Goal: Task Accomplishment & Management: Manage account settings

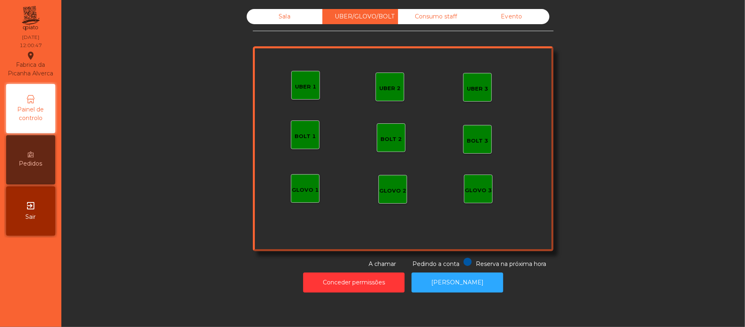
click at [307, 89] on div "UBER 1" at bounding box center [305, 87] width 21 height 8
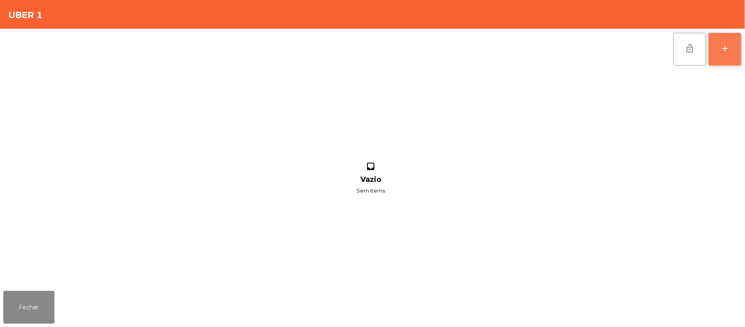
click at [739, 52] on button "add" at bounding box center [725, 49] width 33 height 33
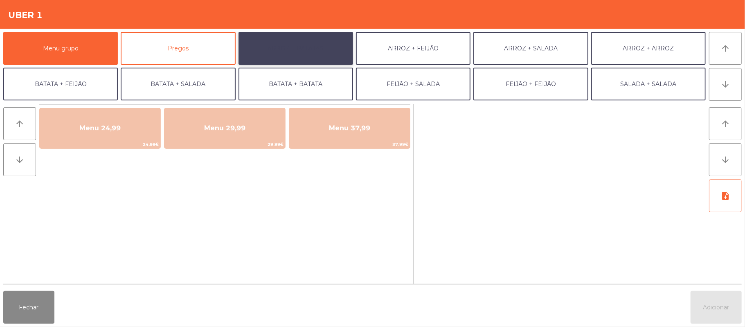
click at [291, 48] on button "ARROZ + BATATAS" at bounding box center [296, 48] width 115 height 33
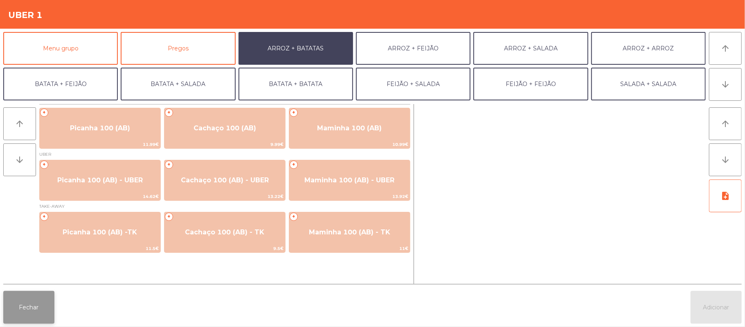
click at [48, 302] on button "Fechar" at bounding box center [28, 307] width 51 height 33
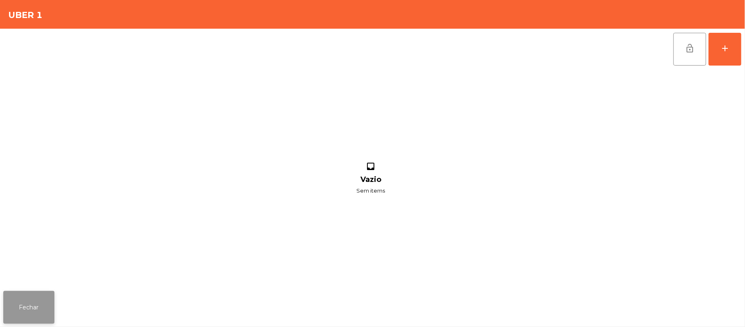
click at [30, 291] on button "Fechar" at bounding box center [28, 307] width 51 height 33
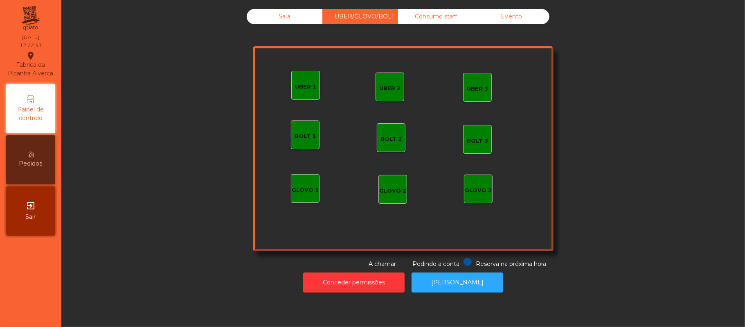
click at [282, 17] on div "Sala" at bounding box center [285, 16] width 76 height 15
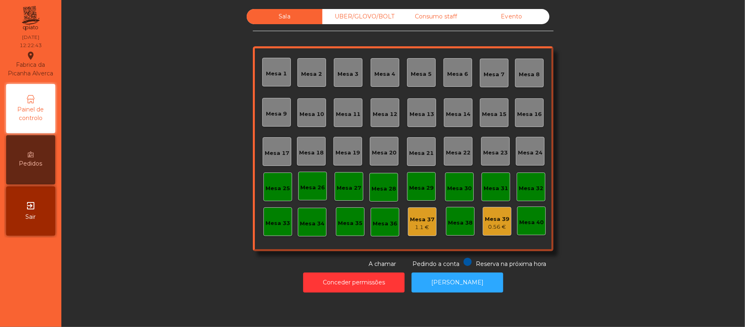
click at [490, 227] on div "0.56 €" at bounding box center [497, 227] width 25 height 8
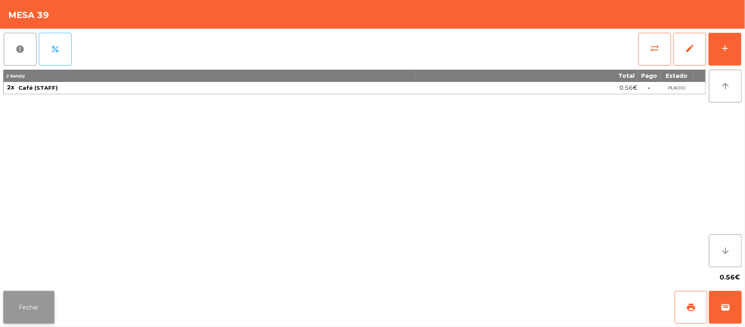
click at [46, 303] on button "Fechar" at bounding box center [28, 307] width 51 height 33
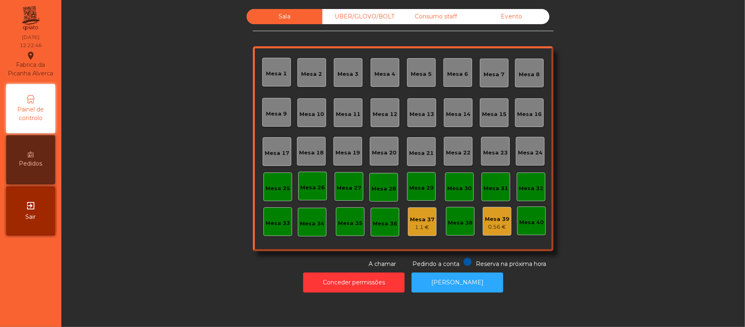
click at [497, 218] on div "Mesa 39" at bounding box center [497, 219] width 25 height 8
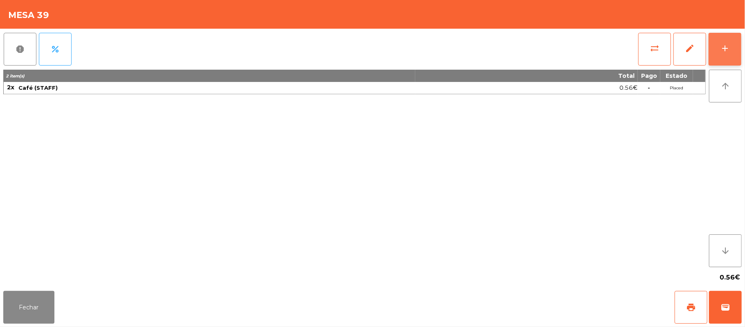
click at [722, 48] on div "add" at bounding box center [725, 48] width 10 height 10
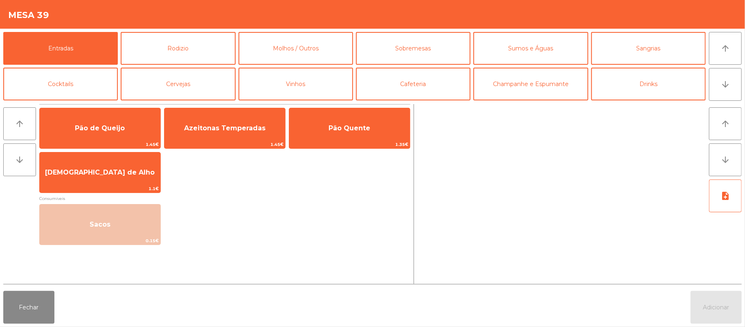
scroll to position [34, 0]
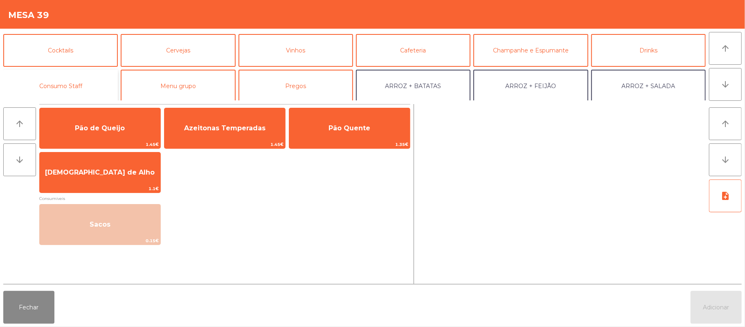
click at [96, 85] on button "Consumo Staff" at bounding box center [60, 86] width 115 height 33
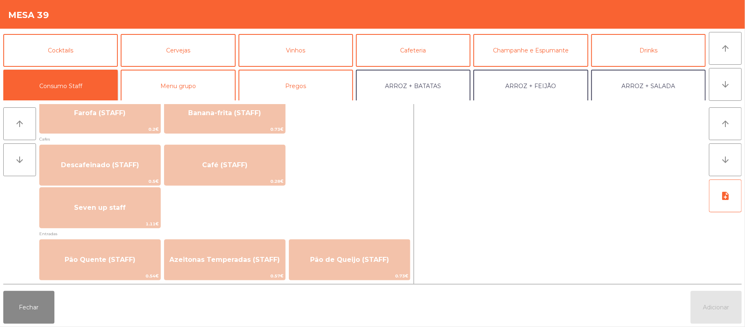
scroll to position [475, 0]
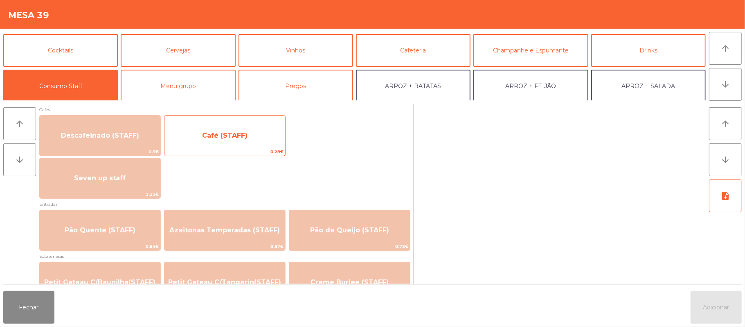
click at [238, 148] on span "0.28€" at bounding box center [225, 152] width 121 height 8
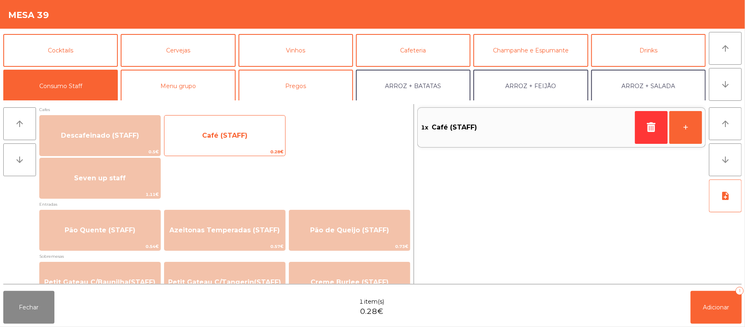
click at [241, 139] on span "Café (STAFF)" at bounding box center [225, 135] width 121 height 22
click at [226, 135] on span "Café (STAFF)" at bounding box center [224, 135] width 45 height 8
click at [226, 138] on span "Café (STAFF)" at bounding box center [224, 135] width 45 height 8
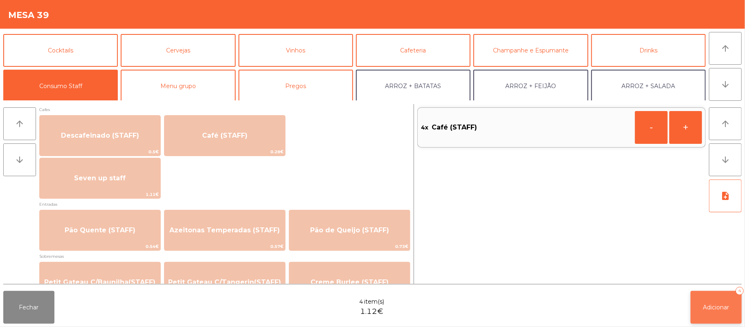
click at [713, 307] on span "Adicionar" at bounding box center [717, 306] width 26 height 7
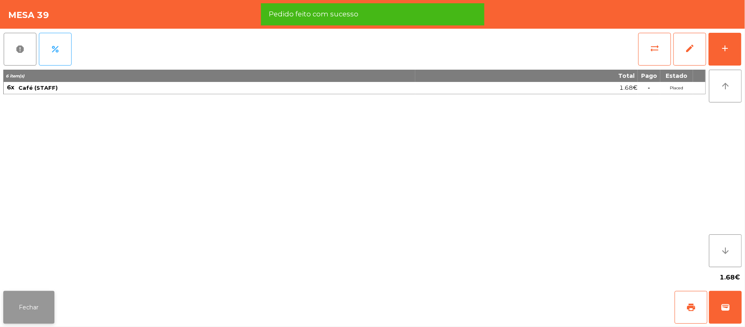
click at [32, 311] on button "Fechar" at bounding box center [28, 307] width 51 height 33
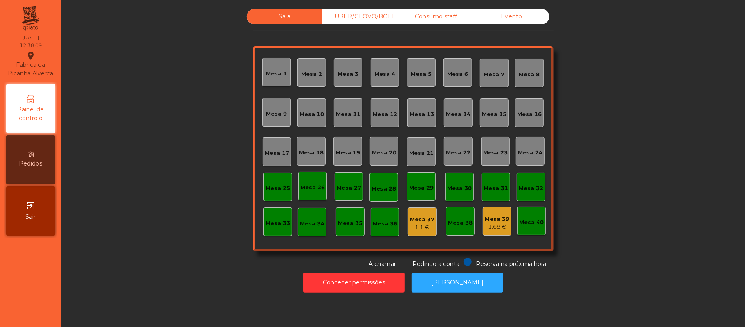
click at [644, 138] on div "Sala UBER/[GEOGRAPHIC_DATA]/BOLT Consumo staff Evento [GEOGRAPHIC_DATA] 2 [GEOG…" at bounding box center [403, 138] width 662 height 259
click at [349, 159] on div "Mesa 19" at bounding box center [348, 151] width 29 height 29
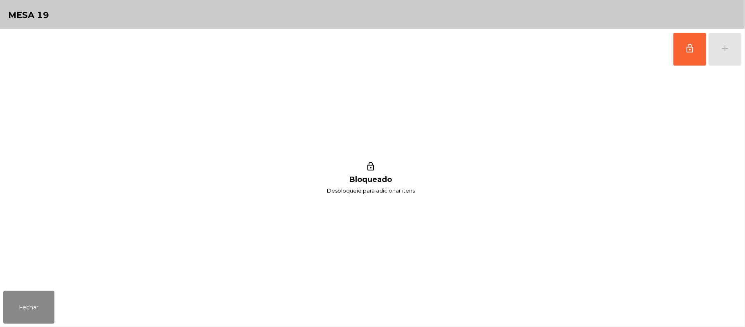
click at [664, 59] on div "lock_outline add" at bounding box center [372, 49] width 739 height 41
click at [698, 47] on button "lock_outline" at bounding box center [690, 49] width 33 height 33
click at [718, 51] on button "add" at bounding box center [725, 49] width 33 height 33
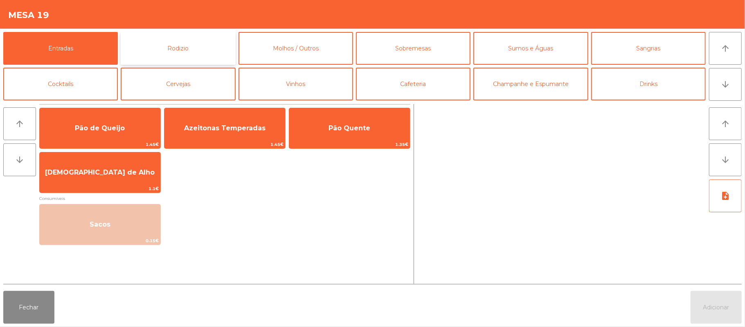
click at [188, 53] on button "Rodizio" at bounding box center [178, 48] width 115 height 33
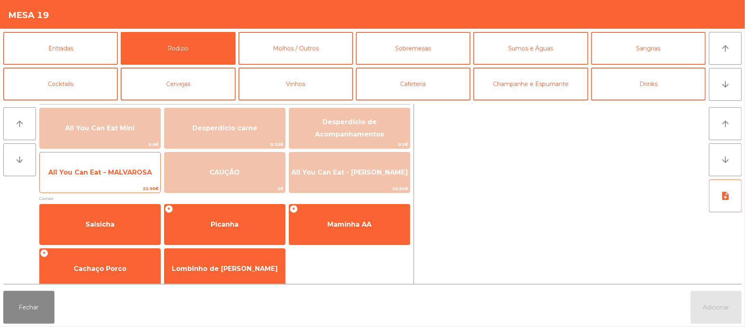
click at [106, 171] on span "All You Can Eat - MALVAROSA" at bounding box center [100, 172] width 104 height 8
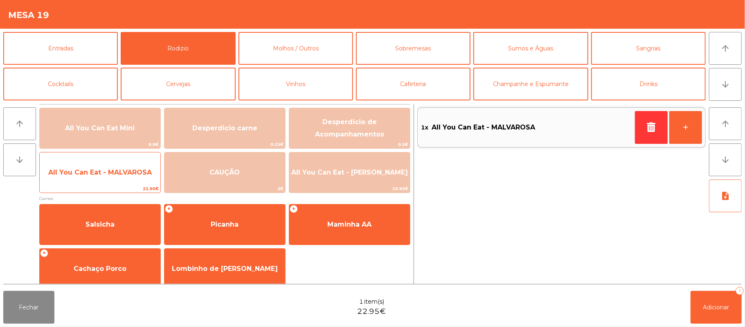
click at [104, 174] on span "All You Can Eat - MALVAROSA" at bounding box center [100, 172] width 104 height 8
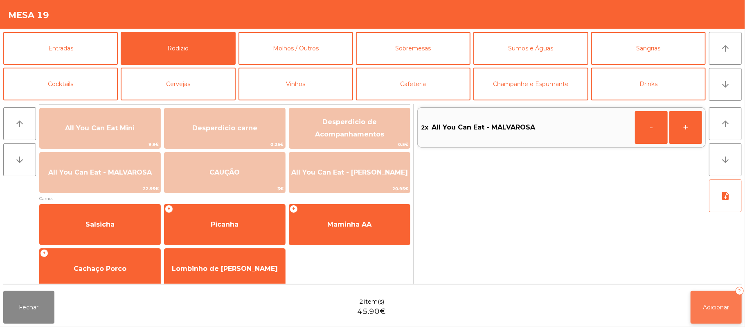
click at [706, 303] on span "Adicionar" at bounding box center [717, 306] width 26 height 7
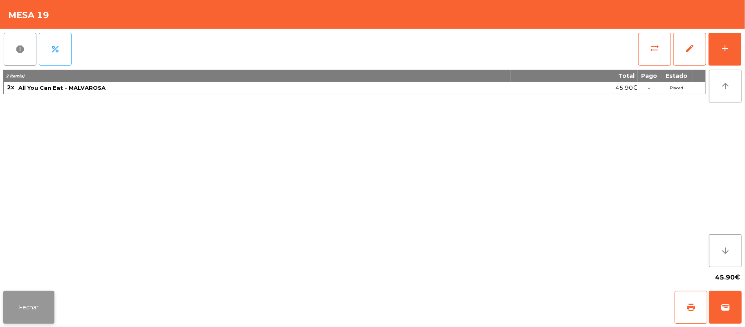
click at [4, 314] on button "Fechar" at bounding box center [28, 307] width 51 height 33
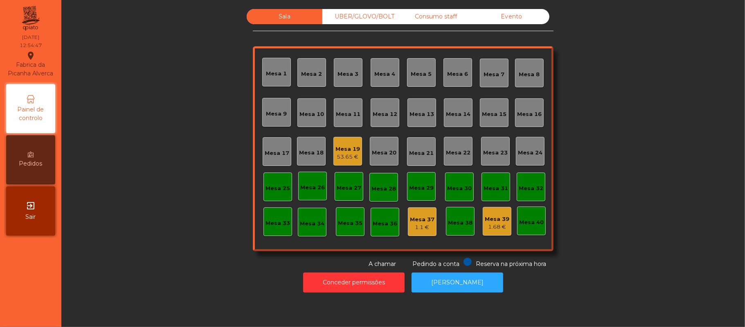
click at [351, 156] on div "53.65 €" at bounding box center [348, 157] width 25 height 8
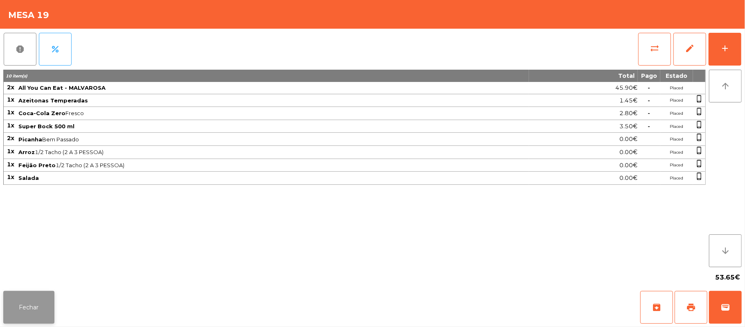
click at [43, 302] on button "Fechar" at bounding box center [28, 307] width 51 height 33
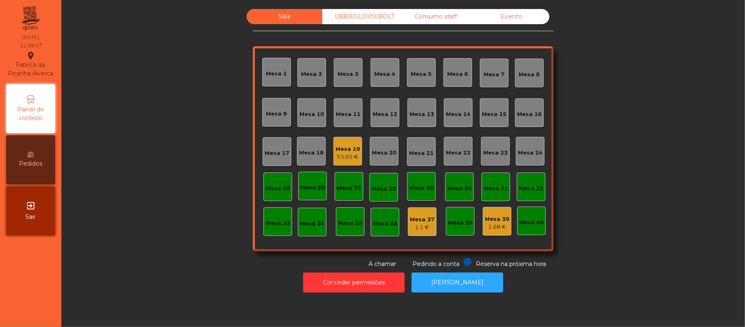
click at [421, 146] on div "Mesa 21" at bounding box center [421, 151] width 25 height 11
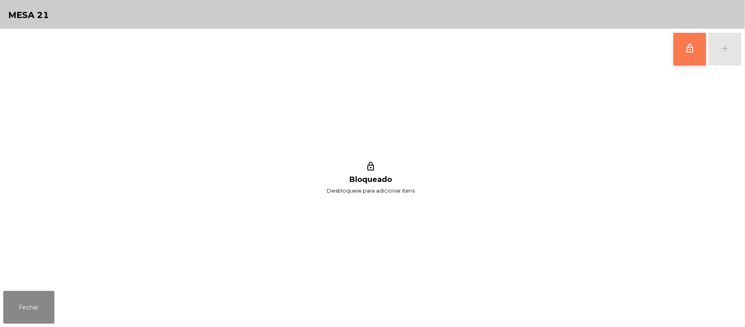
click at [686, 63] on button "lock_outline" at bounding box center [690, 49] width 33 height 33
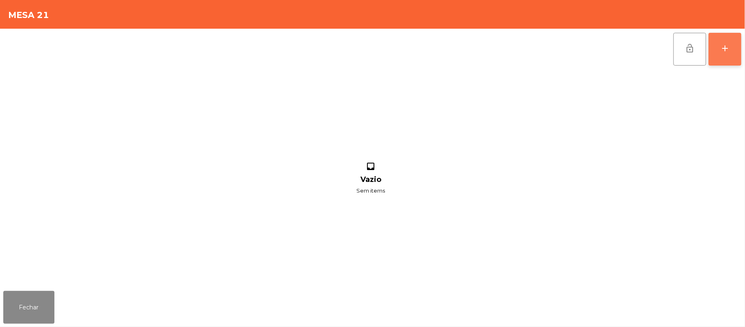
click at [739, 48] on button "add" at bounding box center [725, 49] width 33 height 33
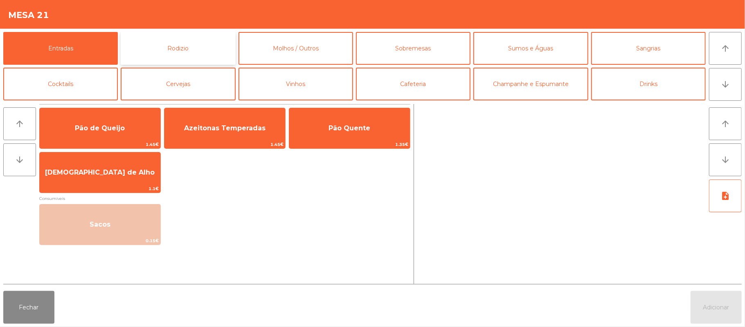
click at [198, 50] on button "Rodizio" at bounding box center [178, 48] width 115 height 33
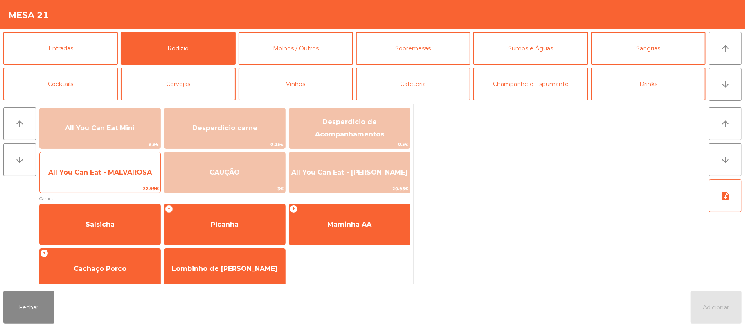
click at [118, 174] on span "All You Can Eat - MALVAROSA" at bounding box center [100, 172] width 104 height 8
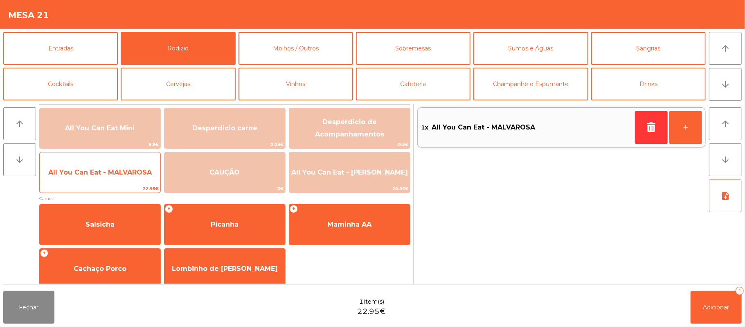
click at [116, 172] on span "All You Can Eat - MALVAROSA" at bounding box center [100, 172] width 104 height 8
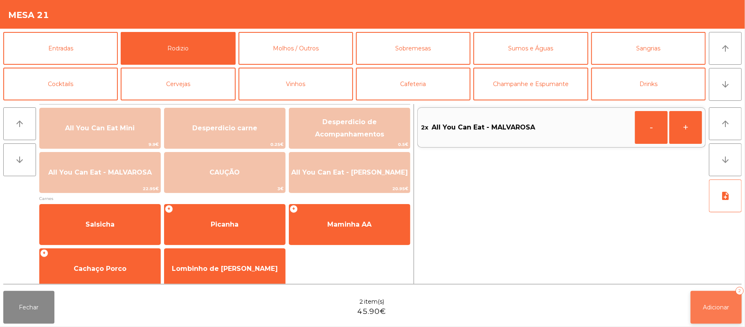
click at [715, 302] on button "Adicionar 2" at bounding box center [716, 307] width 51 height 33
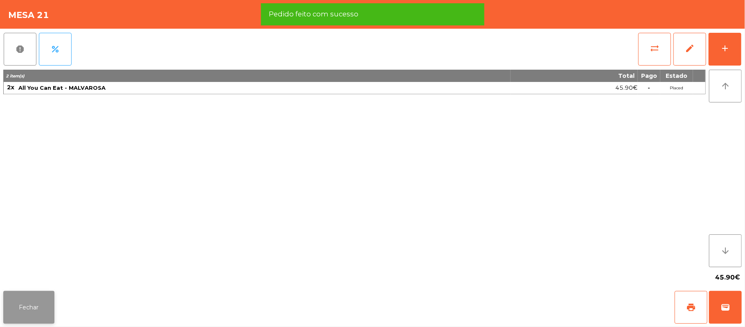
click at [52, 305] on button "Fechar" at bounding box center [28, 307] width 51 height 33
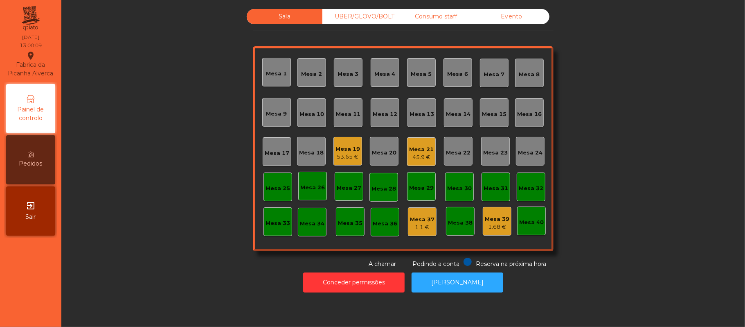
click at [602, 102] on div "Sala UBER/[GEOGRAPHIC_DATA]/BOLT Consumo staff Evento [GEOGRAPHIC_DATA] 2 [GEOG…" at bounding box center [403, 138] width 662 height 259
click at [422, 116] on div "Mesa 13" at bounding box center [422, 114] width 25 height 8
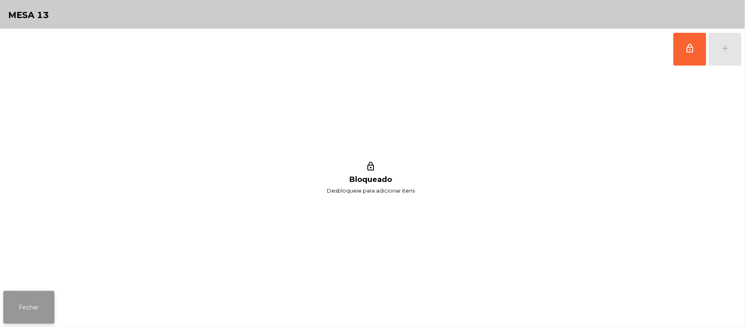
click at [5, 319] on button "Fechar" at bounding box center [28, 307] width 51 height 33
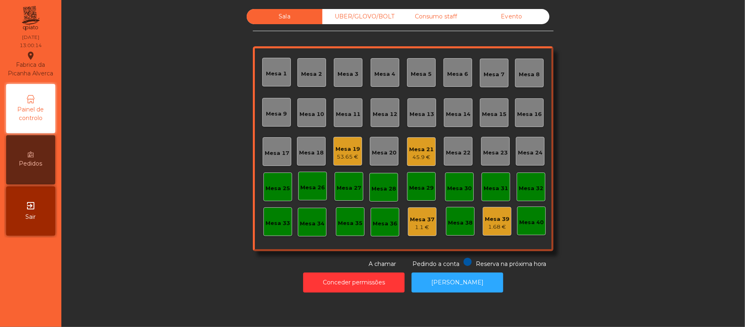
click at [458, 113] on div "Mesa 14" at bounding box center [458, 114] width 25 height 8
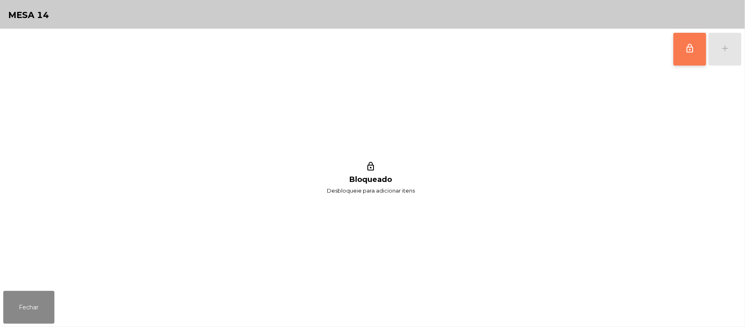
click at [679, 43] on button "lock_outline" at bounding box center [690, 49] width 33 height 33
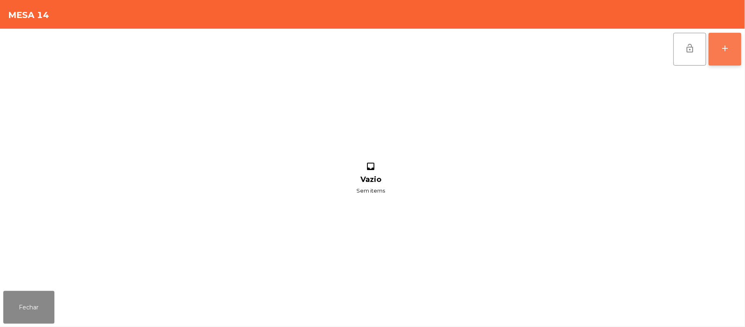
click at [736, 52] on button "add" at bounding box center [725, 49] width 33 height 33
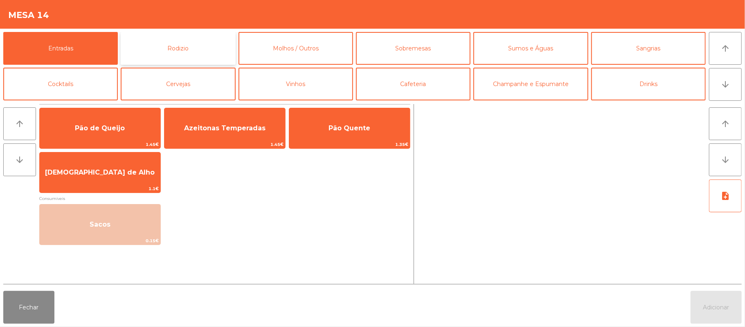
click at [186, 48] on button "Rodizio" at bounding box center [178, 48] width 115 height 33
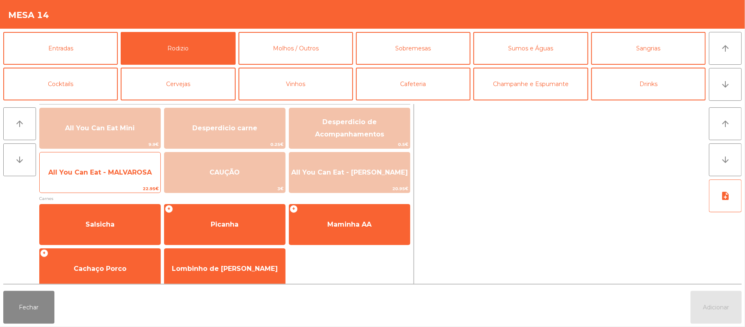
click at [131, 172] on span "All You Can Eat - MALVAROSA" at bounding box center [100, 172] width 104 height 8
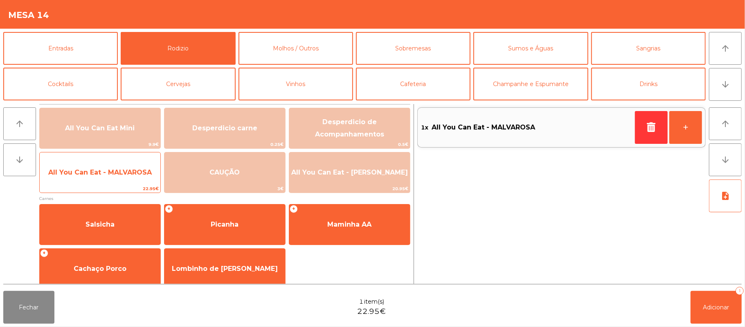
click at [125, 177] on span "All You Can Eat - MALVAROSA" at bounding box center [100, 172] width 121 height 22
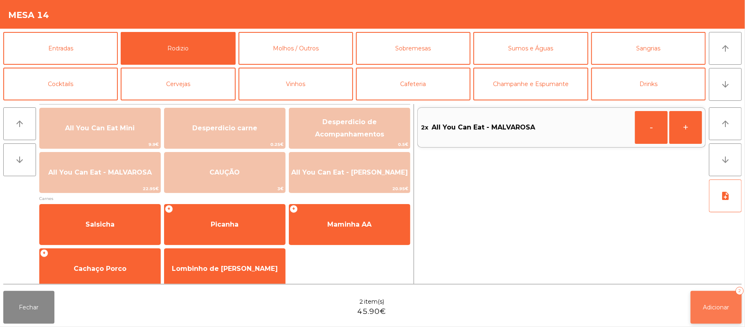
click at [718, 315] on button "Adicionar 2" at bounding box center [716, 307] width 51 height 33
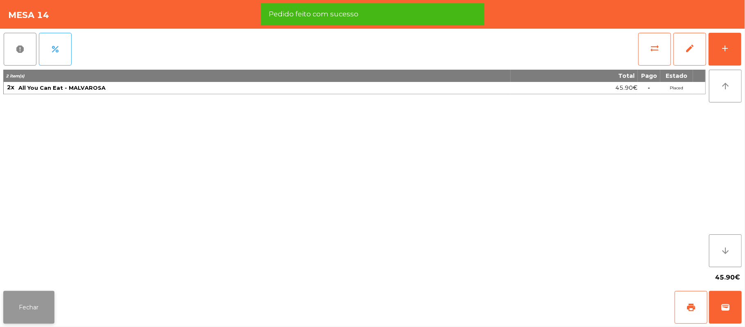
click at [27, 308] on button "Fechar" at bounding box center [28, 307] width 51 height 33
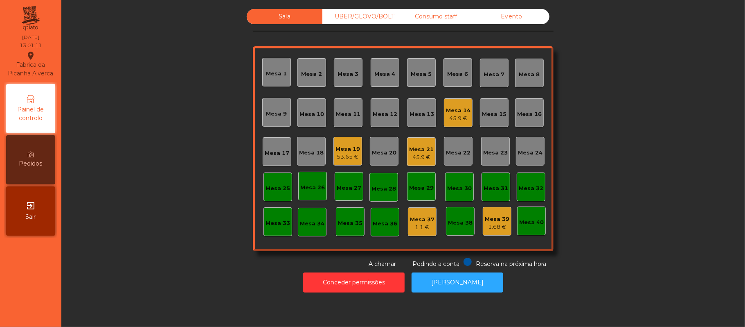
click at [426, 122] on div "Mesa 13" at bounding box center [422, 112] width 29 height 29
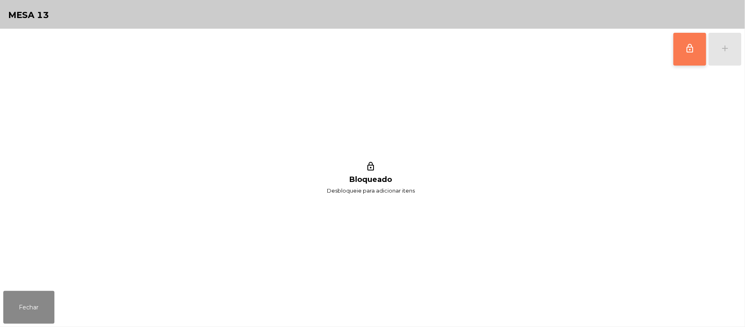
click at [688, 45] on span "lock_outline" at bounding box center [690, 48] width 10 height 10
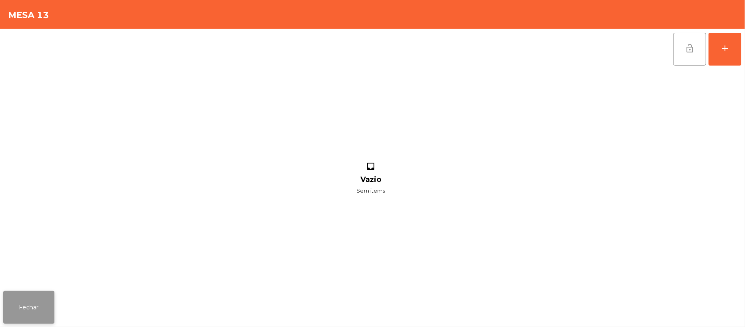
click at [29, 305] on button "Fechar" at bounding box center [28, 307] width 51 height 33
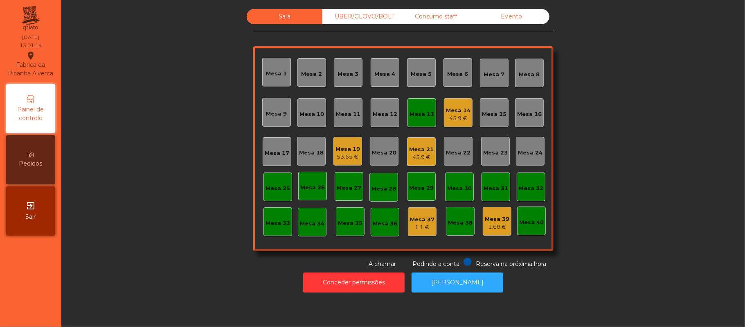
click at [464, 108] on div "Mesa 14" at bounding box center [458, 110] width 25 height 8
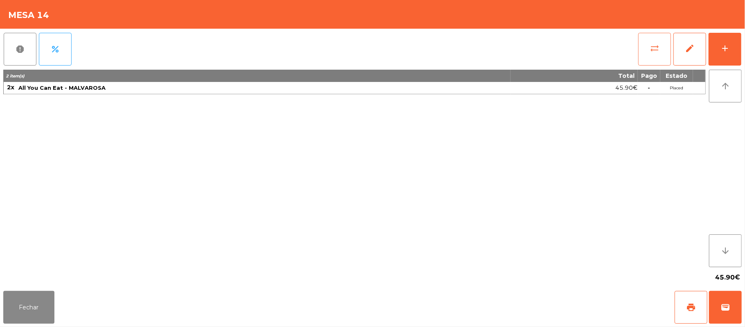
click at [655, 43] on span "sync_alt" at bounding box center [655, 48] width 10 height 10
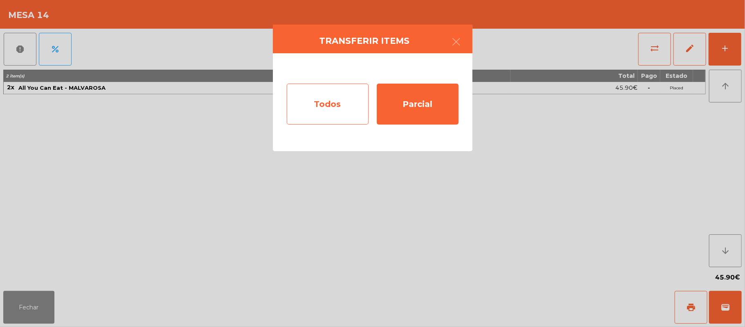
click at [344, 104] on div "Todos" at bounding box center [328, 103] width 82 height 41
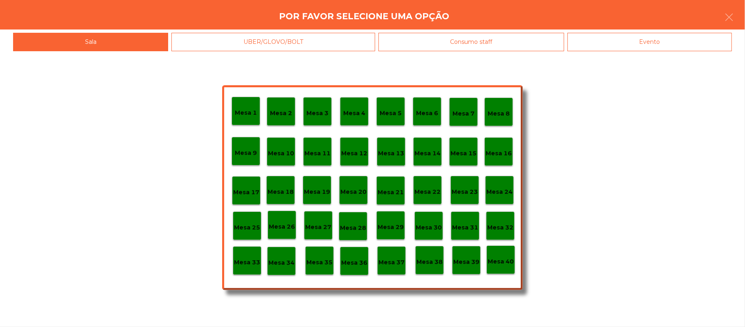
click at [392, 151] on p "Mesa 13" at bounding box center [391, 153] width 26 height 9
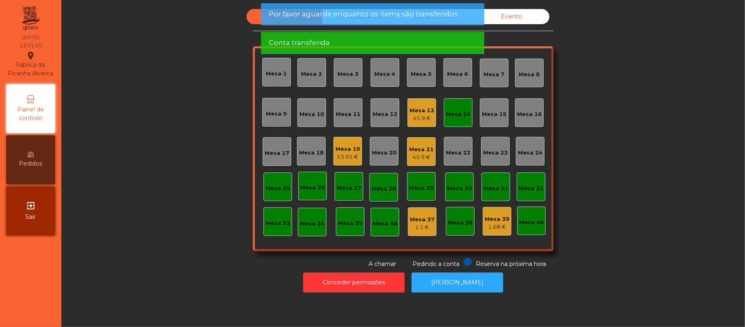
click at [457, 117] on div "Mesa 14" at bounding box center [458, 114] width 25 height 8
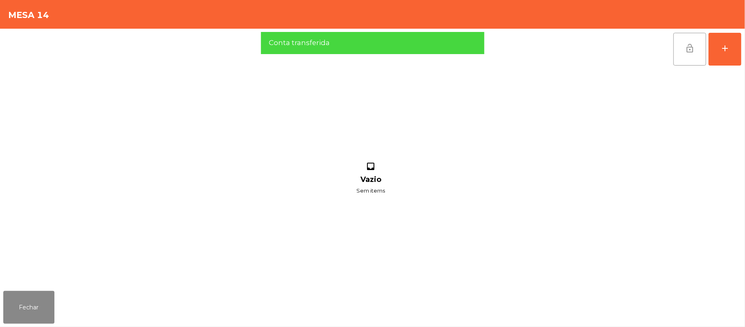
click at [684, 47] on button "lock_open" at bounding box center [690, 49] width 33 height 33
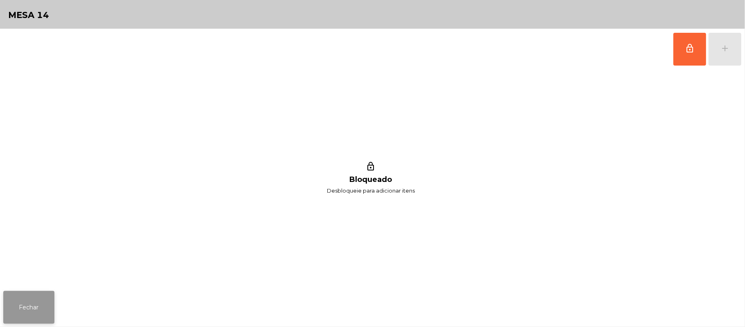
click at [32, 309] on button "Fechar" at bounding box center [28, 307] width 51 height 33
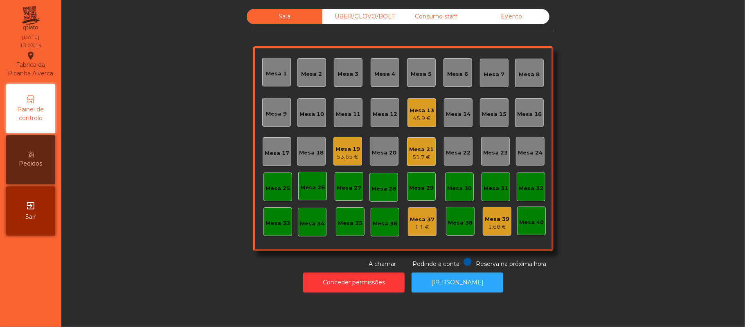
click at [169, 183] on div "Sala UBER/[GEOGRAPHIC_DATA]/BOLT Consumo staff Evento Mesa 1 Mesa 2 [GEOGRAPHIC…" at bounding box center [403, 138] width 662 height 259
click at [423, 115] on div "52.95 €" at bounding box center [422, 118] width 25 height 8
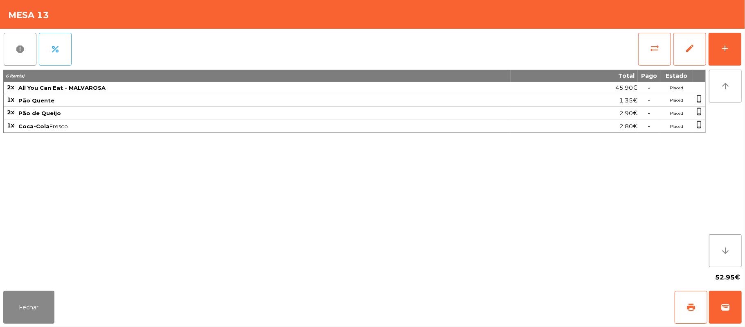
click at [742, 56] on div "report percent sync_alt edit add 6 item(s) Total Pago Estado 2x All You Can Eat…" at bounding box center [372, 158] width 745 height 259
click at [724, 38] on button "add" at bounding box center [725, 49] width 33 height 33
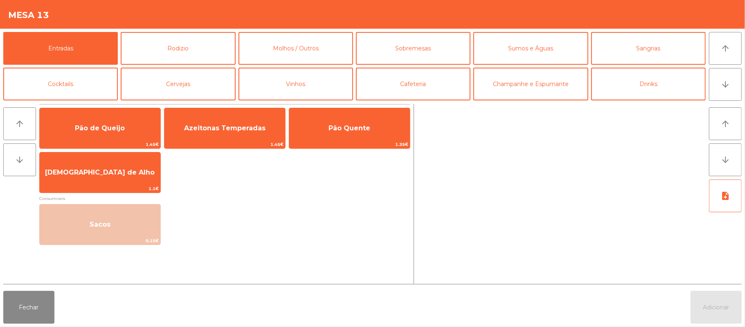
scroll to position [0, 0]
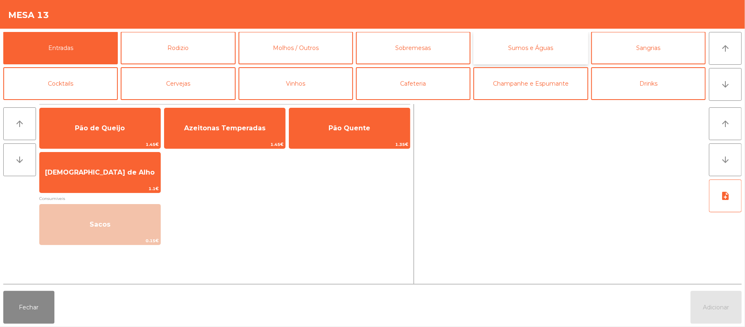
click at [539, 45] on button "Sumos e Águas" at bounding box center [531, 48] width 115 height 33
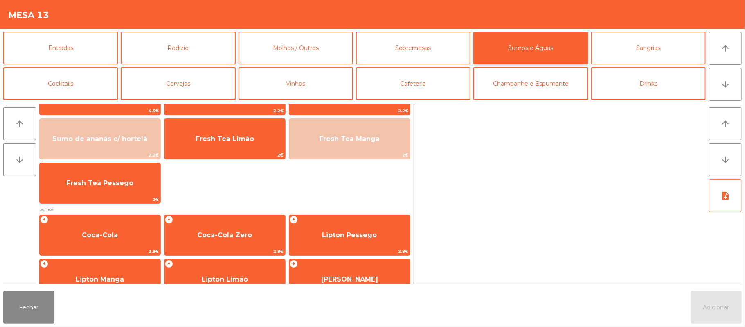
scroll to position [37, 0]
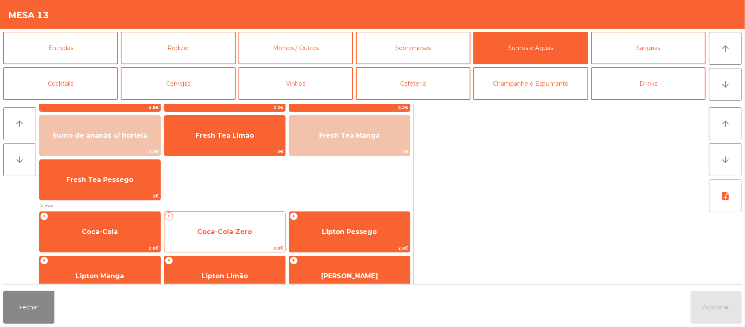
click at [234, 233] on span "Coca-Cola Zero" at bounding box center [224, 232] width 55 height 8
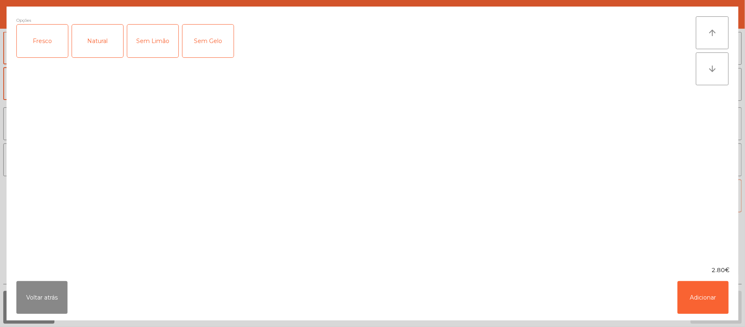
click at [38, 50] on div "Fresco" at bounding box center [42, 41] width 51 height 33
click at [700, 295] on button "Adicionar" at bounding box center [703, 297] width 51 height 33
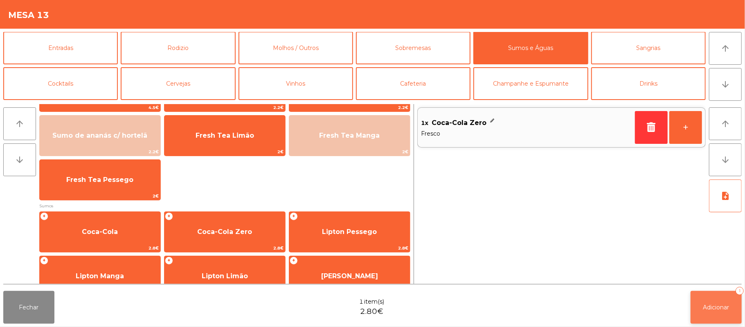
click at [705, 303] on span "Adicionar" at bounding box center [717, 306] width 26 height 7
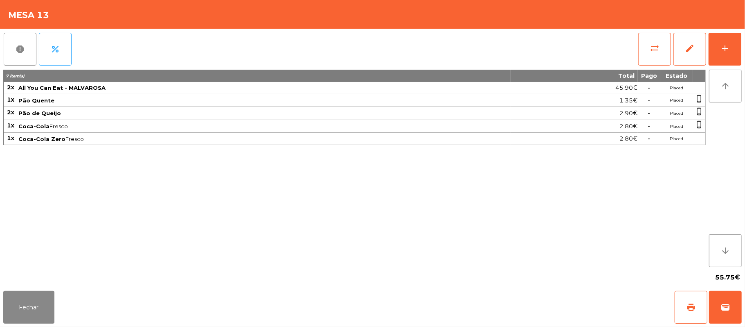
click at [282, 162] on div "7 item(s) Total Pago Estado 2x All You Can Eat - MALVAROSA 45.90€ - Placed 1x P…" at bounding box center [354, 168] width 703 height 197
click at [264, 180] on div "7 item(s) Total Pago Estado 2x All You Can Eat - MALVAROSA 45.90€ - Placed 1x P…" at bounding box center [354, 168] width 703 height 197
click at [235, 215] on div "7 item(s) Total Pago Estado 2x All You Can Eat - MALVAROSA 45.90€ - Placed 1x P…" at bounding box center [354, 168] width 703 height 197
click at [447, 199] on div "7 item(s) Total Pago Estado 2x All You Can Eat - MALVAROSA 45.90€ - Placed 1x P…" at bounding box center [354, 168] width 703 height 197
click at [461, 220] on div "7 item(s) Total Pago Estado 2x All You Can Eat - MALVAROSA 45.90€ - Placed 1x P…" at bounding box center [354, 168] width 703 height 197
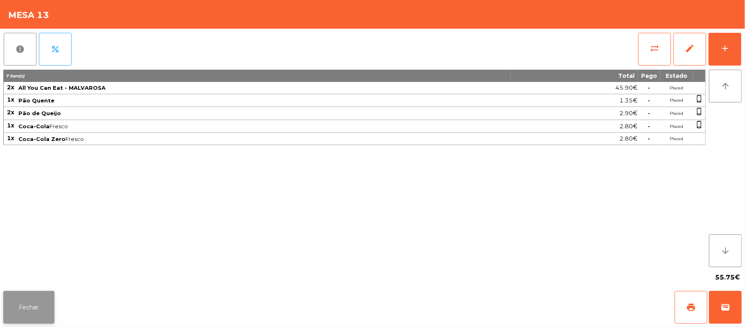
click at [37, 313] on button "Fechar" at bounding box center [28, 307] width 51 height 33
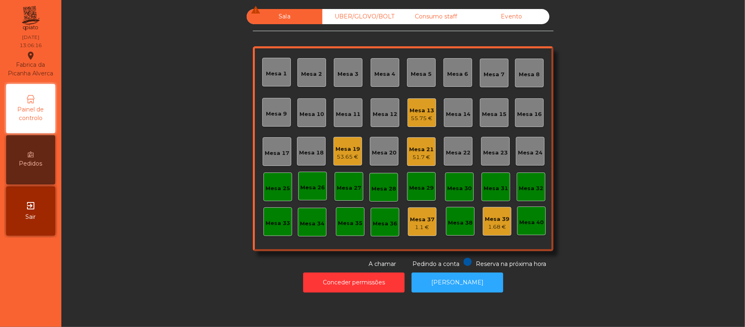
click at [347, 156] on div "53.65 €" at bounding box center [348, 157] width 25 height 8
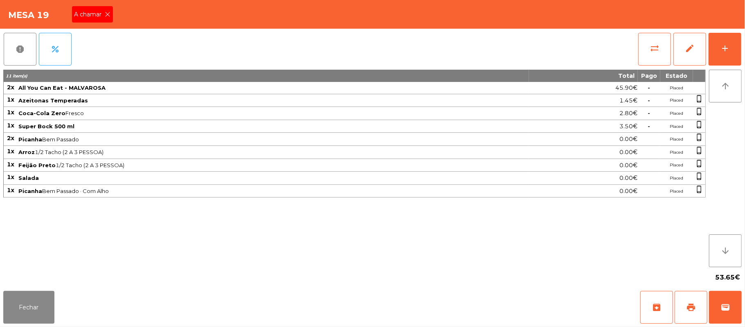
click at [86, 15] on span "A chamar" at bounding box center [89, 14] width 31 height 9
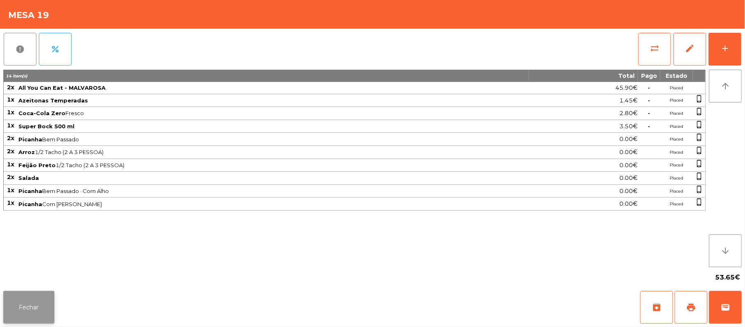
click at [30, 298] on button "Fechar" at bounding box center [28, 307] width 51 height 33
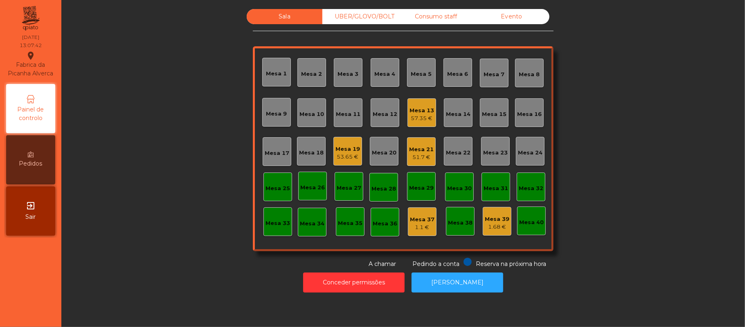
click at [418, 111] on div "Mesa 13" at bounding box center [422, 110] width 25 height 8
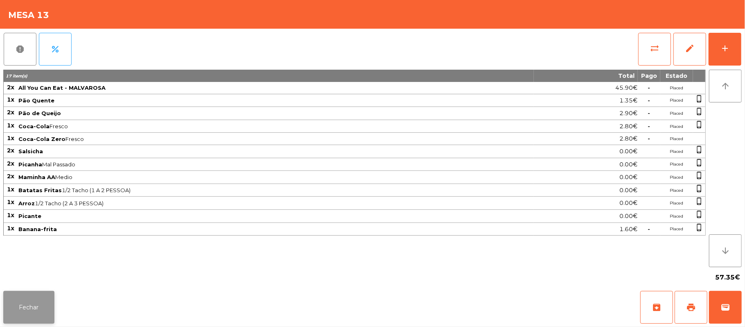
click at [38, 312] on button "Fechar" at bounding box center [28, 307] width 51 height 33
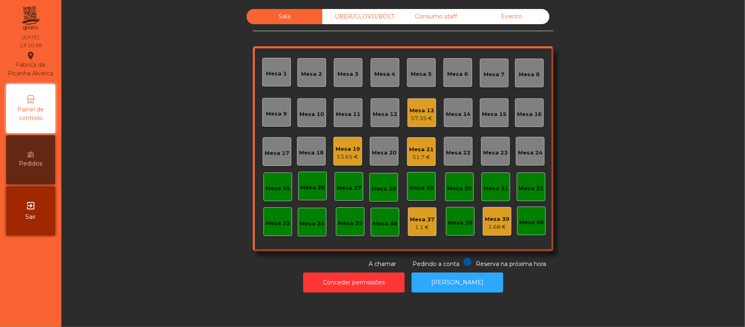
click at [280, 154] on div "Mesa 17" at bounding box center [277, 153] width 25 height 8
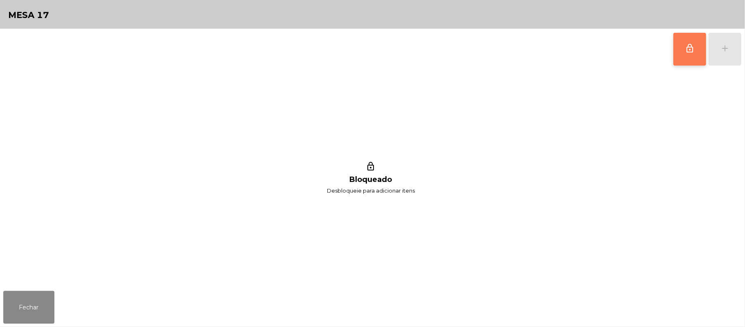
click at [684, 61] on button "lock_outline" at bounding box center [690, 49] width 33 height 33
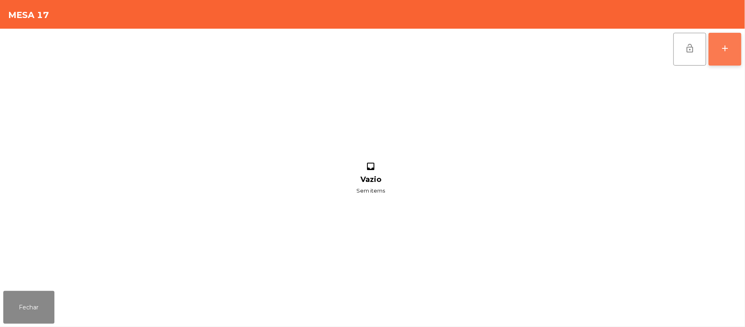
click at [737, 53] on button "add" at bounding box center [725, 49] width 33 height 33
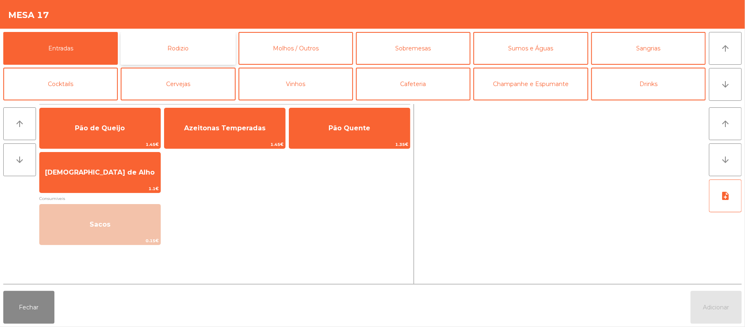
click at [199, 48] on button "Rodizio" at bounding box center [178, 48] width 115 height 33
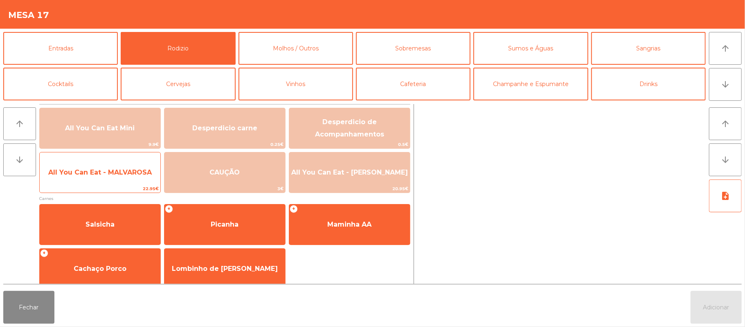
click at [99, 179] on span "All You Can Eat - MALVAROSA" at bounding box center [100, 172] width 121 height 22
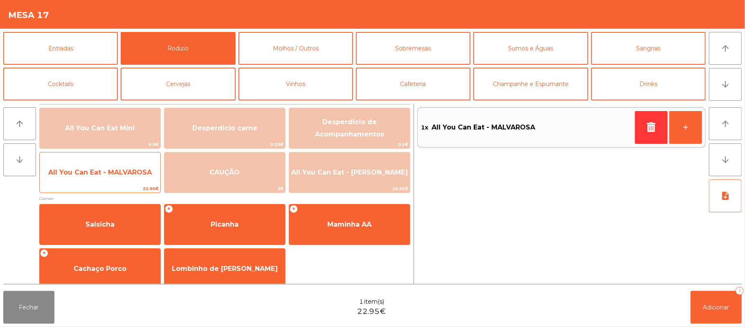
click at [104, 177] on span "All You Can Eat - MALVAROSA" at bounding box center [100, 172] width 121 height 22
click at [103, 177] on span "All You Can Eat - MALVAROSA" at bounding box center [100, 172] width 121 height 22
click at [112, 183] on span "All You Can Eat - MALVAROSA" at bounding box center [100, 172] width 121 height 22
click at [118, 183] on span "All You Can Eat - MALVAROSA" at bounding box center [100, 172] width 121 height 22
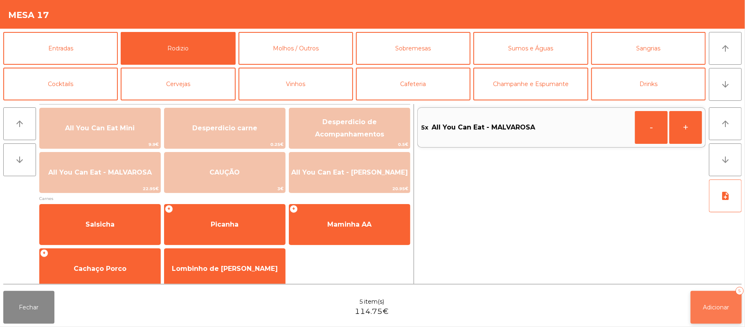
click at [719, 311] on button "Adicionar 5" at bounding box center [716, 307] width 51 height 33
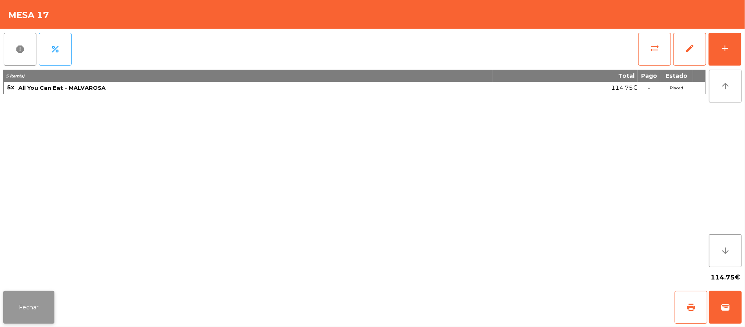
click at [31, 309] on button "Fechar" at bounding box center [28, 307] width 51 height 33
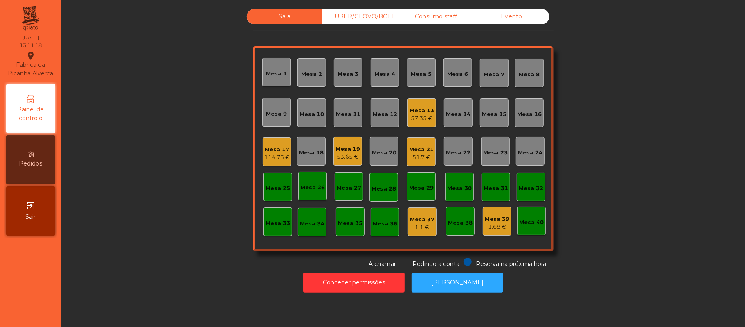
click at [614, 140] on div "Sala UBER/[GEOGRAPHIC_DATA]/BOLT Consumo staff Evento Mesa 1 Mesa 2 Mesa 3 [GEO…" at bounding box center [403, 138] width 662 height 259
click at [625, 92] on div "Sala UBER/[GEOGRAPHIC_DATA]/BOLT Consumo staff Evento Mesa 1 Mesa 2 Mesa 3 [GEO…" at bounding box center [403, 138] width 662 height 259
click at [352, 74] on div "Mesa 3" at bounding box center [348, 74] width 21 height 8
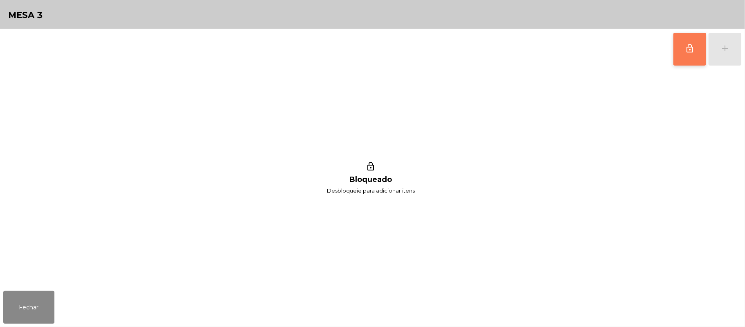
click at [696, 46] on button "lock_outline" at bounding box center [690, 49] width 33 height 33
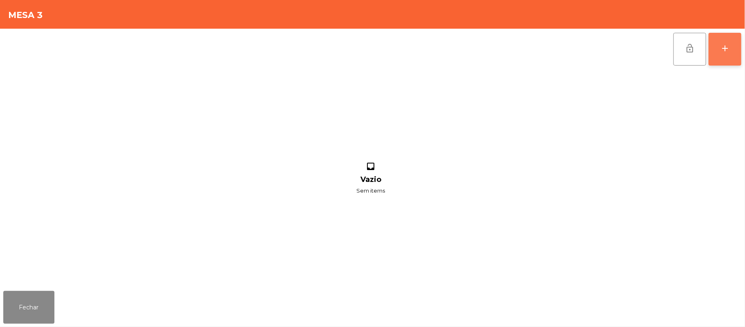
click at [739, 52] on button "add" at bounding box center [725, 49] width 33 height 33
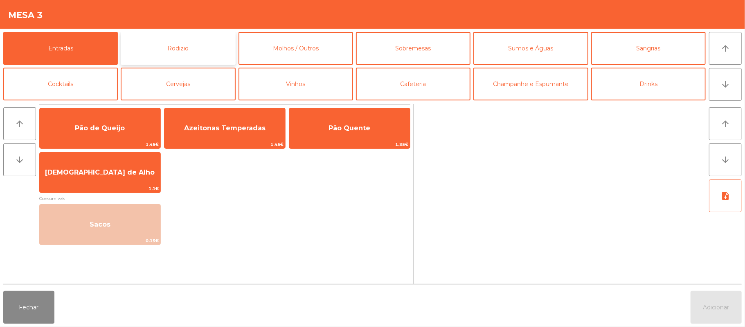
click at [207, 43] on button "Rodizio" at bounding box center [178, 48] width 115 height 33
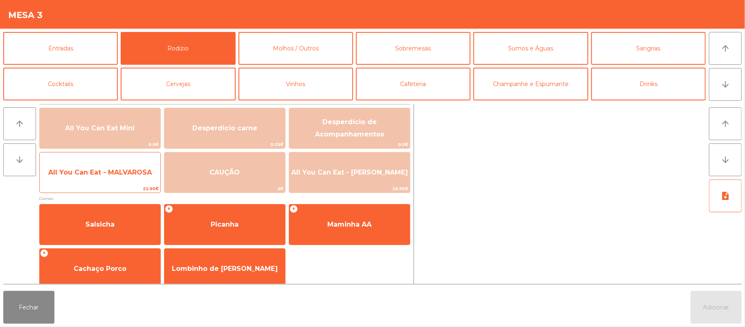
click at [129, 177] on span "All You Can Eat - MALVAROSA" at bounding box center [100, 172] width 121 height 22
click at [120, 174] on span "All You Can Eat - MALVAROSA" at bounding box center [100, 172] width 104 height 8
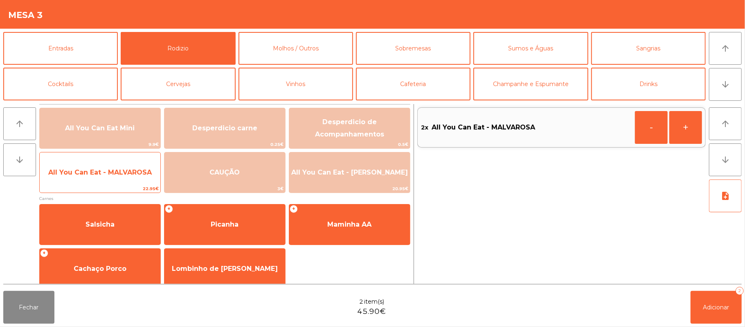
click at [122, 177] on span "All You Can Eat - MALVAROSA" at bounding box center [100, 172] width 121 height 22
click at [123, 177] on span "All You Can Eat - MALVAROSA" at bounding box center [100, 172] width 121 height 22
click at [115, 187] on span "22.95€" at bounding box center [100, 189] width 121 height 8
click at [117, 187] on span "22.95€" at bounding box center [100, 189] width 121 height 8
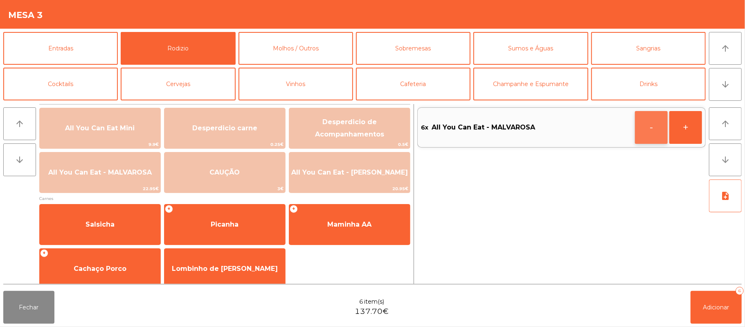
click at [647, 135] on button "-" at bounding box center [651, 127] width 33 height 33
click at [718, 305] on span "Adicionar" at bounding box center [717, 306] width 26 height 7
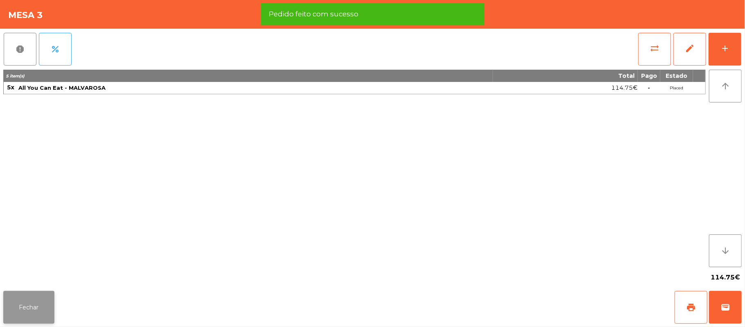
click at [28, 300] on button "Fechar" at bounding box center [28, 307] width 51 height 33
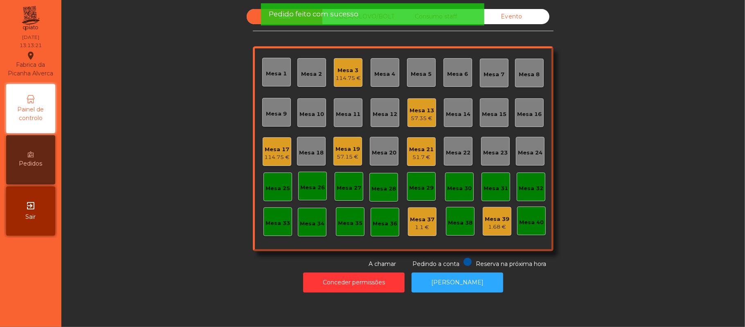
click at [174, 194] on div "Sala UBER/[GEOGRAPHIC_DATA]/BOLT Consumo staff Evento Mesa 1 Mesa 2 Mesa 3 114.…" at bounding box center [403, 138] width 662 height 259
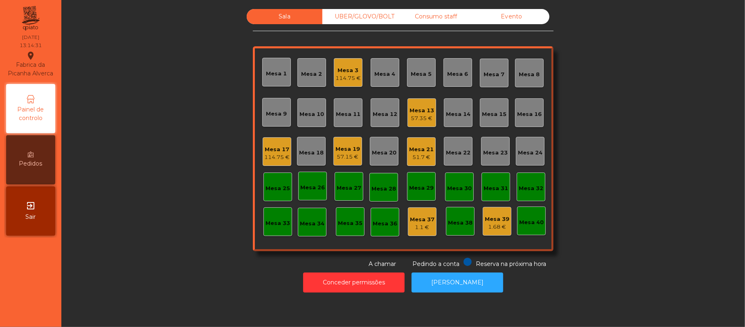
click at [426, 117] on div "57.35 €" at bounding box center [422, 118] width 25 height 8
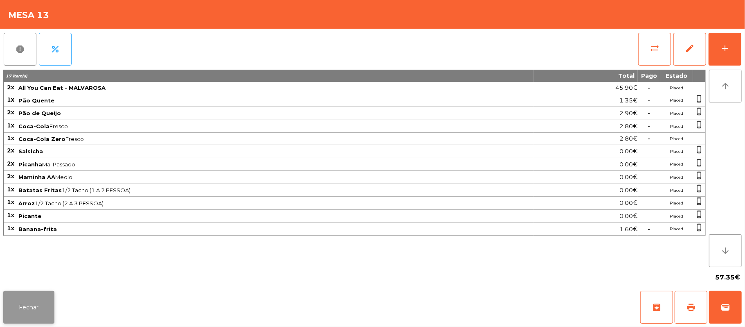
click at [5, 316] on button "Fechar" at bounding box center [28, 307] width 51 height 33
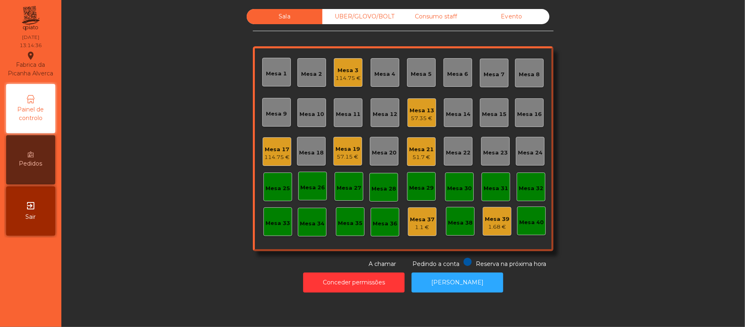
click at [269, 149] on div "Mesa 17" at bounding box center [276, 149] width 25 height 8
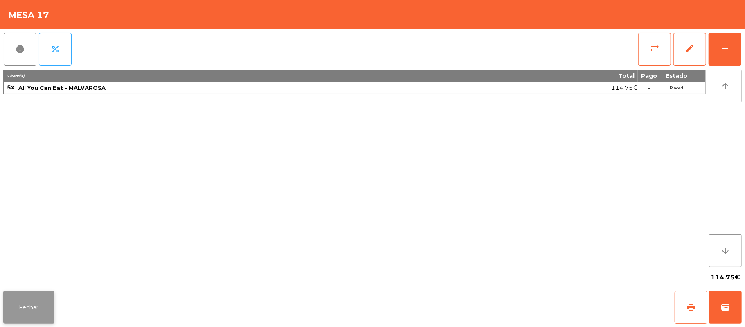
click at [20, 308] on button "Fechar" at bounding box center [28, 307] width 51 height 33
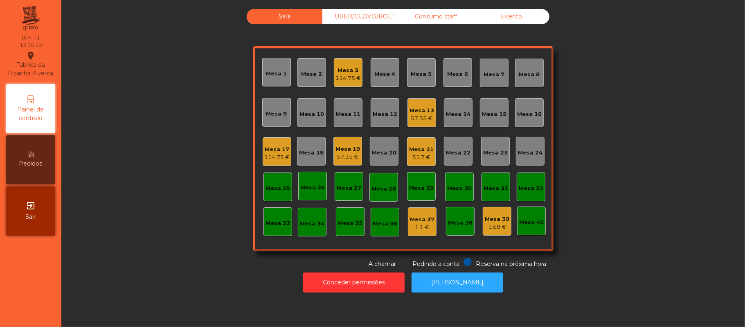
click at [630, 94] on div "Sala UBER/[GEOGRAPHIC_DATA]/BOLT Consumo staff Evento Mesa 1 Mesa 2 Mesa 3 114.…" at bounding box center [403, 138] width 662 height 259
click at [444, 78] on div "Mesa 6" at bounding box center [458, 72] width 29 height 29
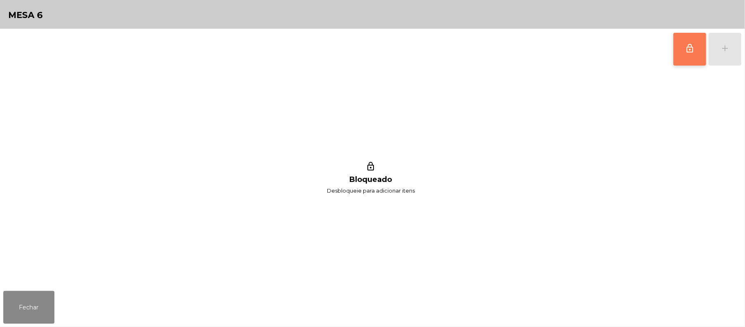
click at [688, 56] on button "lock_outline" at bounding box center [690, 49] width 33 height 33
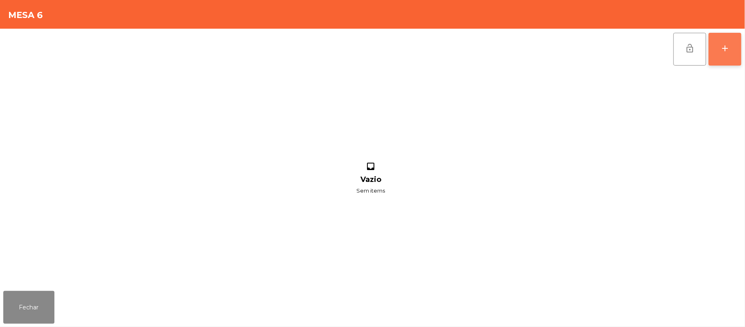
click at [731, 43] on button "add" at bounding box center [725, 49] width 33 height 33
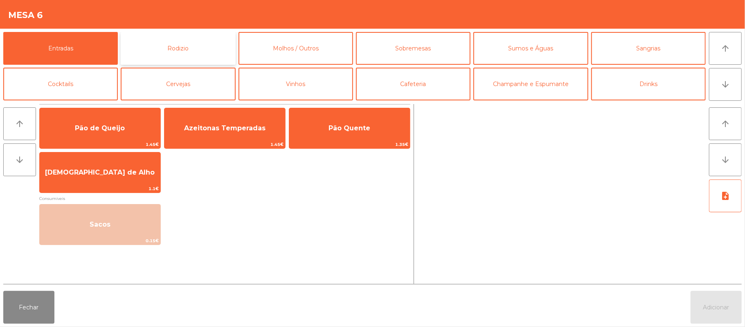
click at [197, 47] on button "Rodizio" at bounding box center [178, 48] width 115 height 33
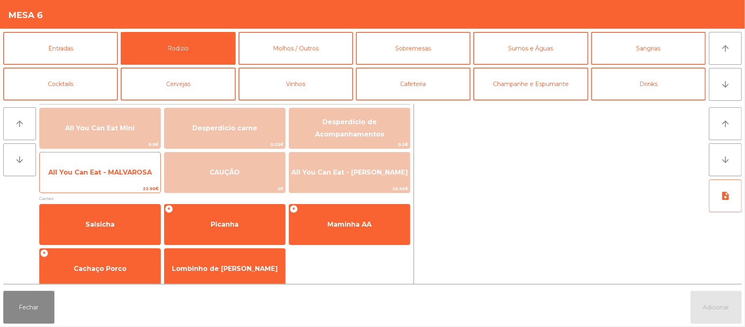
click at [130, 173] on span "All You Can Eat - MALVAROSA" at bounding box center [100, 172] width 104 height 8
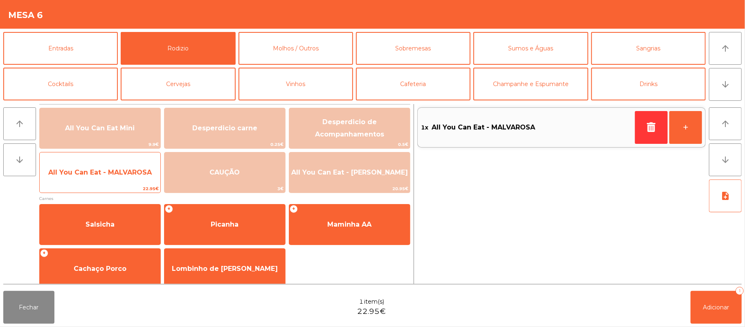
click at [120, 175] on span "All You Can Eat - MALVAROSA" at bounding box center [100, 172] width 104 height 8
click at [130, 174] on span "All You Can Eat - MALVAROSA" at bounding box center [100, 172] width 104 height 8
click at [125, 174] on span "All You Can Eat - MALVAROSA" at bounding box center [100, 172] width 104 height 8
click at [125, 175] on span "All You Can Eat - MALVAROSA" at bounding box center [100, 172] width 104 height 8
click at [124, 175] on span "All You Can Eat - MALVAROSA" at bounding box center [100, 172] width 104 height 8
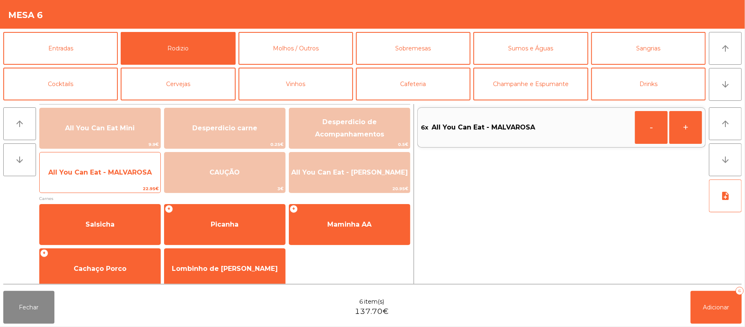
click at [118, 183] on span "All You Can Eat - MALVAROSA" at bounding box center [100, 172] width 121 height 22
click at [118, 179] on span "All You Can Eat - MALVAROSA" at bounding box center [100, 172] width 121 height 22
click at [115, 186] on span "22.95€" at bounding box center [100, 189] width 121 height 8
click at [113, 189] on span "22.95€" at bounding box center [100, 189] width 121 height 8
click at [109, 189] on span "22.95€" at bounding box center [100, 189] width 121 height 8
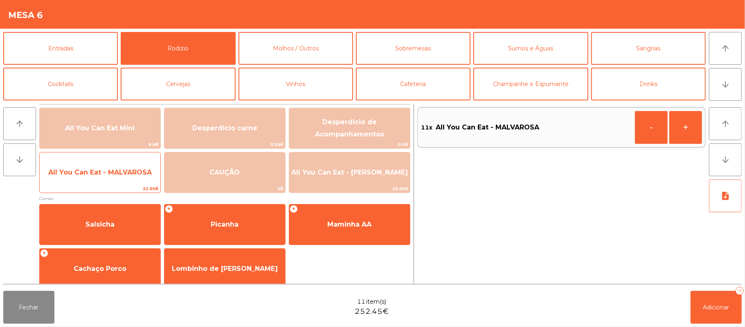
click at [112, 192] on span "22.95€" at bounding box center [100, 189] width 121 height 8
click at [113, 189] on span "22.95€" at bounding box center [100, 189] width 121 height 8
click at [106, 189] on span "22.95€" at bounding box center [100, 189] width 121 height 8
click at [113, 189] on span "22.95€" at bounding box center [100, 189] width 121 height 8
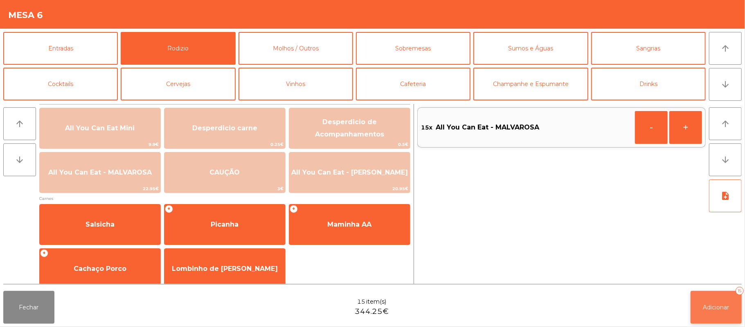
click at [705, 306] on span "Adicionar" at bounding box center [717, 306] width 26 height 7
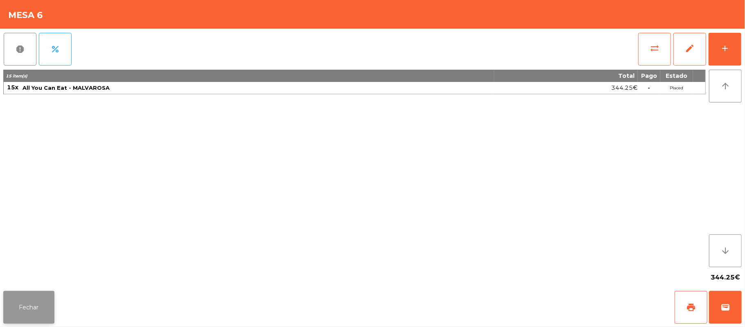
click at [28, 305] on button "Fechar" at bounding box center [28, 307] width 51 height 33
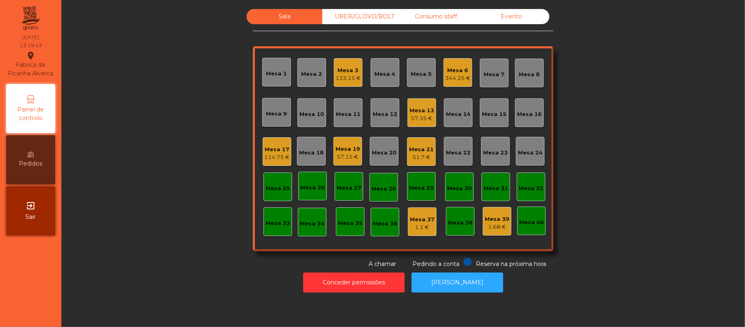
click at [532, 123] on div "Mesa 16" at bounding box center [529, 112] width 29 height 29
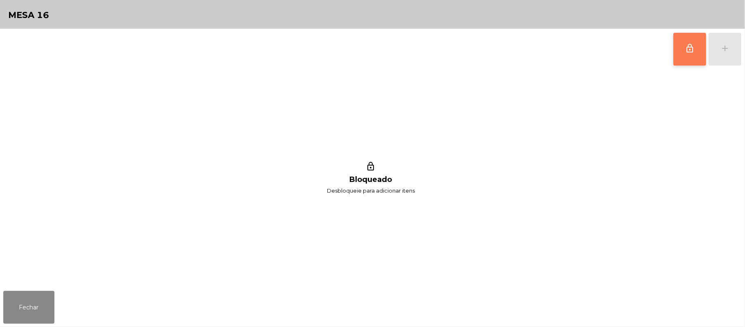
click at [684, 45] on button "lock_outline" at bounding box center [690, 49] width 33 height 33
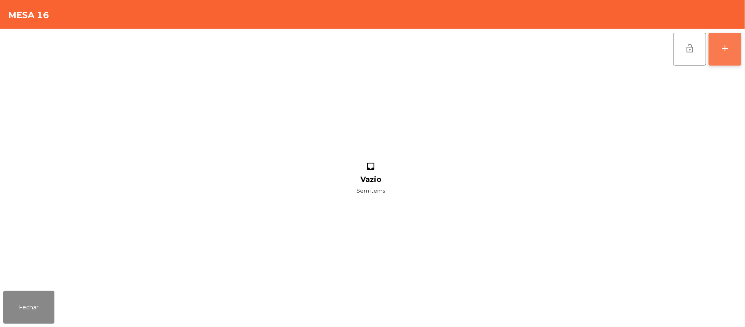
click at [736, 46] on button "add" at bounding box center [725, 49] width 33 height 33
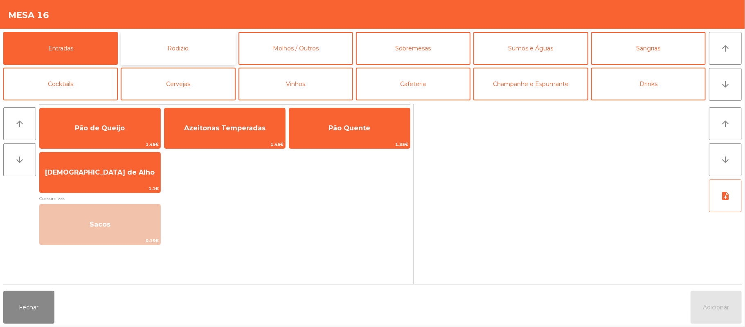
click at [210, 49] on button "Rodizio" at bounding box center [178, 48] width 115 height 33
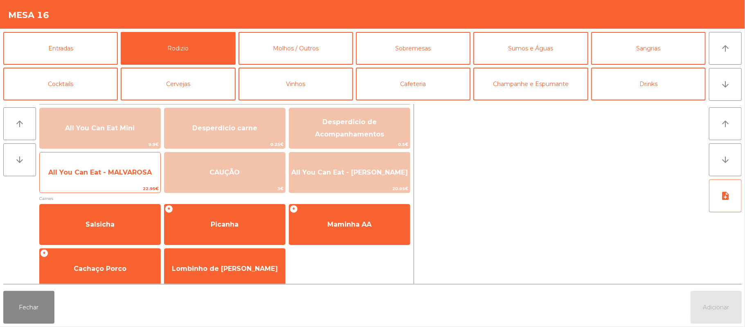
click at [112, 171] on span "All You Can Eat - MALVAROSA" at bounding box center [100, 172] width 104 height 8
click at [112, 172] on span "All You Can Eat - MALVAROSA" at bounding box center [100, 172] width 104 height 8
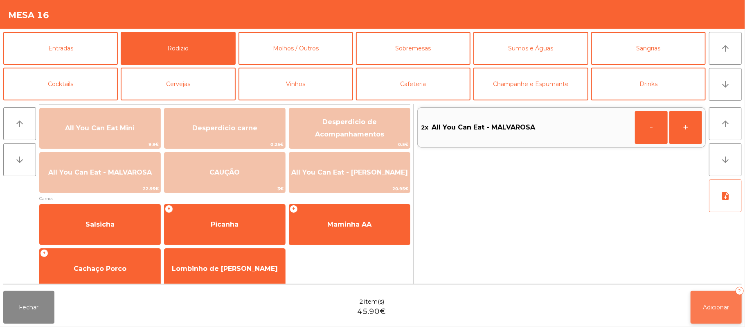
click at [708, 303] on span "Adicionar" at bounding box center [717, 306] width 26 height 7
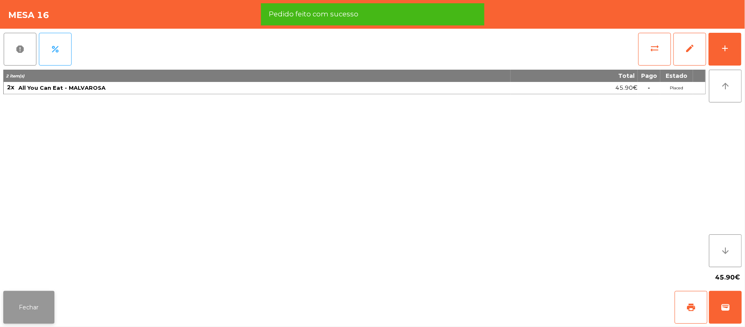
click at [38, 309] on button "Fechar" at bounding box center [28, 307] width 51 height 33
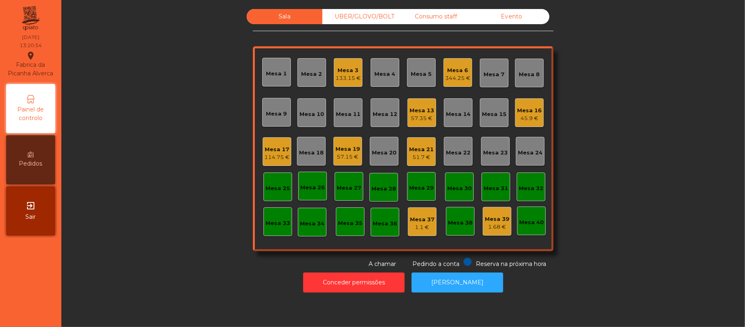
click at [613, 79] on div "Sala UBER/[GEOGRAPHIC_DATA]/BOLT Consumo staff Evento Mesa 1 Mesa 2 Mesa 3 133.…" at bounding box center [403, 138] width 662 height 259
click at [341, 274] on button "Conceder permissões" at bounding box center [354, 282] width 102 height 20
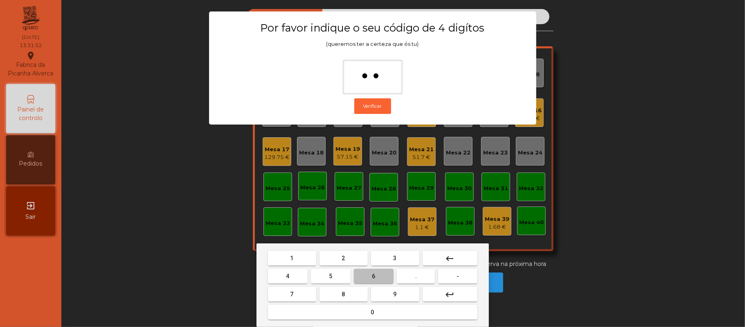
type input "***"
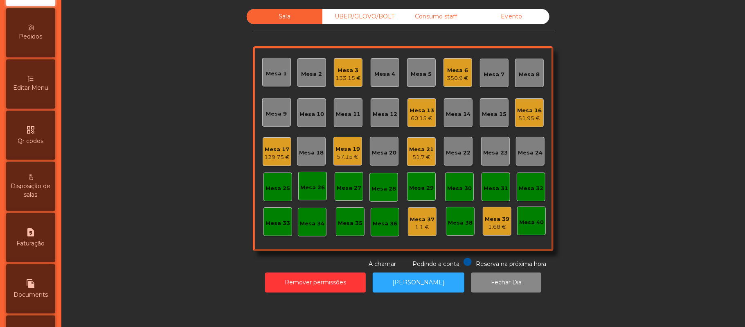
click at [41, 92] on span "Editar Menu" at bounding box center [30, 87] width 35 height 9
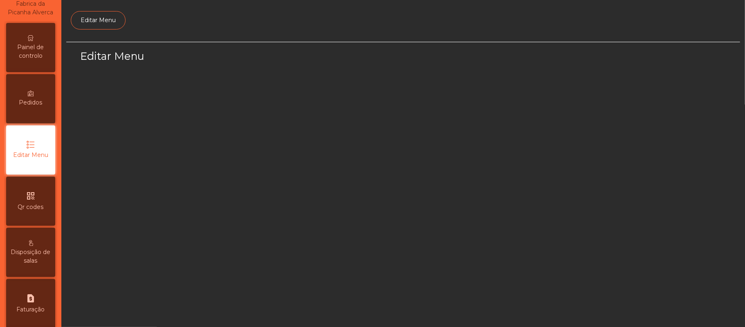
select select "*"
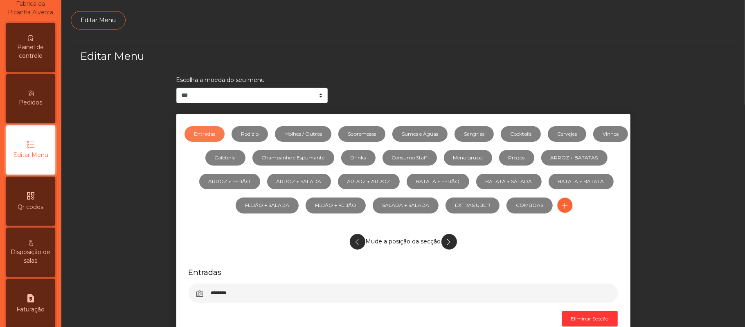
scroll to position [56, 0]
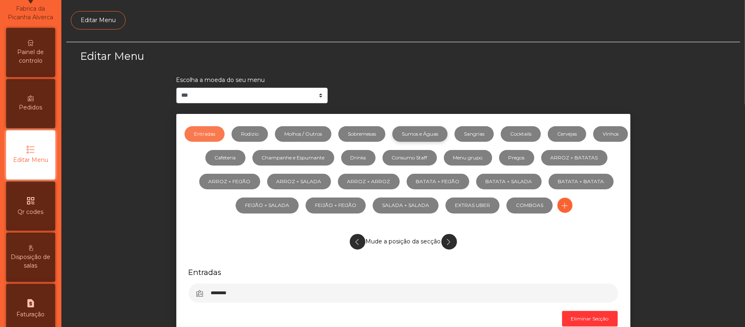
click at [444, 133] on link "Sumos e Águas" at bounding box center [420, 134] width 55 height 16
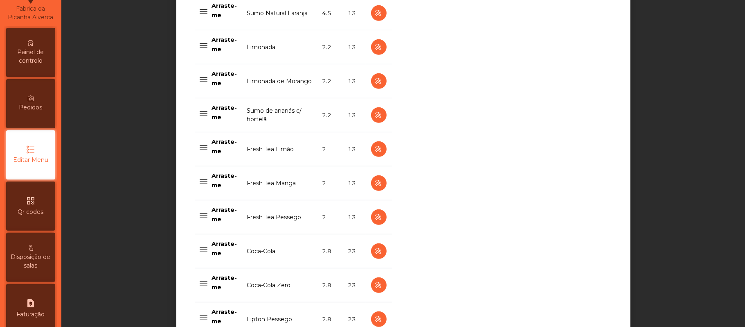
scroll to position [357, 0]
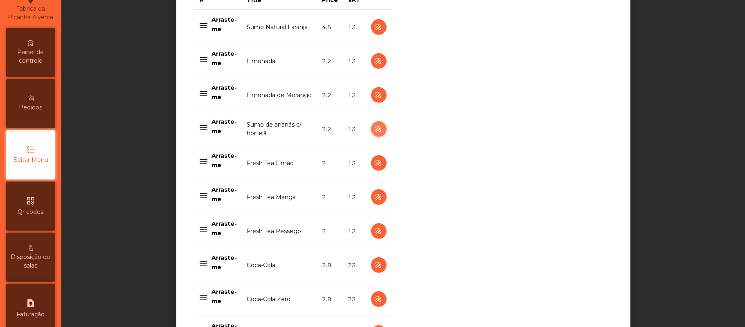
click at [374, 128] on icon "button" at bounding box center [378, 129] width 9 height 10
select select "***"
select select "**"
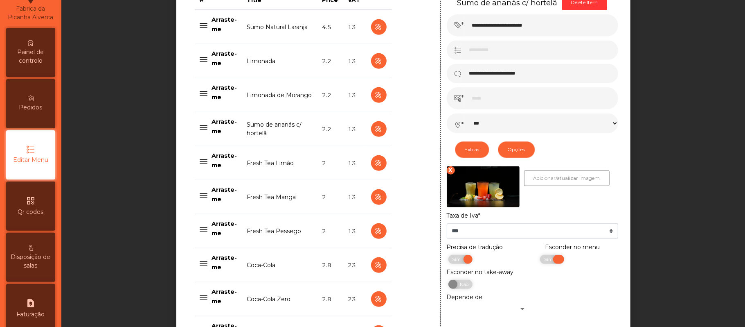
click at [552, 258] on span "Sim" at bounding box center [549, 259] width 20 height 9
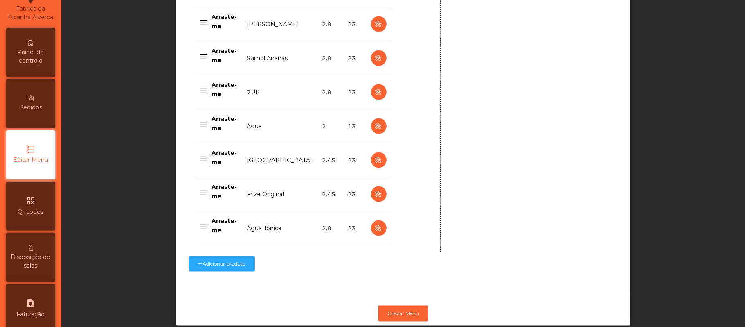
scroll to position [824, 0]
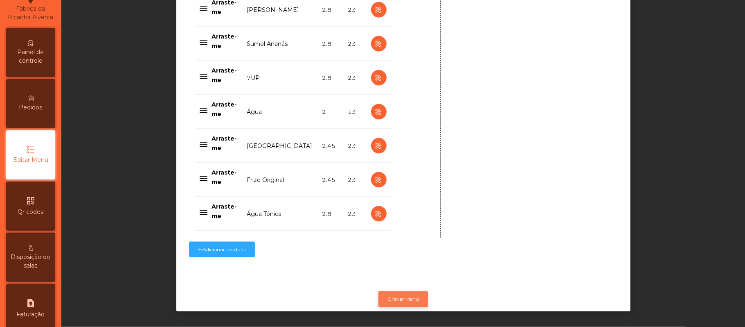
click at [392, 296] on button "Gravar Menu" at bounding box center [404, 299] width 50 height 16
click at [32, 58] on span "Painel de controlo" at bounding box center [30, 56] width 45 height 17
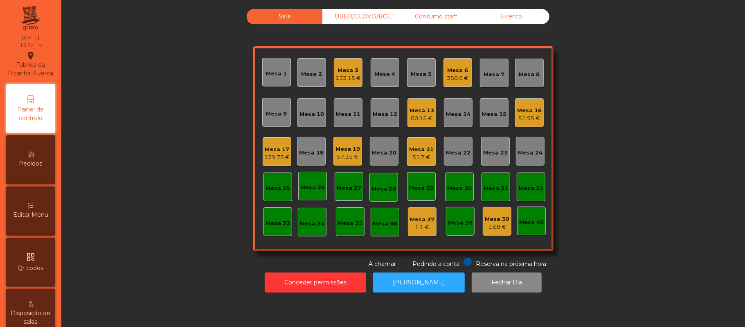
click at [454, 69] on div "Mesa 6" at bounding box center [458, 70] width 22 height 8
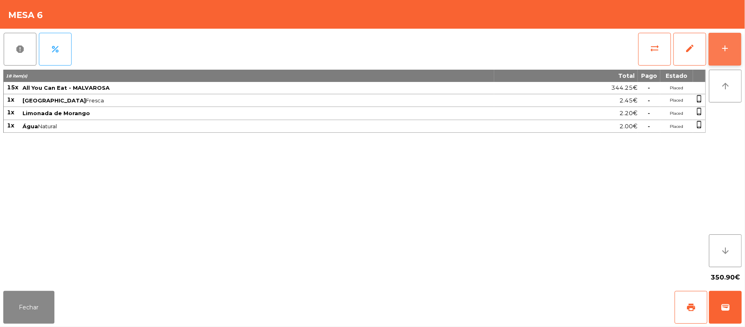
click at [722, 50] on div "add" at bounding box center [725, 48] width 10 height 10
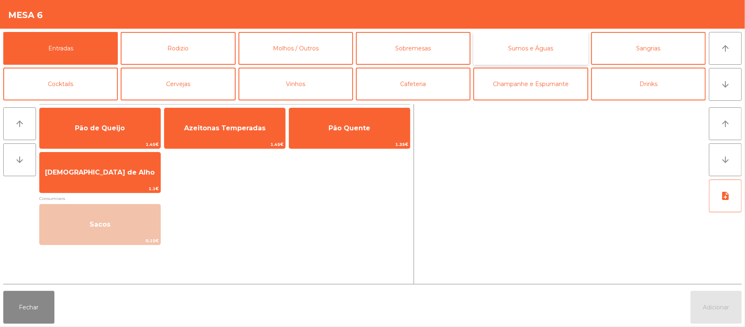
click at [536, 53] on button "Sumos e Águas" at bounding box center [531, 48] width 115 height 33
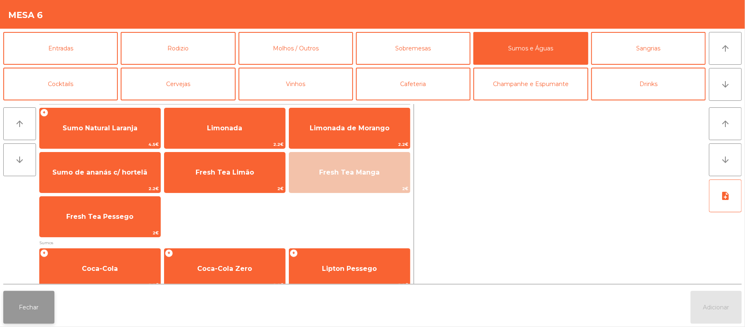
click at [28, 305] on button "Fechar" at bounding box center [28, 307] width 51 height 33
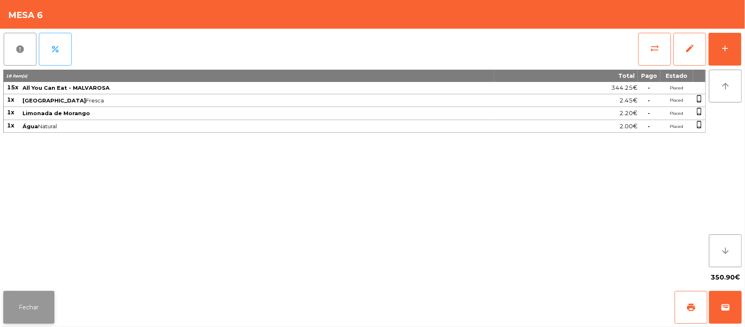
click at [30, 306] on button "Fechar" at bounding box center [28, 307] width 51 height 33
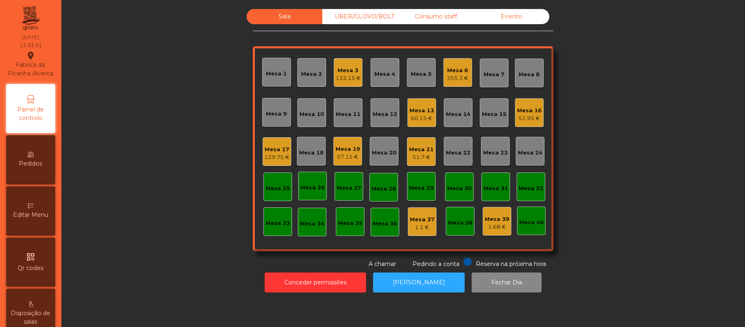
click at [377, 122] on div "Mesa 12" at bounding box center [385, 112] width 29 height 29
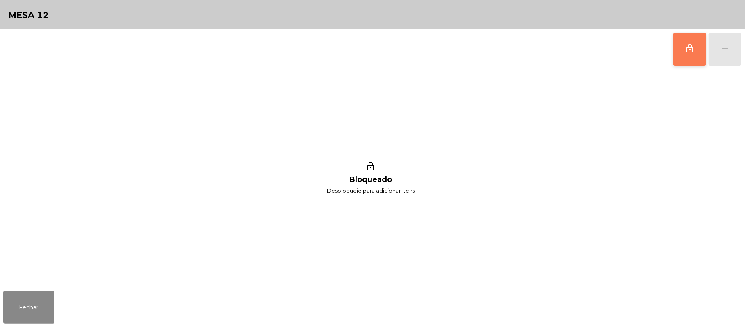
click at [682, 56] on button "lock_outline" at bounding box center [690, 49] width 33 height 33
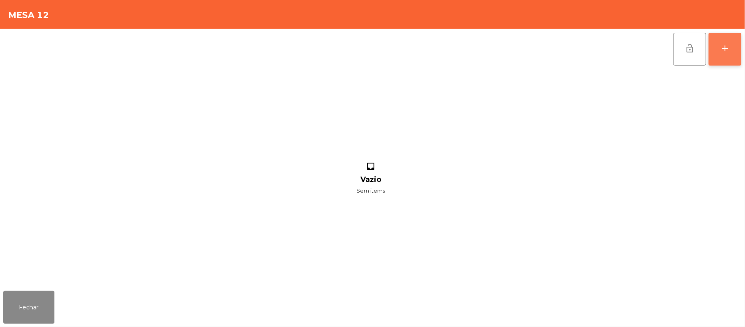
click at [740, 45] on button "add" at bounding box center [725, 49] width 33 height 33
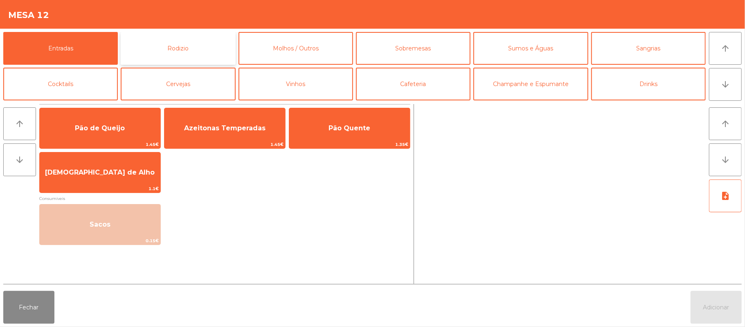
click at [156, 43] on button "Rodizio" at bounding box center [178, 48] width 115 height 33
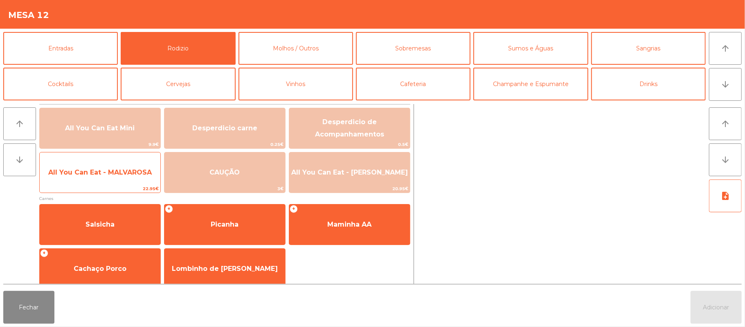
click at [110, 173] on span "All You Can Eat - MALVAROSA" at bounding box center [100, 172] width 104 height 8
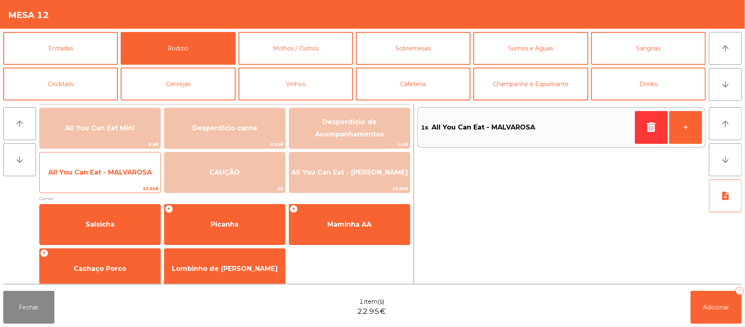
click at [98, 181] on span "All You Can Eat - MALVAROSA" at bounding box center [100, 172] width 121 height 22
click at [102, 178] on span "All You Can Eat - MALVAROSA" at bounding box center [100, 172] width 121 height 22
click at [100, 179] on span "All You Can Eat - MALVAROSA" at bounding box center [100, 172] width 121 height 22
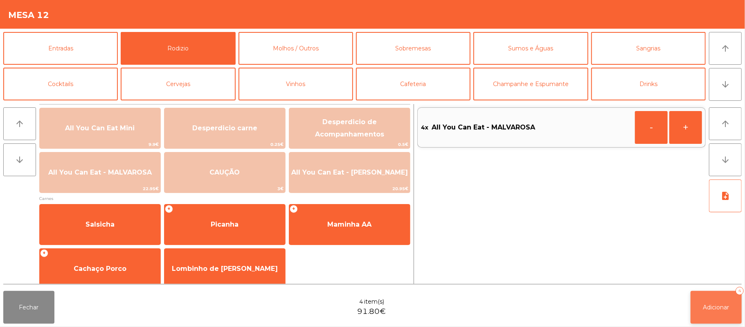
click at [718, 302] on button "Adicionar 4" at bounding box center [716, 307] width 51 height 33
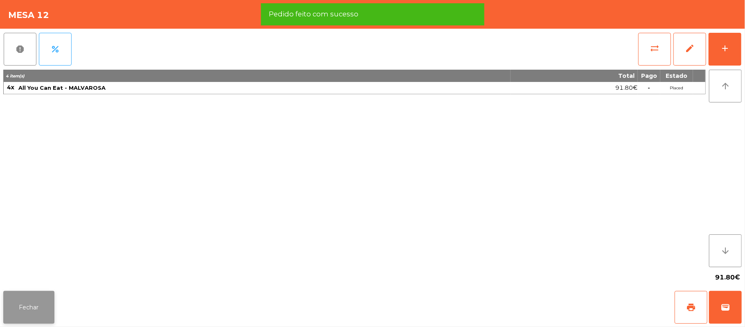
click at [33, 301] on button "Fechar" at bounding box center [28, 307] width 51 height 33
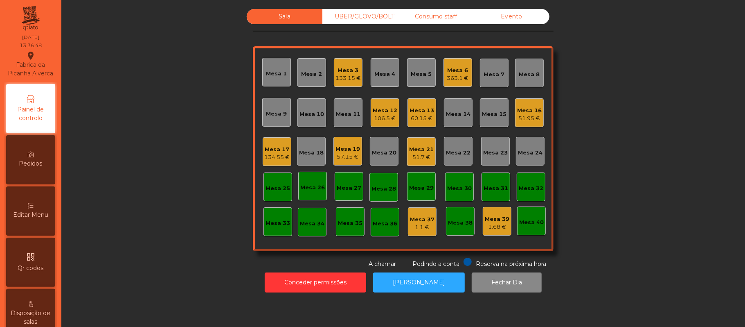
click at [118, 241] on div "Sala UBER/[GEOGRAPHIC_DATA]/BOLT Consumo staff Evento Mesa 1 Mesa 2 Mesa 3 133.…" at bounding box center [403, 138] width 662 height 259
click at [359, 17] on div "UBER/GLOVO/BOLT" at bounding box center [361, 16] width 76 height 15
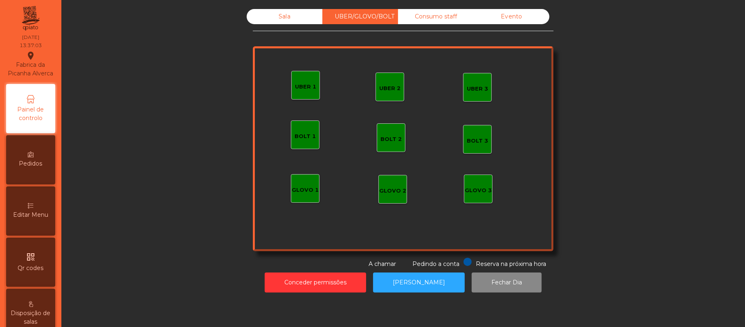
click at [298, 84] on div "UBER 1" at bounding box center [305, 87] width 21 height 8
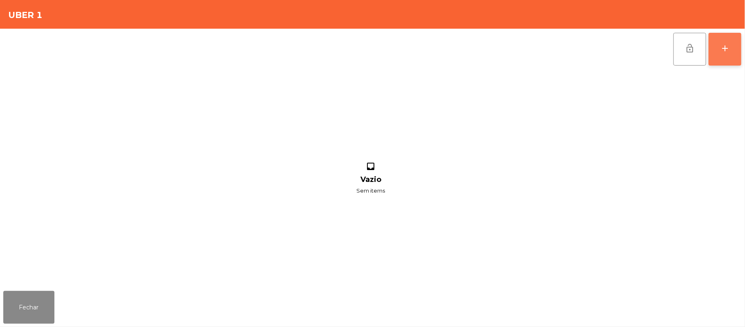
click at [728, 40] on button "add" at bounding box center [725, 49] width 33 height 33
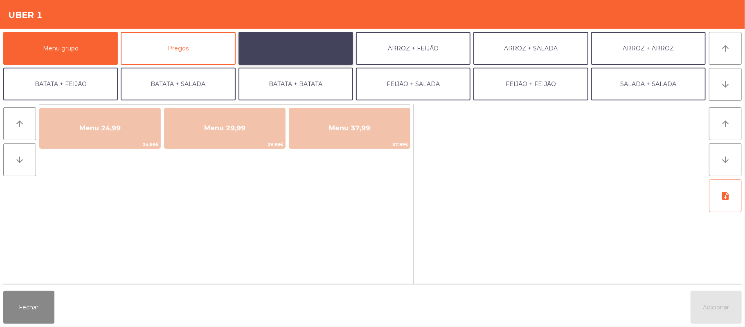
click at [290, 38] on button "ARROZ + BATATAS" at bounding box center [296, 48] width 115 height 33
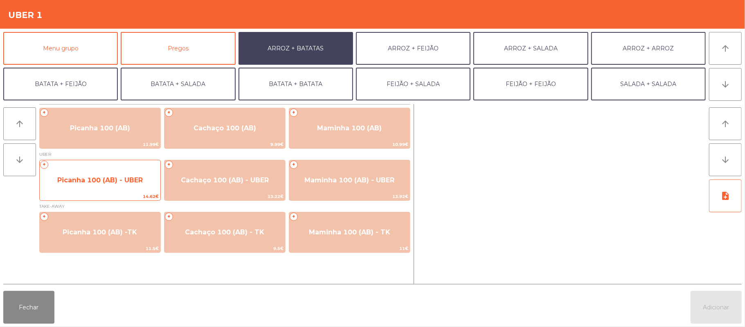
click at [105, 179] on span "Picanha 100 (AB) - UBER" at bounding box center [100, 180] width 86 height 8
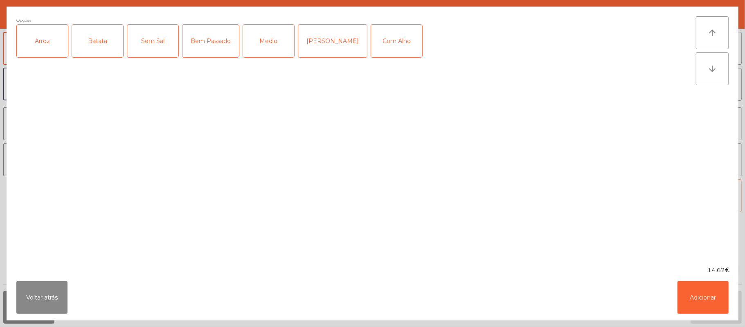
click at [41, 38] on div "Arroz" at bounding box center [42, 41] width 51 height 33
click at [112, 41] on div "Batata" at bounding box center [97, 41] width 51 height 33
click at [276, 44] on div "Medio" at bounding box center [268, 41] width 51 height 33
click at [329, 38] on div "[PERSON_NAME]" at bounding box center [332, 41] width 69 height 33
click at [701, 307] on button "Adicionar" at bounding box center [703, 297] width 51 height 33
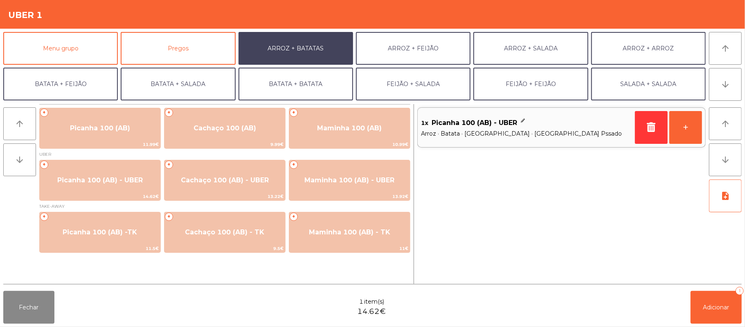
click at [541, 130] on span "Arroz · Batata · [GEOGRAPHIC_DATA] · [GEOGRAPHIC_DATA] Pssado" at bounding box center [526, 133] width 211 height 9
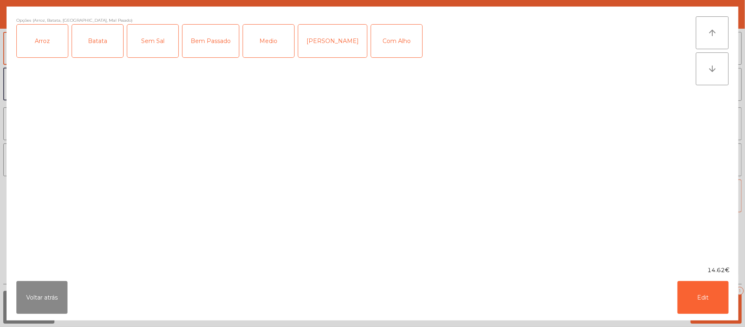
click at [380, 41] on div "Com Alho" at bounding box center [396, 41] width 51 height 33
click at [701, 309] on button "Edit" at bounding box center [703, 297] width 51 height 33
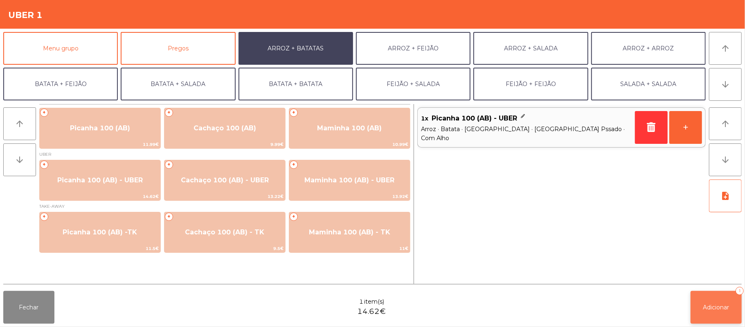
click at [704, 311] on button "Adicionar 1" at bounding box center [716, 307] width 51 height 33
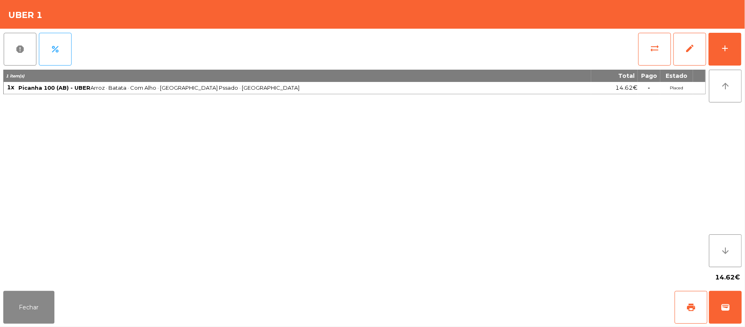
click at [370, 242] on div "1 item(s) Total Pago Estado 1x Picanha 100 (AB) - UBER Arroz · Batata · Com Alh…" at bounding box center [354, 168] width 703 height 197
click at [2, 302] on div "Fechar print wallet" at bounding box center [372, 306] width 745 height 39
click at [39, 303] on button "Fechar" at bounding box center [28, 307] width 51 height 33
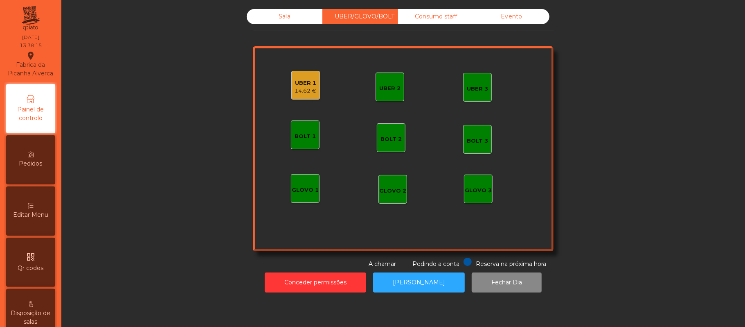
click at [291, 76] on div "UBER 1 14.62 €" at bounding box center [305, 85] width 29 height 29
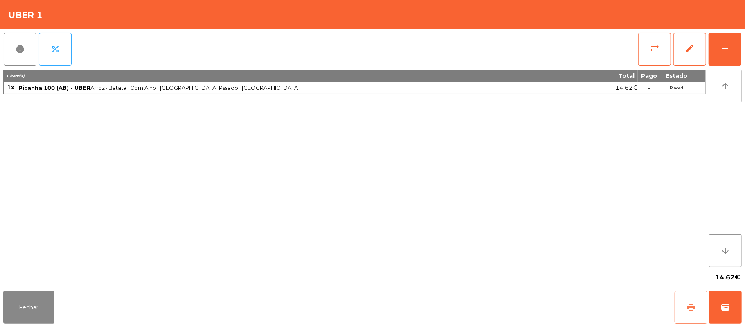
click at [684, 312] on button "print" at bounding box center [691, 307] width 33 height 33
click at [719, 295] on button "wallet" at bounding box center [725, 307] width 33 height 33
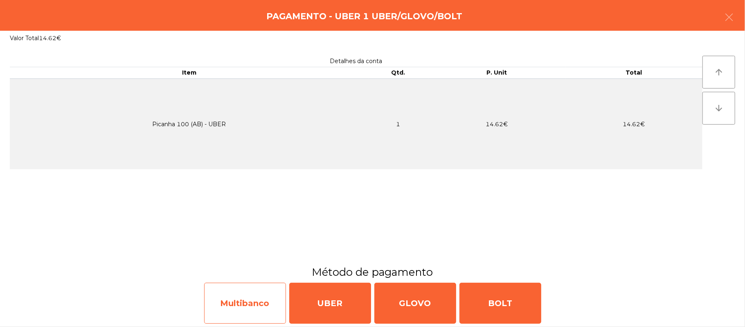
click at [249, 300] on div "Multibanco" at bounding box center [245, 302] width 82 height 41
select select "**"
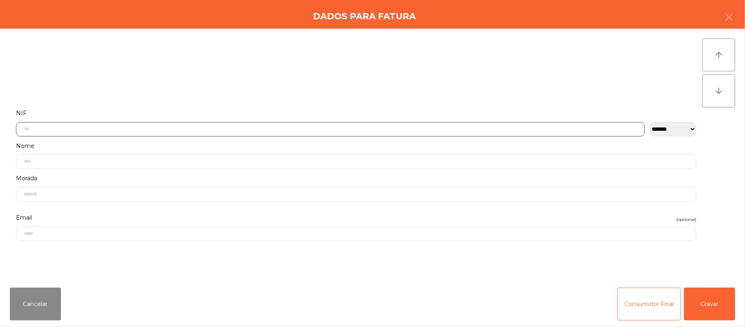
click at [372, 129] on input "text" at bounding box center [330, 129] width 629 height 14
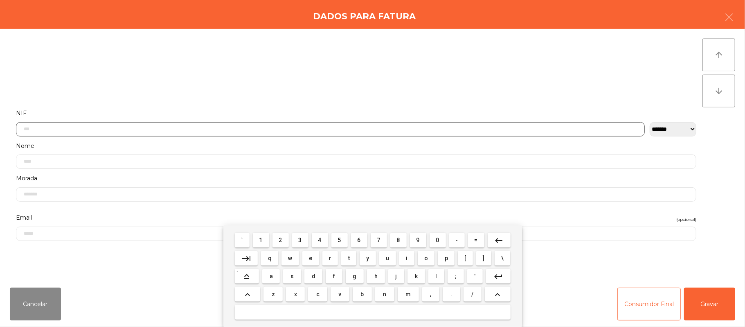
scroll to position [69, 0]
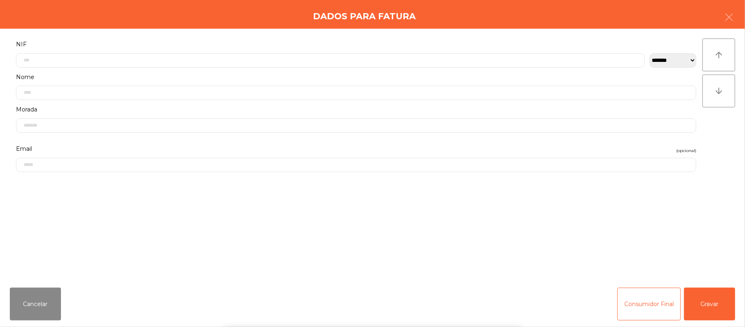
click at [718, 305] on div "` 1 2 3 4 5 6 7 8 9 0 - = keyboard_backspace keyboard_tab q w e r t y u i o p […" at bounding box center [372, 276] width 745 height 102
click at [710, 300] on button "Gravar" at bounding box center [709, 303] width 51 height 33
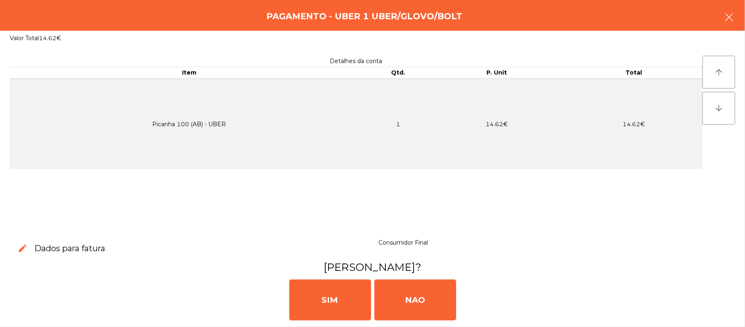
click at [720, 15] on button "button" at bounding box center [729, 18] width 23 height 25
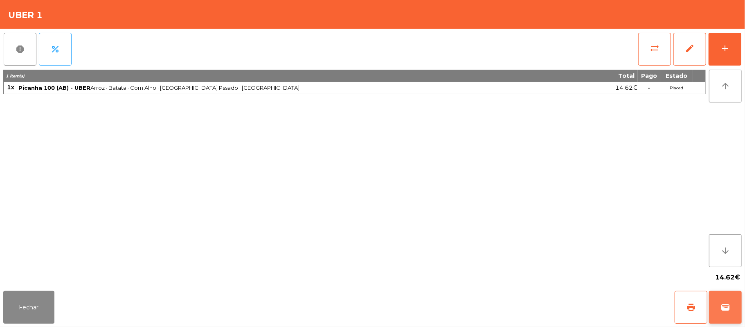
click at [729, 312] on button "wallet" at bounding box center [725, 307] width 33 height 33
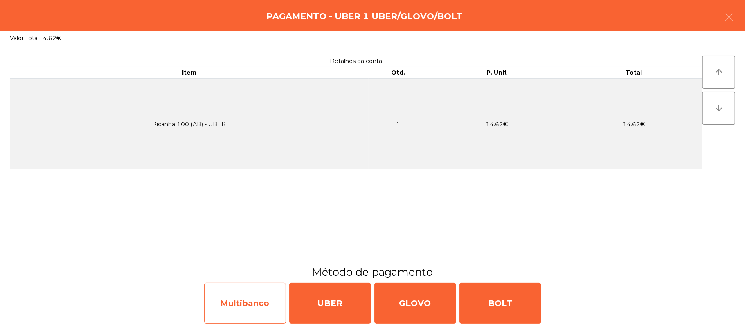
click at [245, 304] on div "Multibanco" at bounding box center [245, 302] width 82 height 41
select select "**"
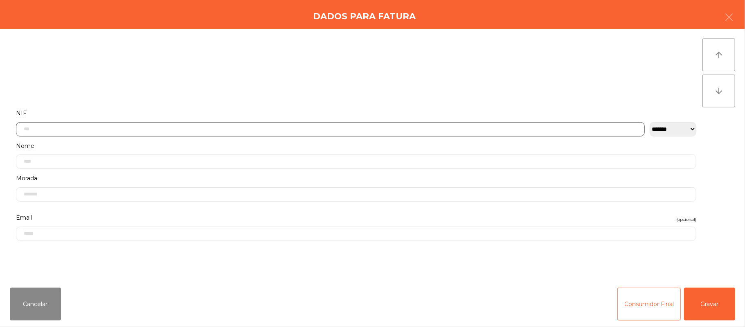
click at [247, 129] on input "text" at bounding box center [330, 129] width 629 height 14
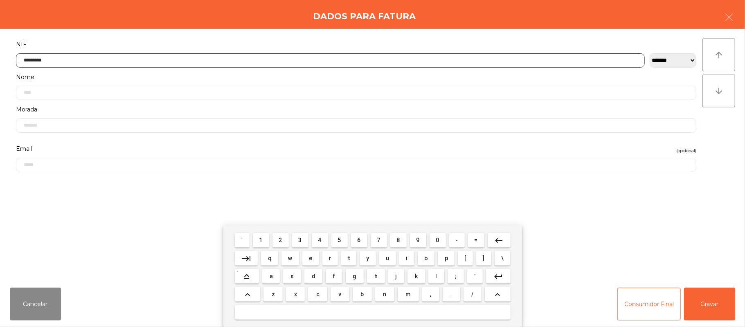
type input "*********"
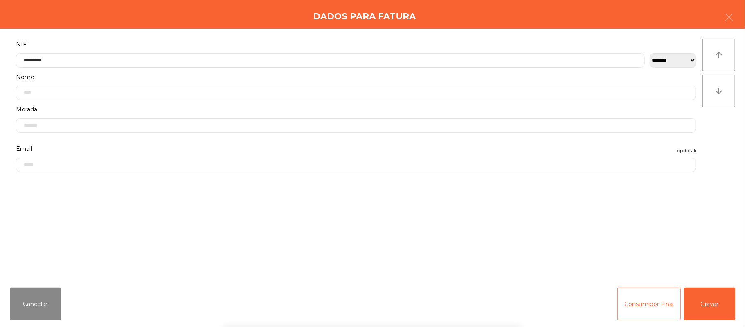
click at [724, 282] on div "` 1 2 3 4 5 6 7 8 9 0 - = keyboard_backspace keyboard_tab q w e r t y u i o p […" at bounding box center [372, 276] width 745 height 102
click at [717, 291] on button "Gravar" at bounding box center [709, 303] width 51 height 33
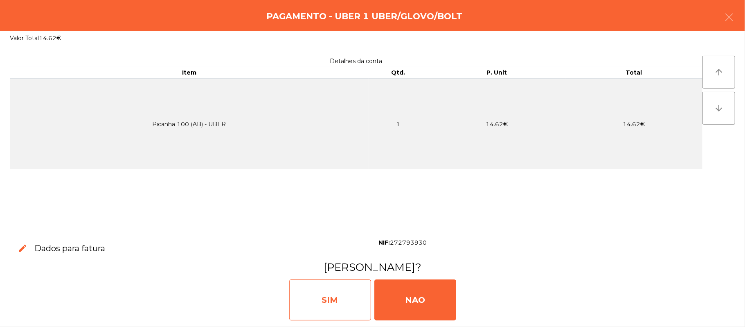
click at [339, 290] on div "SIM" at bounding box center [330, 299] width 82 height 41
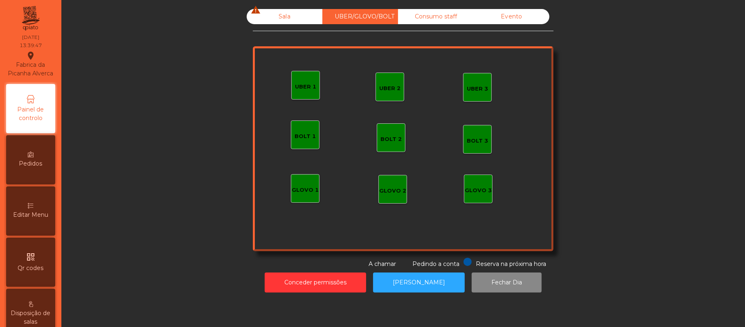
click at [292, 14] on div "Sala warning" at bounding box center [285, 16] width 76 height 15
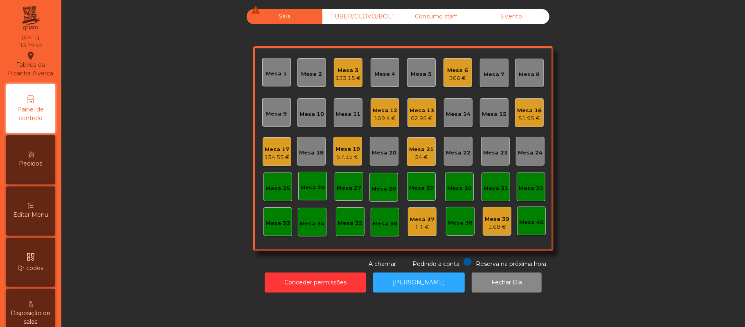
click at [350, 153] on div "57.15 €" at bounding box center [348, 157] width 25 height 8
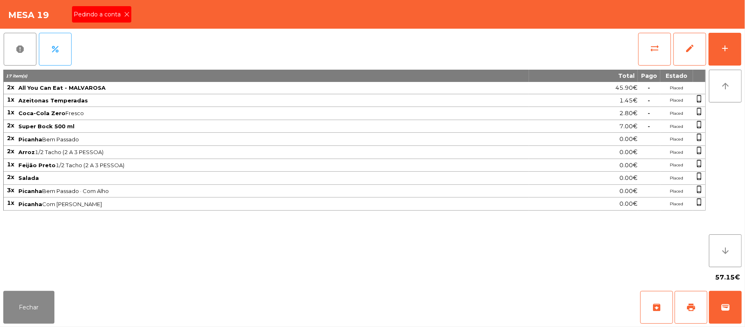
click at [112, 18] on span "Pedindo a conta" at bounding box center [99, 14] width 50 height 9
click at [38, 318] on button "Fechar" at bounding box center [28, 307] width 51 height 33
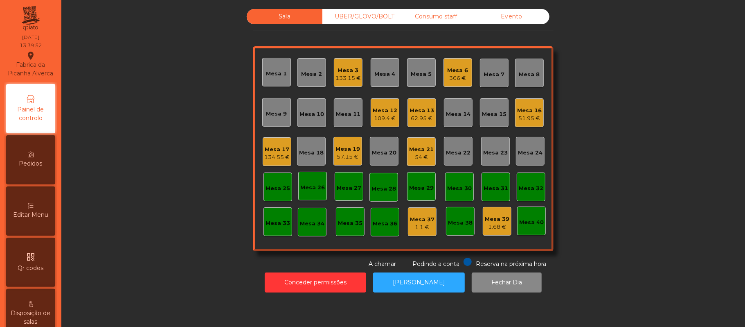
click at [623, 168] on div "Sala UBER/[GEOGRAPHIC_DATA]/BOLT Consumo staff Evento Mesa 1 Mesa 2 Mesa 3 133.…" at bounding box center [403, 138] width 662 height 259
click at [595, 180] on div "Sala UBER/[GEOGRAPHIC_DATA]/BOLT Consumo staff Evento Mesa 1 Mesa 2 Mesa 3 133.…" at bounding box center [403, 138] width 662 height 259
click at [271, 221] on div "Mesa 33" at bounding box center [278, 223] width 25 height 8
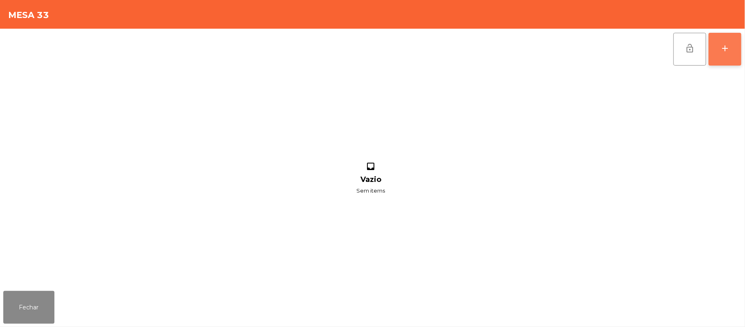
click at [739, 52] on button "add" at bounding box center [725, 49] width 33 height 33
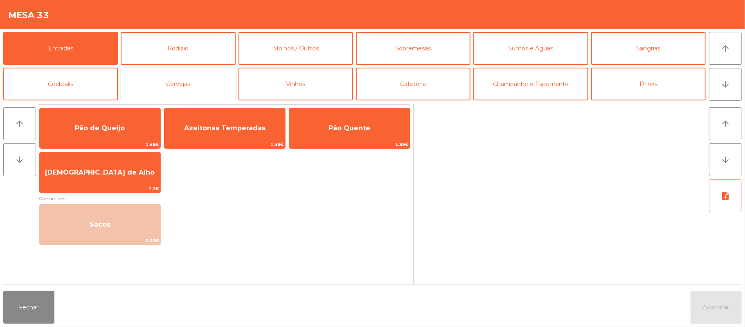
click at [199, 82] on button "Cervejas" at bounding box center [178, 84] width 115 height 33
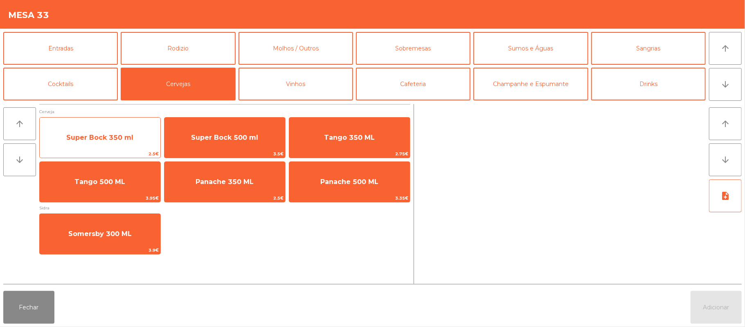
click at [121, 138] on span "Super Bock 350 ml" at bounding box center [99, 137] width 67 height 8
click at [118, 149] on div "Super Bock 350 ml 2.5€" at bounding box center [100, 137] width 122 height 41
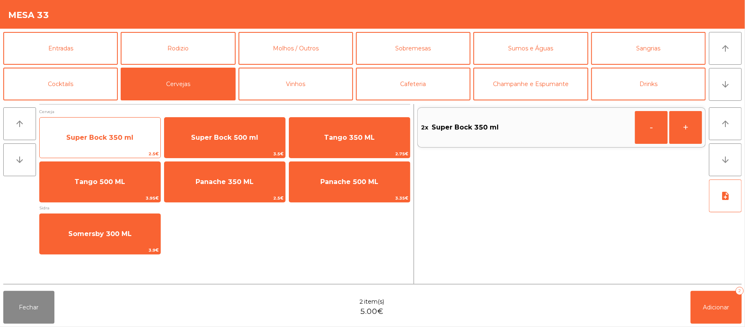
click at [89, 155] on span "2.5€" at bounding box center [100, 154] width 121 height 8
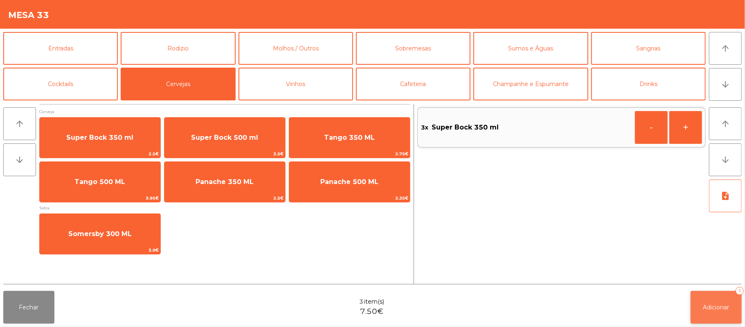
click at [710, 313] on button "Adicionar 3" at bounding box center [716, 307] width 51 height 33
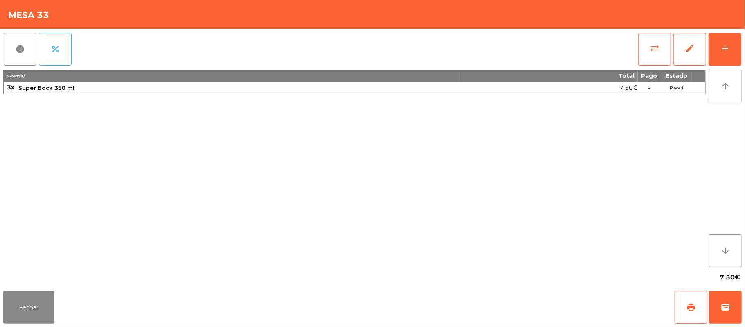
click at [56, 323] on div "Fechar print wallet" at bounding box center [372, 306] width 745 height 39
click at [43, 305] on button "Fechar" at bounding box center [28, 307] width 51 height 33
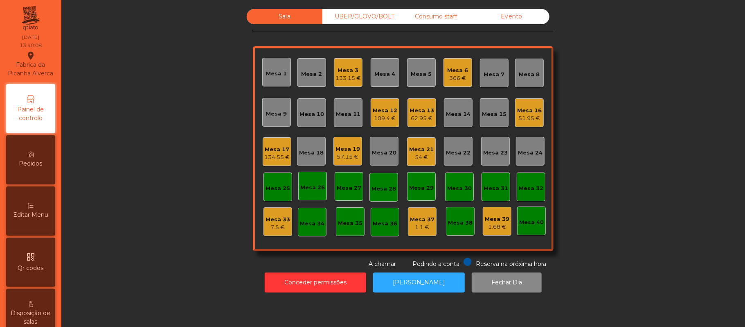
click at [351, 115] on div "Mesa 11" at bounding box center [348, 114] width 25 height 8
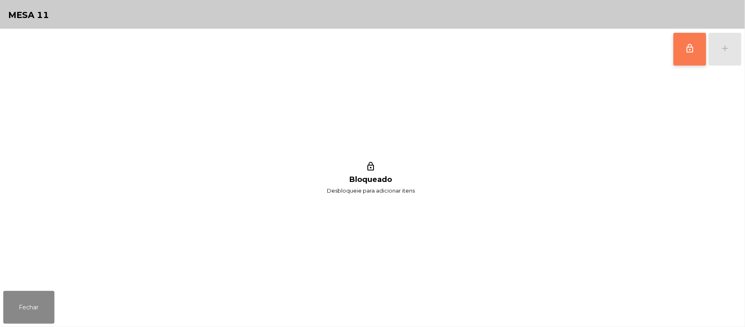
click at [684, 55] on button "lock_outline" at bounding box center [690, 49] width 33 height 33
click at [734, 51] on button "add" at bounding box center [725, 49] width 33 height 33
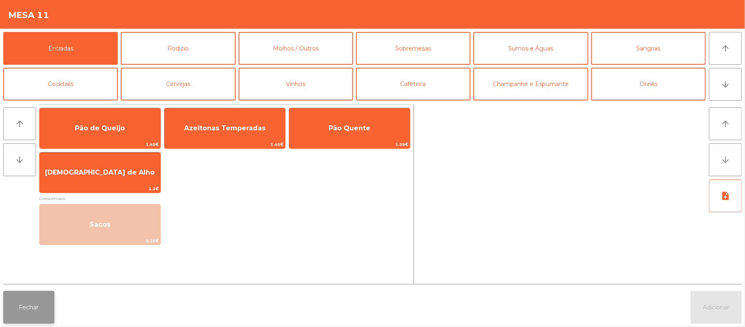
click at [24, 308] on button "Fechar" at bounding box center [28, 307] width 51 height 33
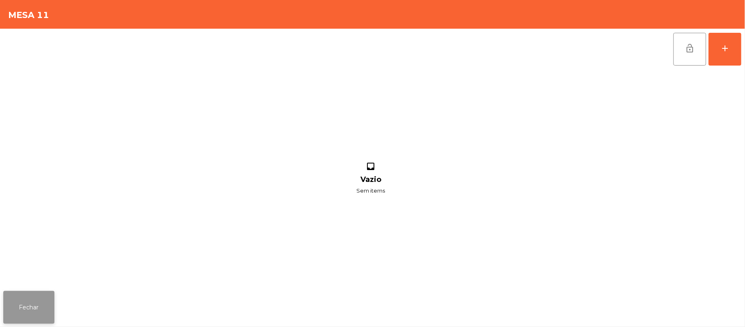
click at [45, 308] on button "Fechar" at bounding box center [28, 307] width 51 height 33
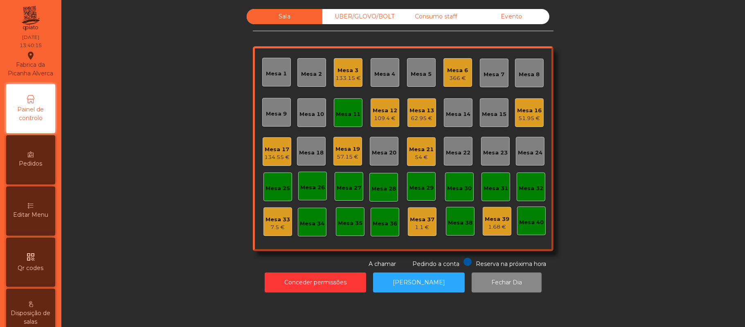
click at [354, 100] on div "Mesa 11" at bounding box center [348, 112] width 29 height 29
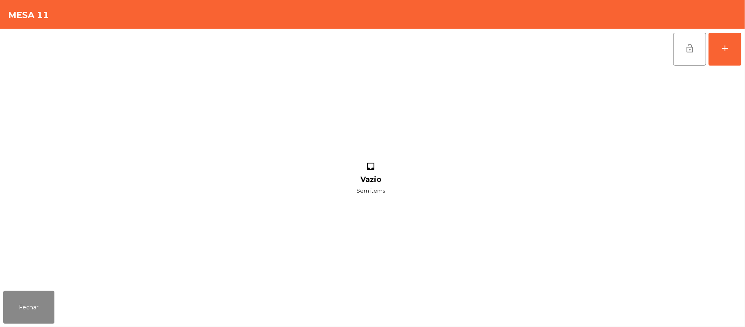
click at [742, 52] on div "lock_open add inbox Vazio Sem items" at bounding box center [372, 158] width 745 height 259
click at [732, 59] on button "add" at bounding box center [725, 49] width 33 height 33
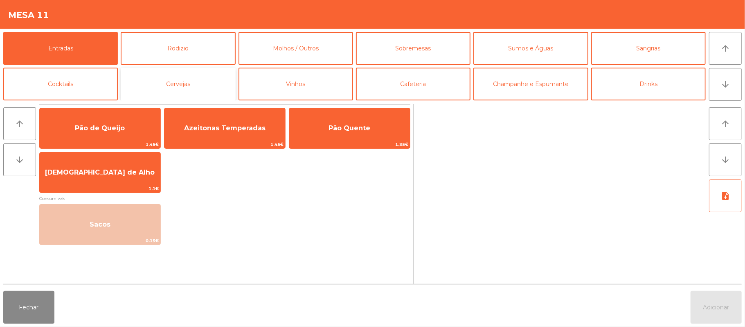
click at [230, 71] on button "Cervejas" at bounding box center [178, 84] width 115 height 33
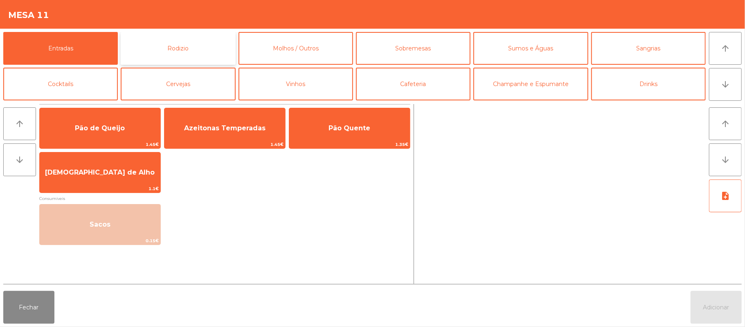
click at [192, 53] on button "Rodizio" at bounding box center [178, 48] width 115 height 33
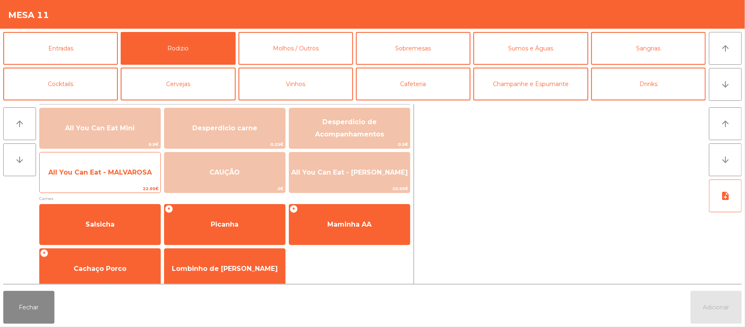
click at [102, 179] on span "All You Can Eat - MALVAROSA" at bounding box center [100, 172] width 121 height 22
click at [100, 182] on span "All You Can Eat - MALVAROSA" at bounding box center [100, 172] width 121 height 22
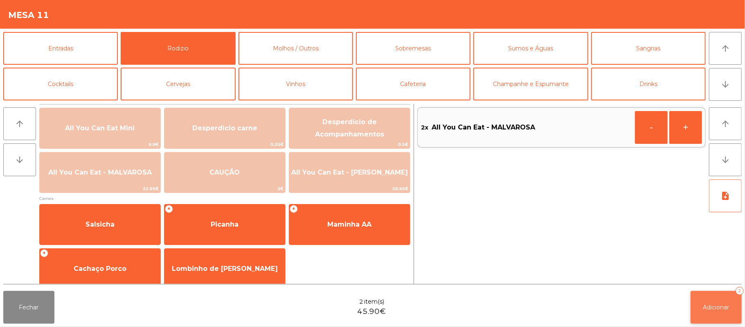
click at [705, 303] on span "Adicionar" at bounding box center [717, 306] width 26 height 7
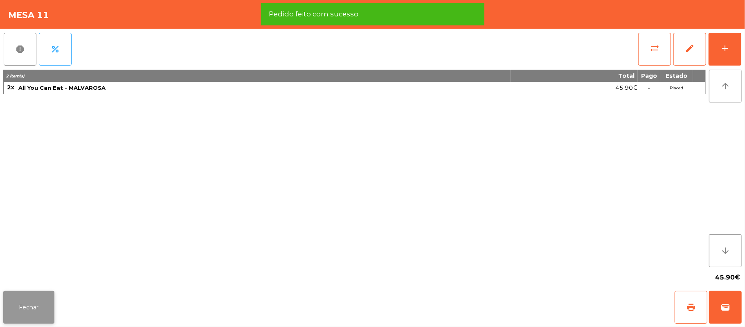
click at [33, 299] on button "Fechar" at bounding box center [28, 307] width 51 height 33
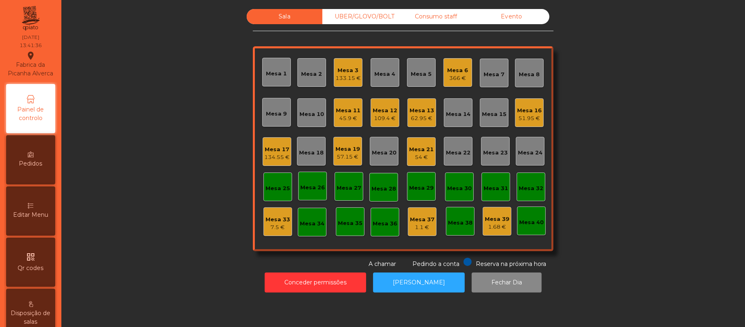
click at [625, 140] on div "Sala UBER/[GEOGRAPHIC_DATA]/BOLT Consumo staff Evento Mesa 1 Mesa 2 Mesa 3 133.…" at bounding box center [403, 138] width 662 height 259
click at [350, 157] on div "57.15 €" at bounding box center [348, 157] width 25 height 8
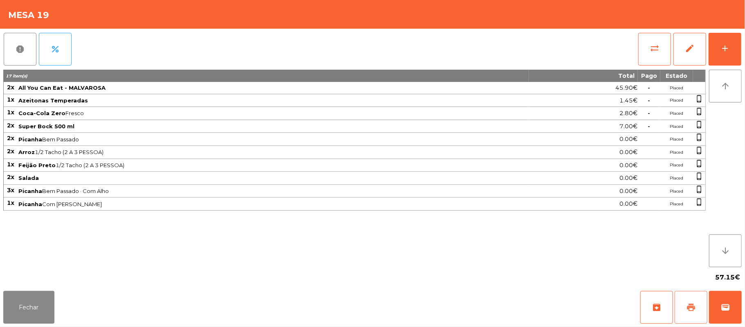
click at [687, 308] on span "print" at bounding box center [691, 307] width 10 height 10
click at [741, 316] on button "wallet" at bounding box center [725, 307] width 33 height 33
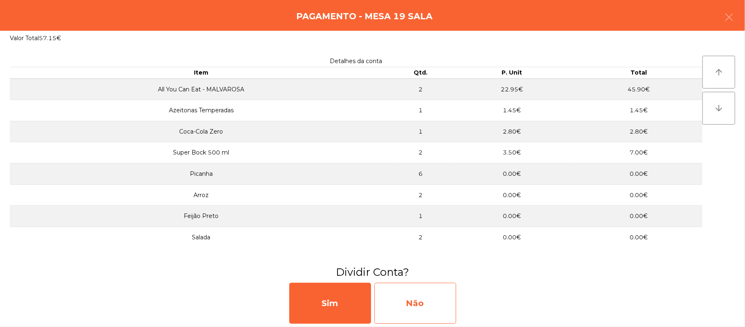
click at [422, 300] on div "Não" at bounding box center [416, 302] width 82 height 41
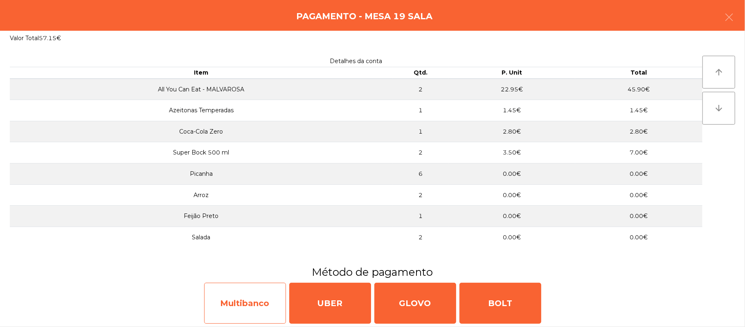
click at [246, 309] on div "Multibanco" at bounding box center [245, 302] width 82 height 41
select select "**"
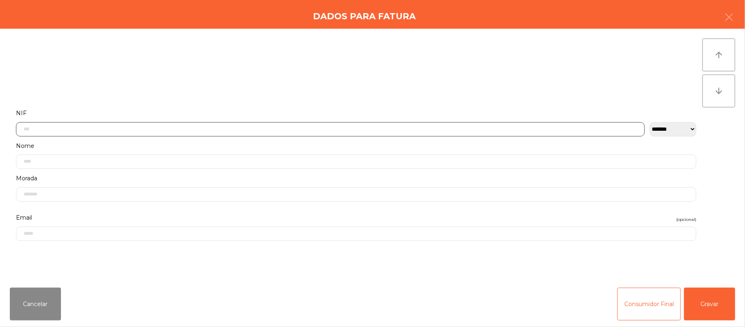
click at [252, 126] on input "text" at bounding box center [330, 129] width 629 height 14
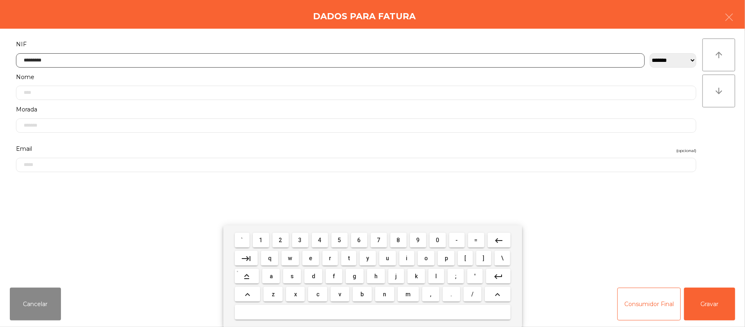
type input "*********"
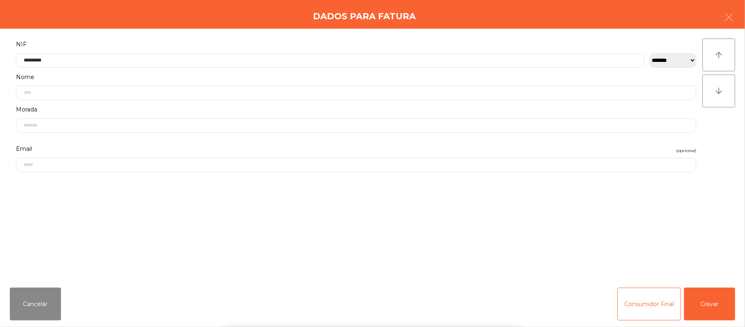
click at [709, 296] on div "` 1 2 3 4 5 6 7 8 9 0 - = keyboard_backspace keyboard_tab q w e r t y u i o p […" at bounding box center [372, 276] width 745 height 102
click at [714, 305] on button "Gravar" at bounding box center [709, 303] width 51 height 33
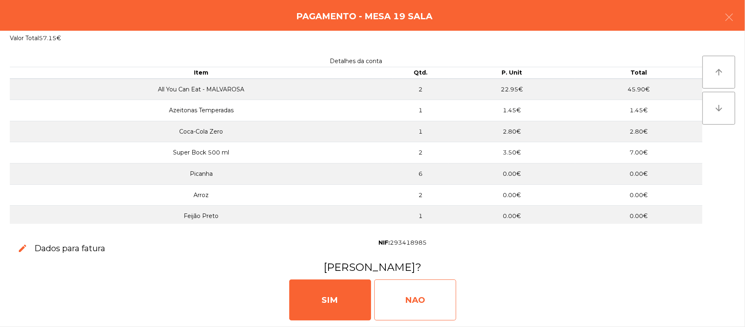
click at [422, 298] on div "NAO" at bounding box center [416, 299] width 82 height 41
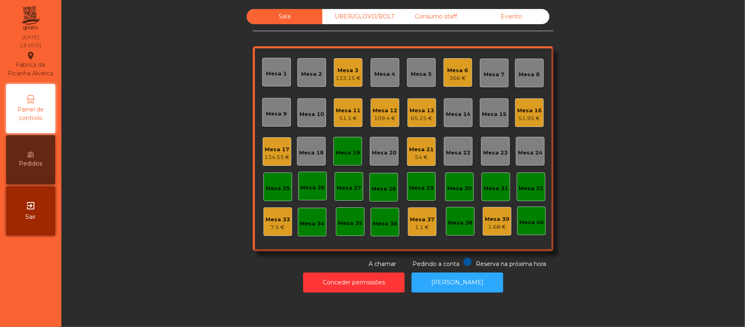
click at [346, 151] on div "Mesa 19" at bounding box center [348, 153] width 25 height 8
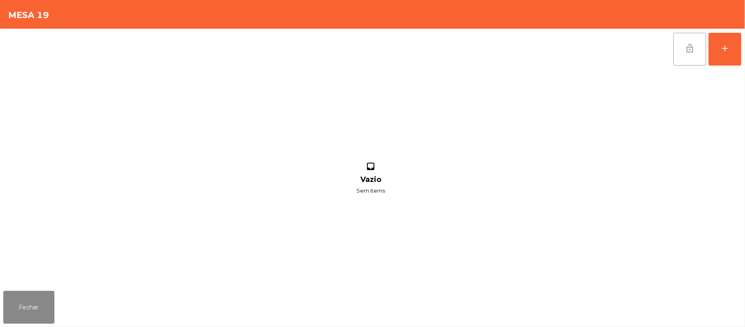
click at [682, 45] on button "lock_open" at bounding box center [690, 49] width 33 height 33
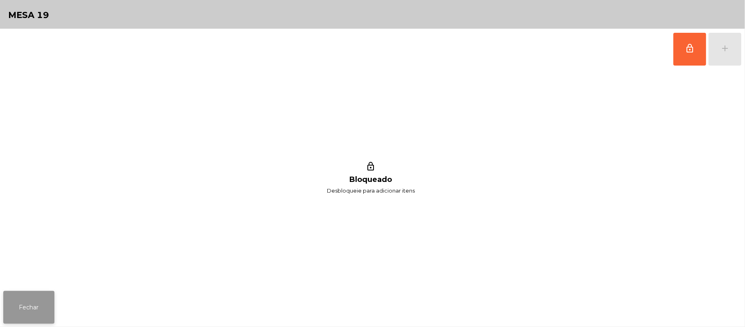
click at [28, 306] on button "Fechar" at bounding box center [28, 307] width 51 height 33
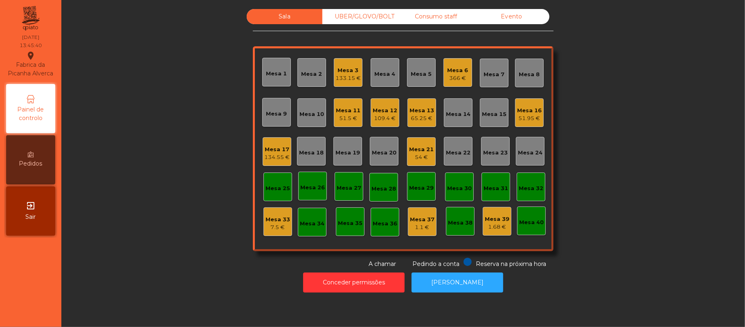
click at [411, 150] on div "Mesa 21" at bounding box center [421, 149] width 25 height 8
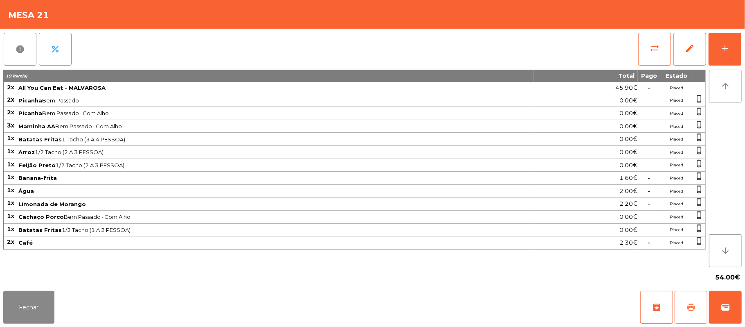
click at [697, 313] on button "print" at bounding box center [691, 307] width 33 height 33
click at [724, 303] on span "wallet" at bounding box center [726, 307] width 10 height 10
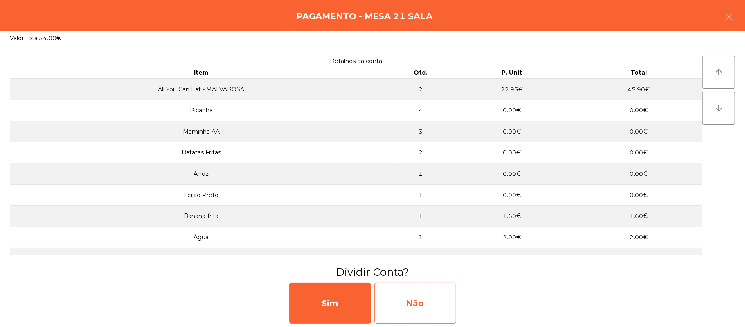
click at [423, 300] on div "Não" at bounding box center [416, 302] width 82 height 41
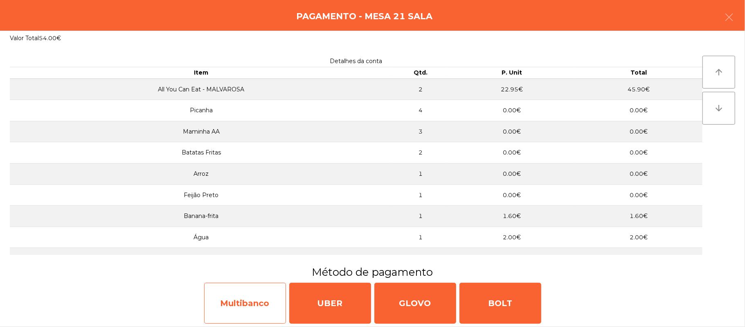
click at [239, 300] on div "Multibanco" at bounding box center [245, 302] width 82 height 41
select select "**"
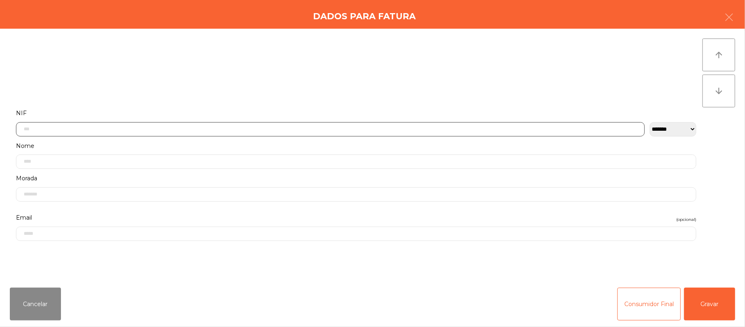
click at [203, 129] on input "text" at bounding box center [330, 129] width 629 height 14
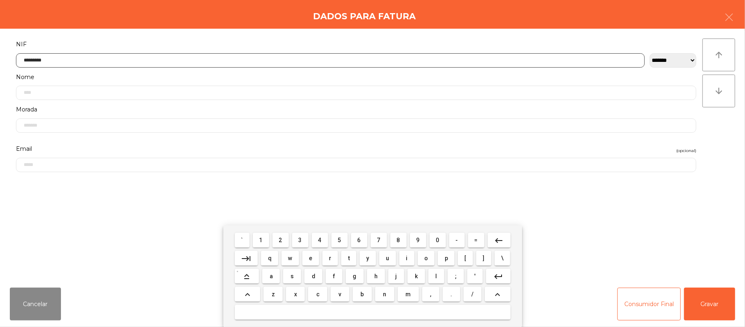
type input "*********"
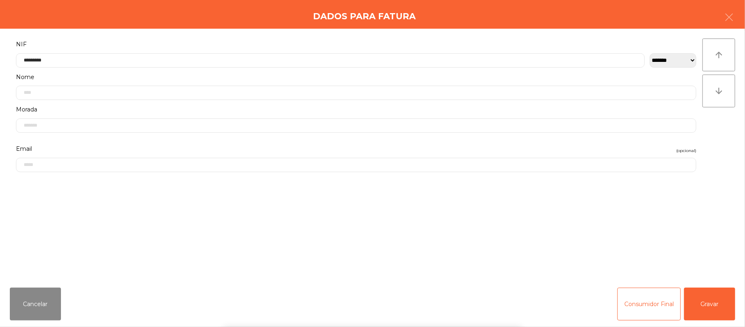
click at [713, 307] on div "` 1 2 3 4 5 6 7 8 9 0 - = keyboard_backspace keyboard_tab q w e r t y u i o p […" at bounding box center [372, 276] width 745 height 102
click at [704, 290] on button "Gravar" at bounding box center [709, 303] width 51 height 33
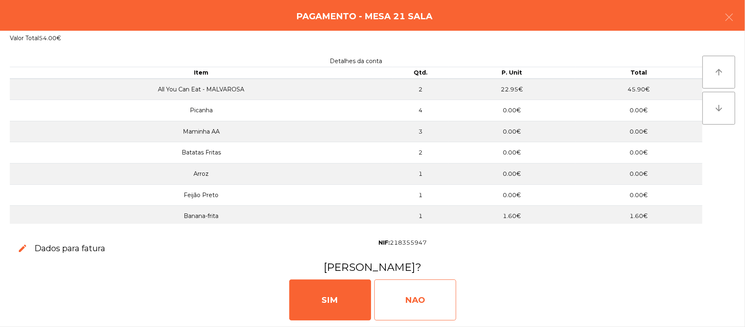
click at [410, 300] on div "NAO" at bounding box center [416, 299] width 82 height 41
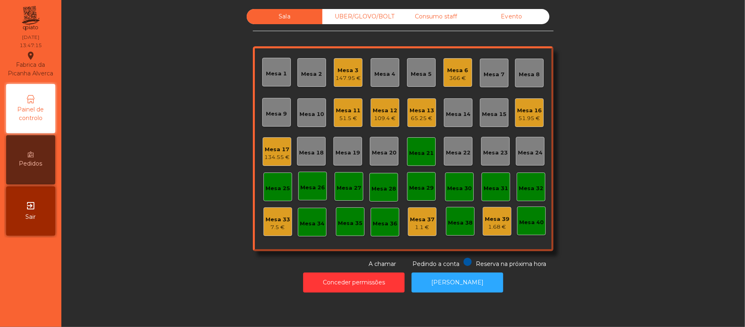
click at [420, 160] on div "Mesa 21" at bounding box center [421, 151] width 29 height 29
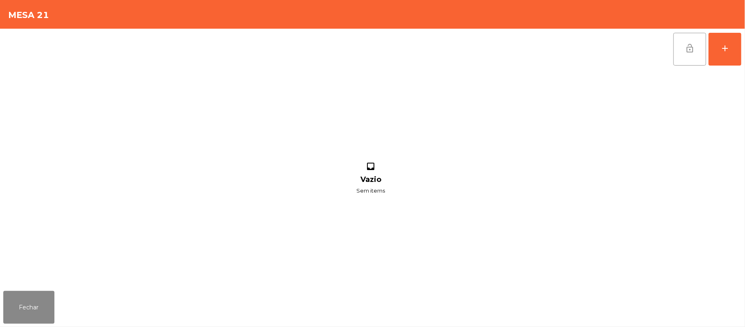
click at [679, 58] on button "lock_open" at bounding box center [690, 49] width 33 height 33
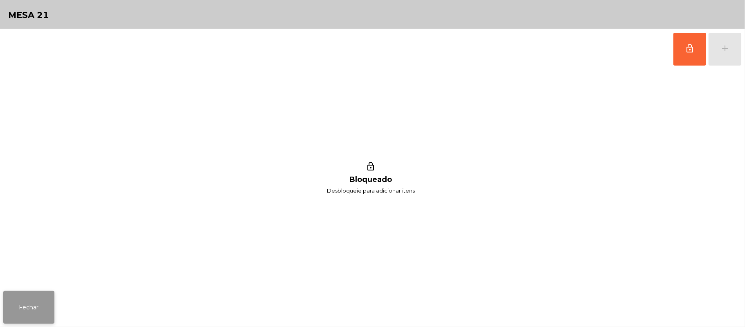
click at [22, 310] on button "Fechar" at bounding box center [28, 307] width 51 height 33
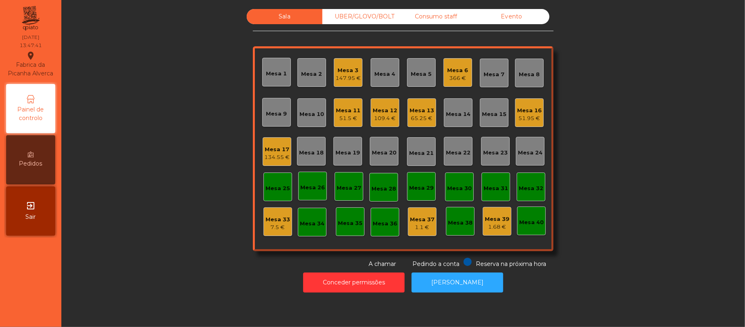
click at [359, 22] on div "UBER/GLOVO/BOLT" at bounding box center [361, 16] width 76 height 15
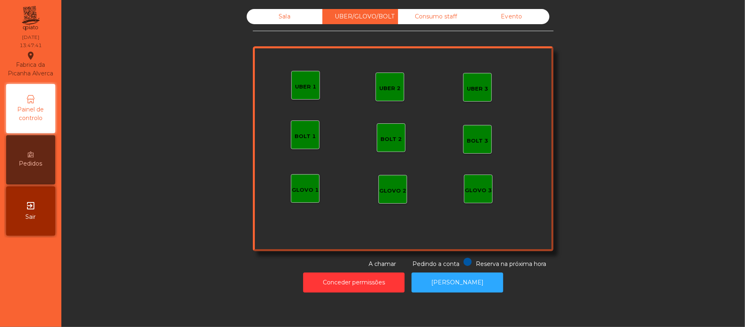
click at [296, 95] on div "UBER 1" at bounding box center [305, 85] width 29 height 29
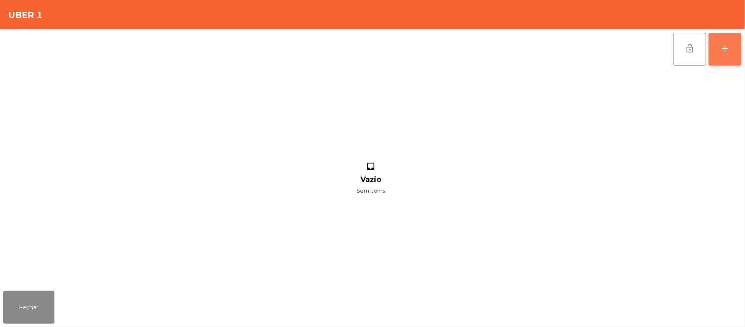
click at [729, 54] on button "add" at bounding box center [725, 49] width 33 height 33
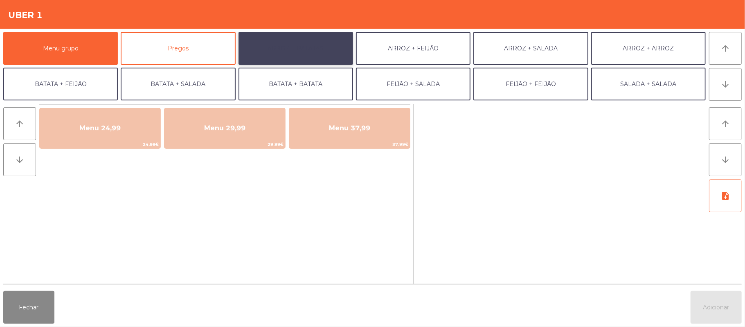
click at [302, 43] on button "ARROZ + BATATAS" at bounding box center [296, 48] width 115 height 33
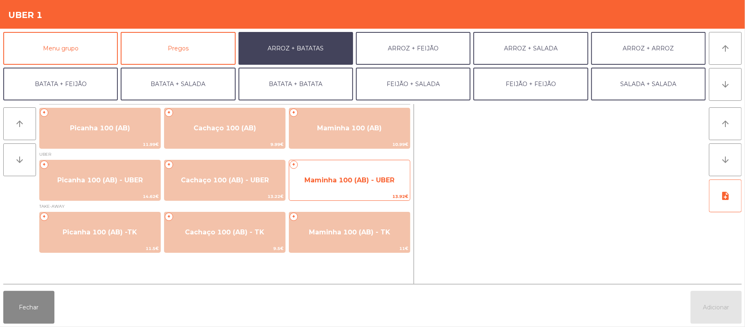
click at [330, 181] on span "Maminha 100 (AB) - UBER" at bounding box center [350, 180] width 90 height 8
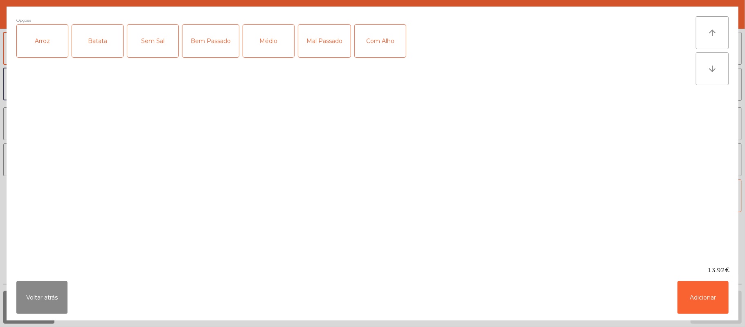
click at [45, 41] on div "Arroz" at bounding box center [42, 41] width 51 height 33
click at [90, 37] on div "Batata" at bounding box center [97, 41] width 51 height 33
click at [207, 46] on div "Bem Passado" at bounding box center [211, 41] width 56 height 33
click at [719, 295] on button "Adicionar" at bounding box center [703, 297] width 51 height 33
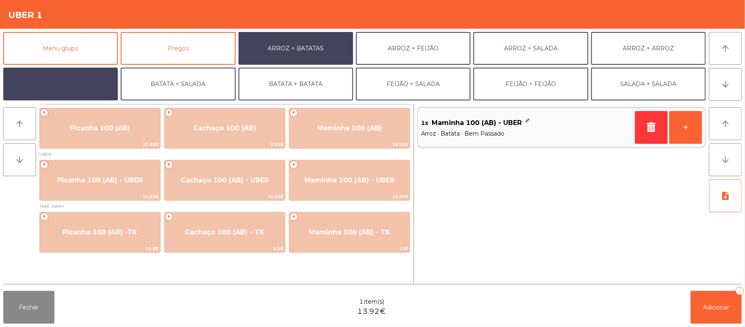
click at [70, 81] on button "BATATA + FEIJÃO" at bounding box center [60, 84] width 115 height 33
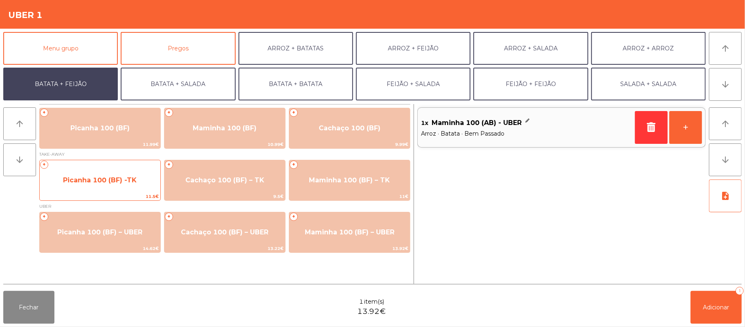
click at [102, 179] on span "Picanha 100 (BF) -TK" at bounding box center [100, 180] width 74 height 8
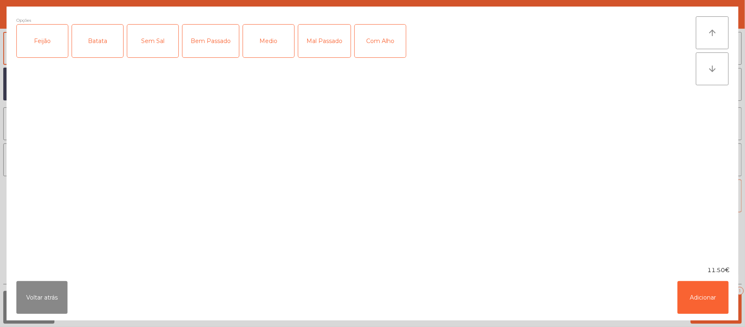
click at [55, 47] on div "Feijão" at bounding box center [42, 41] width 51 height 33
click at [97, 46] on div "Batata" at bounding box center [97, 41] width 51 height 33
click at [217, 41] on div "Bem Passado" at bounding box center [211, 41] width 56 height 33
click at [377, 46] on div "Com Alho" at bounding box center [380, 41] width 51 height 33
click at [700, 300] on button "Adicionar" at bounding box center [703, 297] width 51 height 33
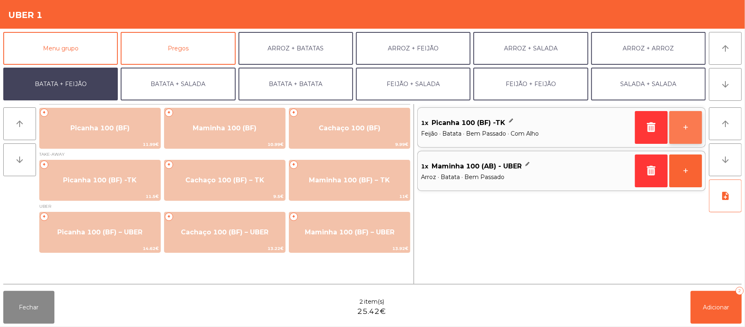
click at [682, 129] on button "+" at bounding box center [686, 127] width 33 height 33
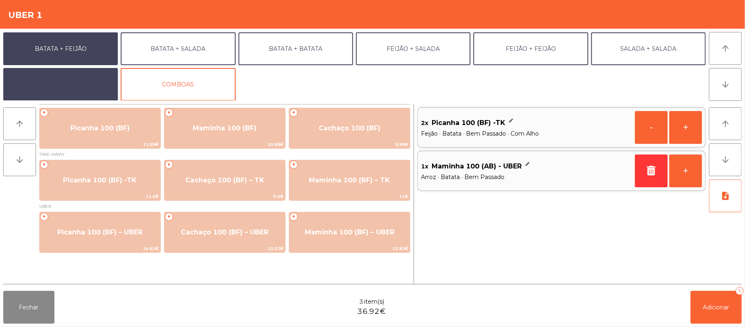
click at [78, 75] on button "EXTRAS UBER" at bounding box center [60, 84] width 115 height 33
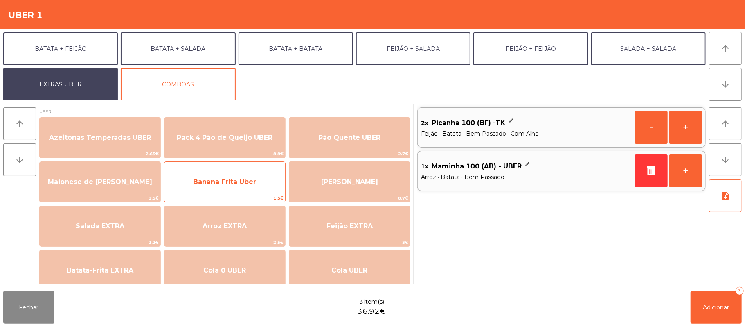
click at [246, 181] on span "Banana Frita Uber" at bounding box center [224, 182] width 63 height 8
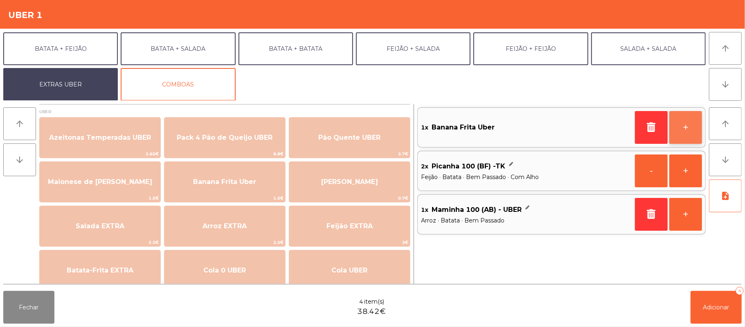
click at [682, 131] on button "+" at bounding box center [686, 127] width 33 height 33
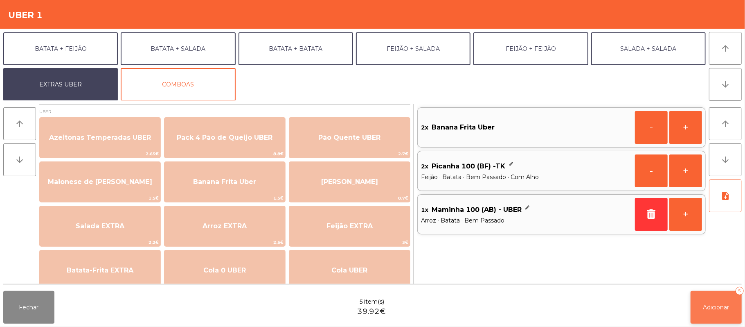
click at [719, 303] on span "Adicionar" at bounding box center [717, 306] width 26 height 7
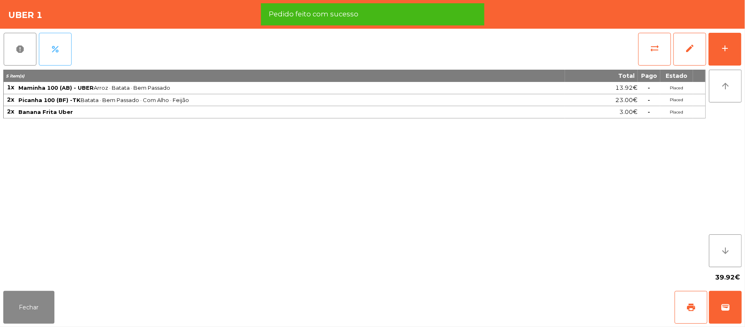
click at [61, 46] on button "percent" at bounding box center [55, 49] width 33 height 33
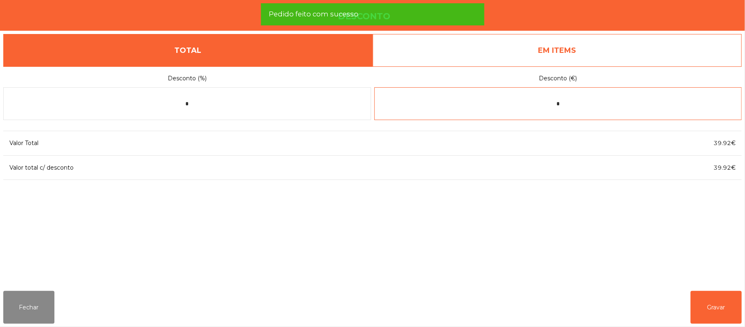
click at [610, 101] on input "*" at bounding box center [559, 103] width 368 height 33
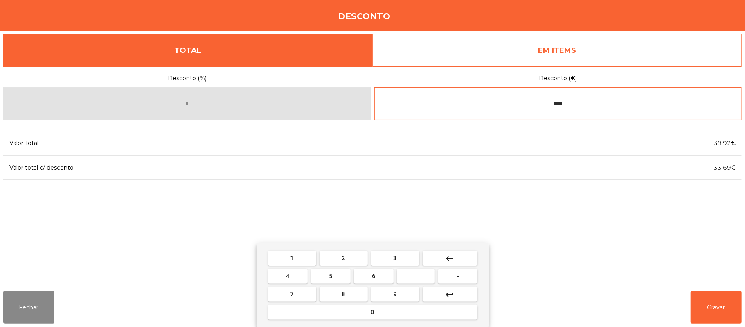
type input "****"
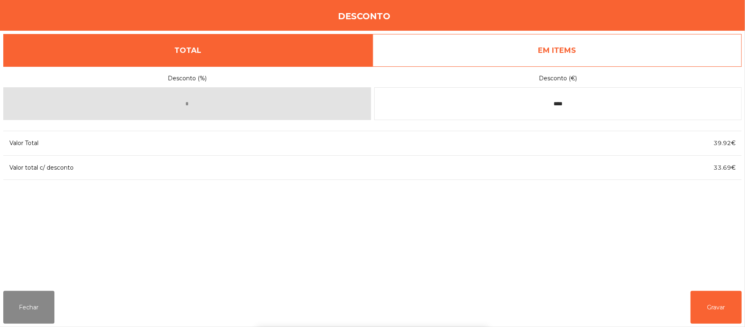
click at [29, 303] on div "1 2 3 keyboard_backspace 4 5 6 . - 7 8 9 keyboard_return 0" at bounding box center [372, 284] width 745 height 83
click at [45, 305] on button "Fechar" at bounding box center [28, 307] width 51 height 33
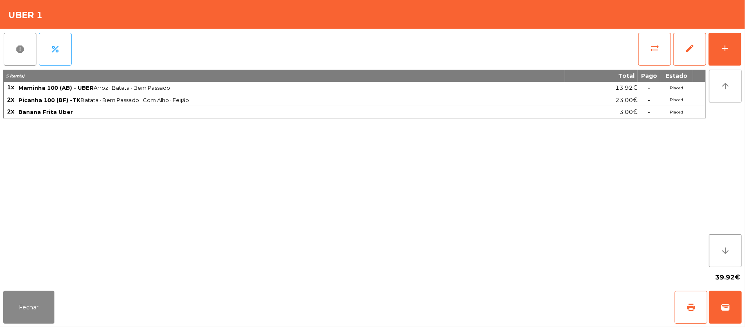
click at [118, 113] on span "Banana Frita Uber" at bounding box center [291, 111] width 546 height 7
click at [654, 49] on span "sync_alt" at bounding box center [655, 48] width 10 height 10
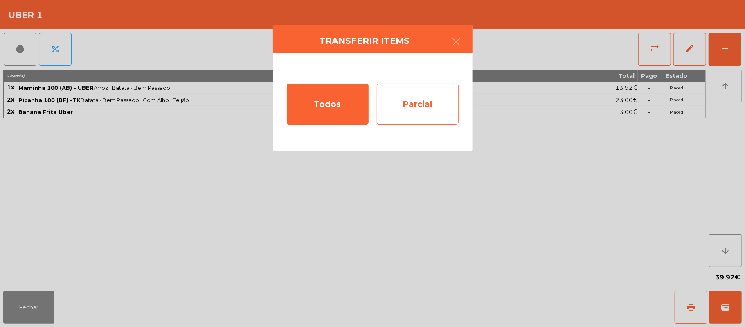
click at [427, 100] on div "Parcial" at bounding box center [418, 103] width 82 height 41
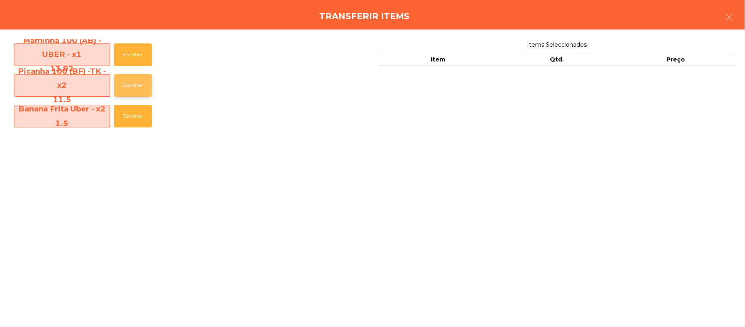
click at [140, 83] on button "Escolher" at bounding box center [133, 85] width 38 height 23
click at [138, 84] on button "Escolher" at bounding box center [133, 85] width 38 height 23
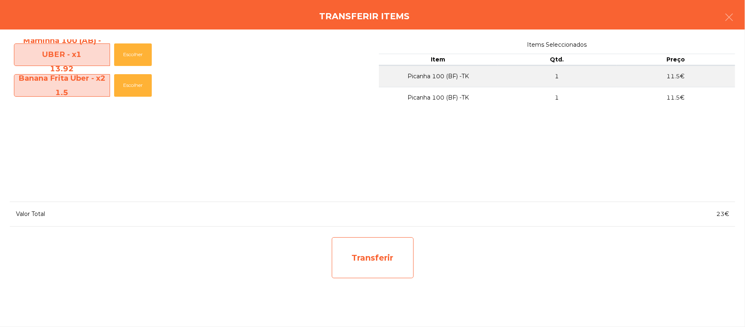
click at [387, 256] on div "Transferir" at bounding box center [373, 257] width 82 height 41
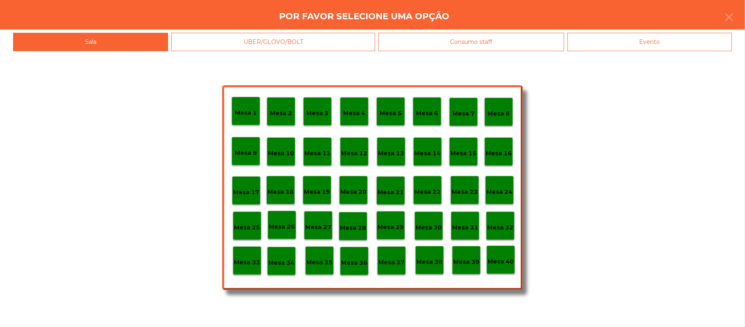
click at [393, 260] on p "Mesa 37" at bounding box center [392, 261] width 26 height 9
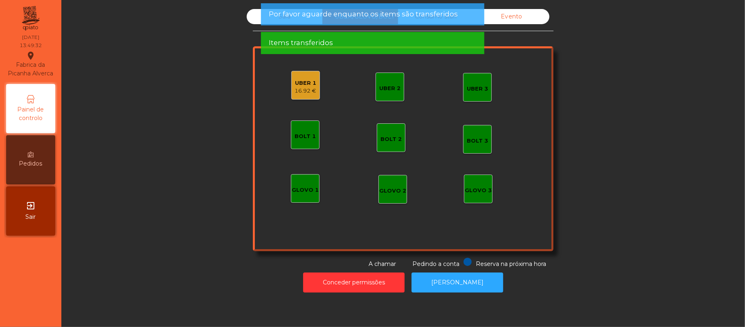
click at [301, 92] on div "16.92 €" at bounding box center [306, 91] width 22 height 8
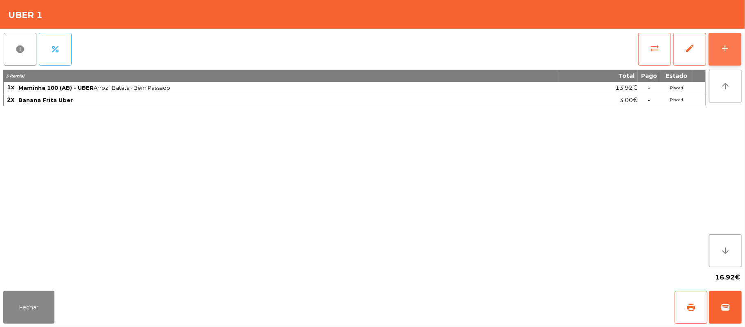
click at [721, 53] on button "add" at bounding box center [725, 49] width 33 height 33
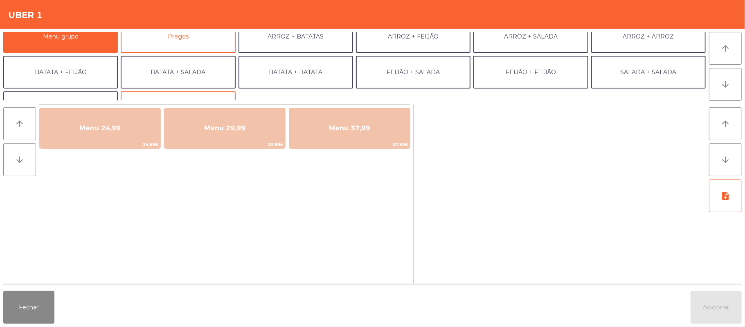
scroll to position [0, 0]
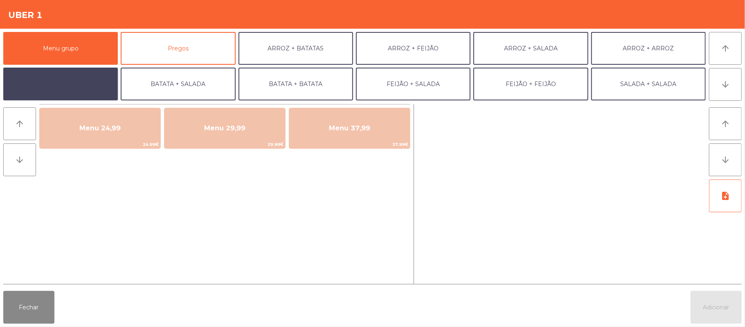
click at [63, 82] on button "BATATA + FEIJÃO" at bounding box center [60, 84] width 115 height 33
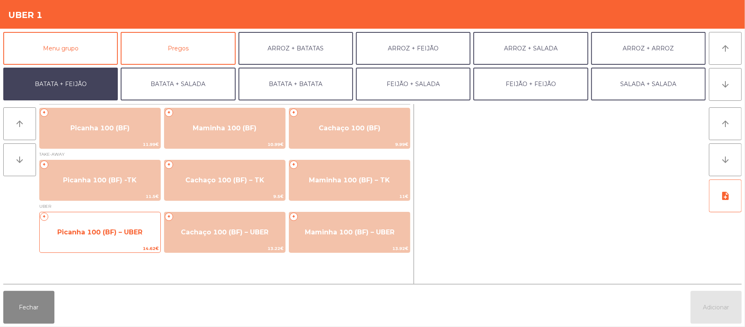
click at [99, 230] on span "Picanha 100 (BF) – UBER" at bounding box center [99, 232] width 85 height 8
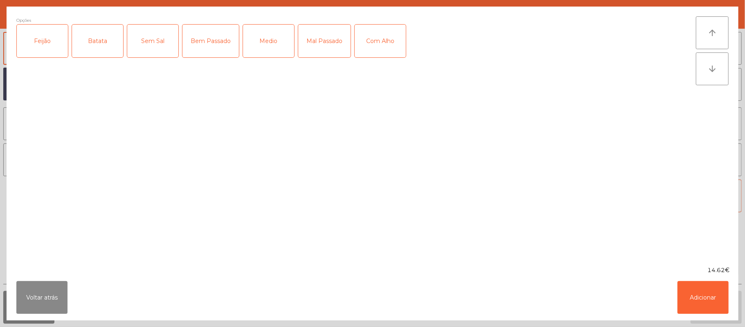
click at [56, 43] on div "Feijão" at bounding box center [42, 41] width 51 height 33
click at [100, 47] on div "Batata" at bounding box center [97, 41] width 51 height 33
click at [318, 46] on div "Mal Passado" at bounding box center [324, 41] width 52 height 33
click at [325, 38] on div "Mal Passado" at bounding box center [324, 41] width 52 height 33
click at [208, 38] on div "Bem Passado" at bounding box center [211, 41] width 56 height 33
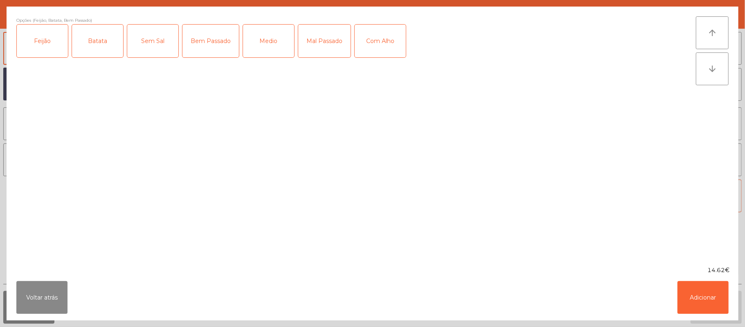
click at [377, 38] on div "Com Alho" at bounding box center [380, 41] width 51 height 33
click at [702, 300] on button "Adicionar" at bounding box center [703, 297] width 51 height 33
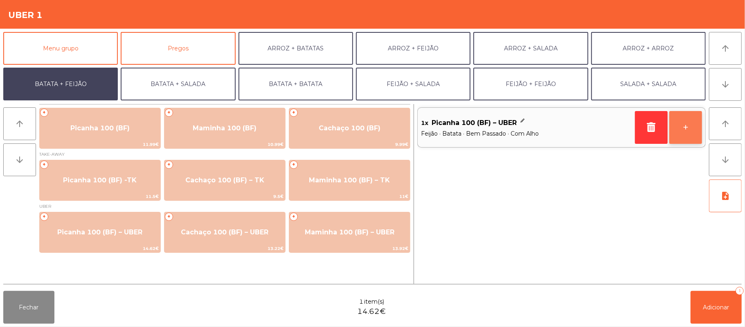
click at [686, 125] on button "+" at bounding box center [686, 127] width 33 height 33
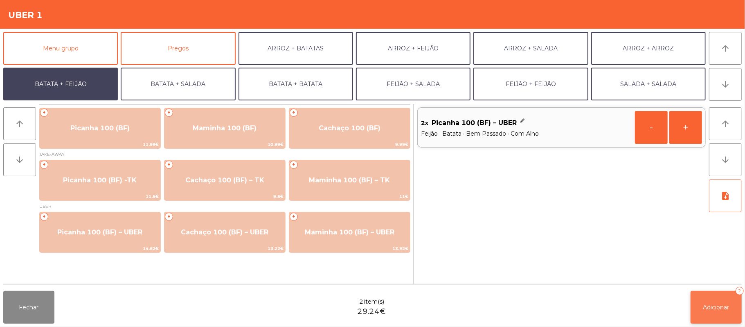
click at [713, 307] on span "Adicionar" at bounding box center [717, 306] width 26 height 7
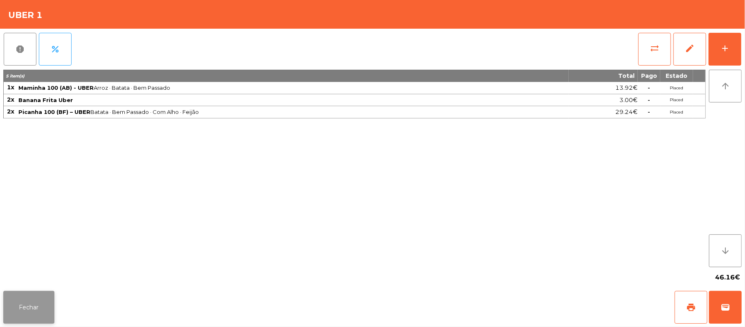
click at [10, 317] on button "Fechar" at bounding box center [28, 307] width 51 height 33
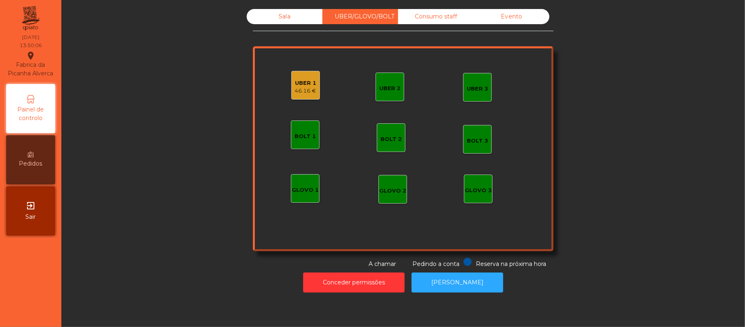
click at [266, 19] on div "Sala" at bounding box center [285, 16] width 76 height 15
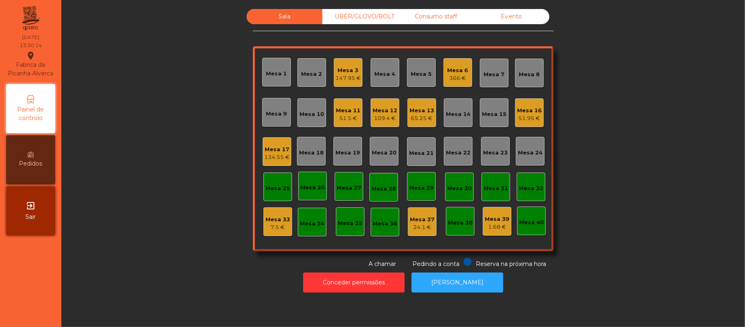
click at [269, 154] on div "134.55 €" at bounding box center [276, 157] width 25 height 8
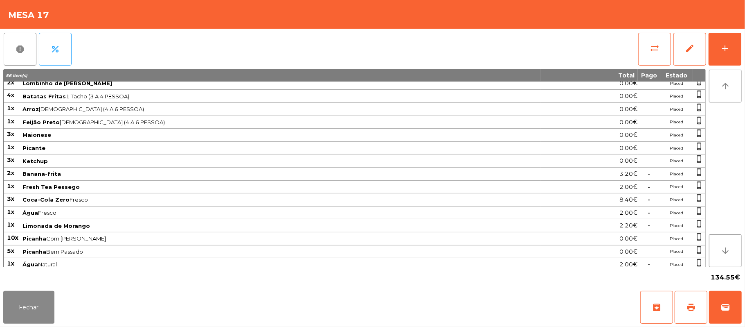
scroll to position [54, 0]
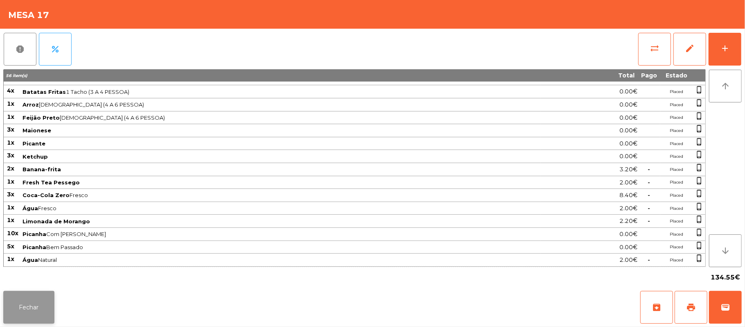
click at [27, 297] on button "Fechar" at bounding box center [28, 307] width 51 height 33
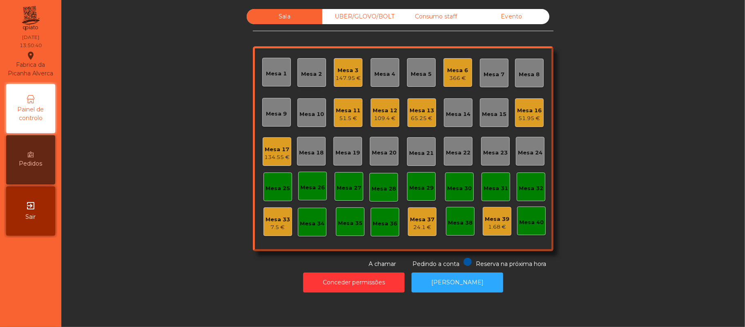
click at [356, 18] on div "UBER/GLOVO/BOLT" at bounding box center [361, 16] width 76 height 15
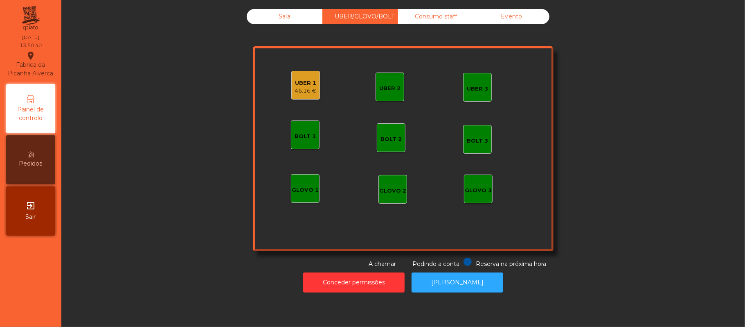
click at [298, 83] on div "UBER 1" at bounding box center [306, 83] width 22 height 8
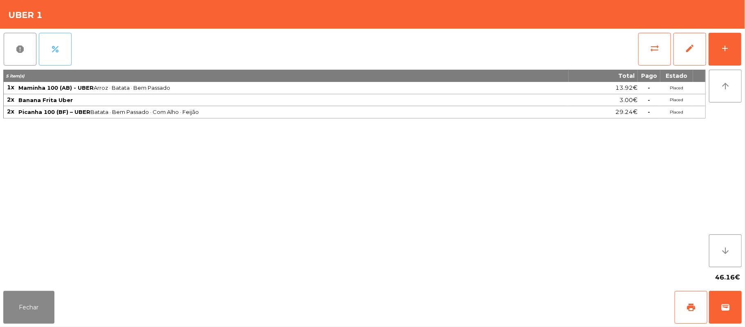
click at [65, 49] on button "percent" at bounding box center [55, 49] width 33 height 33
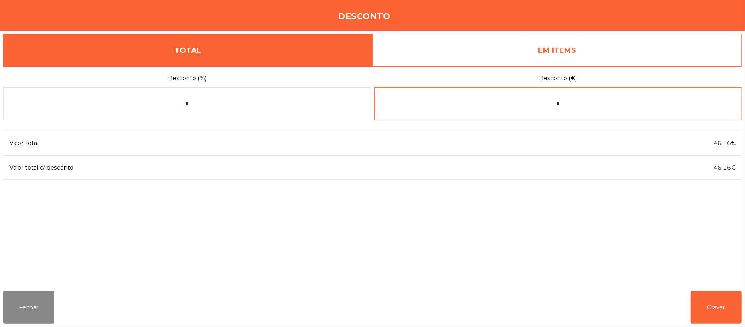
click at [626, 100] on input "*" at bounding box center [559, 103] width 368 height 33
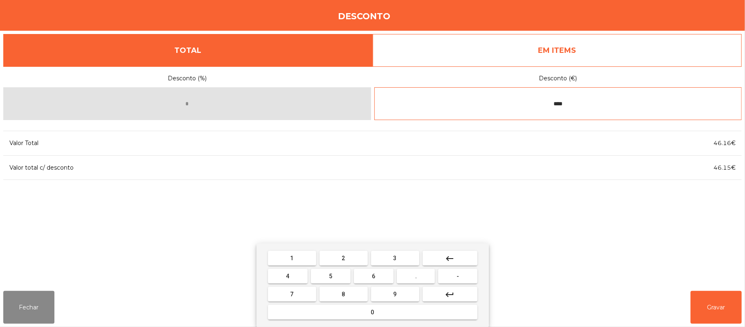
type input "****"
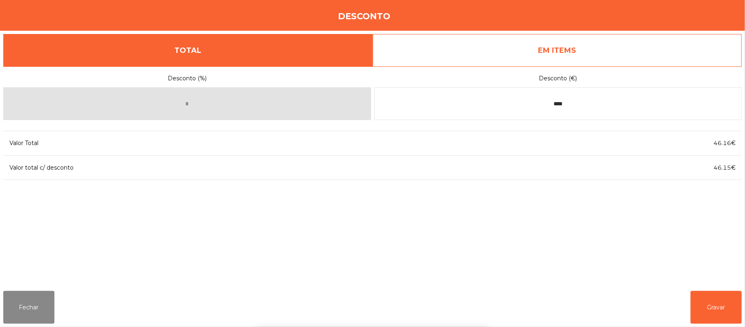
click at [718, 309] on div "1 2 3 keyboard_backspace 4 5 6 . - 7 8 9 keyboard_return 0" at bounding box center [372, 284] width 745 height 83
click at [716, 303] on button "Gravar" at bounding box center [716, 307] width 51 height 33
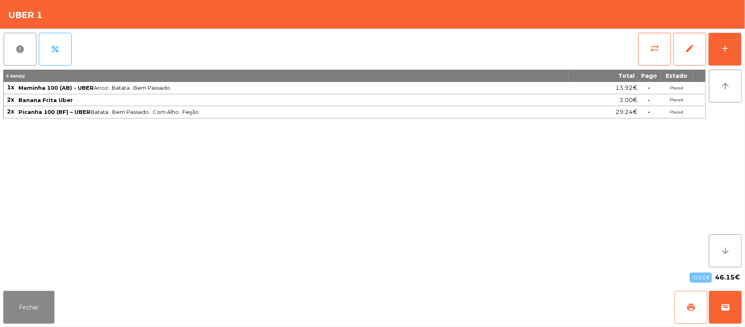
click at [685, 306] on button "print" at bounding box center [691, 307] width 33 height 33
click at [721, 311] on span "wallet" at bounding box center [726, 307] width 10 height 10
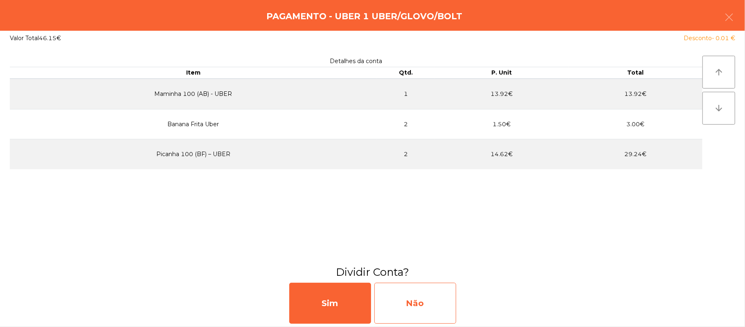
click at [428, 296] on div "Não" at bounding box center [416, 302] width 82 height 41
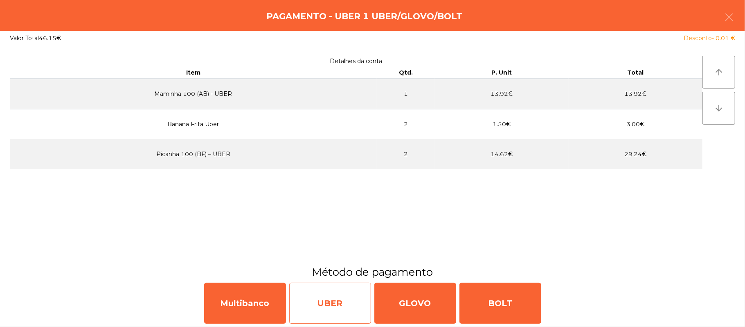
click at [336, 289] on div "UBER" at bounding box center [330, 302] width 82 height 41
select select "**"
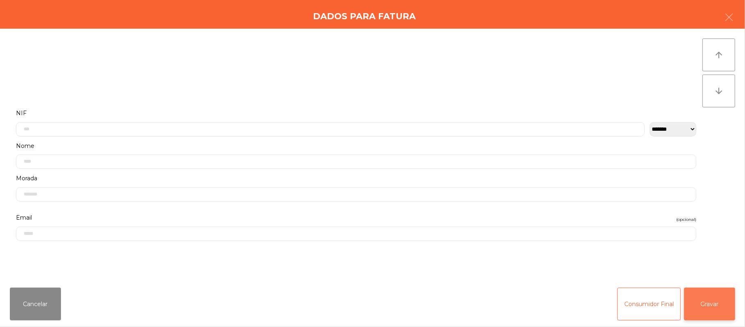
click at [724, 303] on button "Gravar" at bounding box center [709, 303] width 51 height 33
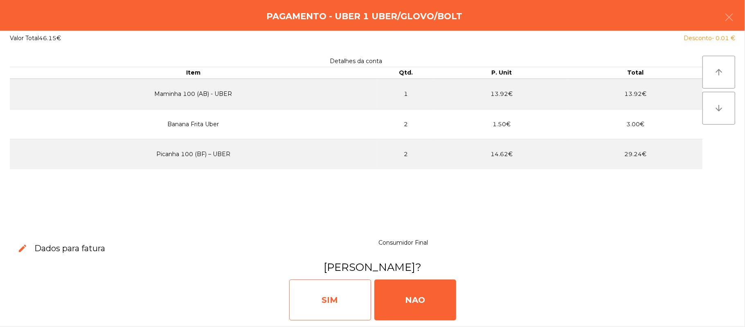
click at [333, 303] on div "SIM" at bounding box center [330, 299] width 82 height 41
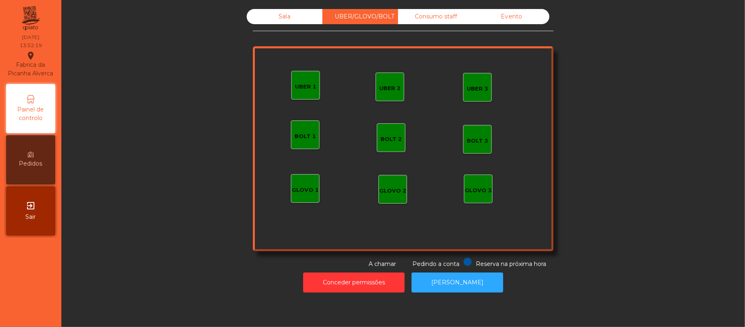
click at [280, 16] on div "Sala" at bounding box center [285, 16] width 76 height 15
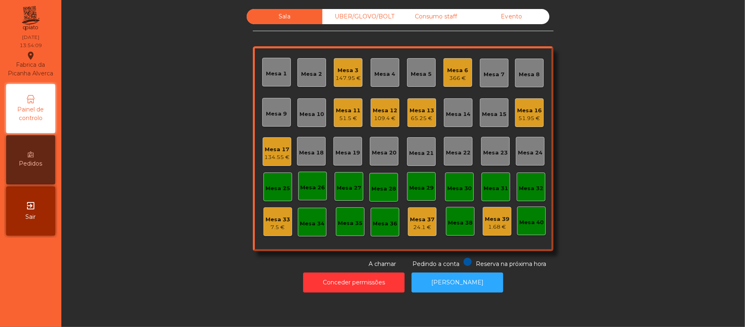
click at [459, 151] on div "Mesa 22" at bounding box center [458, 153] width 25 height 8
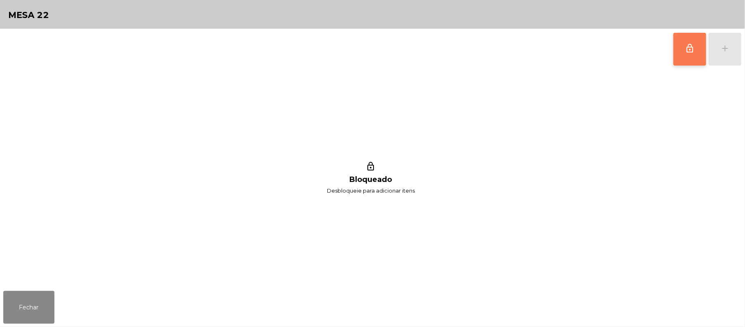
click at [694, 49] on span "lock_outline" at bounding box center [690, 48] width 10 height 10
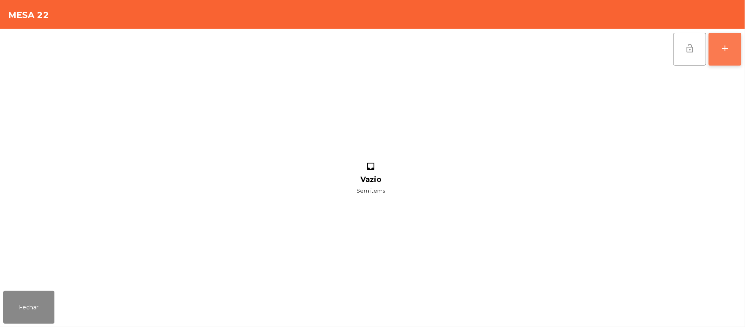
click at [727, 47] on div "add" at bounding box center [725, 48] width 10 height 10
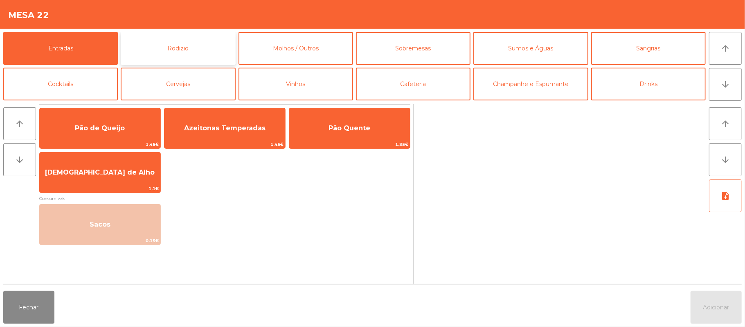
click at [193, 55] on button "Rodizio" at bounding box center [178, 48] width 115 height 33
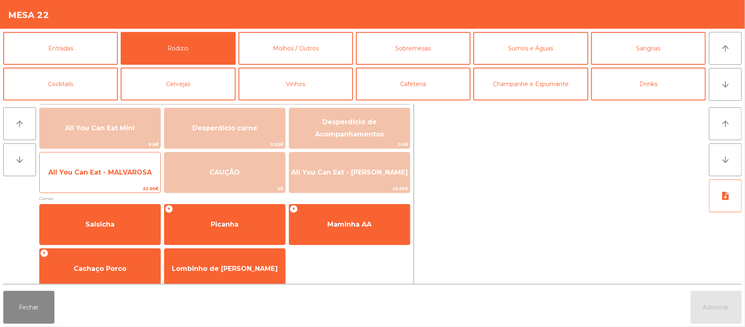
click at [129, 179] on span "All You Can Eat - MALVAROSA" at bounding box center [100, 172] width 121 height 22
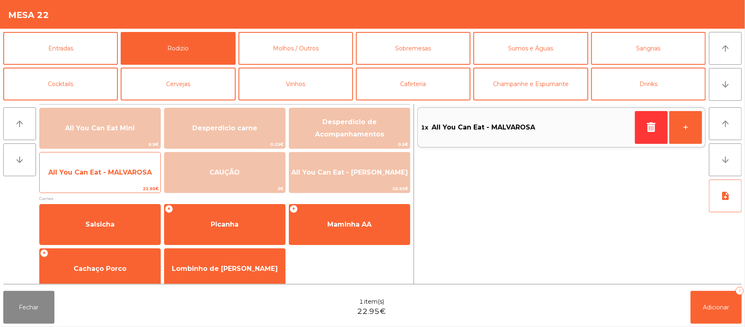
click at [129, 180] on span "All You Can Eat - MALVAROSA" at bounding box center [100, 172] width 121 height 22
click at [134, 187] on span "22.95€" at bounding box center [100, 189] width 121 height 8
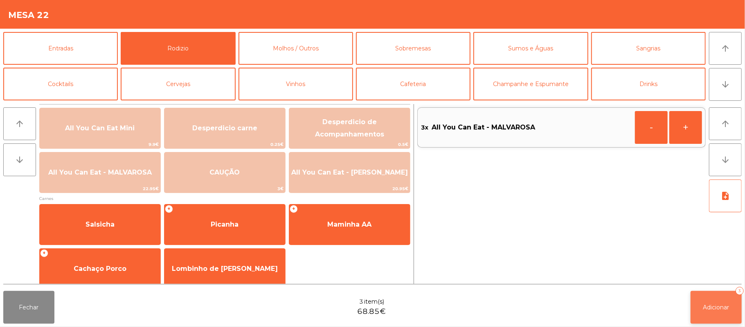
click at [711, 303] on span "Adicionar" at bounding box center [717, 306] width 26 height 7
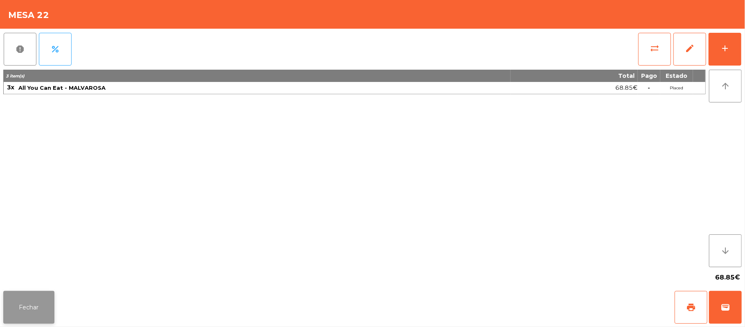
click at [28, 291] on button "Fechar" at bounding box center [28, 307] width 51 height 33
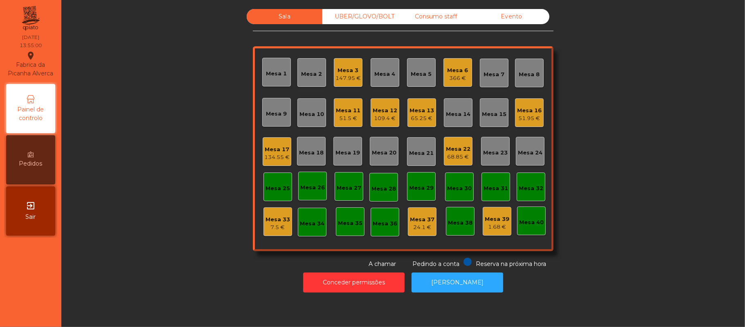
click at [426, 124] on div "Mesa 13 65.25 €" at bounding box center [422, 112] width 29 height 29
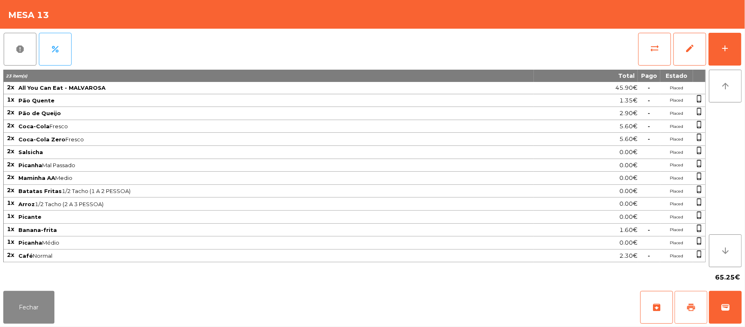
click at [683, 307] on button "print" at bounding box center [691, 307] width 33 height 33
click at [27, 308] on button "Fechar" at bounding box center [28, 307] width 51 height 33
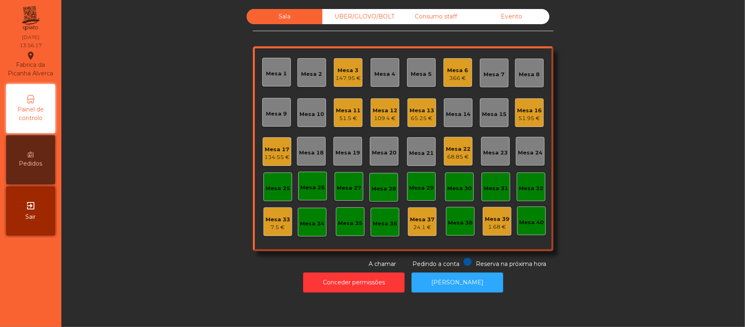
click at [412, 111] on div "Mesa 13" at bounding box center [422, 110] width 25 height 8
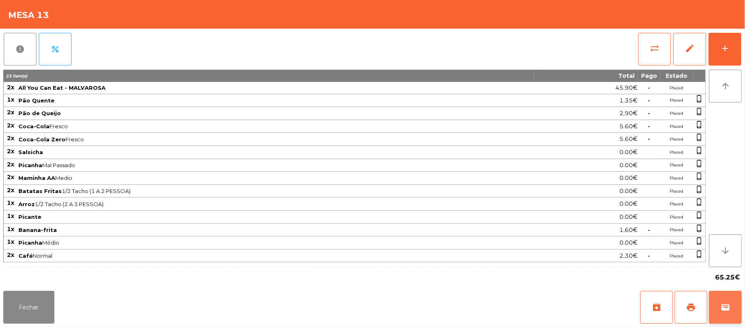
click at [711, 307] on button "wallet" at bounding box center [725, 307] width 33 height 33
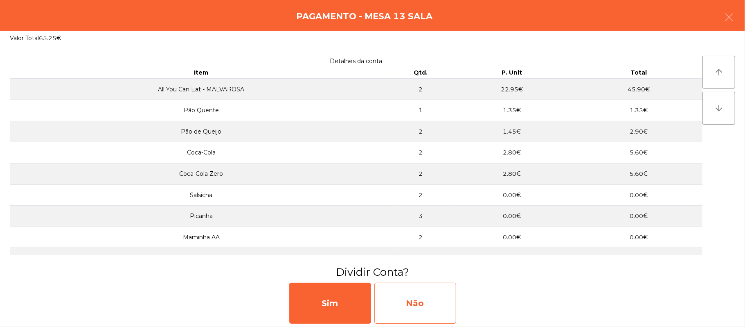
click at [432, 298] on div "Não" at bounding box center [416, 302] width 82 height 41
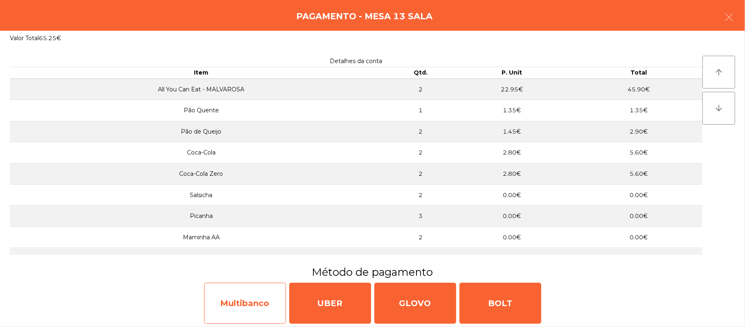
click at [252, 290] on div "Multibanco" at bounding box center [245, 302] width 82 height 41
select select "**"
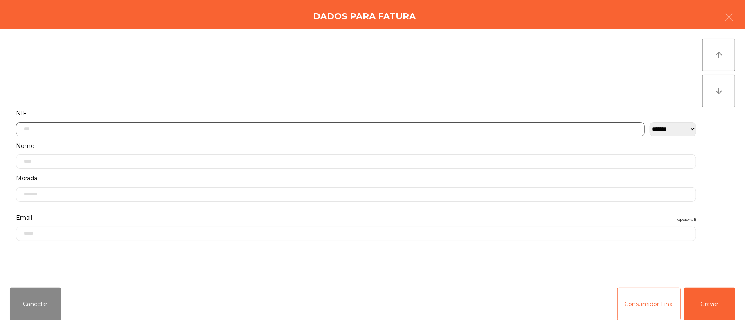
click at [220, 125] on input "text" at bounding box center [330, 129] width 629 height 14
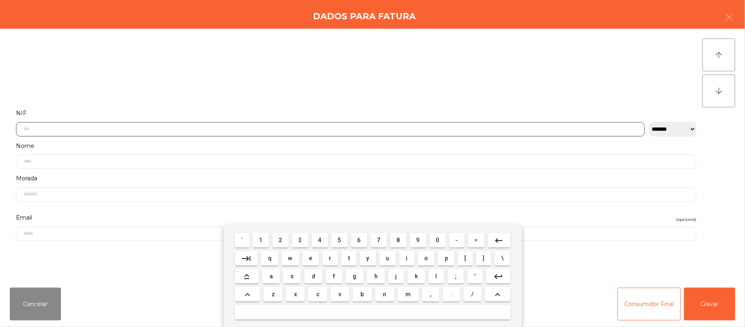
scroll to position [69, 0]
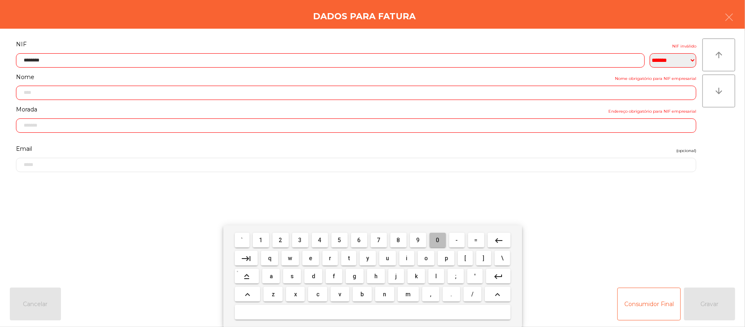
type input "*********"
type input "**********"
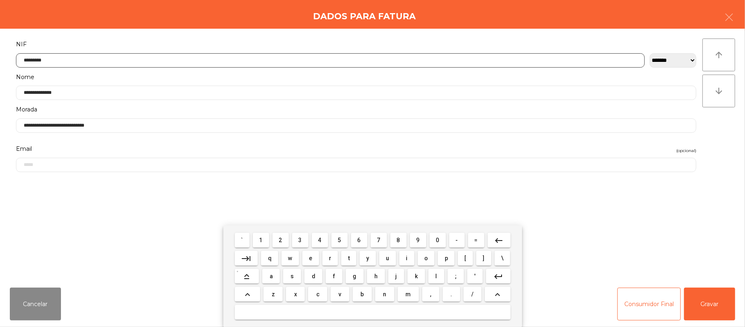
type input "*********"
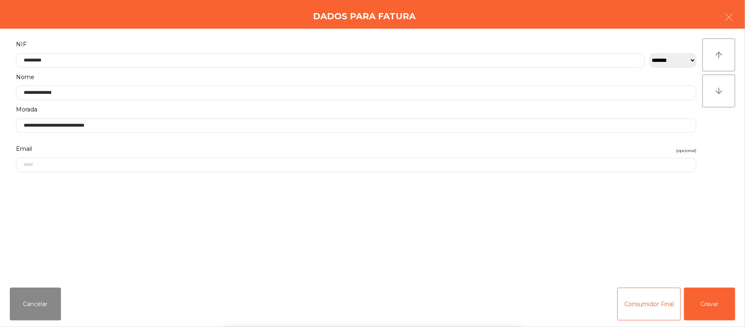
click at [716, 318] on div "` 1 2 3 4 5 6 7 8 9 0 - = keyboard_backspace keyboard_tab q w e r t y u i o p […" at bounding box center [372, 276] width 745 height 102
click at [709, 308] on button "Gravar" at bounding box center [709, 303] width 51 height 33
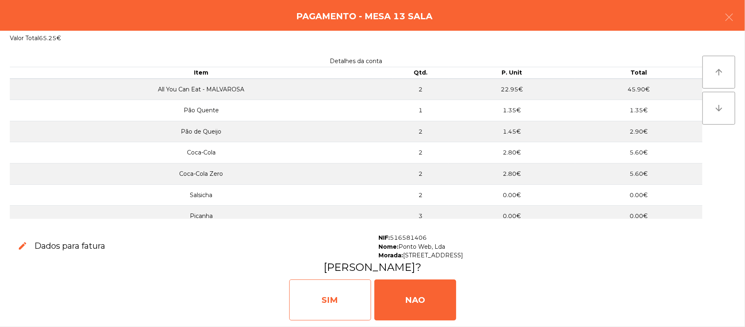
click at [320, 304] on div "SIM" at bounding box center [330, 299] width 82 height 41
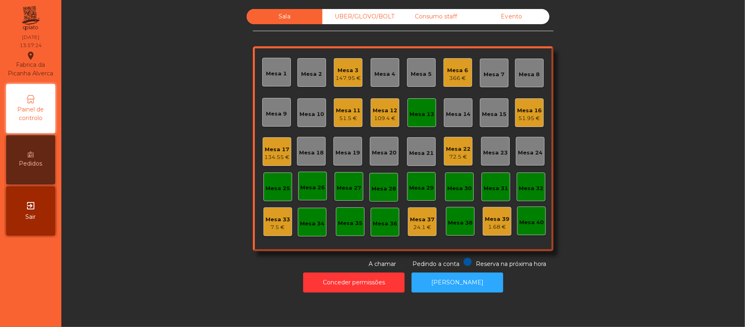
click at [386, 155] on div "Mesa 20" at bounding box center [384, 153] width 25 height 8
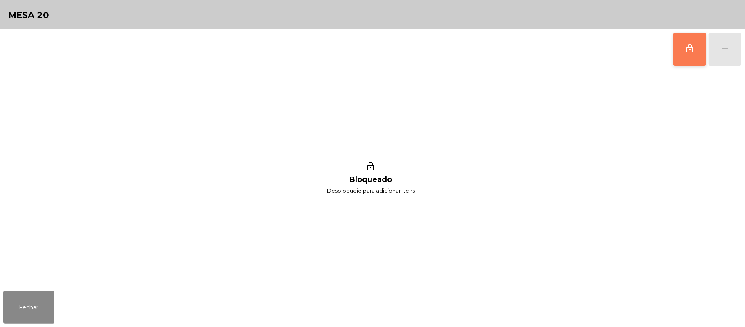
click at [675, 57] on button "lock_outline" at bounding box center [690, 49] width 33 height 33
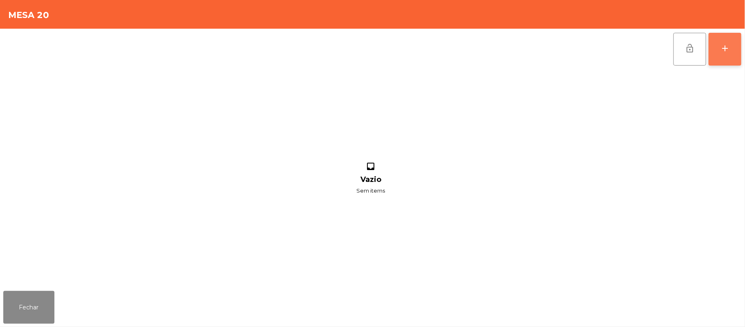
click at [726, 48] on div "add" at bounding box center [725, 48] width 10 height 10
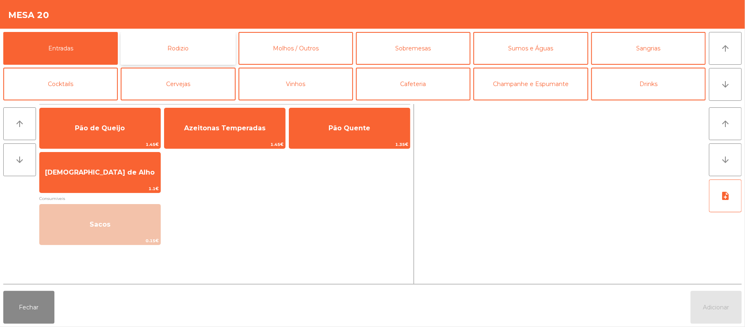
click at [172, 53] on button "Rodizio" at bounding box center [178, 48] width 115 height 33
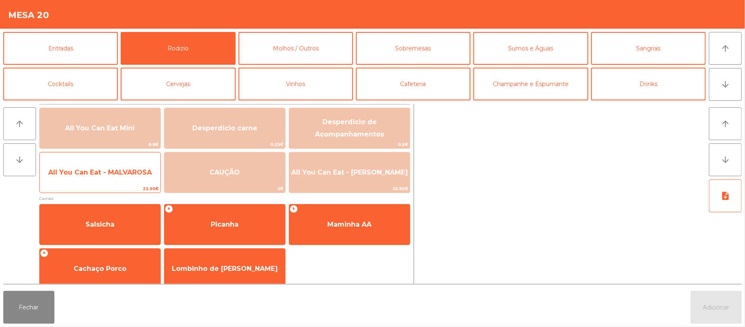
click at [101, 170] on span "All You Can Eat - MALVAROSA" at bounding box center [100, 172] width 104 height 8
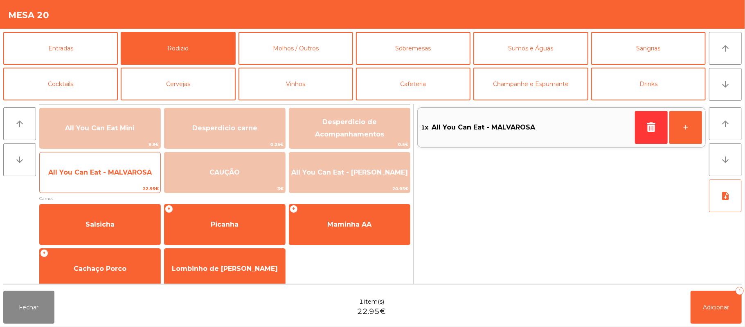
click at [104, 166] on span "All You Can Eat - MALVAROSA" at bounding box center [100, 172] width 121 height 22
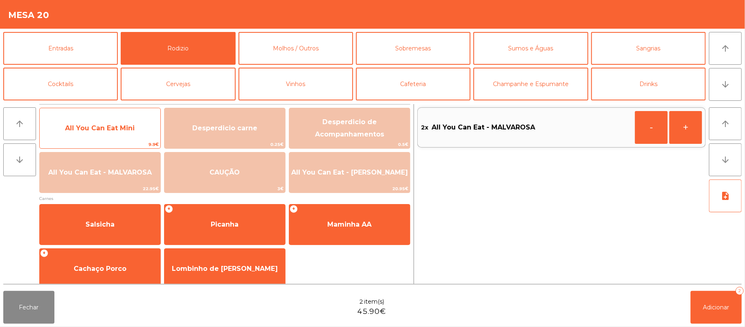
click at [131, 128] on span "All You Can Eat Mini" at bounding box center [100, 128] width 70 height 8
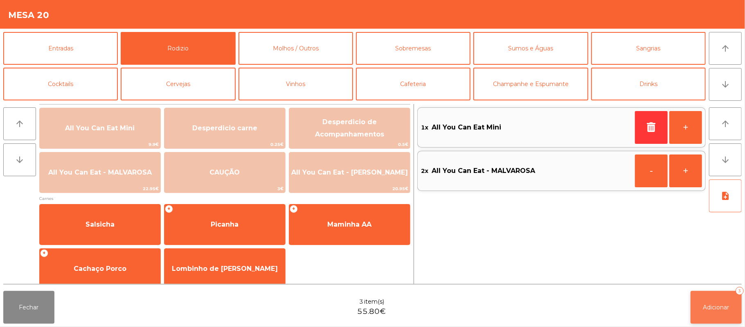
click at [715, 308] on span "Adicionar" at bounding box center [717, 306] width 26 height 7
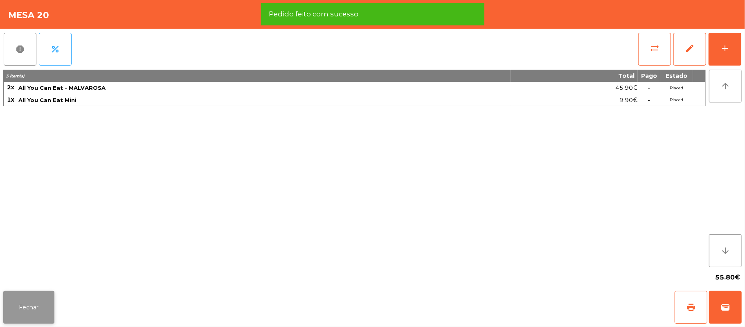
click at [43, 294] on button "Fechar" at bounding box center [28, 307] width 51 height 33
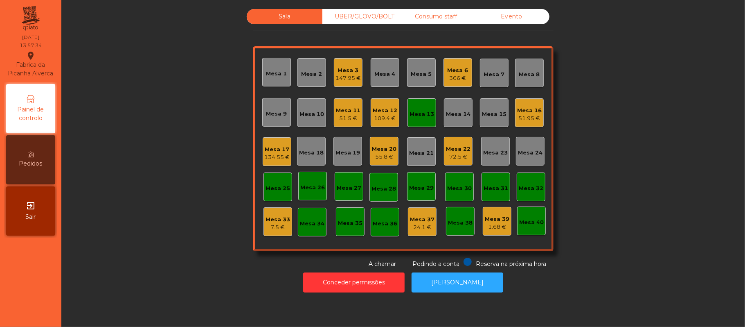
click at [449, 71] on div "Mesa 6" at bounding box center [458, 70] width 21 height 8
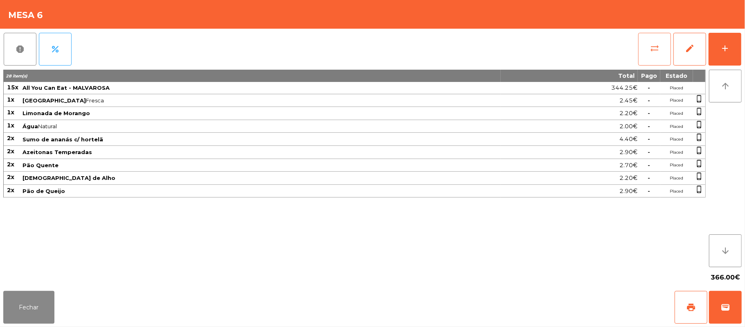
click at [642, 55] on button "sync_alt" at bounding box center [655, 49] width 33 height 33
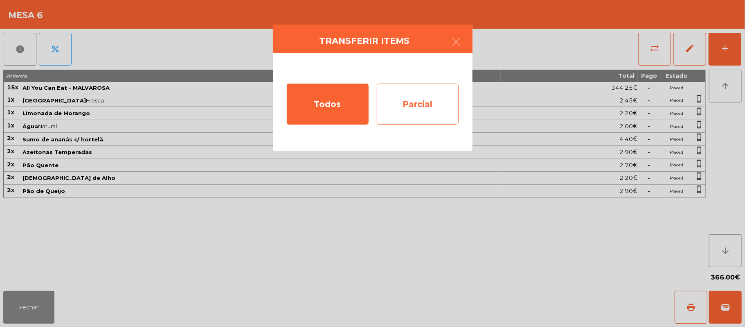
click at [423, 107] on div "Parcial" at bounding box center [418, 103] width 82 height 41
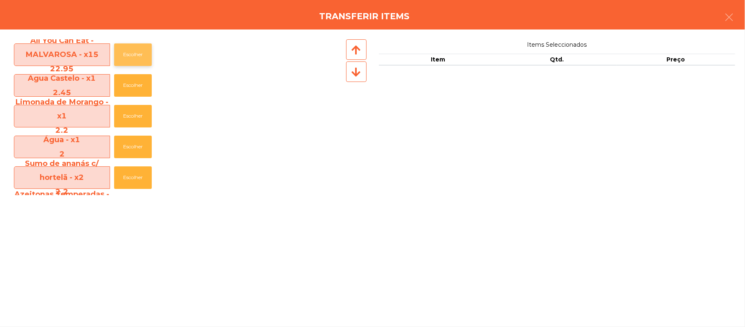
click at [136, 54] on button "Escolher" at bounding box center [133, 54] width 38 height 23
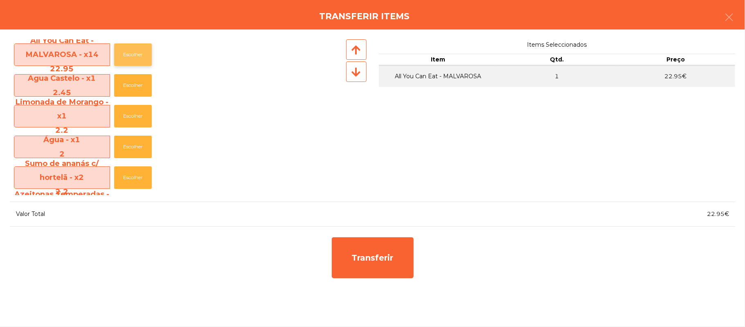
click at [148, 49] on button "Escolher" at bounding box center [133, 54] width 38 height 23
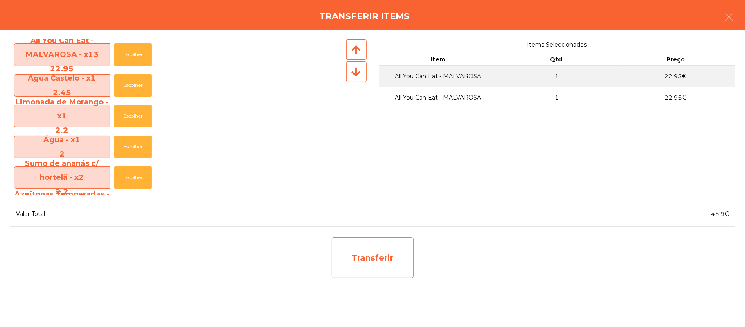
click at [395, 251] on div "Transferir" at bounding box center [373, 257] width 82 height 41
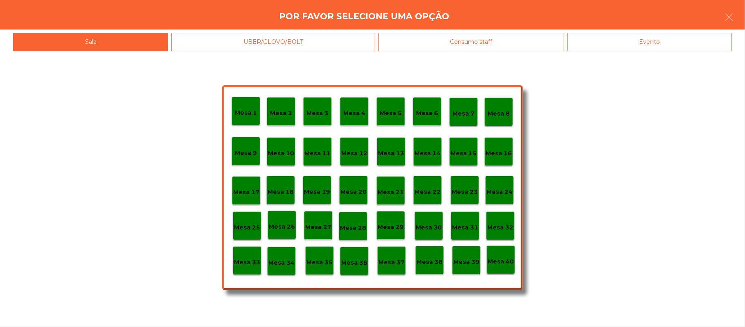
click at [397, 260] on p "Mesa 37" at bounding box center [392, 261] width 26 height 9
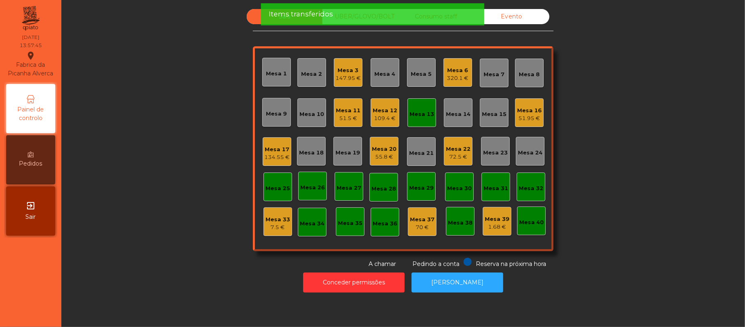
click at [461, 70] on div "Mesa 6" at bounding box center [458, 70] width 22 height 8
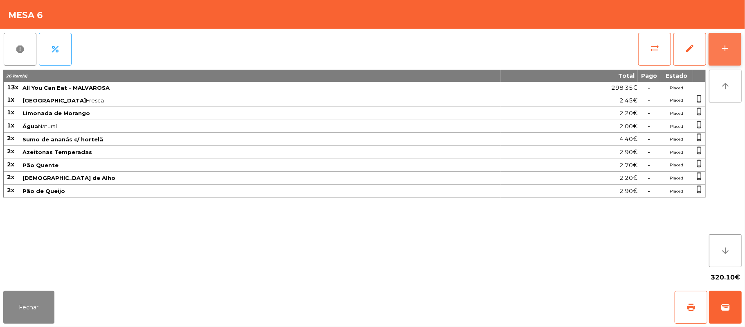
click at [731, 43] on button "add" at bounding box center [725, 49] width 33 height 33
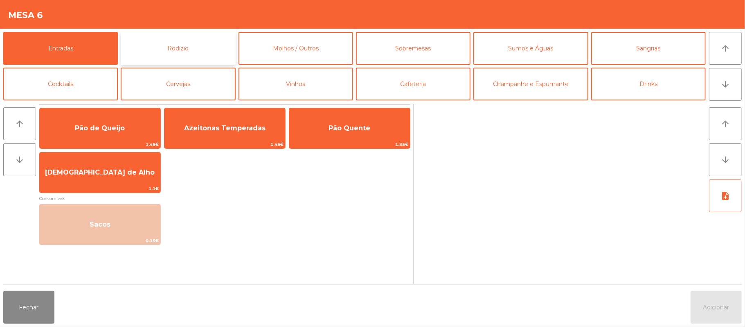
click at [188, 50] on button "Rodizio" at bounding box center [178, 48] width 115 height 33
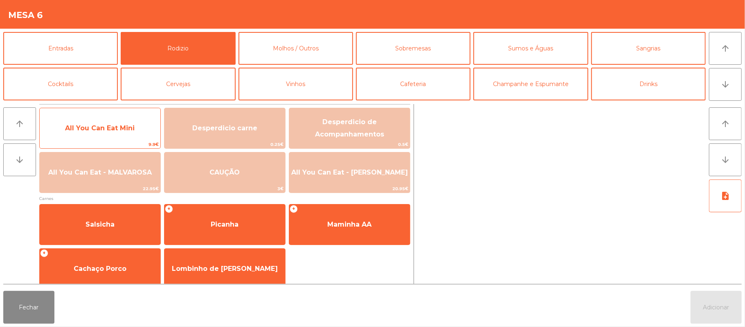
click at [138, 136] on span "All You Can Eat Mini" at bounding box center [100, 128] width 121 height 22
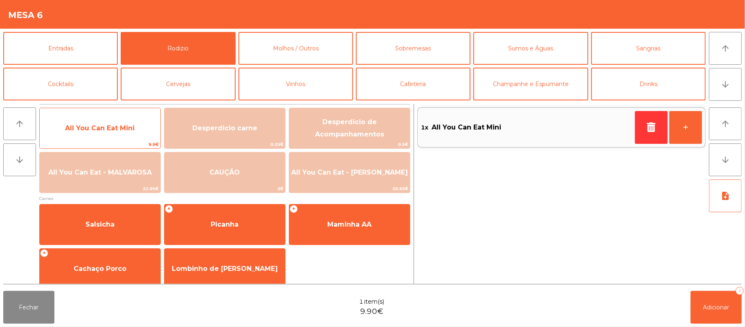
click at [132, 138] on span "All You Can Eat Mini" at bounding box center [100, 128] width 121 height 22
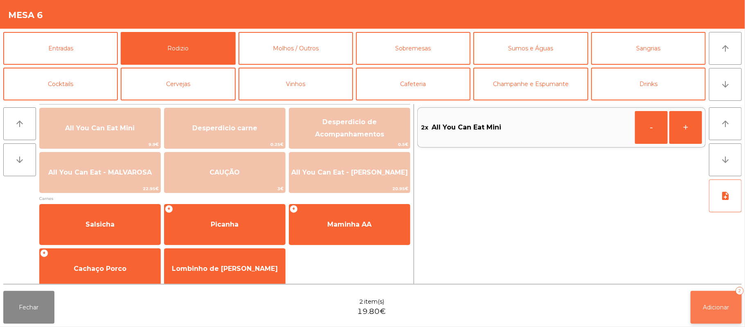
click at [709, 304] on span "Adicionar" at bounding box center [717, 306] width 26 height 7
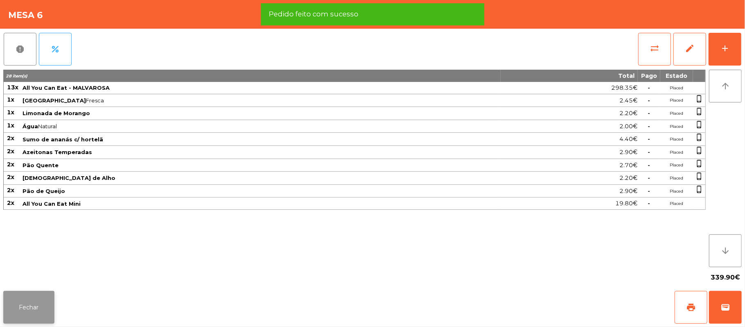
click at [25, 298] on button "Fechar" at bounding box center [28, 307] width 51 height 33
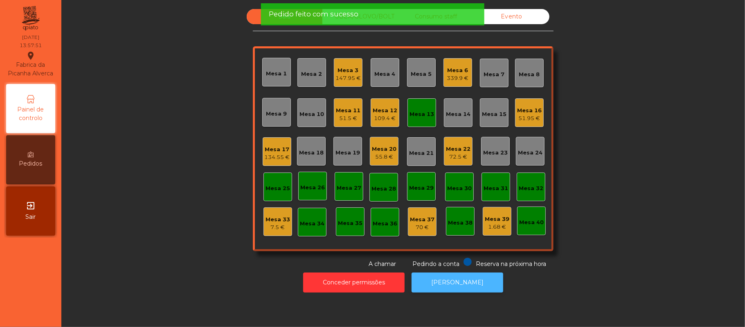
click at [449, 291] on button "[PERSON_NAME]" at bounding box center [458, 282] width 92 height 20
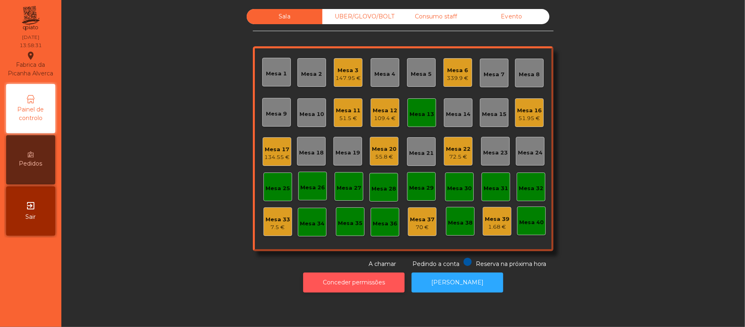
click at [322, 284] on button "Conceder permissões" at bounding box center [354, 282] width 102 height 20
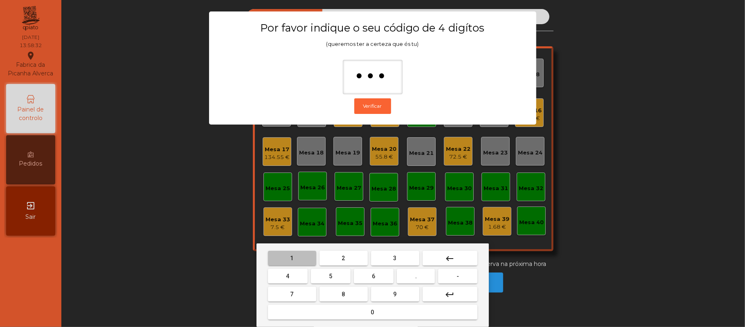
type input "****"
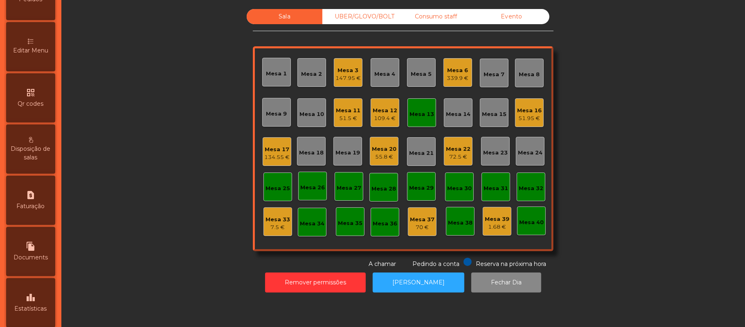
click at [32, 200] on icon "request_page" at bounding box center [31, 195] width 10 height 10
select select "*"
select select "****"
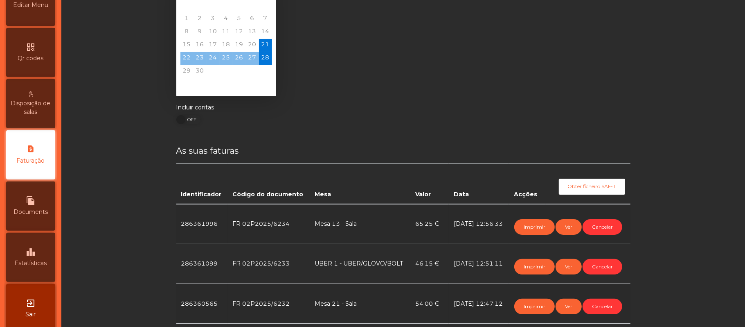
scroll to position [43, 0]
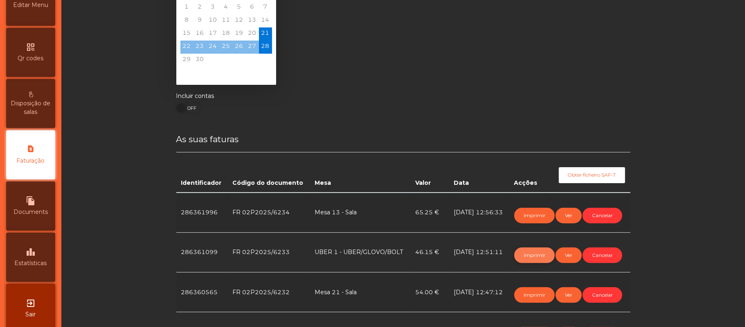
click at [529, 257] on button "Imprimir" at bounding box center [535, 255] width 41 height 16
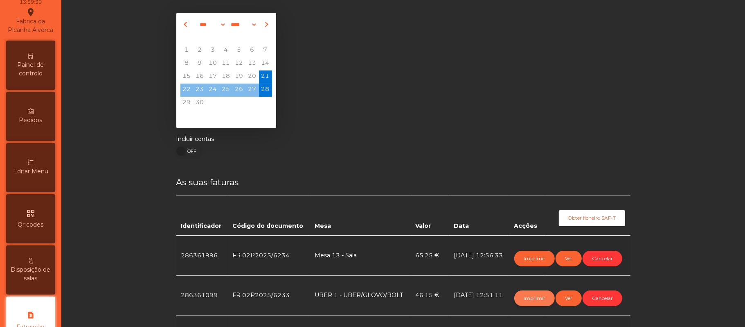
scroll to position [0, 0]
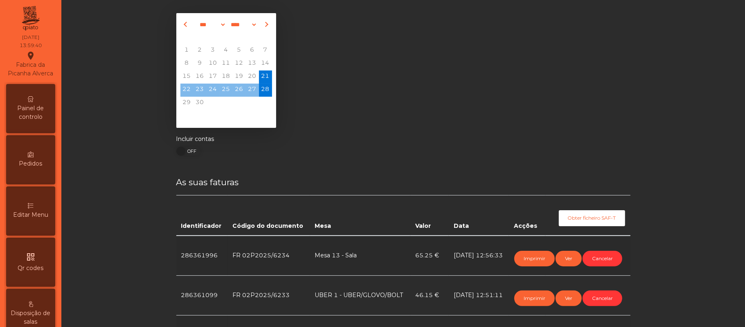
click at [37, 121] on span "Painel de controlo" at bounding box center [30, 112] width 45 height 17
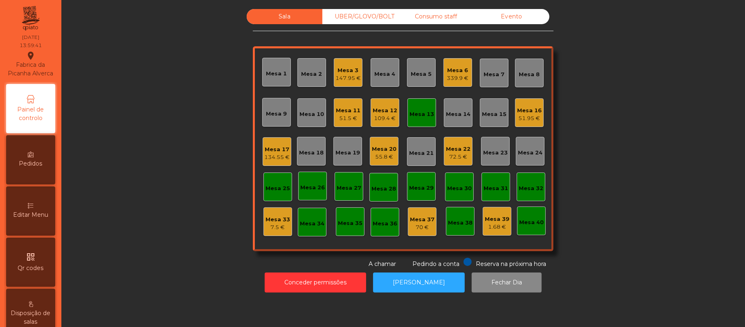
click at [422, 113] on div "Mesa 13" at bounding box center [422, 114] width 25 height 8
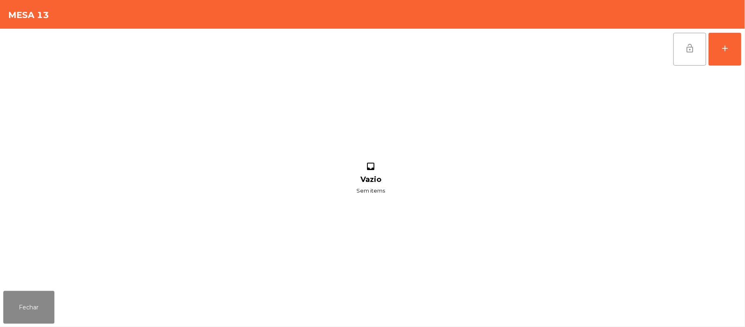
click at [682, 42] on button "lock_open" at bounding box center [690, 49] width 33 height 33
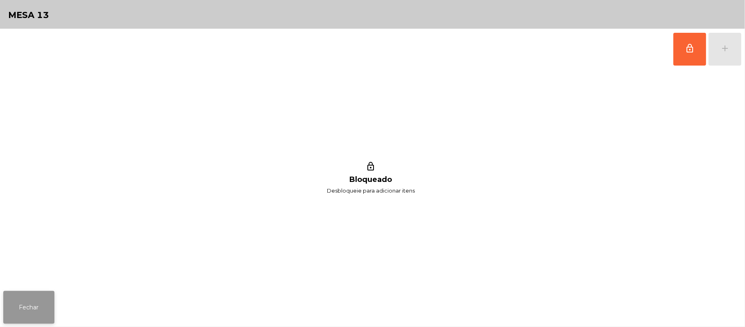
click at [27, 299] on button "Fechar" at bounding box center [28, 307] width 51 height 33
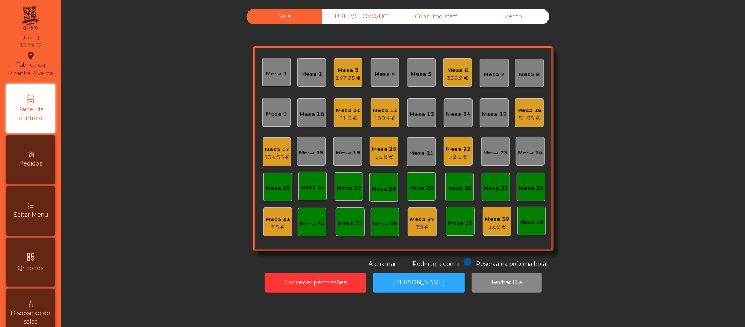
click at [178, 190] on div "Sala UBER/[GEOGRAPHIC_DATA]/BOLT Consumo staff Evento Mesa 1 Mesa 2 Mesa 3 147.…" at bounding box center [403, 138] width 662 height 259
click at [597, 120] on div "Sala UBER/[GEOGRAPHIC_DATA]/BOLT Consumo staff Evento Mesa 1 Mesa 2 Mesa 3 147.…" at bounding box center [403, 138] width 662 height 259
click at [458, 73] on div "Mesa 6" at bounding box center [458, 70] width 21 height 8
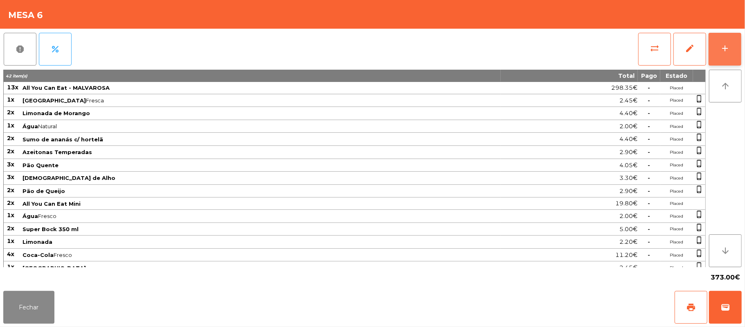
click at [738, 49] on button "add" at bounding box center [725, 49] width 33 height 33
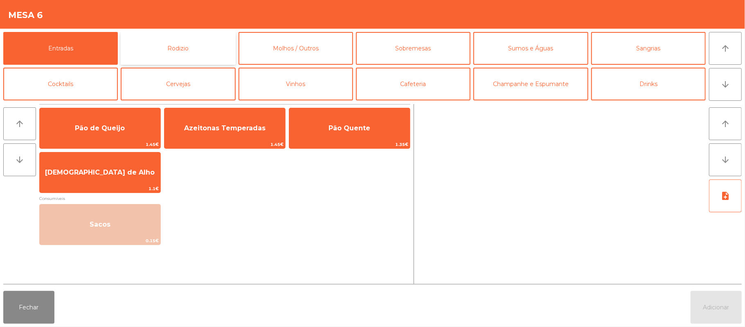
click at [205, 47] on button "Rodizio" at bounding box center [178, 48] width 115 height 33
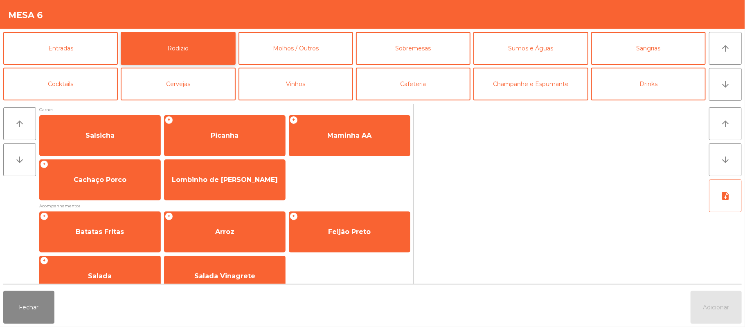
scroll to position [105, 0]
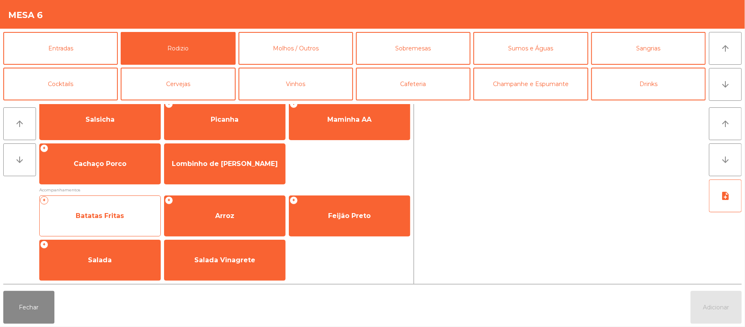
click at [104, 212] on span "Batatas Fritas" at bounding box center [100, 216] width 48 height 8
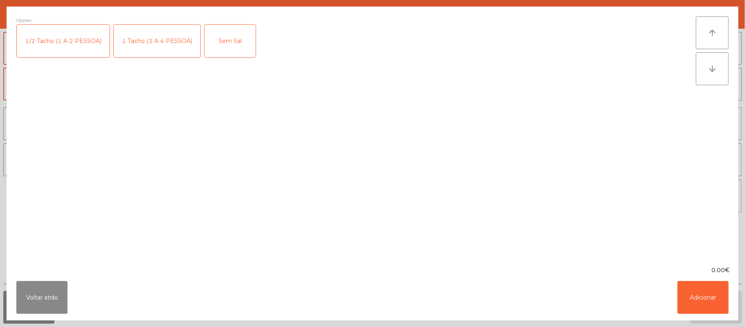
click at [97, 231] on div "Opções 1/2 Tacho (1 A 2 PESSOA) 1 Tacho (3 A 4 PESSOA) Sem Sal" at bounding box center [356, 135] width 680 height 239
click at [156, 41] on div "1 Tacho (3 A 4 PESSOA)" at bounding box center [157, 41] width 87 height 33
click at [701, 295] on button "Adicionar" at bounding box center [703, 297] width 51 height 33
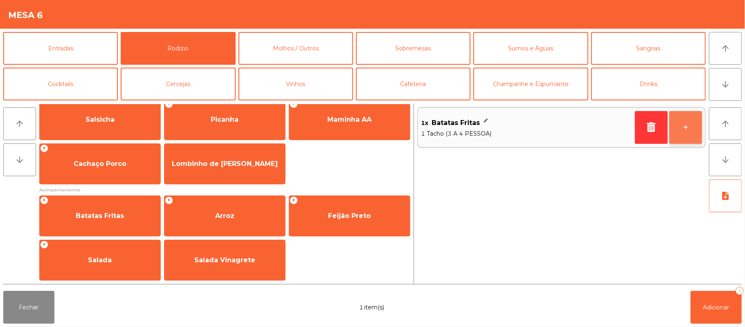
click at [684, 125] on button "+" at bounding box center [686, 127] width 33 height 33
click at [694, 123] on button "+" at bounding box center [686, 127] width 33 height 33
click at [696, 124] on button "+" at bounding box center [686, 127] width 33 height 33
click at [695, 125] on button "+" at bounding box center [686, 127] width 33 height 33
click at [686, 127] on button "+" at bounding box center [686, 127] width 33 height 33
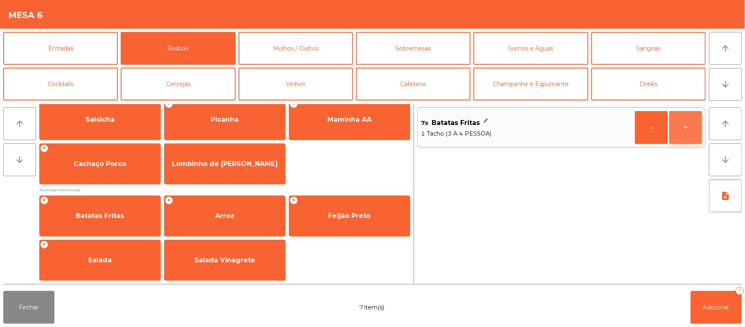
click at [688, 128] on button "+" at bounding box center [686, 127] width 33 height 33
click at [704, 310] on span "Adicionar" at bounding box center [717, 306] width 26 height 7
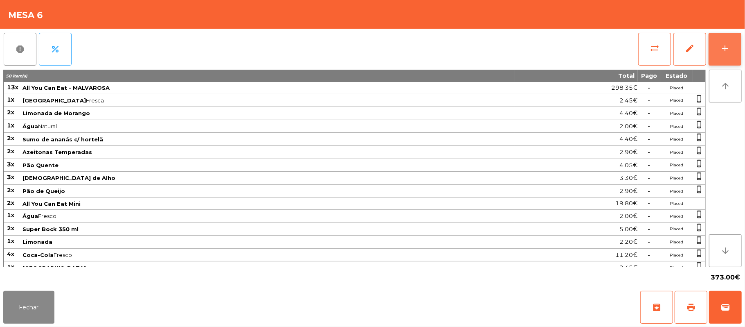
click at [739, 52] on button "add" at bounding box center [725, 49] width 33 height 33
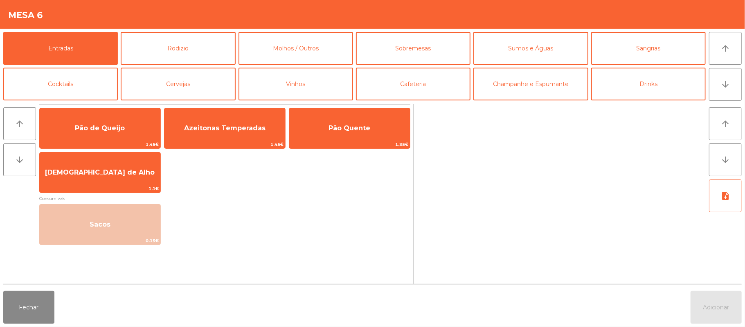
scroll to position [52, 0]
click at [201, 46] on button "Rodizio" at bounding box center [178, 48] width 115 height 33
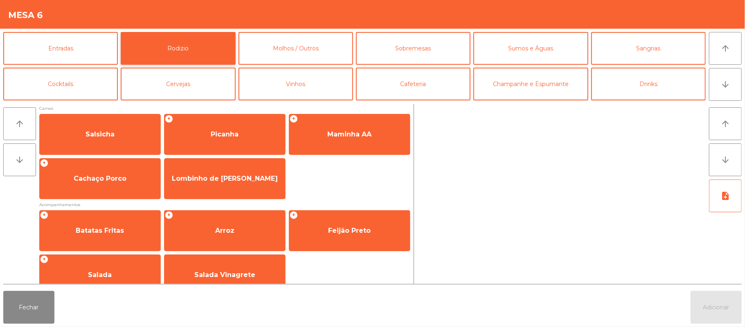
scroll to position [105, 0]
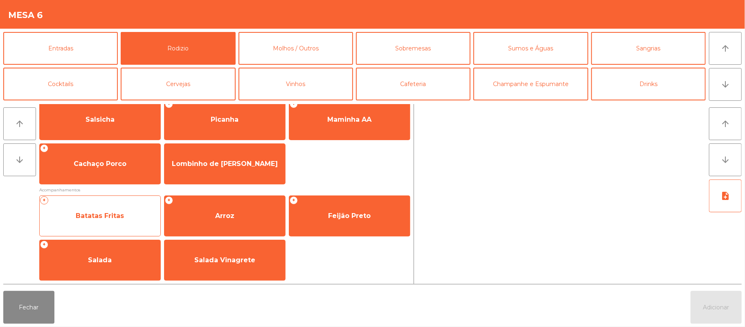
click at [94, 224] on span "Batatas Fritas" at bounding box center [100, 216] width 121 height 22
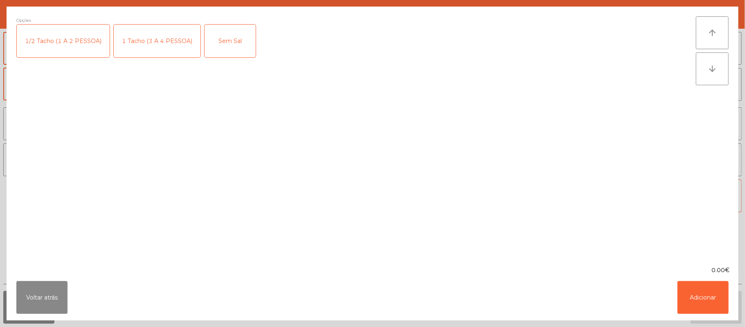
click at [93, 217] on div "Opções 1/2 Tacho (1 A 2 PESSOA) 1 Tacho (3 A 4 PESSOA) Sem Sal" at bounding box center [356, 135] width 680 height 239
click at [154, 41] on div "1 Tacho (3 A 4 PESSOA)" at bounding box center [157, 41] width 87 height 33
click at [702, 297] on button "Adicionar" at bounding box center [703, 297] width 51 height 33
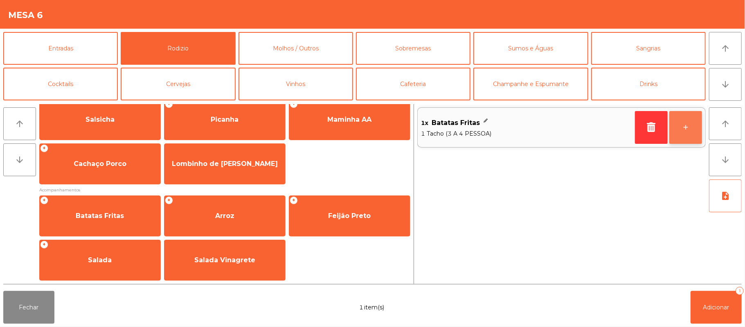
click at [685, 126] on button "+" at bounding box center [686, 127] width 33 height 33
click at [693, 124] on button "+" at bounding box center [686, 127] width 33 height 33
click at [686, 123] on button "+" at bounding box center [686, 127] width 33 height 33
click at [684, 125] on button "+" at bounding box center [686, 127] width 33 height 33
click at [679, 122] on button "+" at bounding box center [686, 127] width 33 height 33
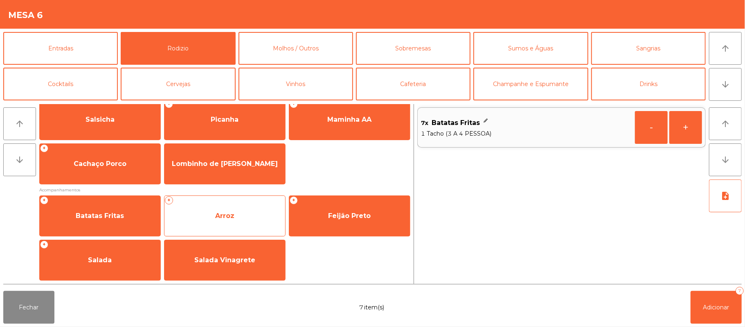
click at [224, 214] on span "Arroz" at bounding box center [224, 216] width 19 height 8
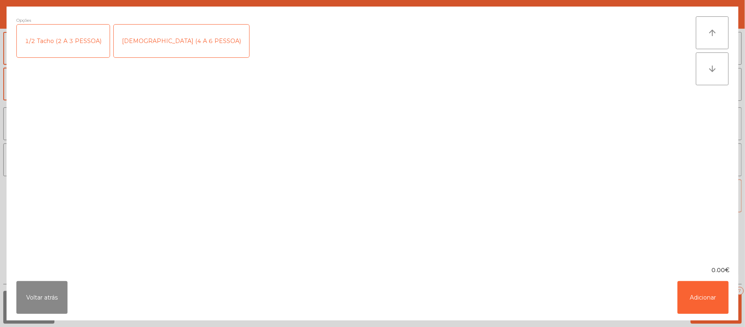
click at [156, 41] on div "[DEMOGRAPHIC_DATA] (4 A 6 PESSOA)" at bounding box center [181, 41] width 135 height 33
click at [700, 299] on button "Adicionar" at bounding box center [703, 297] width 51 height 33
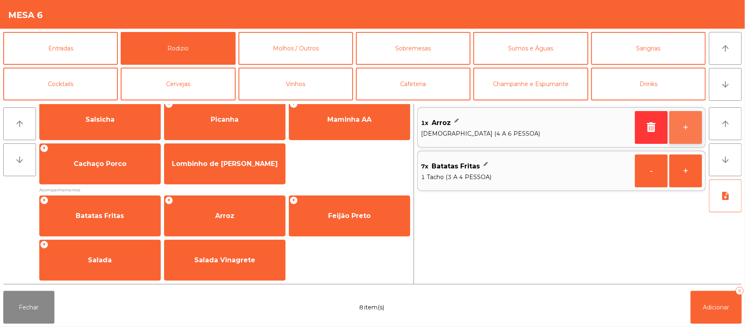
click at [686, 128] on button "+" at bounding box center [686, 127] width 33 height 33
click at [686, 123] on button "+" at bounding box center [686, 127] width 33 height 33
click at [683, 126] on button "+" at bounding box center [686, 127] width 33 height 33
click at [685, 126] on button "+" at bounding box center [686, 127] width 33 height 33
click at [684, 125] on button "+" at bounding box center [686, 127] width 33 height 33
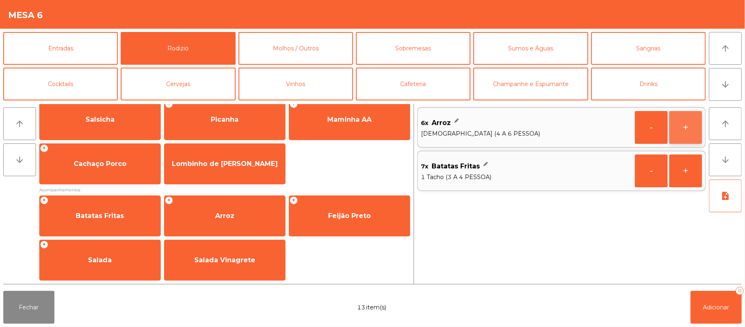
click at [682, 125] on button "+" at bounding box center [686, 127] width 33 height 33
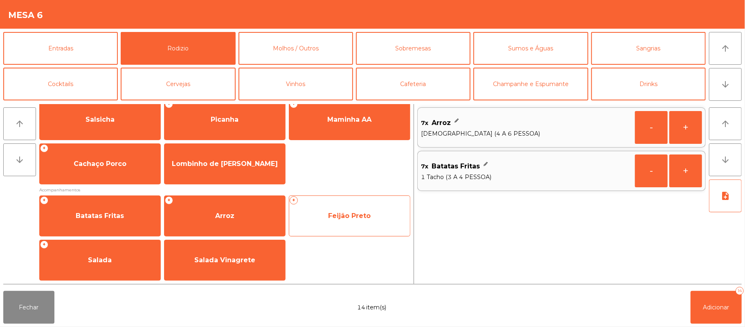
click at [334, 218] on span "Feijão Preto" at bounding box center [349, 216] width 43 height 8
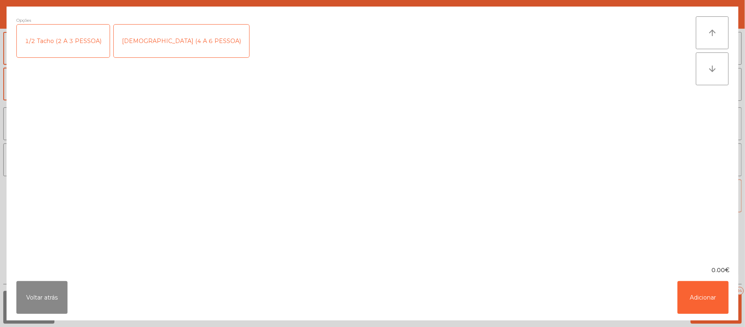
click at [169, 47] on div "[DEMOGRAPHIC_DATA] (4 A 6 PESSOA)" at bounding box center [181, 41] width 135 height 33
click at [698, 303] on button "Adicionar" at bounding box center [703, 297] width 51 height 33
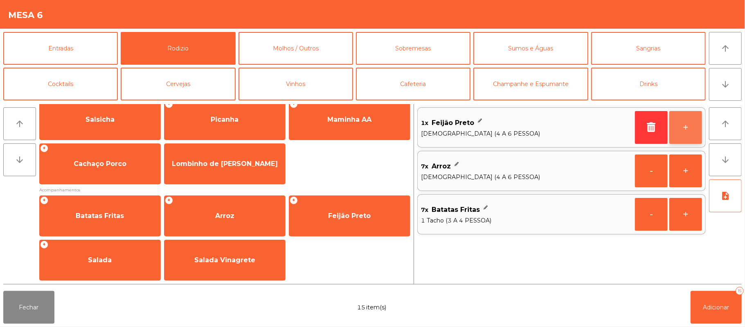
click at [688, 129] on button "+" at bounding box center [686, 127] width 33 height 33
click at [683, 130] on button "+" at bounding box center [686, 127] width 33 height 33
click at [684, 131] on button "+" at bounding box center [686, 127] width 33 height 33
click at [681, 131] on button "+" at bounding box center [686, 127] width 33 height 33
click at [680, 130] on button "+" at bounding box center [686, 127] width 33 height 33
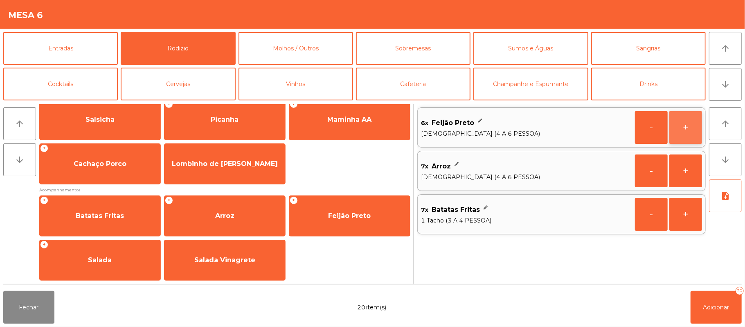
click at [672, 125] on button "+" at bounding box center [686, 127] width 33 height 33
click at [703, 318] on button "Adicionar 21" at bounding box center [716, 307] width 51 height 33
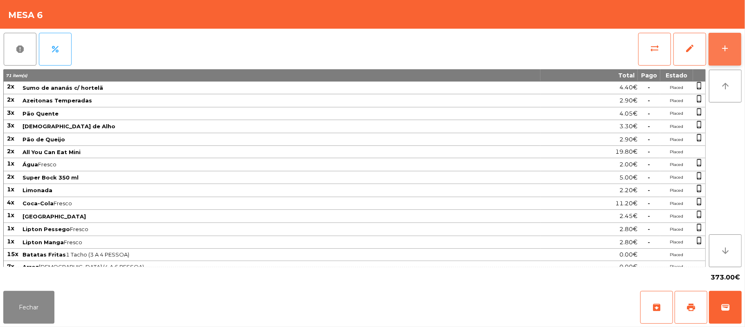
click at [732, 43] on button "add" at bounding box center [725, 49] width 33 height 33
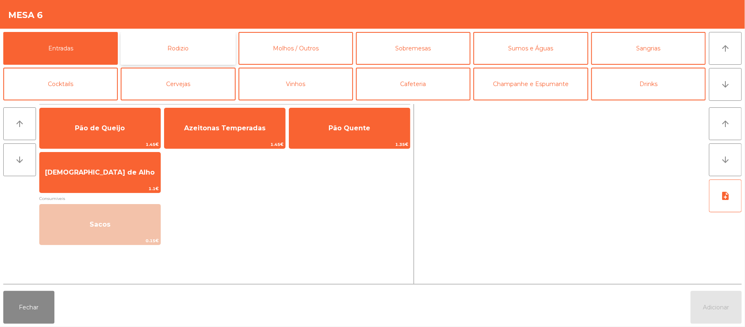
click at [204, 54] on button "Rodizio" at bounding box center [178, 48] width 115 height 33
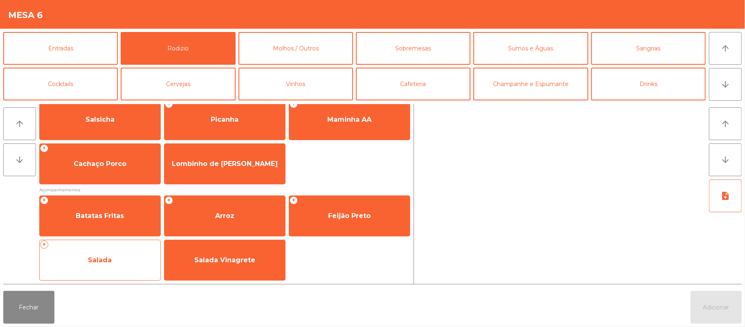
click at [97, 254] on span "Salada" at bounding box center [100, 260] width 121 height 22
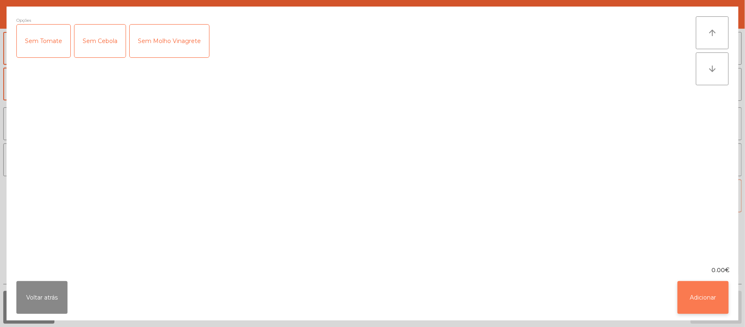
click at [702, 299] on button "Adicionar" at bounding box center [703, 297] width 51 height 33
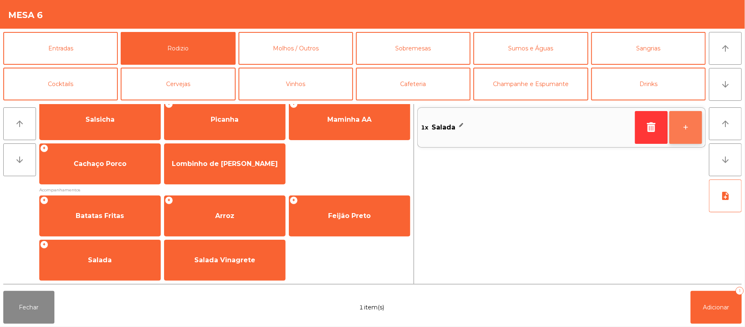
click at [685, 132] on button "+" at bounding box center [686, 127] width 33 height 33
click at [692, 128] on button "+" at bounding box center [686, 127] width 33 height 33
click at [690, 126] on button "+" at bounding box center [686, 127] width 33 height 33
click at [692, 128] on button "+" at bounding box center [686, 127] width 33 height 33
click at [687, 123] on button "+" at bounding box center [686, 127] width 33 height 33
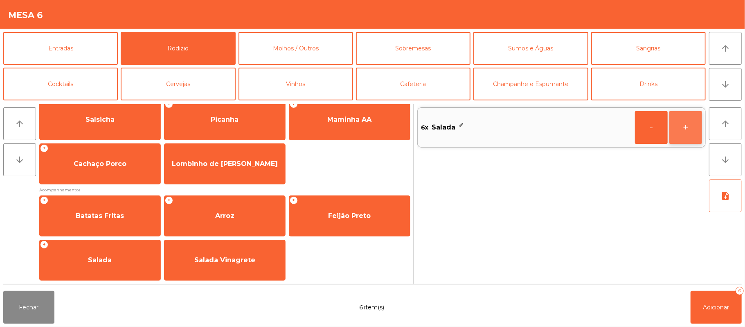
click at [687, 131] on button "+" at bounding box center [686, 127] width 33 height 33
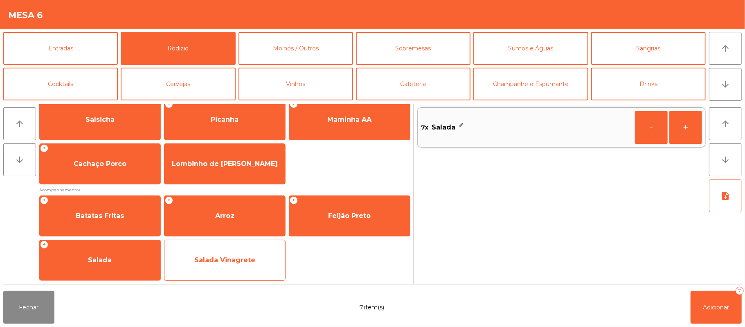
click at [244, 259] on span "Salada Vinagrete" at bounding box center [224, 260] width 61 height 8
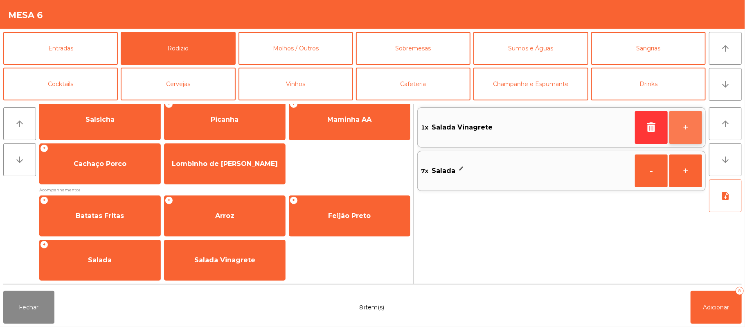
click at [685, 125] on button "+" at bounding box center [686, 127] width 33 height 33
click at [687, 136] on button "+" at bounding box center [686, 127] width 33 height 33
click at [684, 131] on button "+" at bounding box center [686, 127] width 33 height 33
click at [685, 128] on button "+" at bounding box center [686, 127] width 33 height 33
click at [691, 124] on button "+" at bounding box center [686, 127] width 33 height 33
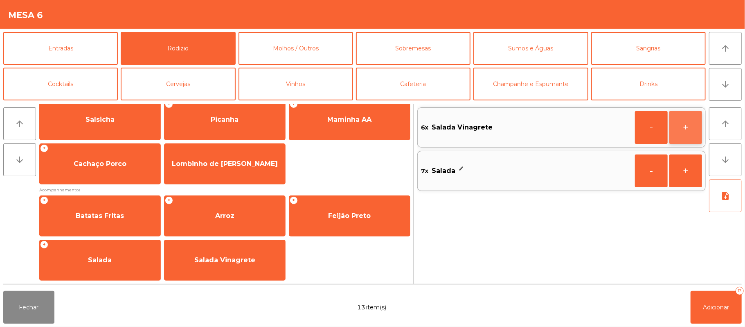
click at [686, 127] on button "+" at bounding box center [686, 127] width 33 height 33
click at [713, 316] on button "Adicionar 14" at bounding box center [716, 307] width 51 height 33
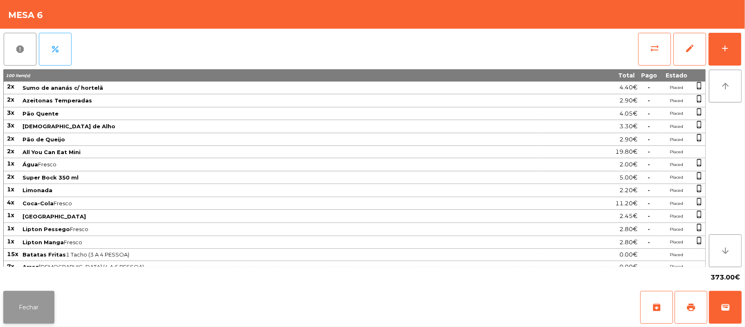
click at [36, 310] on button "Fechar" at bounding box center [28, 307] width 51 height 33
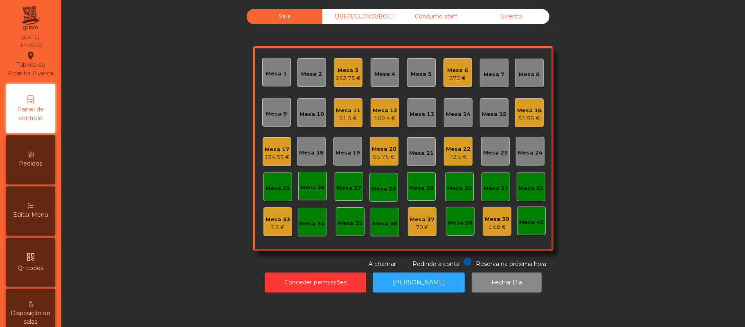
click at [386, 119] on div "109.4 €" at bounding box center [385, 118] width 25 height 8
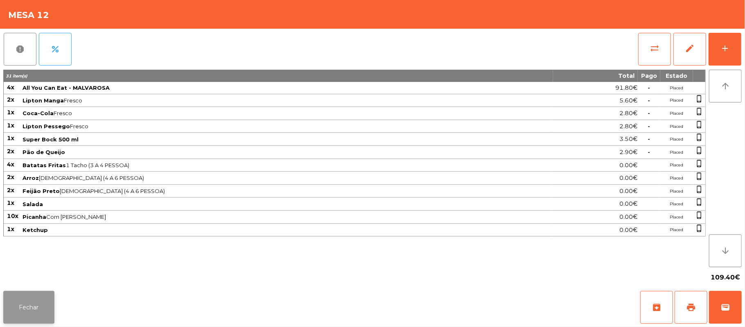
click at [22, 321] on button "Fechar" at bounding box center [28, 307] width 51 height 33
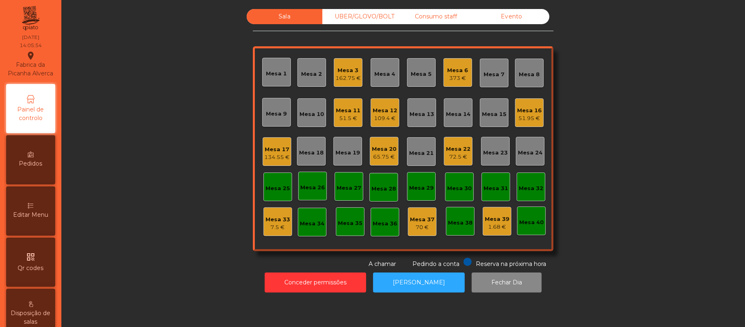
click at [629, 88] on div "Sala UBER/[GEOGRAPHIC_DATA]/BOLT Consumo staff Evento Mesa 1 Mesa 2 Mesa 3 162.…" at bounding box center [403, 138] width 662 height 259
click at [256, 300] on div "Sala UBER/[GEOGRAPHIC_DATA]/BOLT Consumo staff Evento Mesa 1 Mesa 2 Mesa 3 162.…" at bounding box center [403, 163] width 684 height 327
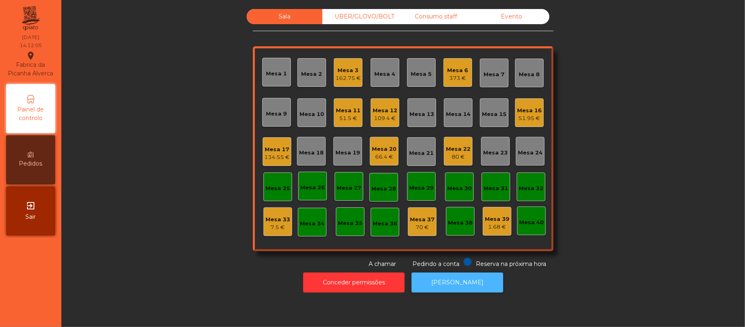
click at [440, 288] on button "[PERSON_NAME]" at bounding box center [458, 282] width 92 height 20
click at [626, 113] on div "Sala UBER/[GEOGRAPHIC_DATA]/BOLT Consumo staff Evento Mesa 1 Mesa 2 Mesa 3 162.…" at bounding box center [403, 138] width 662 height 259
click at [353, 10] on div "UBER/GLOVO/BOLT" at bounding box center [361, 16] width 76 height 15
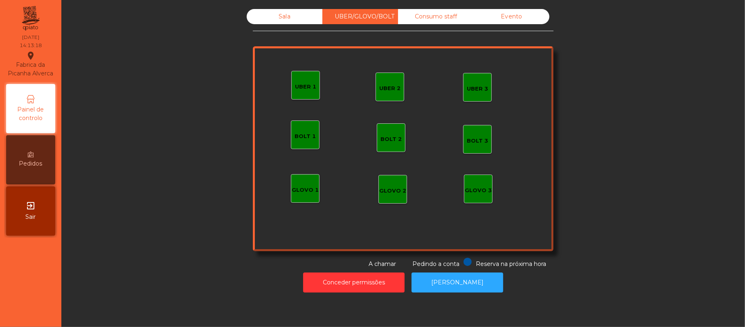
click at [388, 87] on div "UBER 2" at bounding box center [389, 88] width 21 height 8
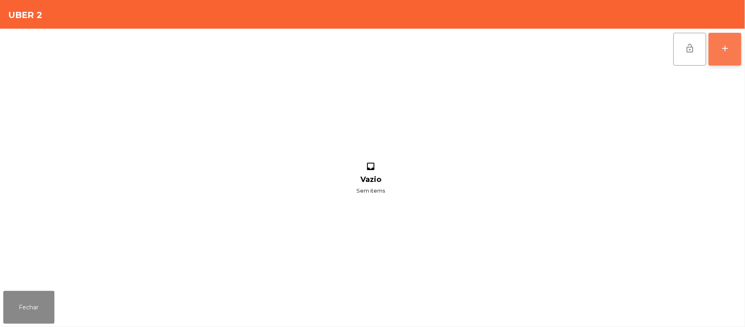
click at [721, 50] on div "add" at bounding box center [725, 48] width 10 height 10
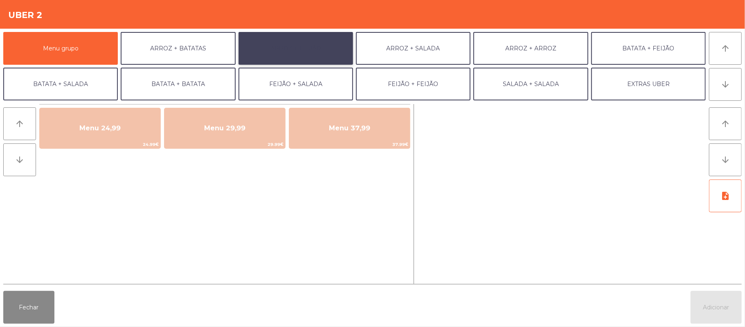
click at [295, 48] on button "ARROZ + FEIJÃO" at bounding box center [296, 48] width 115 height 33
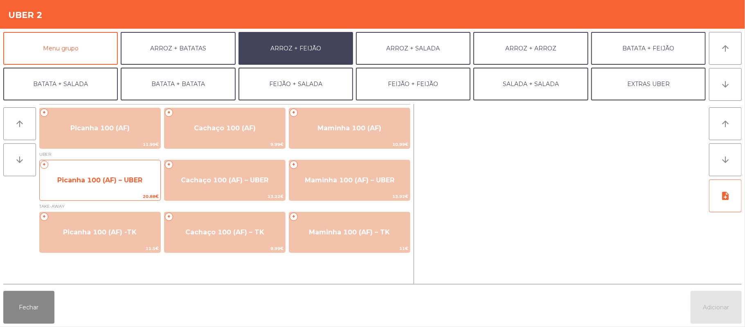
click at [98, 179] on span "Picanha 100 (AF) – UBER" at bounding box center [99, 180] width 85 height 8
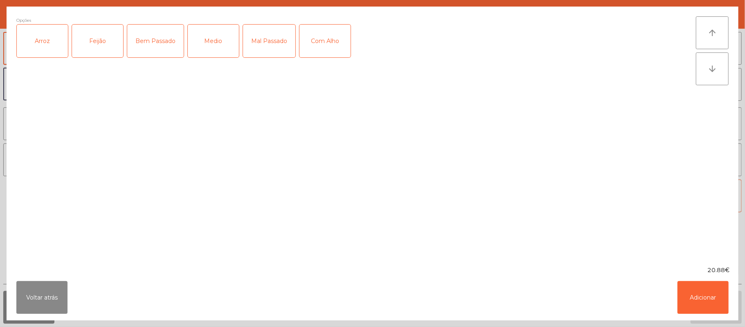
click at [51, 37] on div "Arroz" at bounding box center [42, 41] width 51 height 33
click at [98, 47] on div "Feijão" at bounding box center [97, 41] width 51 height 33
click at [210, 47] on div "Medio" at bounding box center [213, 41] width 51 height 33
click at [330, 44] on div "Com Alho" at bounding box center [325, 41] width 51 height 33
click at [701, 304] on button "Adicionar" at bounding box center [703, 297] width 51 height 33
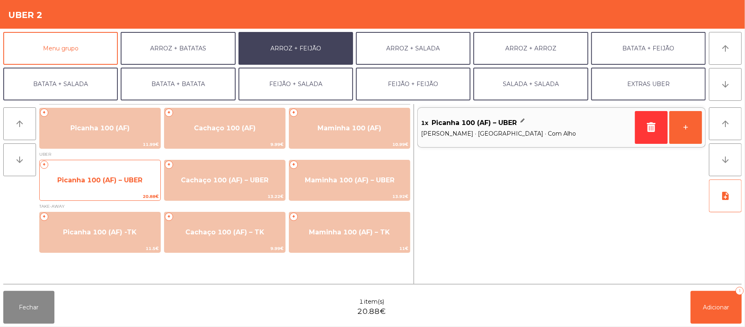
click at [86, 176] on span "Picanha 100 (AF) – UBER" at bounding box center [99, 180] width 85 height 8
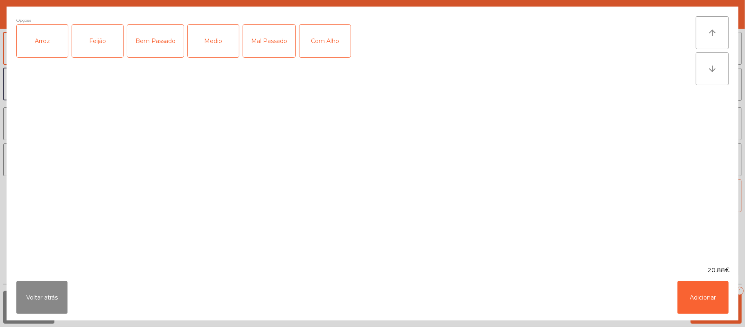
click at [45, 40] on div "Arroz" at bounding box center [42, 41] width 51 height 33
click at [98, 41] on div "Feijão" at bounding box center [97, 41] width 51 height 33
click at [274, 41] on div "Mal Passado" at bounding box center [269, 41] width 52 height 33
click at [329, 47] on div "Com Alho" at bounding box center [325, 41] width 51 height 33
click at [708, 298] on button "Adicionar" at bounding box center [703, 297] width 51 height 33
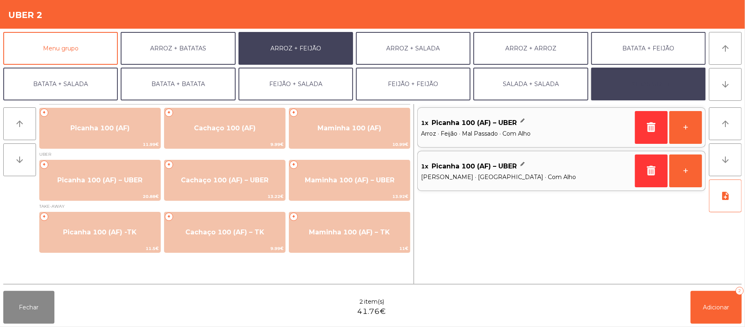
click at [668, 92] on button "EXTRAS UBER" at bounding box center [648, 84] width 115 height 33
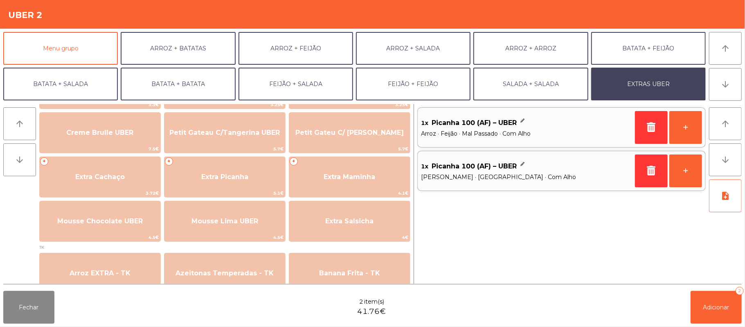
scroll to position [182, 0]
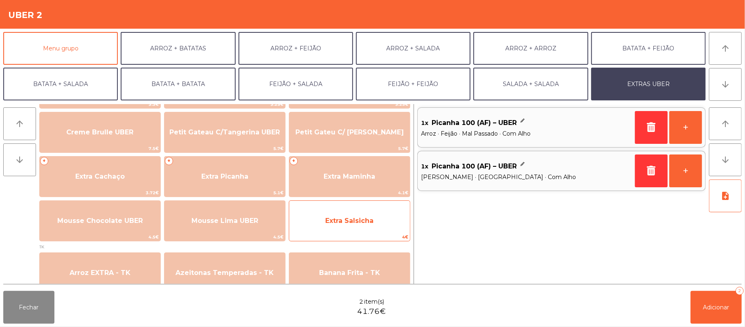
click at [356, 228] on span "Extra Salsicha" at bounding box center [349, 221] width 121 height 22
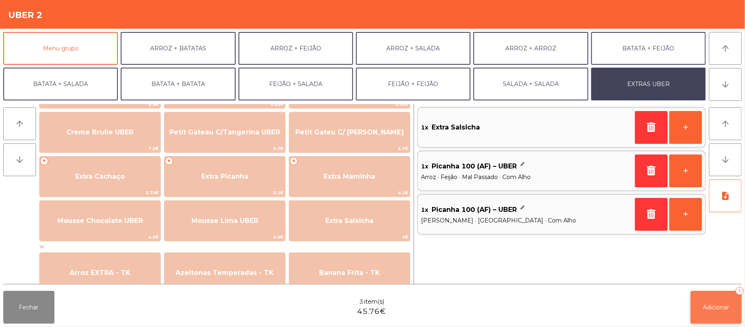
click at [720, 308] on span "Adicionar" at bounding box center [717, 306] width 26 height 7
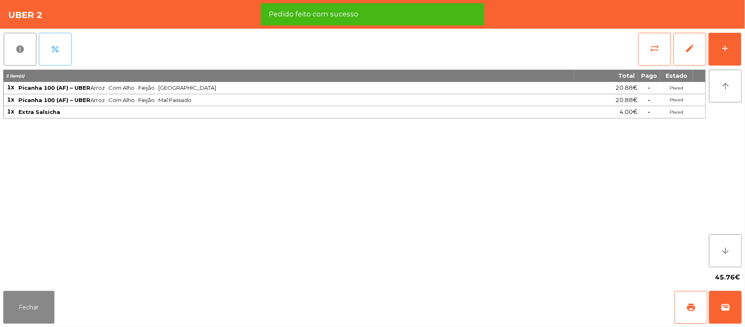
click at [54, 55] on button "percent" at bounding box center [55, 49] width 33 height 33
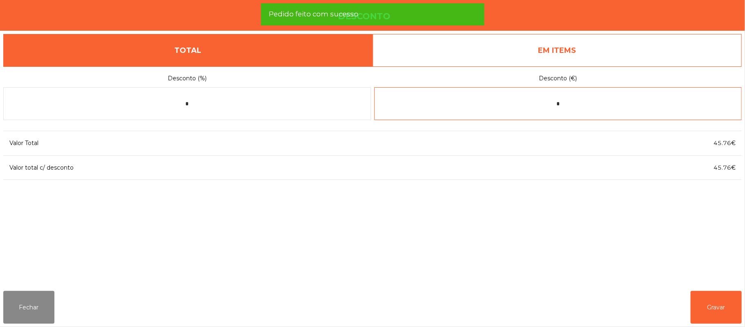
click at [590, 106] on input "*" at bounding box center [559, 103] width 368 height 33
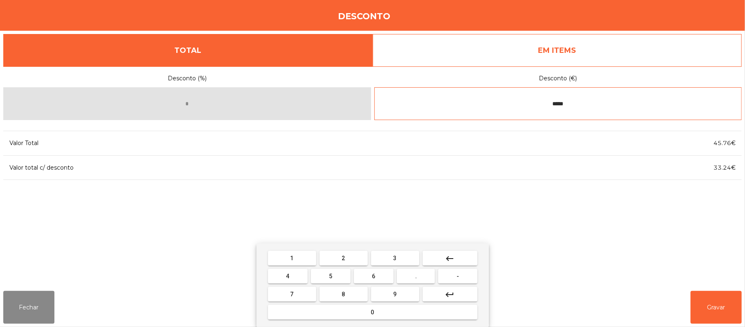
type input "*****"
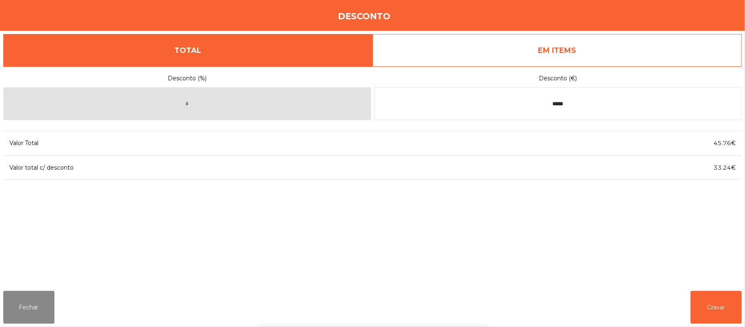
click at [721, 301] on div "1 2 3 keyboard_backspace 4 5 6 . - 7 8 9 keyboard_return 0" at bounding box center [372, 284] width 745 height 83
click at [721, 303] on button "Gravar" at bounding box center [716, 307] width 51 height 33
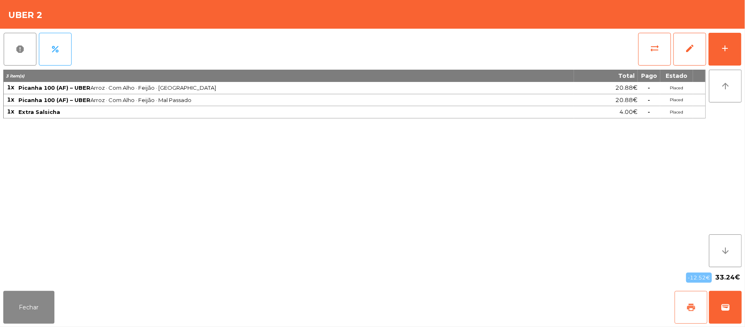
click at [688, 312] on button "print" at bounding box center [691, 307] width 33 height 33
click at [30, 306] on button "Fechar" at bounding box center [28, 307] width 51 height 33
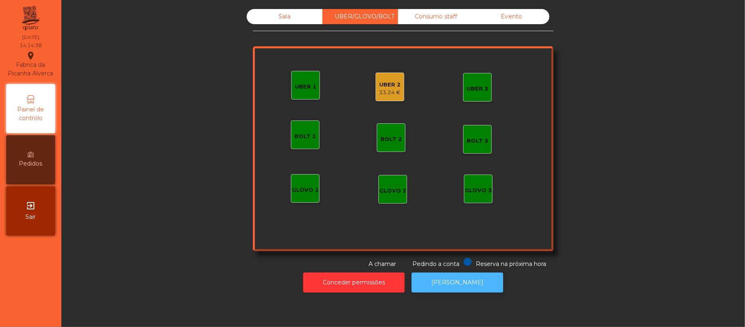
click at [460, 290] on button "[PERSON_NAME]" at bounding box center [458, 282] width 92 height 20
click at [385, 84] on div "UBER 2" at bounding box center [390, 85] width 22 height 8
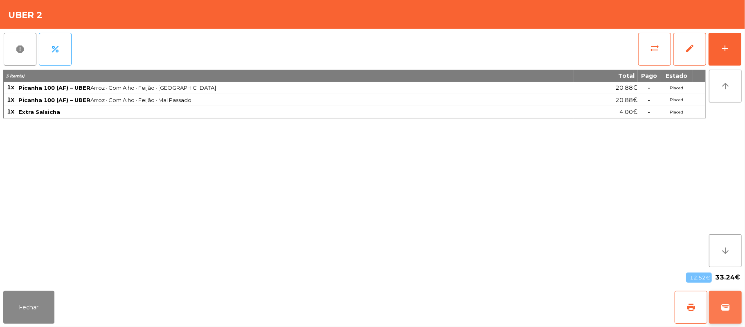
click at [724, 309] on span "wallet" at bounding box center [726, 307] width 10 height 10
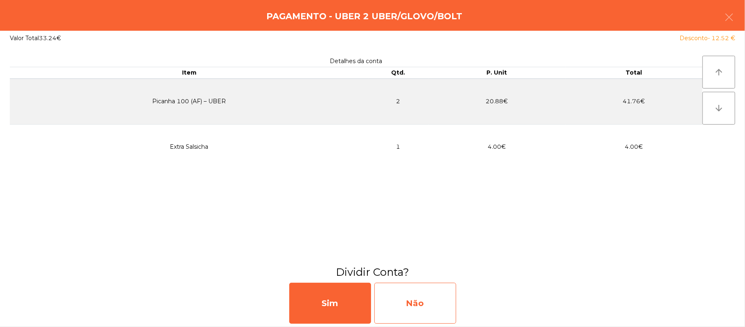
click at [434, 312] on div "Não" at bounding box center [416, 302] width 82 height 41
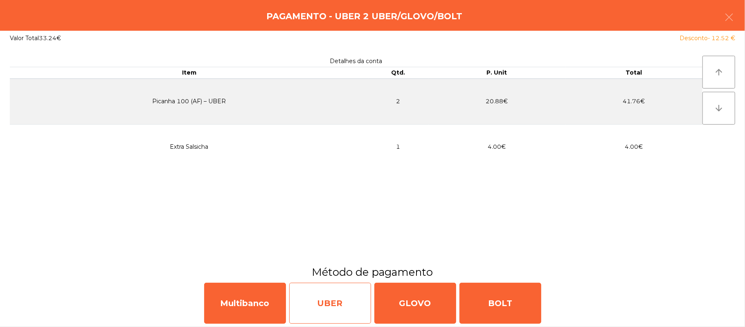
click at [327, 291] on div "UBER" at bounding box center [330, 302] width 82 height 41
select select "**"
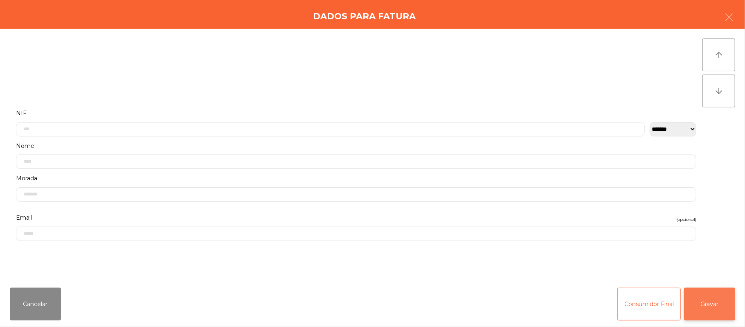
click at [715, 300] on button "Gravar" at bounding box center [709, 303] width 51 height 33
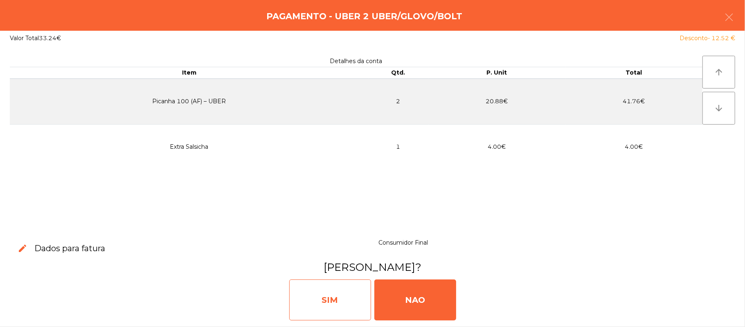
click at [328, 296] on div "SIM" at bounding box center [330, 299] width 82 height 41
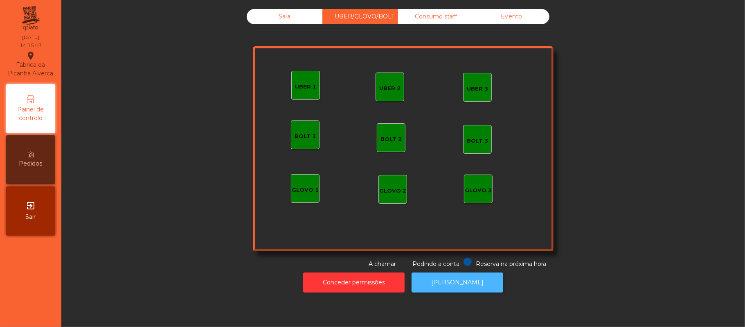
click at [462, 282] on button "[PERSON_NAME]" at bounding box center [458, 282] width 92 height 20
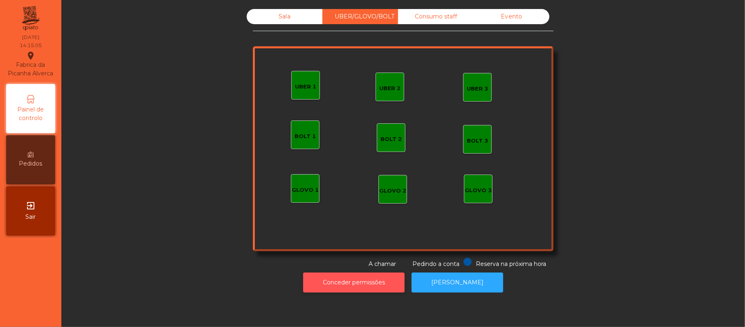
click at [337, 282] on button "Conceder permissões" at bounding box center [354, 282] width 102 height 20
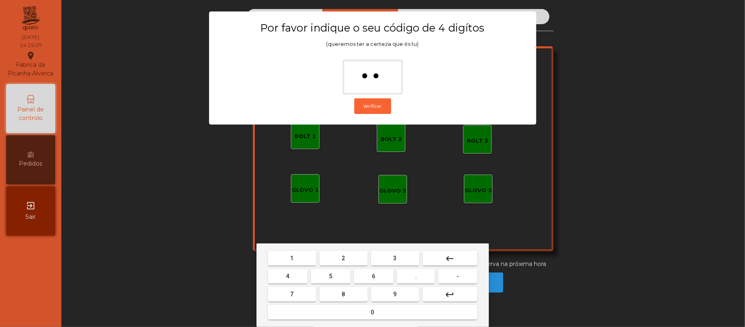
type input "***"
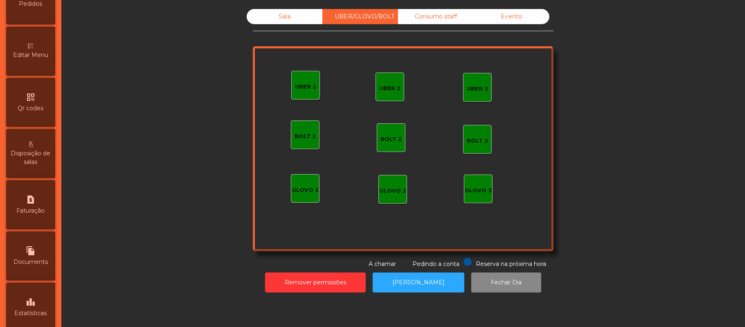
click at [33, 204] on icon "request_page" at bounding box center [31, 199] width 10 height 10
select select "*"
select select "****"
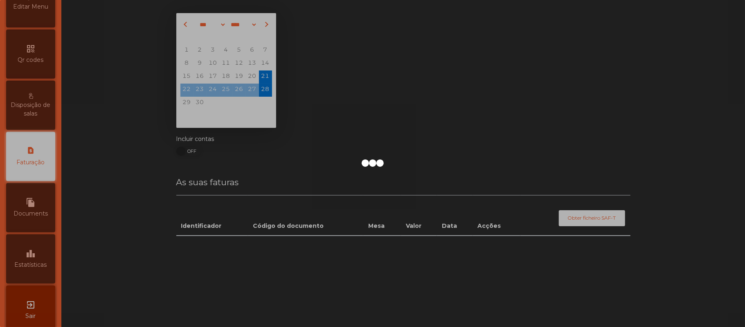
scroll to position [210, 0]
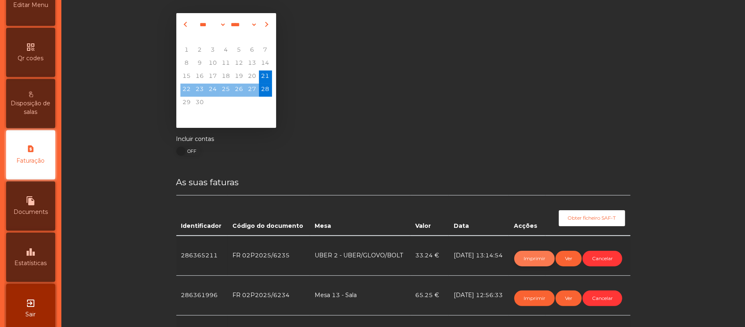
click at [533, 257] on button "Imprimir" at bounding box center [535, 258] width 41 height 16
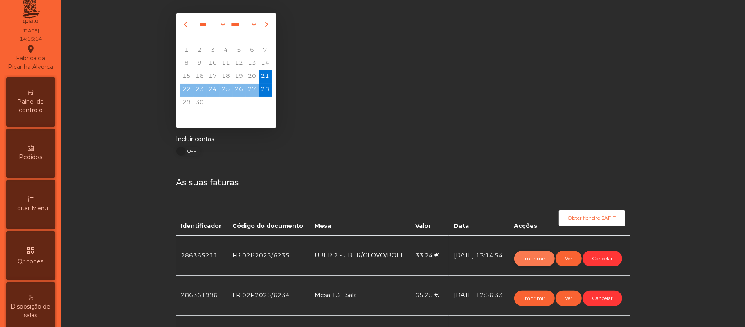
scroll to position [0, 0]
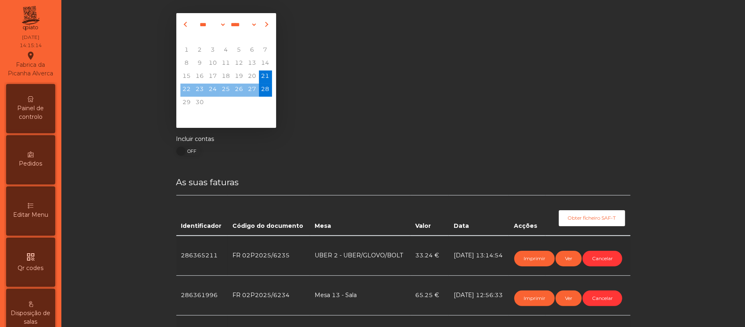
click at [36, 121] on span "Painel de controlo" at bounding box center [30, 112] width 45 height 17
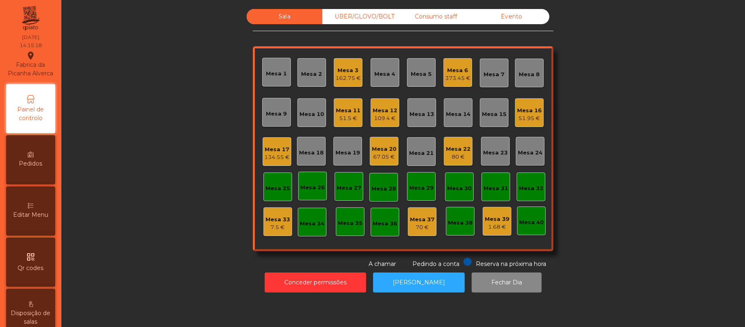
click at [637, 87] on div "Sala UBER/[GEOGRAPHIC_DATA]/BOLT Consumo staff Evento Mesa 1 Mesa 2 Mesa 3 162.…" at bounding box center [403, 138] width 662 height 259
click at [320, 76] on div "Mesa 2" at bounding box center [312, 72] width 29 height 29
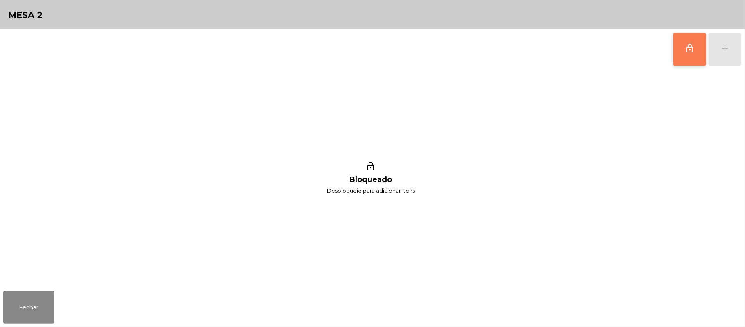
click at [680, 43] on button "lock_outline" at bounding box center [690, 49] width 33 height 33
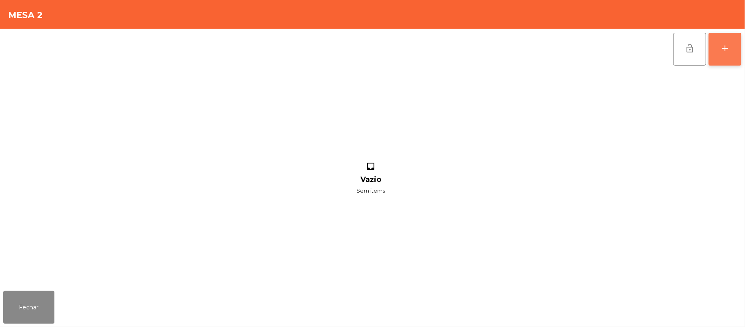
click at [727, 51] on div "add" at bounding box center [725, 48] width 10 height 10
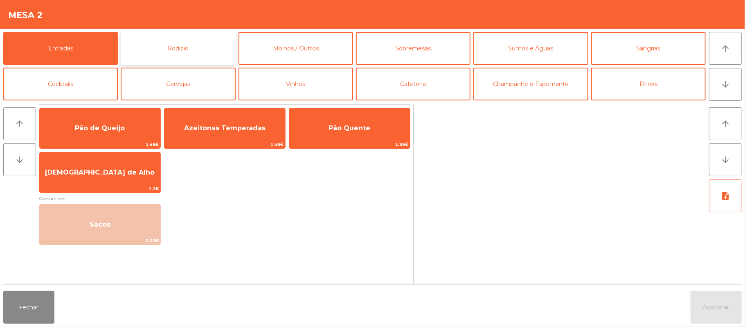
click at [190, 45] on button "Rodizio" at bounding box center [178, 48] width 115 height 33
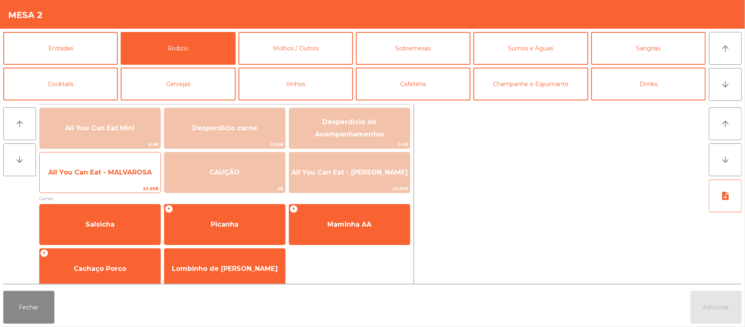
click at [116, 174] on span "All You Can Eat - MALVAROSA" at bounding box center [100, 172] width 104 height 8
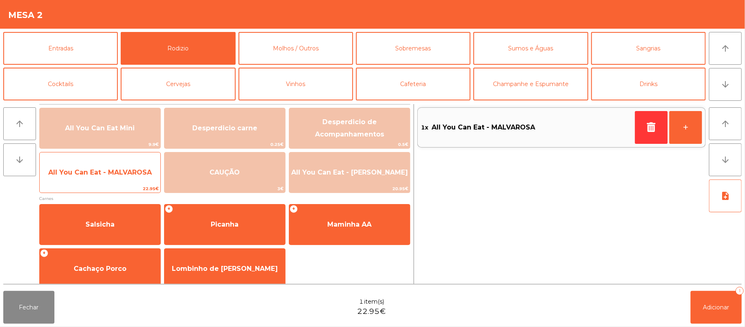
click at [120, 182] on span "All You Can Eat - MALVAROSA" at bounding box center [100, 172] width 121 height 22
click at [120, 183] on span "All You Can Eat - MALVAROSA" at bounding box center [100, 172] width 121 height 22
click at [117, 185] on span "22.95€" at bounding box center [100, 189] width 121 height 8
click at [102, 185] on span "22.95€" at bounding box center [100, 189] width 121 height 8
click at [95, 189] on span "22.95€" at bounding box center [100, 189] width 121 height 8
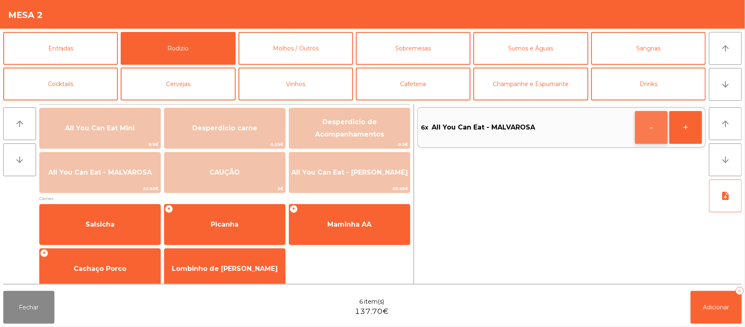
click at [661, 128] on button "-" at bounding box center [651, 127] width 33 height 33
click at [700, 310] on button "Adicionar 5" at bounding box center [716, 307] width 51 height 33
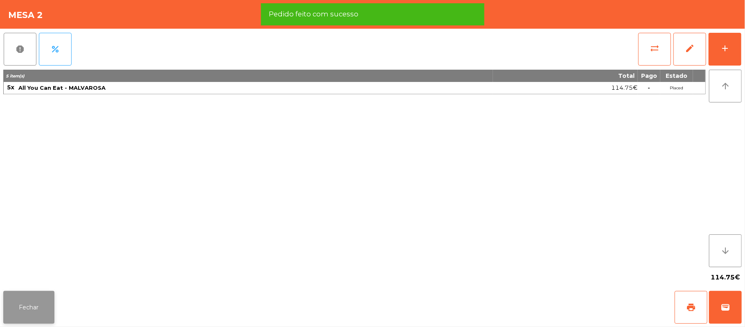
click at [27, 309] on button "Fechar" at bounding box center [28, 307] width 51 height 33
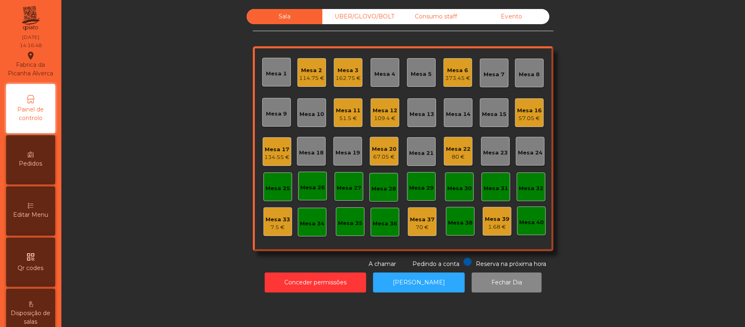
click at [643, 156] on div "Sala UBER/[GEOGRAPHIC_DATA]/BOLT Consumo staff Evento Mesa 1 Mesa 2 114.75 € [G…" at bounding box center [403, 138] width 662 height 259
click at [336, 120] on div "51.5 €" at bounding box center [348, 118] width 25 height 8
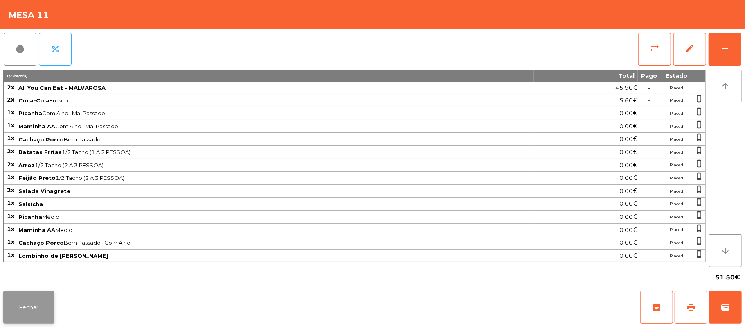
click at [51, 310] on button "Fechar" at bounding box center [28, 307] width 51 height 33
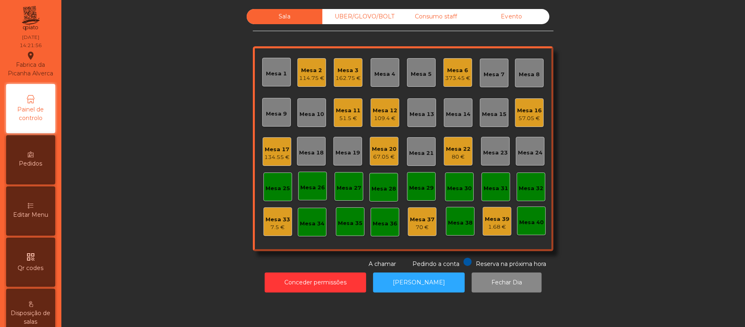
click at [337, 109] on div "Mesa 11" at bounding box center [348, 110] width 25 height 8
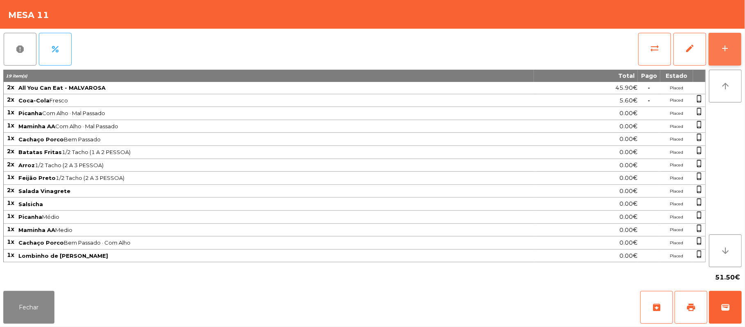
click at [734, 54] on button "add" at bounding box center [725, 49] width 33 height 33
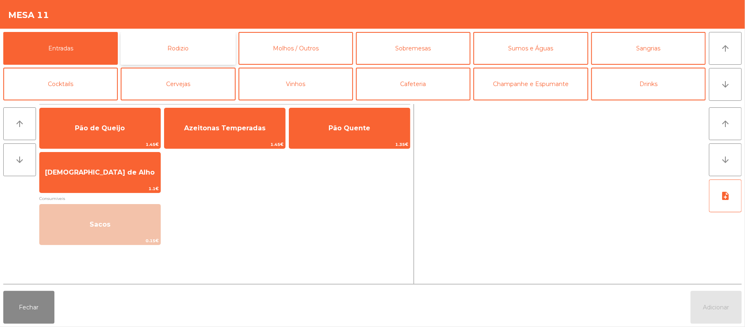
click at [195, 53] on button "Rodizio" at bounding box center [178, 48] width 115 height 33
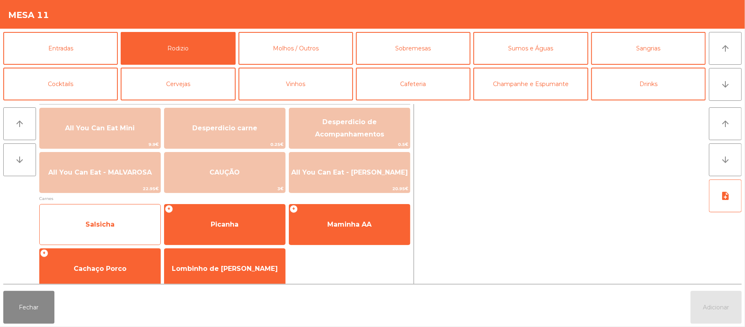
click at [111, 233] on span "Salsicha" at bounding box center [100, 224] width 121 height 22
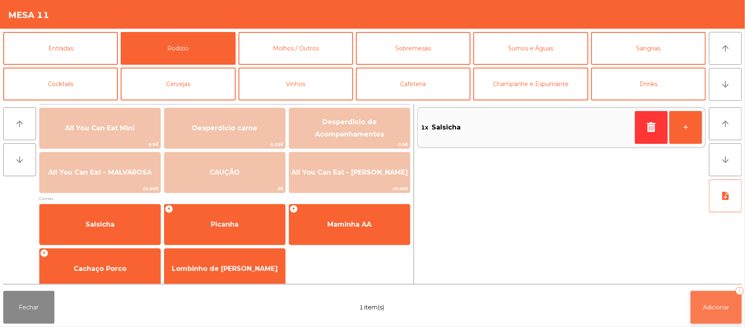
click at [702, 305] on button "Adicionar 1" at bounding box center [716, 307] width 51 height 33
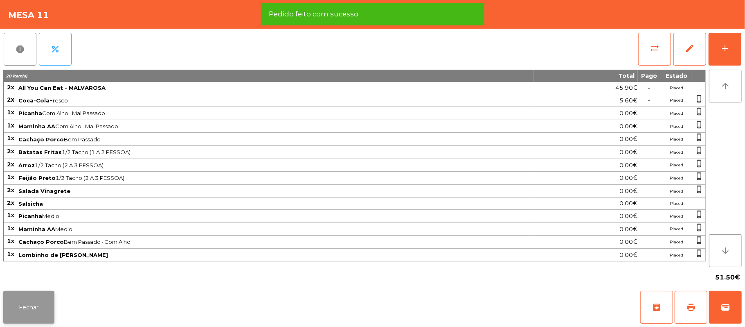
click at [26, 309] on button "Fechar" at bounding box center [28, 307] width 51 height 33
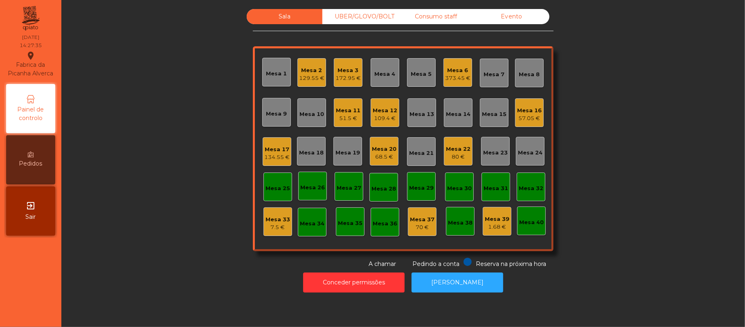
click at [354, 114] on div "51.5 €" at bounding box center [348, 118] width 25 height 8
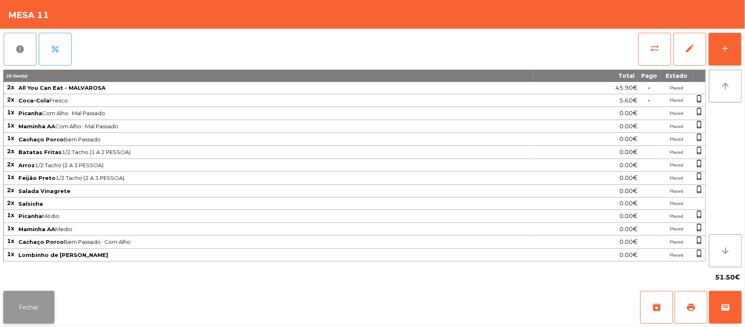
click at [7, 321] on button "Fechar" at bounding box center [28, 307] width 51 height 33
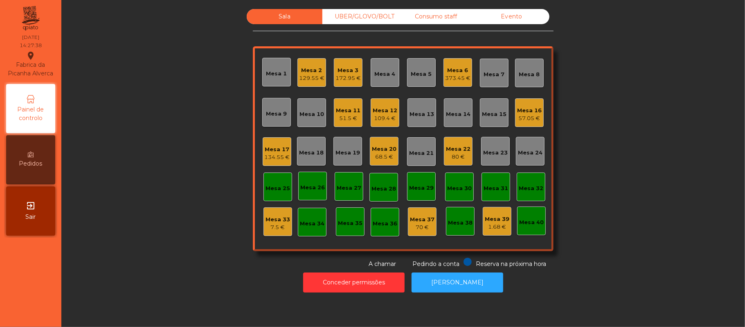
click at [424, 120] on div "Mesa 13" at bounding box center [422, 112] width 29 height 29
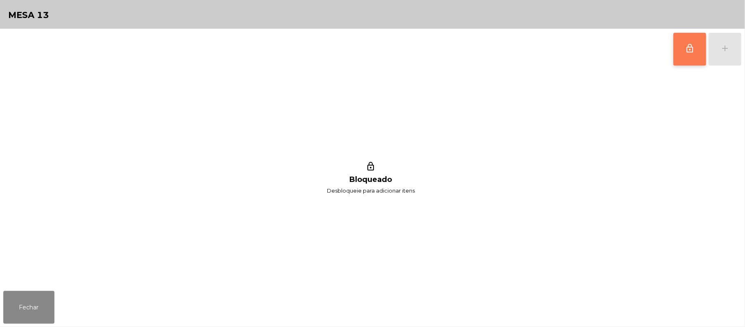
click at [684, 52] on button "lock_outline" at bounding box center [690, 49] width 33 height 33
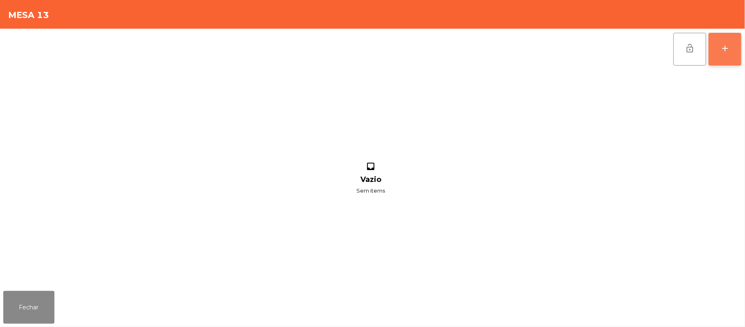
click at [722, 51] on div "add" at bounding box center [725, 48] width 10 height 10
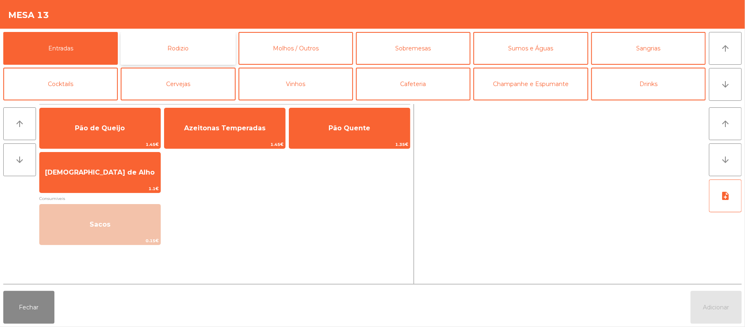
click at [213, 44] on button "Rodizio" at bounding box center [178, 48] width 115 height 33
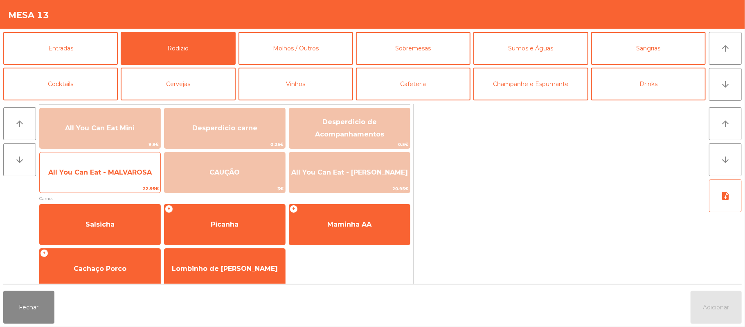
click at [112, 180] on span "All You Can Eat - MALVAROSA" at bounding box center [100, 172] width 121 height 22
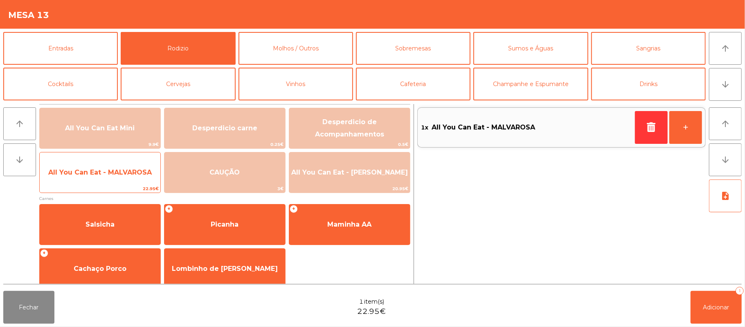
click at [121, 178] on span "All You Can Eat - MALVAROSA" at bounding box center [100, 172] width 121 height 22
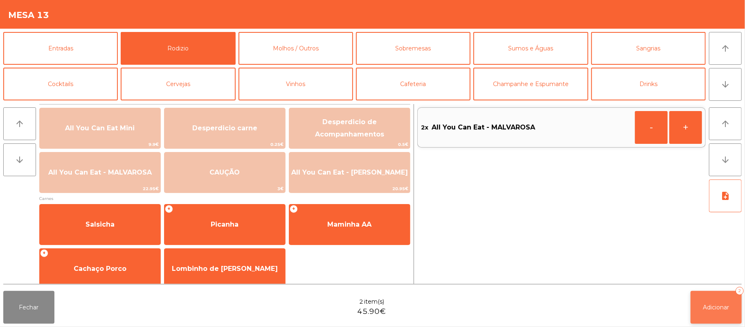
click at [713, 308] on span "Adicionar" at bounding box center [717, 306] width 26 height 7
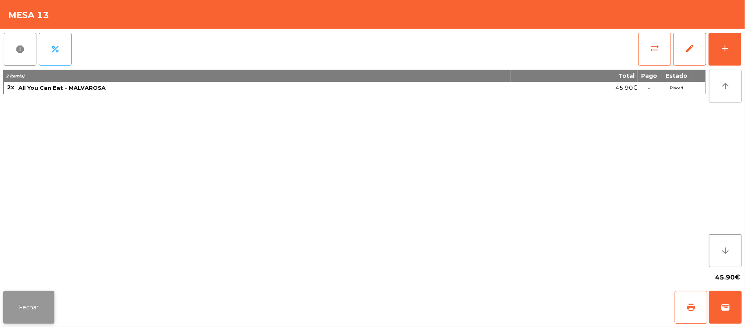
click at [19, 305] on button "Fechar" at bounding box center [28, 307] width 51 height 33
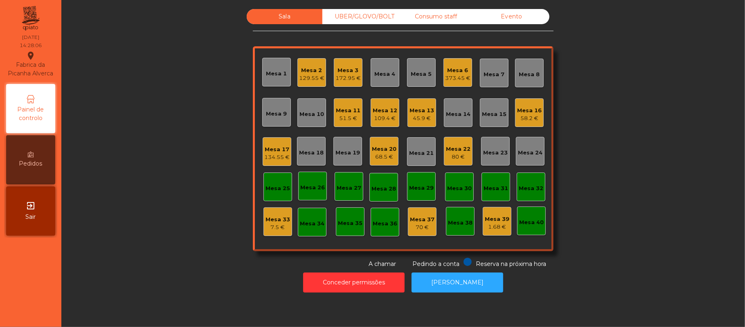
click at [684, 90] on div "Sala UBER/[GEOGRAPHIC_DATA]/BOLT Consumo staff Evento Mesa 1 Mesa 2 129.55 € [G…" at bounding box center [403, 138] width 662 height 259
click at [344, 126] on div "Mesa 11 51.5 €" at bounding box center [348, 112] width 29 height 29
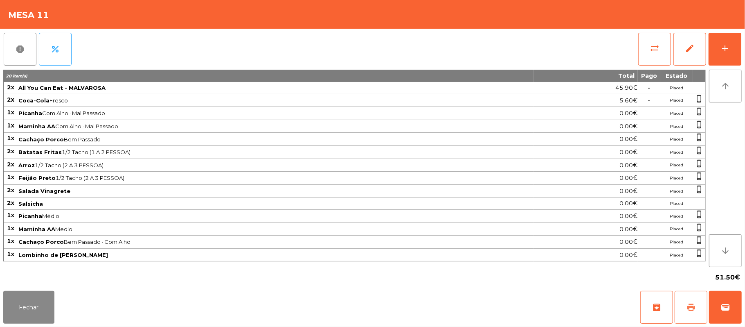
click at [684, 311] on button "print" at bounding box center [691, 307] width 33 height 33
click at [32, 297] on button "Fechar" at bounding box center [28, 307] width 51 height 33
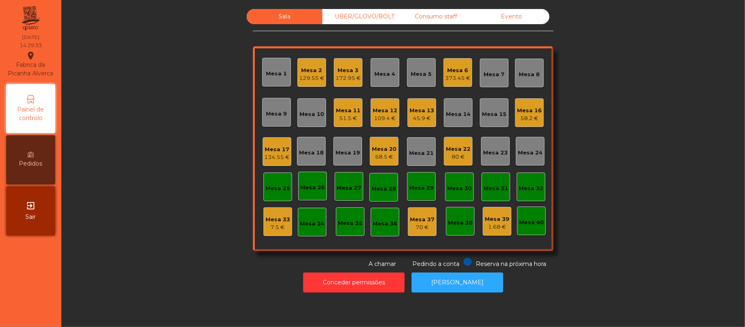
click at [343, 117] on div "51.5 €" at bounding box center [348, 118] width 25 height 8
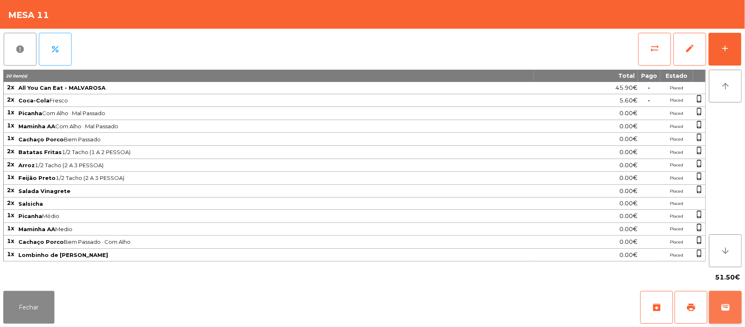
click at [726, 311] on span "wallet" at bounding box center [726, 307] width 10 height 10
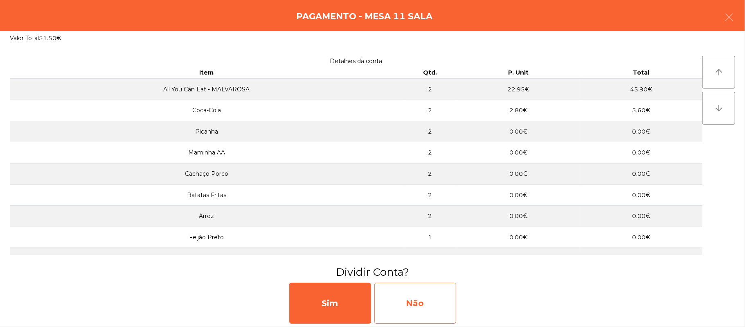
click at [423, 301] on div "Não" at bounding box center [416, 302] width 82 height 41
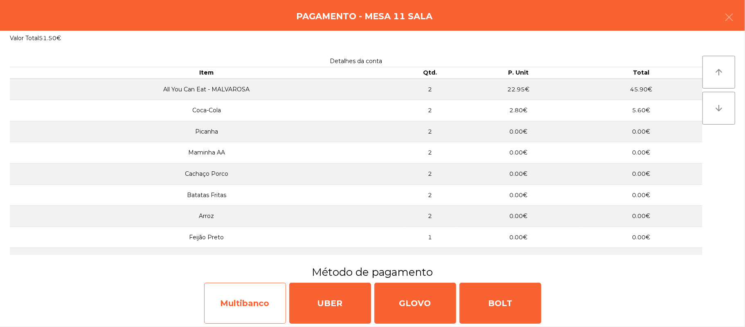
click at [226, 302] on div "Multibanco" at bounding box center [245, 302] width 82 height 41
select select "**"
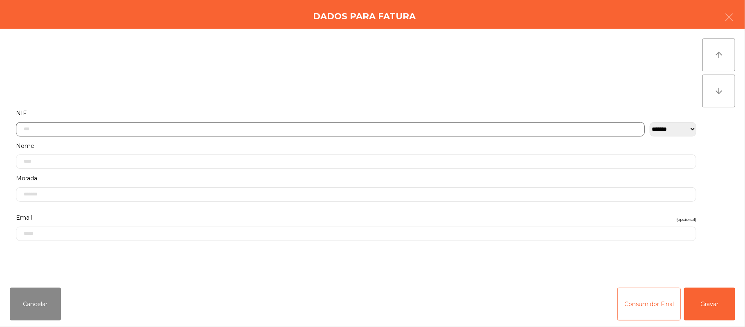
click at [212, 129] on input "text" at bounding box center [330, 129] width 629 height 14
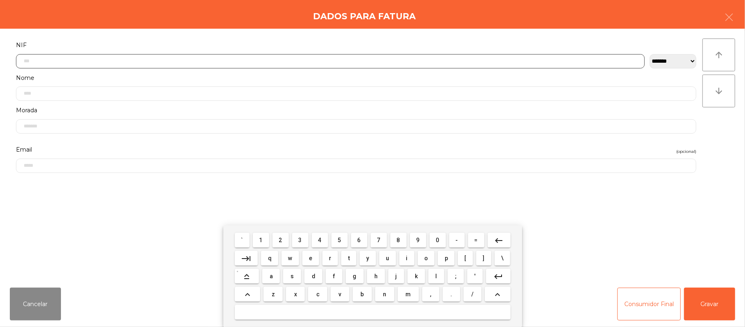
scroll to position [69, 0]
type input "*********"
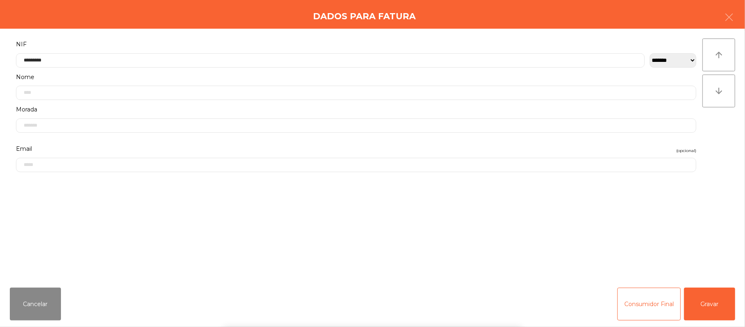
click at [711, 292] on div "` 1 2 3 4 5 6 7 8 9 0 - = keyboard_backspace keyboard_tab q w e r t y u i o p […" at bounding box center [372, 276] width 745 height 102
click at [711, 305] on button "Gravar" at bounding box center [709, 303] width 51 height 33
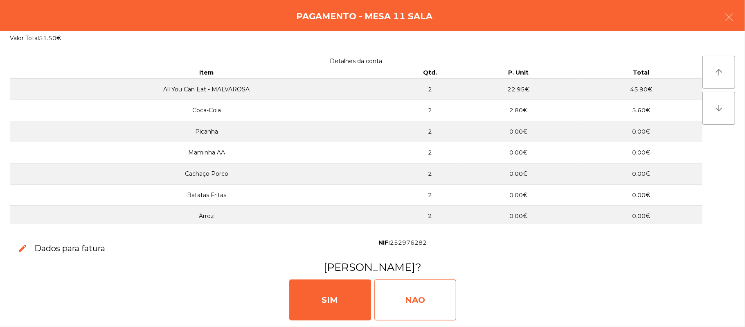
click at [418, 290] on div "NAO" at bounding box center [416, 299] width 82 height 41
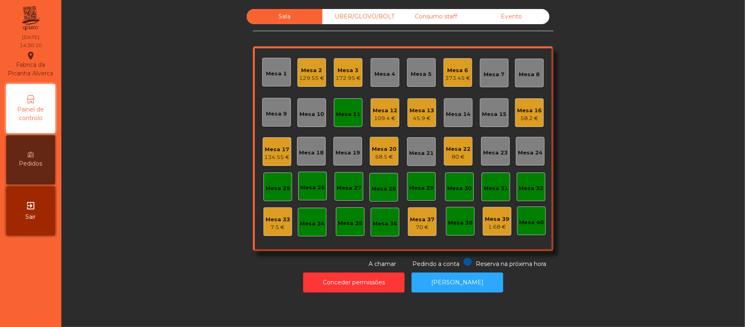
click at [349, 120] on div "Mesa 11" at bounding box center [348, 112] width 29 height 29
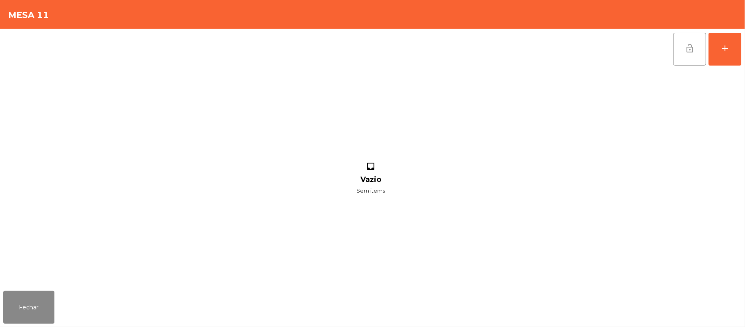
click at [685, 59] on button "lock_open" at bounding box center [690, 49] width 33 height 33
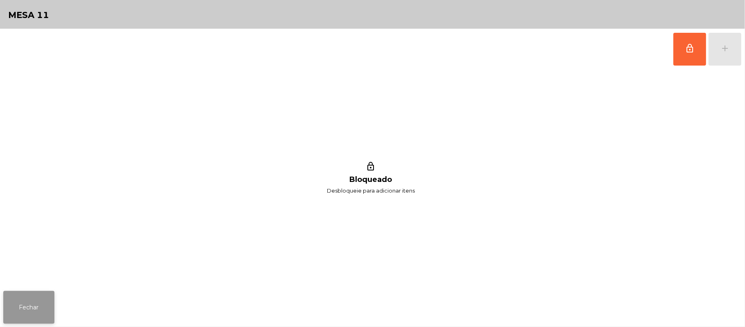
click at [30, 306] on button "Fechar" at bounding box center [28, 307] width 51 height 33
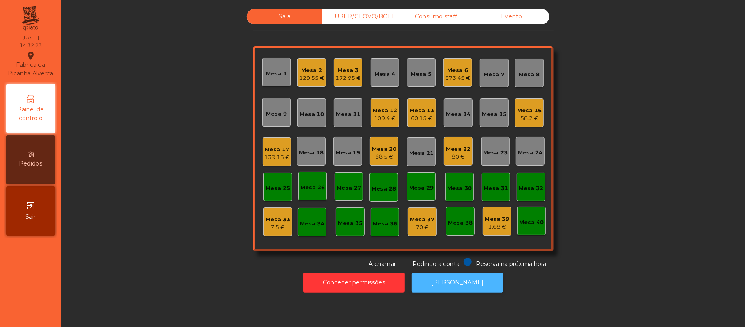
click at [459, 285] on button "[PERSON_NAME]" at bounding box center [458, 282] width 92 height 20
click at [388, 110] on div "Mesa 12" at bounding box center [385, 110] width 25 height 8
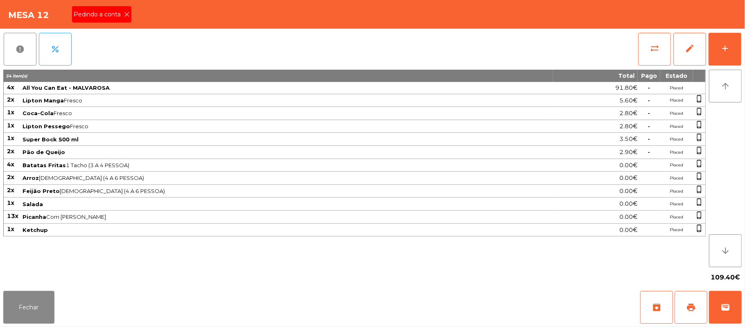
click at [100, 15] on span "Pedindo a conta" at bounding box center [99, 14] width 50 height 9
click at [683, 311] on button "print" at bounding box center [691, 307] width 33 height 33
click at [675, 291] on button "print" at bounding box center [691, 307] width 33 height 33
click at [738, 317] on button "wallet" at bounding box center [725, 307] width 33 height 33
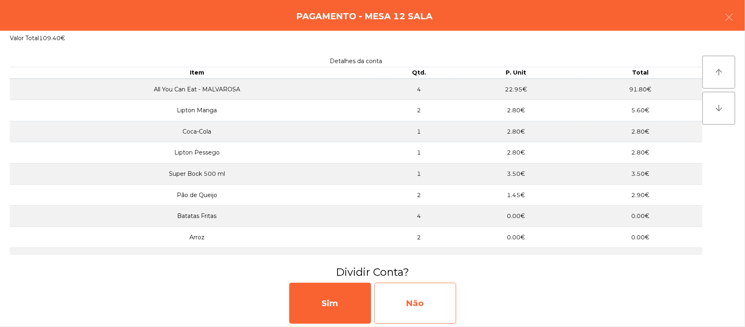
click at [429, 309] on div "Não" at bounding box center [416, 302] width 82 height 41
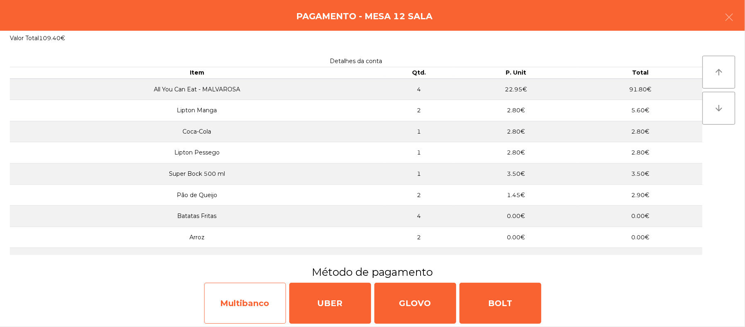
click at [260, 303] on div "Multibanco" at bounding box center [245, 302] width 82 height 41
select select "**"
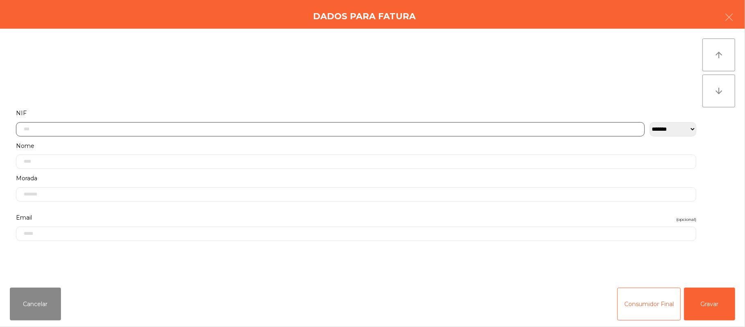
click at [296, 130] on input "text" at bounding box center [330, 129] width 629 height 14
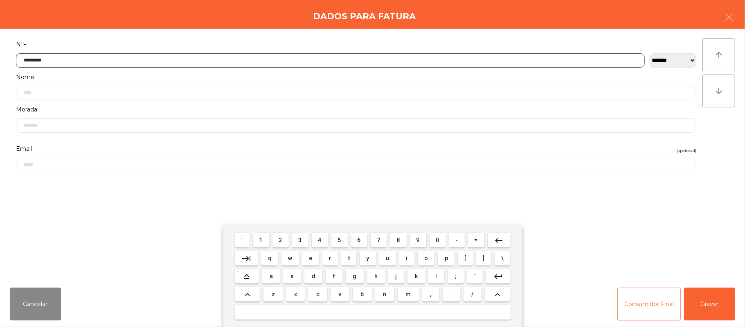
type input "*********"
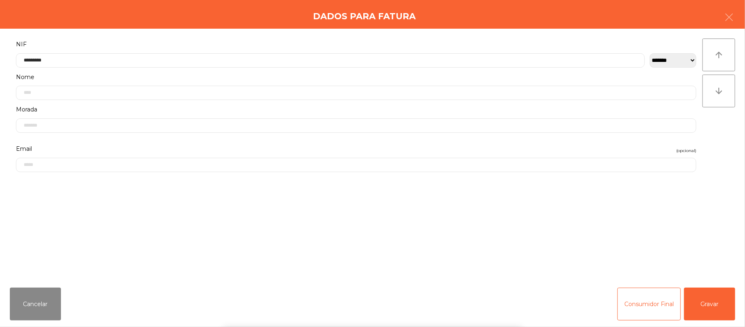
click at [738, 323] on div "` 1 2 3 4 5 6 7 8 9 0 - = keyboard_backspace keyboard_tab q w e r t y u i o p […" at bounding box center [372, 276] width 745 height 102
click at [714, 297] on button "Gravar" at bounding box center [709, 303] width 51 height 33
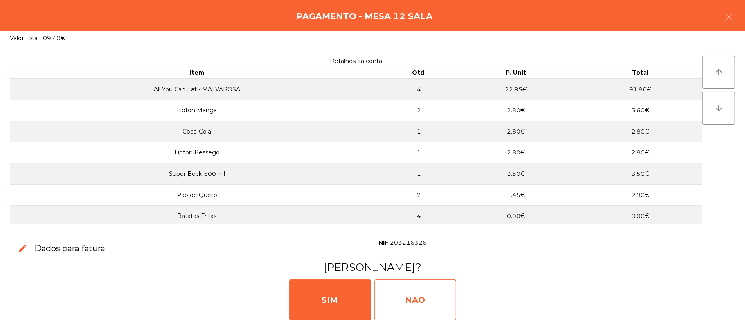
click at [416, 293] on div "NAO" at bounding box center [416, 299] width 82 height 41
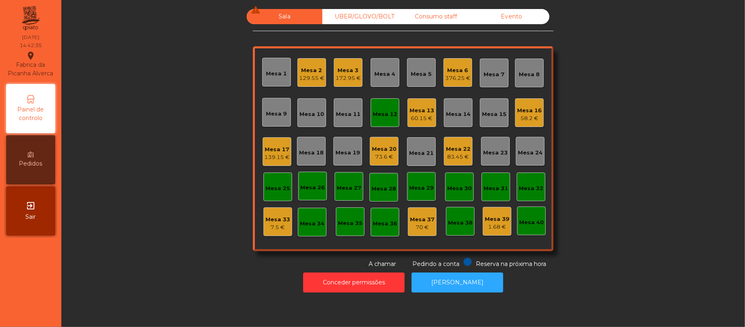
click at [531, 118] on div "58.2 €" at bounding box center [529, 118] width 25 height 8
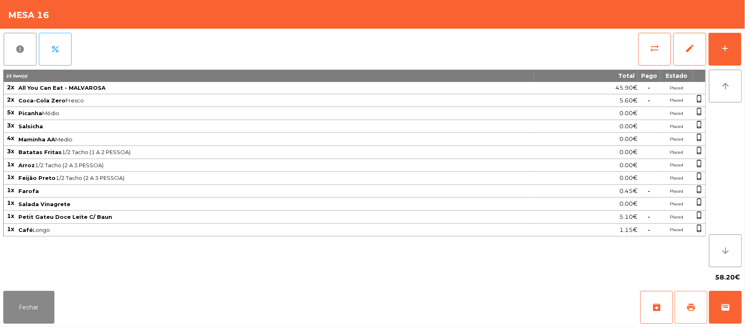
click at [700, 311] on button "print" at bounding box center [691, 307] width 33 height 33
click at [28, 301] on button "Fechar" at bounding box center [28, 307] width 51 height 33
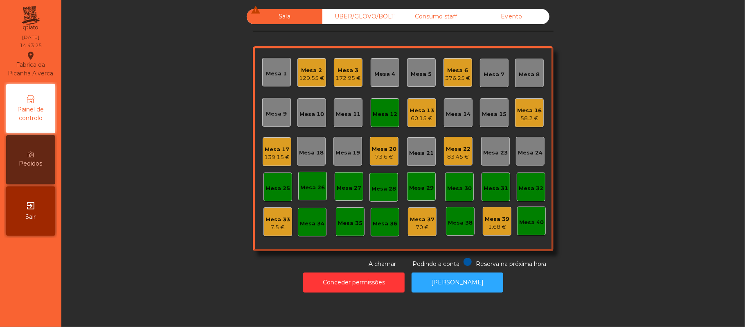
click at [462, 69] on div "Mesa 6" at bounding box center [457, 70] width 25 height 8
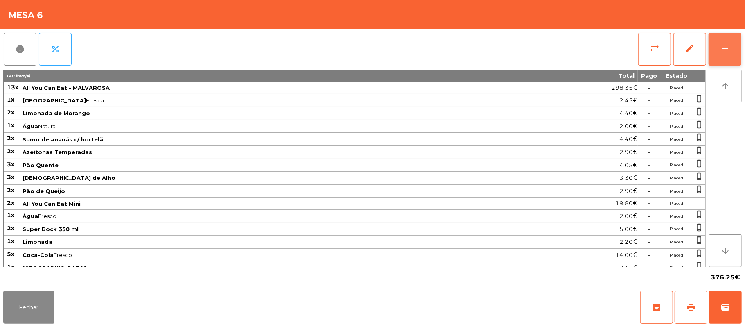
click at [739, 49] on button "add" at bounding box center [725, 49] width 33 height 33
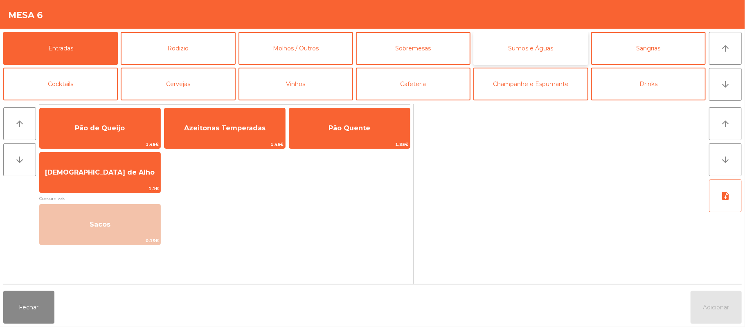
click at [524, 61] on button "Sumos e Águas" at bounding box center [531, 48] width 115 height 33
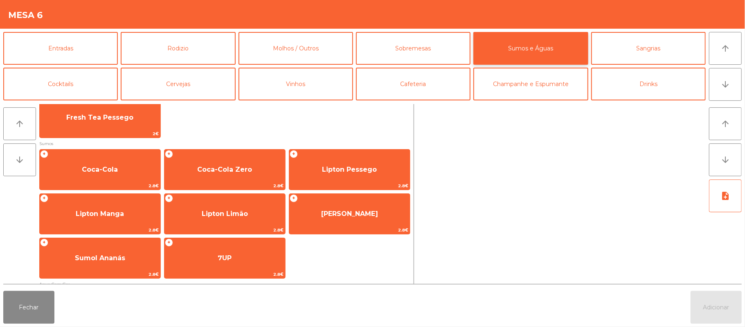
scroll to position [118, 0]
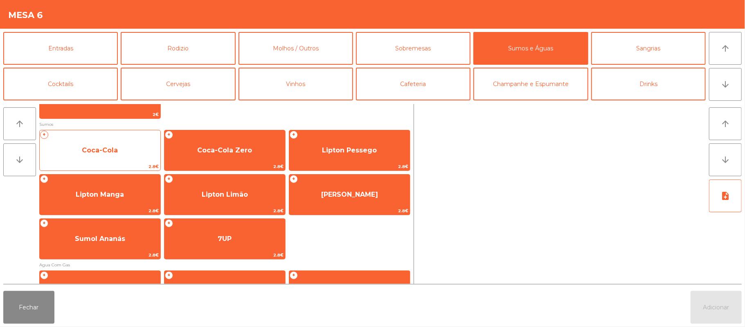
click at [98, 151] on span "Coca-Cola" at bounding box center [100, 150] width 36 height 8
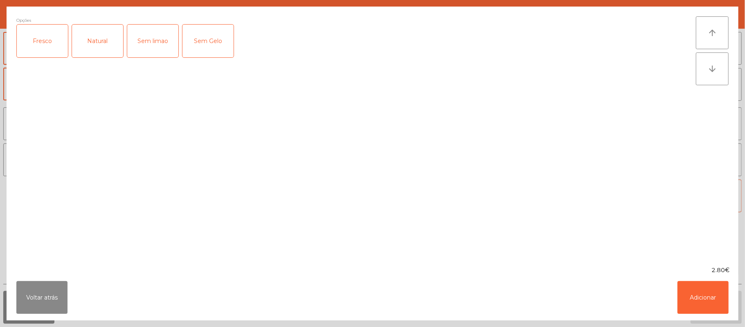
click at [44, 48] on div "Fresco" at bounding box center [42, 41] width 51 height 33
click at [706, 295] on button "Adicionar" at bounding box center [703, 297] width 51 height 33
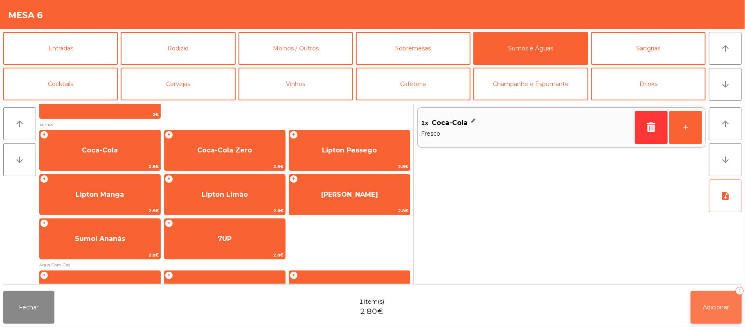
click at [704, 306] on span "Adicionar" at bounding box center [717, 306] width 26 height 7
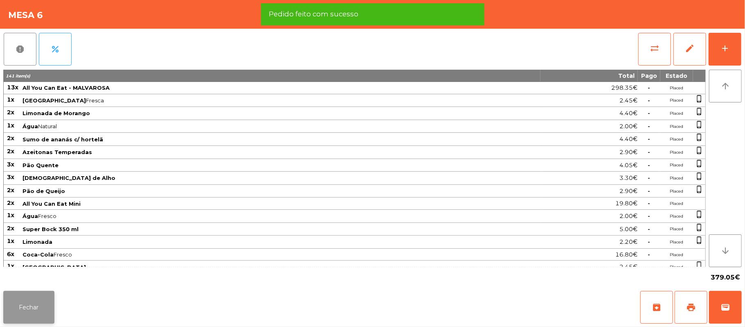
click at [25, 302] on button "Fechar" at bounding box center [28, 307] width 51 height 33
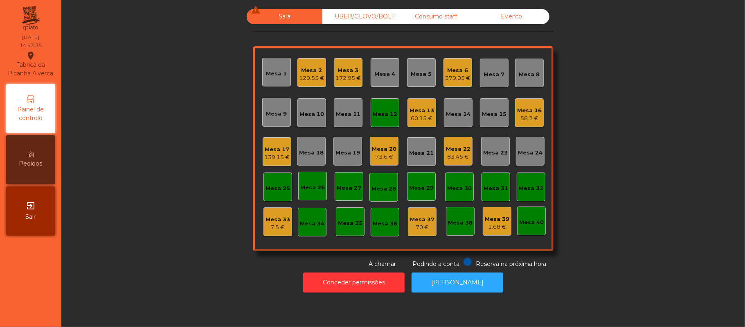
click at [387, 119] on div "Mesa 12" at bounding box center [385, 112] width 29 height 29
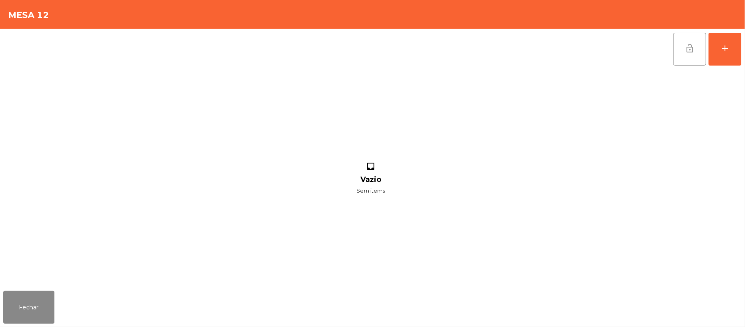
click at [693, 58] on button "lock_open" at bounding box center [690, 49] width 33 height 33
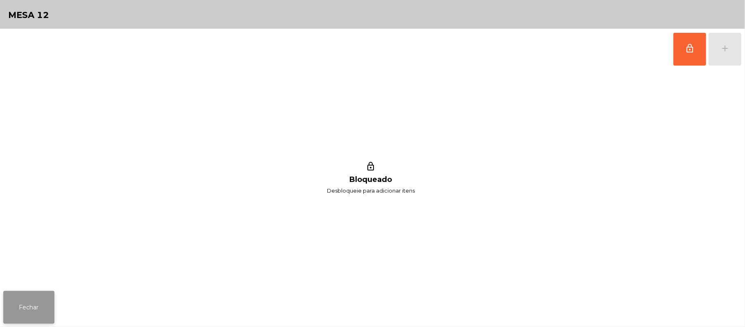
click at [46, 293] on button "Fechar" at bounding box center [28, 307] width 51 height 33
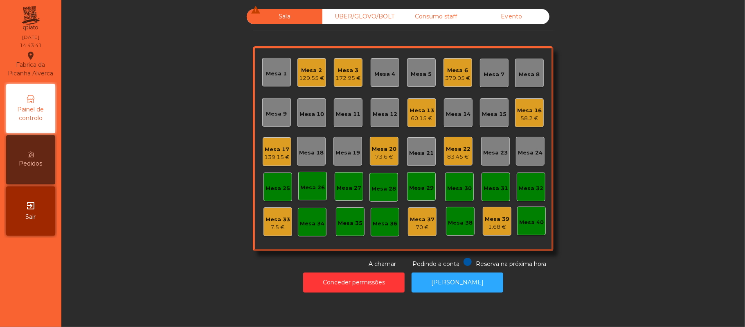
click at [275, 158] on div "139.15 €" at bounding box center [276, 157] width 25 height 8
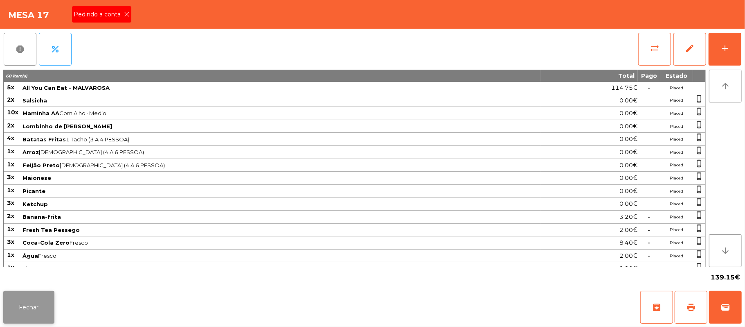
click at [33, 320] on button "Fechar" at bounding box center [28, 307] width 51 height 33
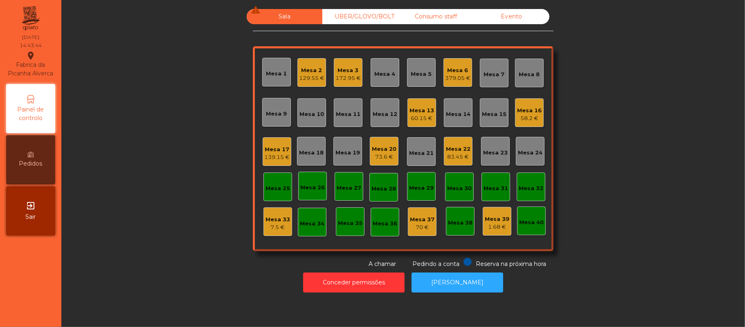
click at [534, 114] on div "58.2 €" at bounding box center [529, 118] width 25 height 8
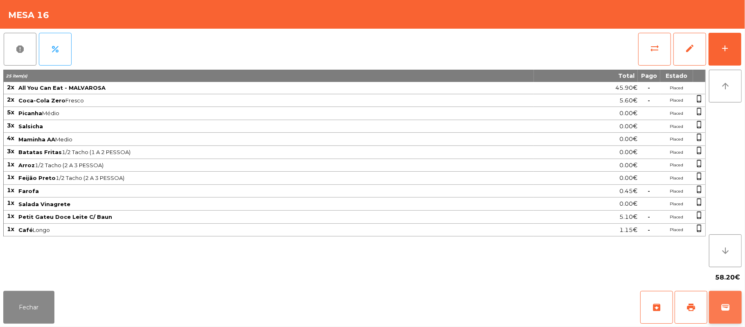
click at [737, 307] on button "wallet" at bounding box center [725, 307] width 33 height 33
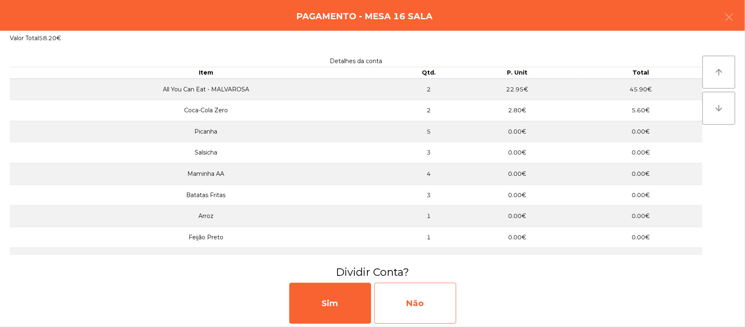
click at [422, 302] on div "Não" at bounding box center [416, 302] width 82 height 41
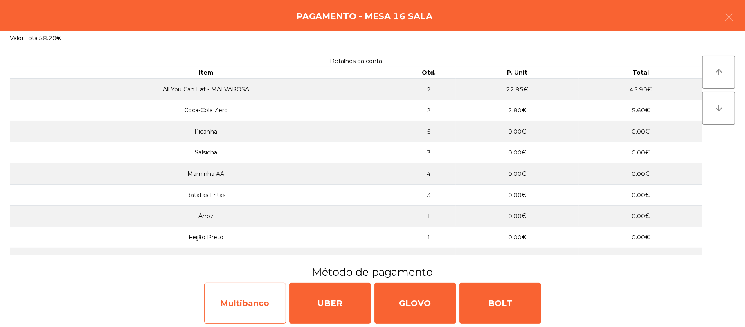
click at [261, 301] on div "Multibanco" at bounding box center [245, 302] width 82 height 41
select select "**"
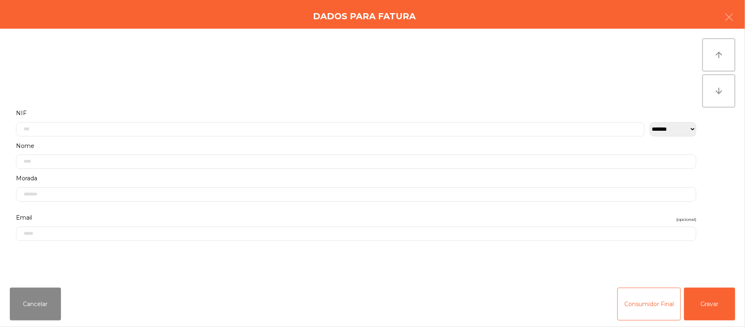
click at [257, 141] on label "Nome" at bounding box center [356, 145] width 681 height 11
click at [219, 58] on input "text" at bounding box center [356, 59] width 681 height 14
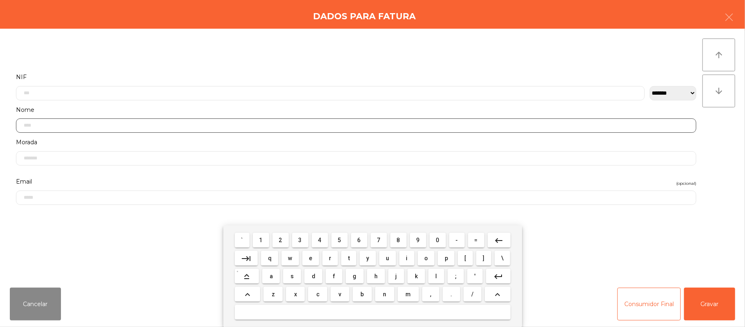
scroll to position [0, 0]
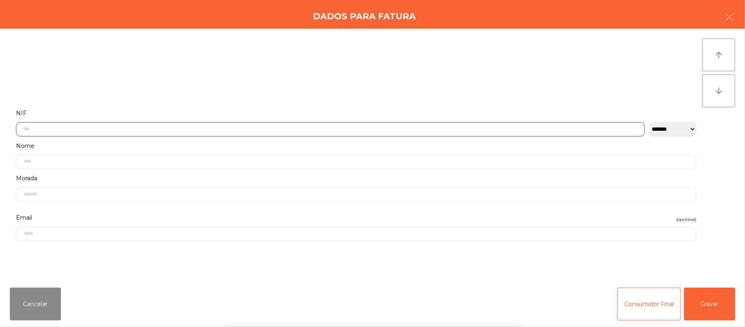
click at [150, 129] on input "text" at bounding box center [330, 129] width 629 height 14
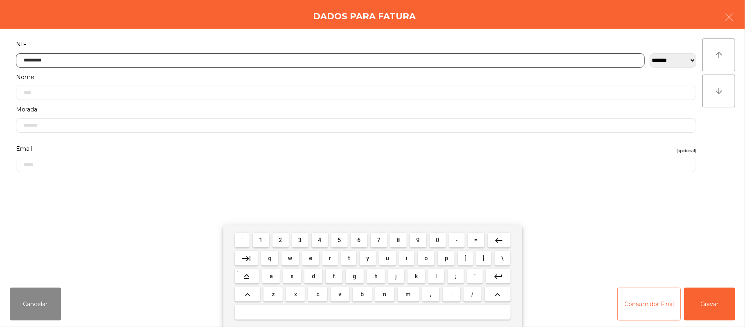
type input "*********"
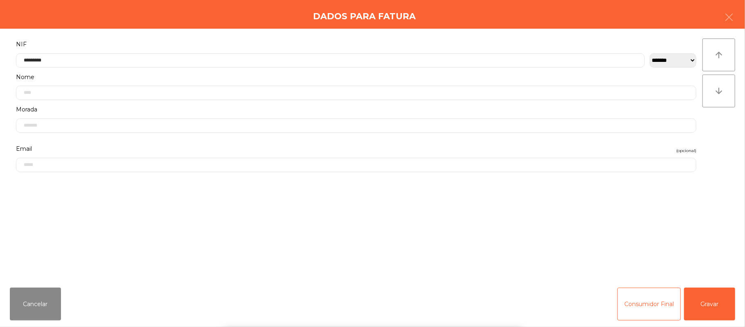
click at [711, 297] on div "` 1 2 3 4 5 6 7 8 9 0 - = keyboard_backspace keyboard_tab q w e r t y u i o p […" at bounding box center [372, 276] width 745 height 102
click at [711, 314] on button "Gravar" at bounding box center [709, 303] width 51 height 33
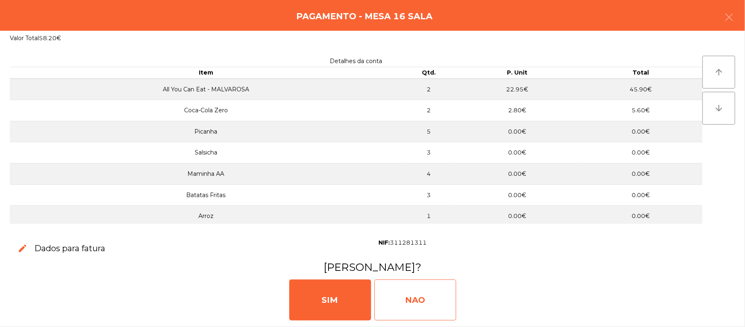
click at [420, 302] on div "NAO" at bounding box center [416, 299] width 82 height 41
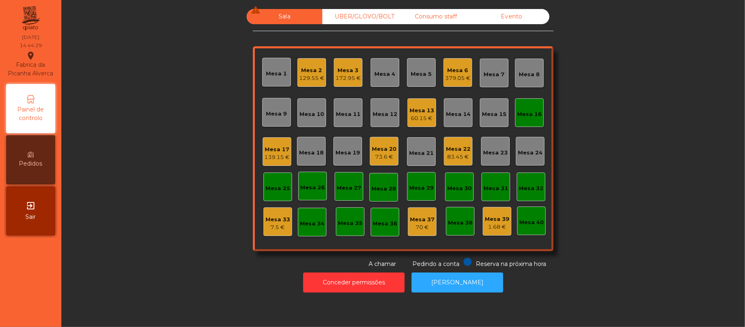
click at [526, 118] on div "Mesa 16" at bounding box center [529, 114] width 25 height 8
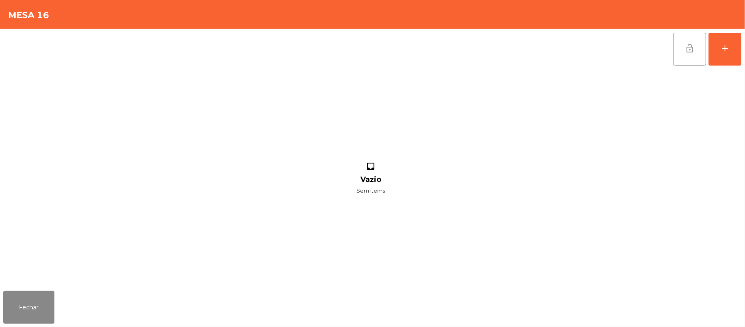
click at [686, 51] on span "lock_open" at bounding box center [690, 48] width 10 height 10
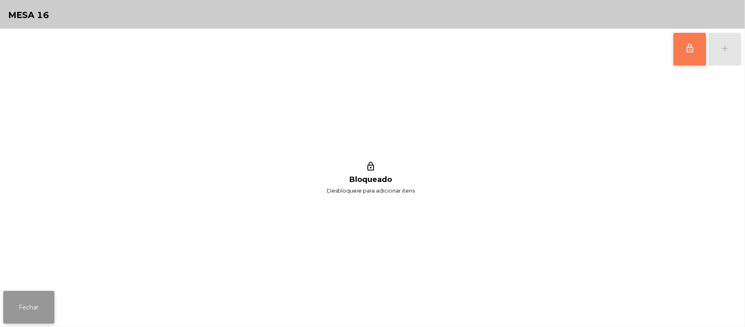
click at [18, 292] on button "Fechar" at bounding box center [28, 307] width 51 height 33
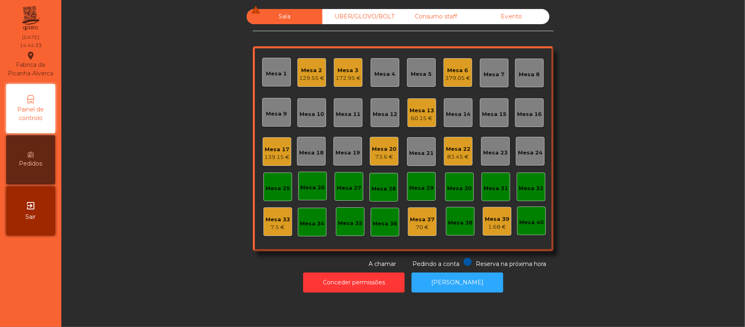
click at [449, 82] on div "Mesa 6 379.05 €" at bounding box center [458, 72] width 29 height 29
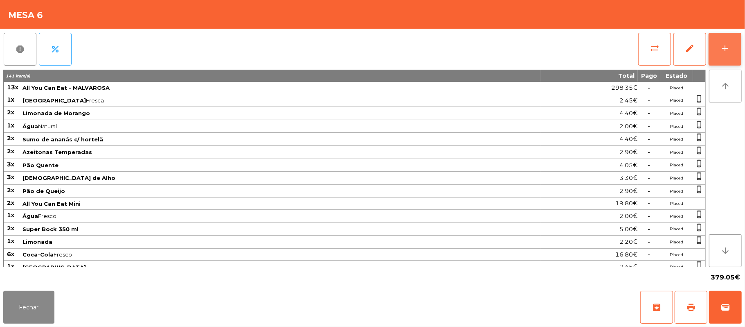
click at [719, 35] on button "add" at bounding box center [725, 49] width 33 height 33
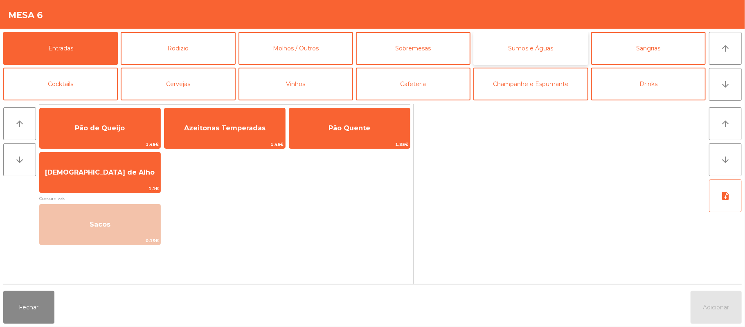
click at [530, 50] on button "Sumos e Águas" at bounding box center [531, 48] width 115 height 33
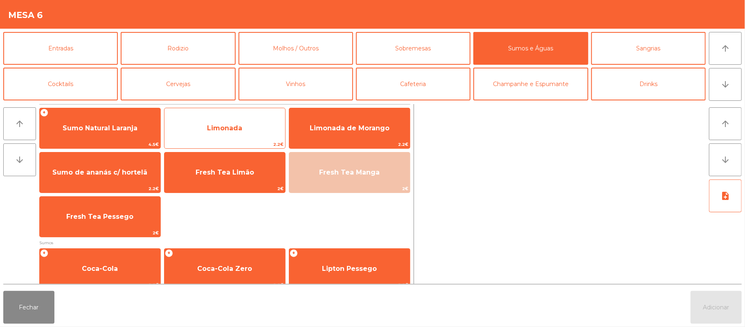
click at [242, 118] on span "Limonada" at bounding box center [225, 128] width 121 height 22
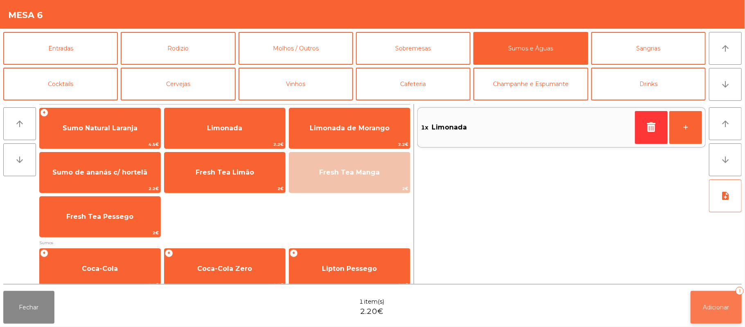
click at [708, 312] on button "Adicionar 1" at bounding box center [716, 307] width 51 height 33
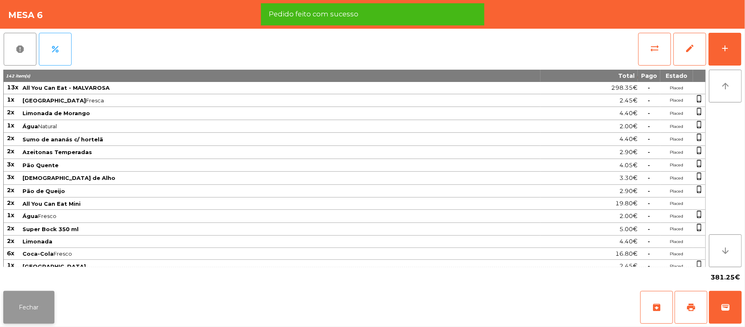
click at [33, 311] on button "Fechar" at bounding box center [28, 307] width 51 height 33
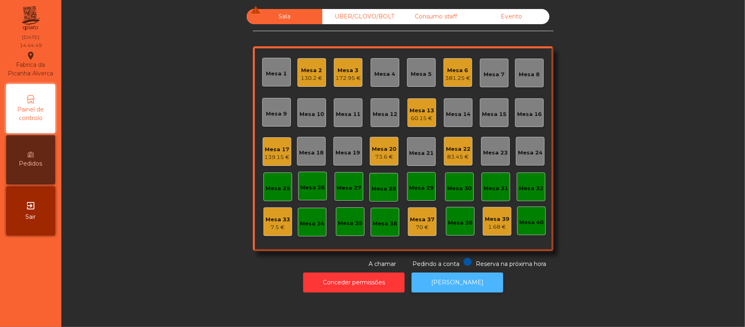
click at [454, 282] on button "[PERSON_NAME]" at bounding box center [458, 282] width 92 height 20
click at [273, 158] on div "139.15 €" at bounding box center [276, 157] width 25 height 8
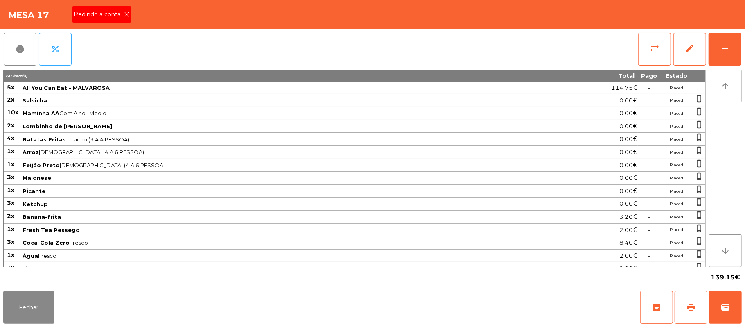
click at [117, 7] on div "Pedindo a conta" at bounding box center [101, 14] width 59 height 16
click at [683, 296] on button "print" at bounding box center [691, 307] width 33 height 33
click at [4, 309] on button "Fechar" at bounding box center [28, 307] width 51 height 33
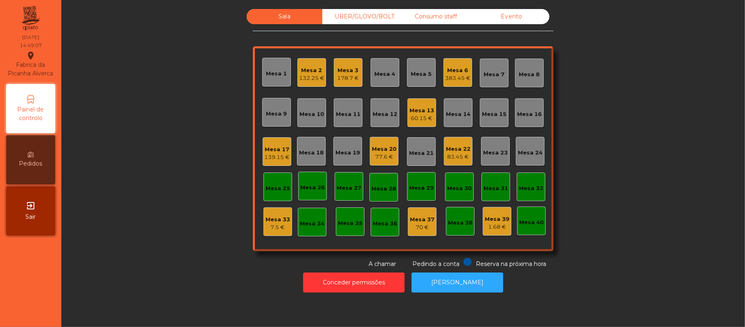
click at [457, 149] on div "Mesa 22" at bounding box center [458, 149] width 25 height 8
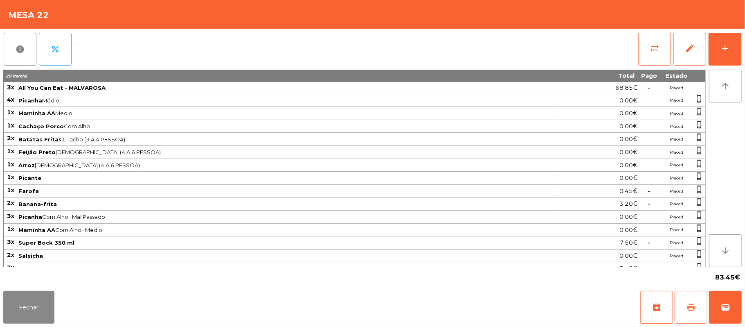
click at [682, 305] on button "print" at bounding box center [691, 307] width 33 height 33
click at [722, 307] on span "wallet" at bounding box center [726, 307] width 10 height 10
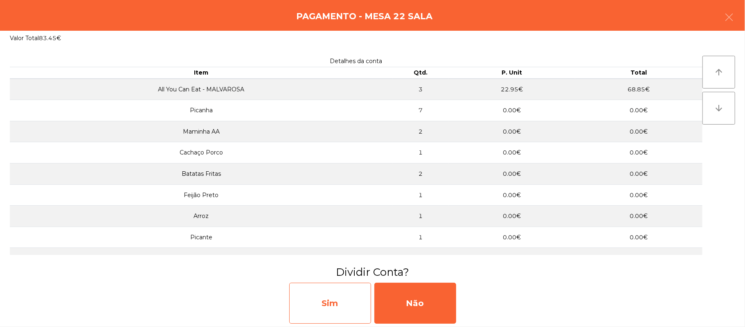
click at [332, 309] on div "Sim" at bounding box center [330, 302] width 82 height 41
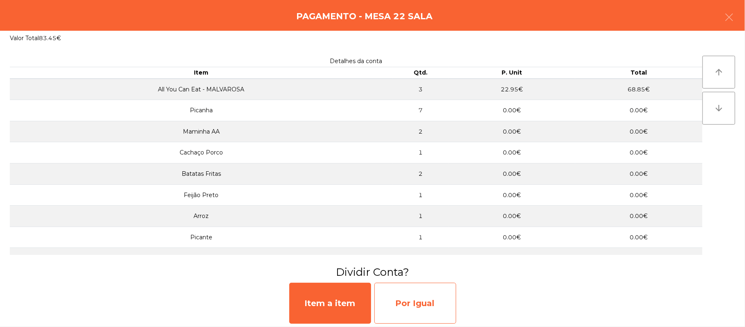
click at [426, 307] on div "Por Igual" at bounding box center [416, 302] width 82 height 41
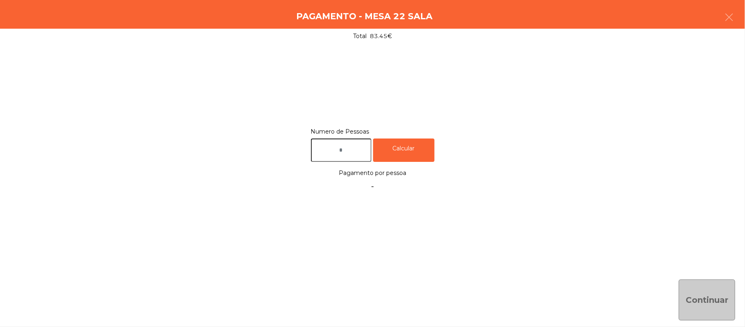
click at [354, 149] on input "text" at bounding box center [341, 149] width 61 height 23
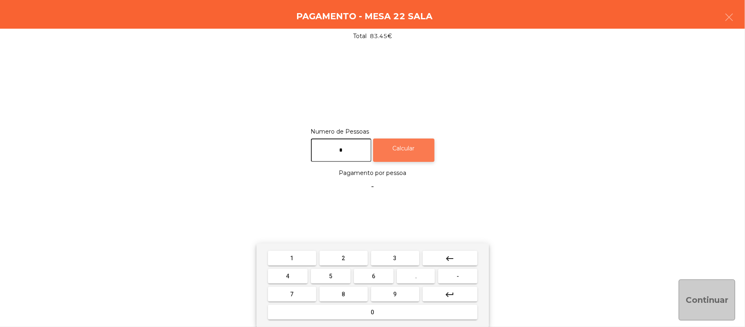
type input "*"
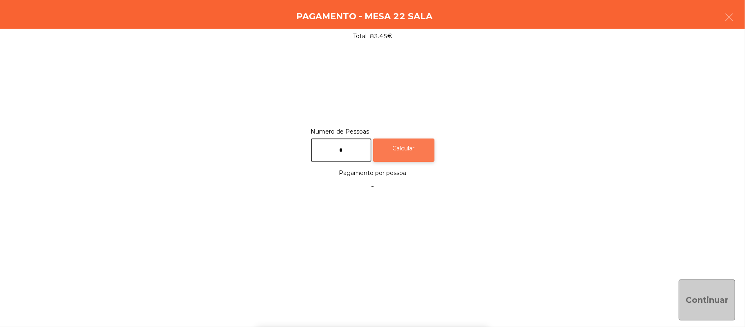
click at [426, 147] on div "Calcular" at bounding box center [403, 149] width 61 height 23
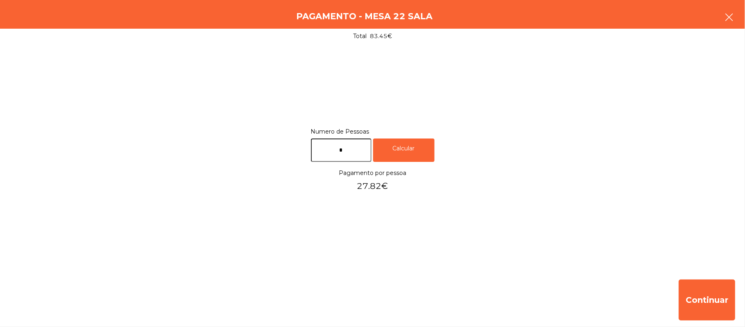
click at [722, 15] on button "button" at bounding box center [729, 18] width 23 height 25
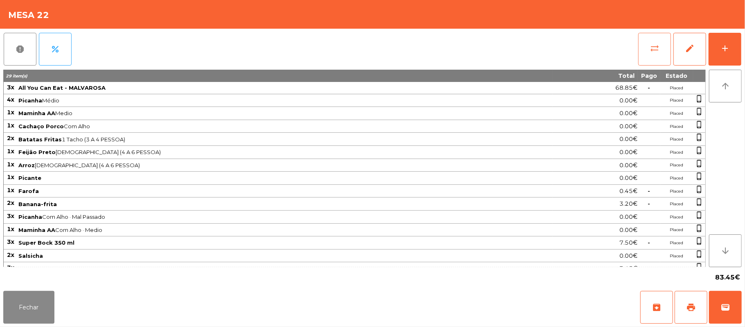
click at [641, 59] on button "sync_alt" at bounding box center [655, 49] width 33 height 33
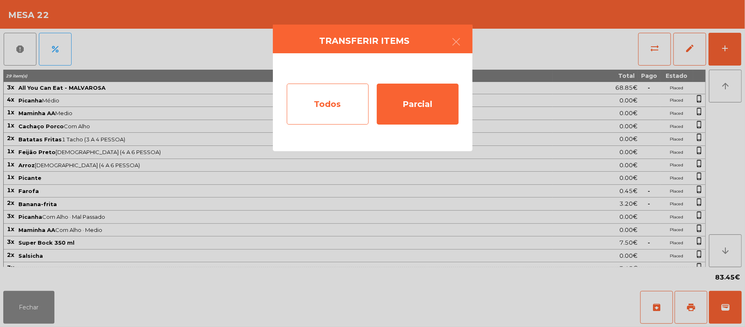
click at [336, 97] on div "Todos" at bounding box center [328, 103] width 82 height 41
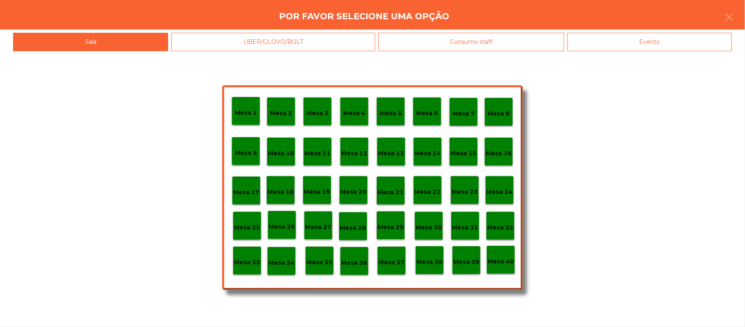
click at [626, 40] on div "Evento" at bounding box center [650, 42] width 165 height 18
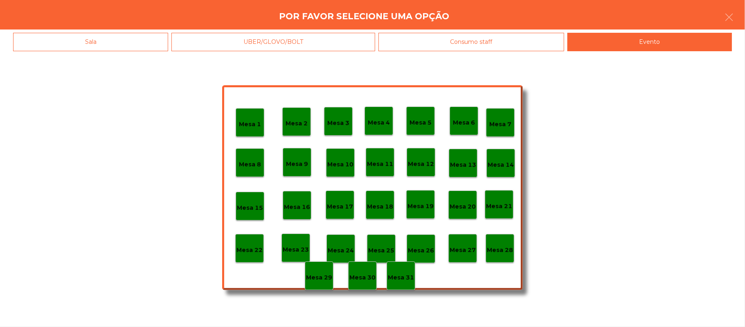
click at [511, 248] on p "Mesa 28" at bounding box center [500, 249] width 26 height 9
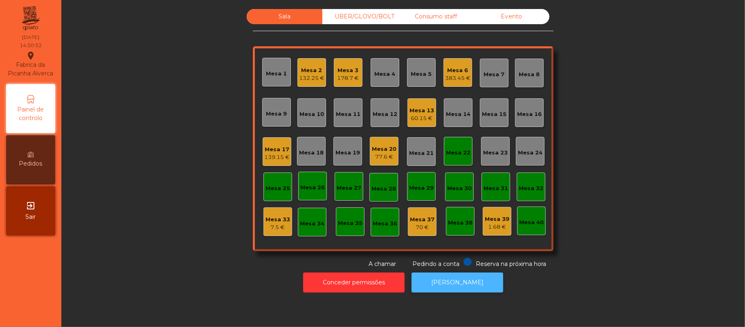
click at [447, 282] on button "[PERSON_NAME]" at bounding box center [458, 282] width 92 height 20
click at [457, 159] on div "Mesa 22" at bounding box center [458, 151] width 29 height 29
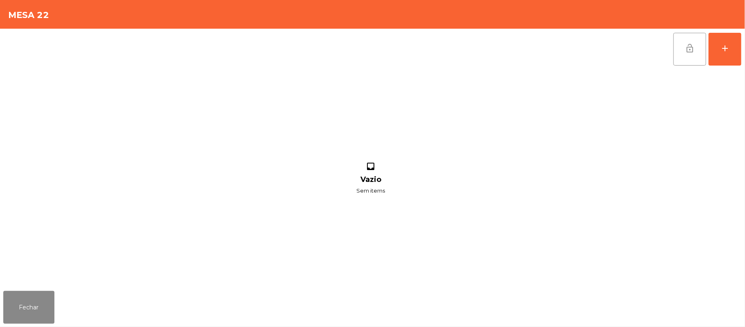
click at [700, 48] on button "lock_open" at bounding box center [690, 49] width 33 height 33
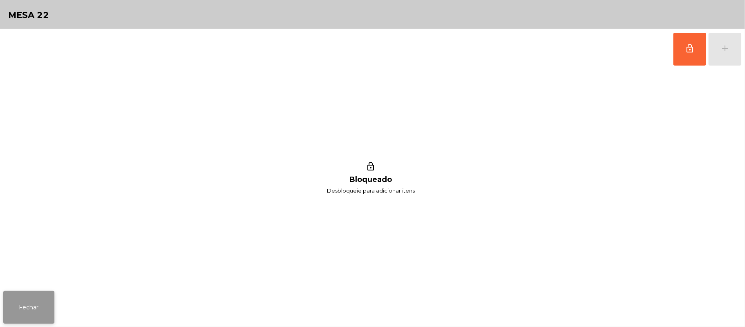
click at [48, 309] on button "Fechar" at bounding box center [28, 307] width 51 height 33
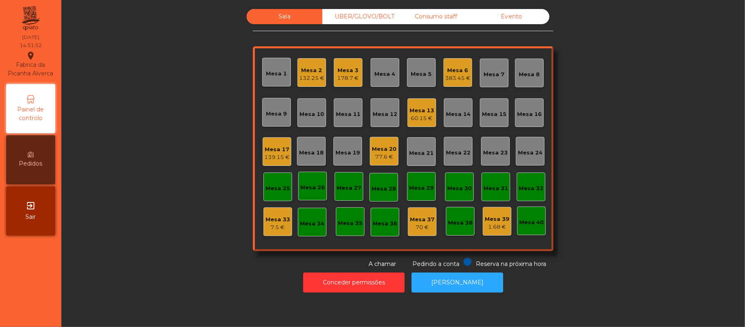
click at [270, 158] on div "139.15 €" at bounding box center [276, 157] width 25 height 8
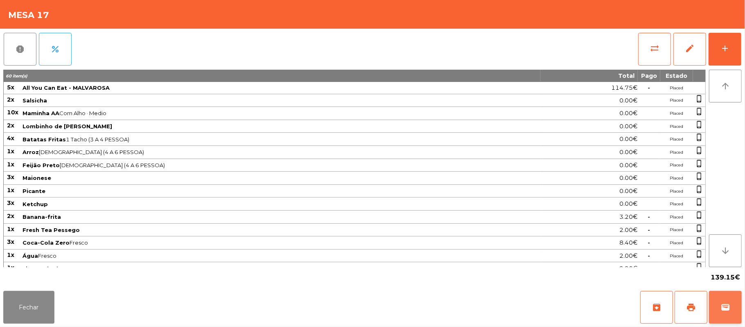
click at [731, 312] on button "wallet" at bounding box center [725, 307] width 33 height 33
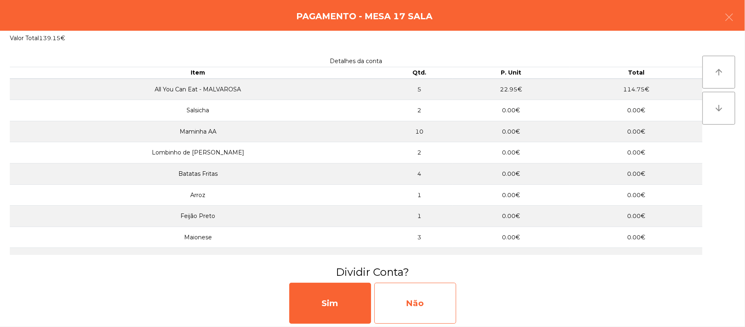
click at [432, 304] on div "Não" at bounding box center [416, 302] width 82 height 41
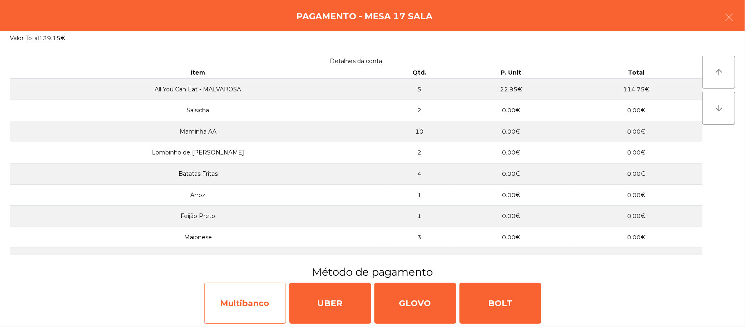
click at [251, 308] on div "Multibanco" at bounding box center [245, 302] width 82 height 41
select select "**"
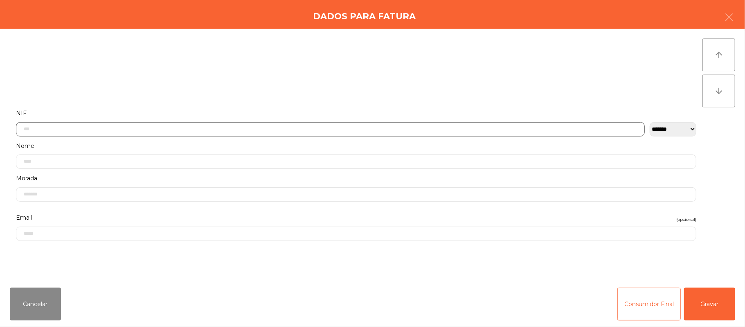
click at [277, 129] on input "text" at bounding box center [330, 129] width 629 height 14
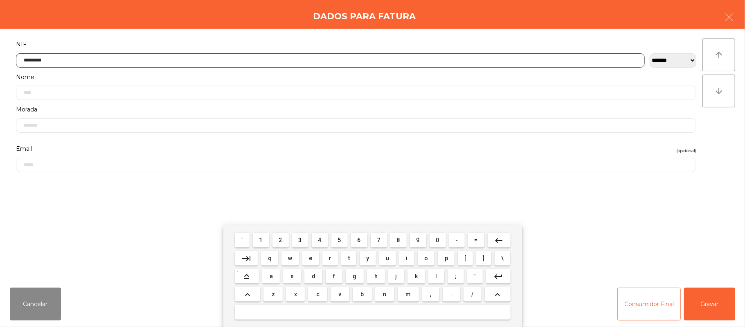
type input "*********"
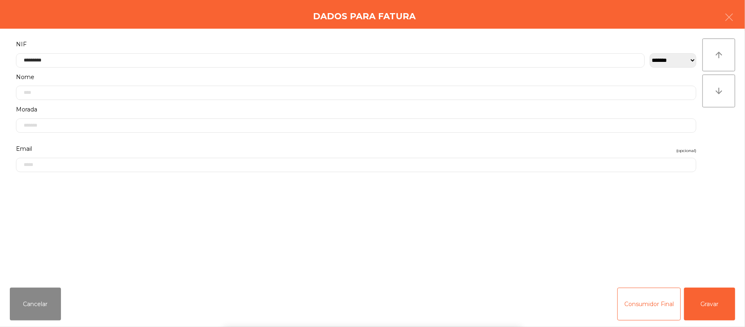
click at [715, 302] on div "` 1 2 3 4 5 6 7 8 9 0 - = keyboard_backspace keyboard_tab q w e r t y u i o p […" at bounding box center [372, 276] width 745 height 102
click at [718, 305] on button "Gravar" at bounding box center [709, 303] width 51 height 33
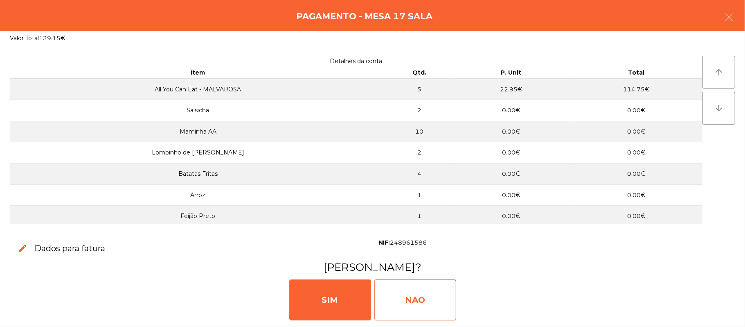
click at [426, 293] on div "NAO" at bounding box center [416, 299] width 82 height 41
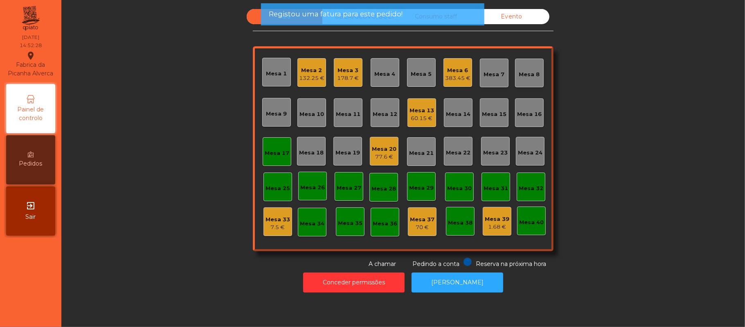
click at [265, 155] on div "Mesa 17" at bounding box center [277, 153] width 25 height 8
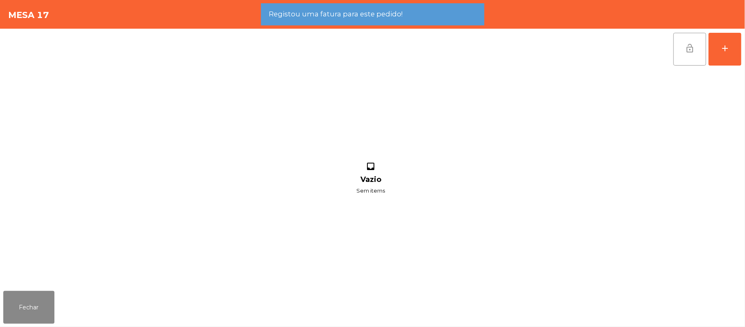
click at [686, 52] on span "lock_open" at bounding box center [690, 48] width 10 height 10
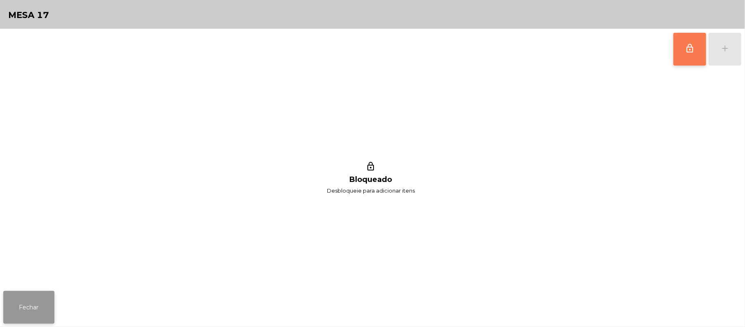
click at [49, 303] on button "Fechar" at bounding box center [28, 307] width 51 height 33
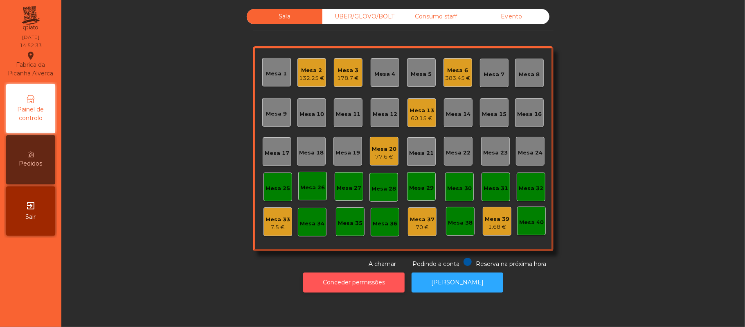
click at [364, 282] on button "Conceder permissões" at bounding box center [354, 282] width 102 height 20
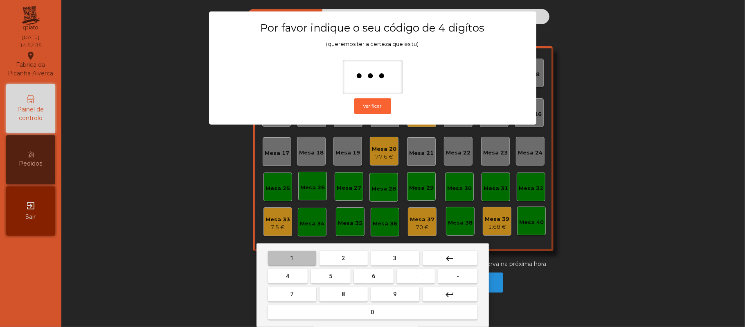
type input "****"
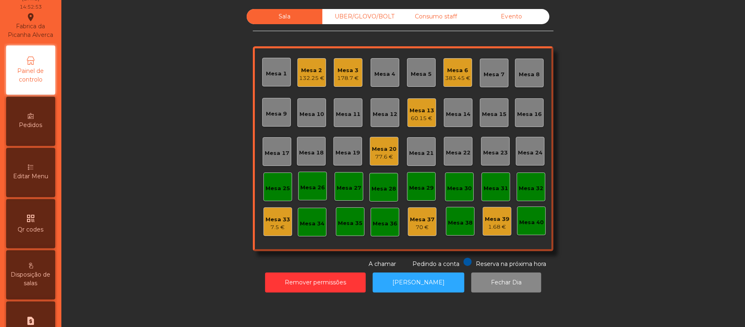
click at [31, 181] on span "Editar Menu" at bounding box center [30, 176] width 35 height 9
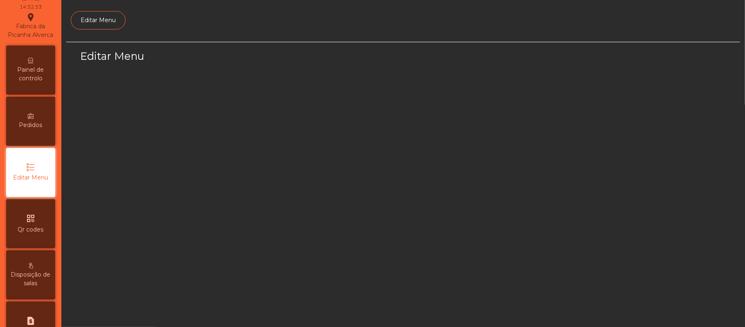
scroll to position [56, 0]
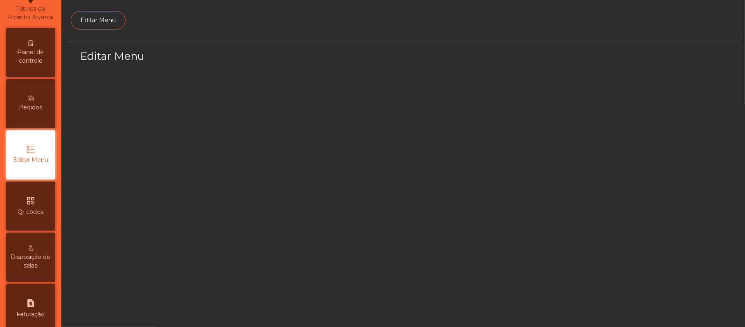
select select "*"
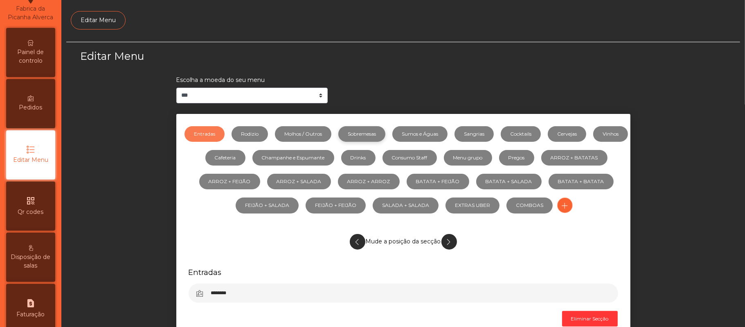
click at [375, 134] on link "Sobremesas" at bounding box center [362, 134] width 47 height 16
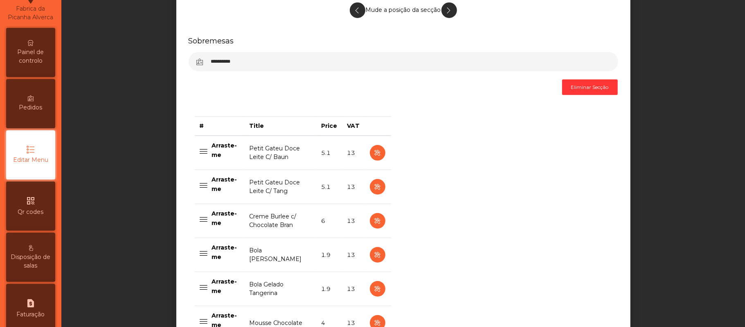
scroll to position [246, 0]
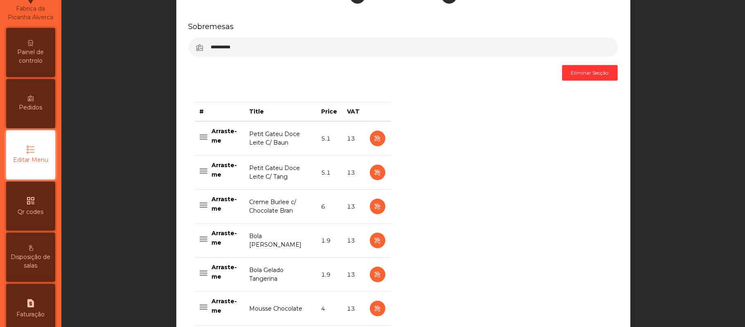
click at [281, 210] on td "Creme Burlee c/ Chocolate Bran" at bounding box center [280, 207] width 72 height 34
click at [374, 206] on icon "button" at bounding box center [377, 206] width 9 height 10
select select "**"
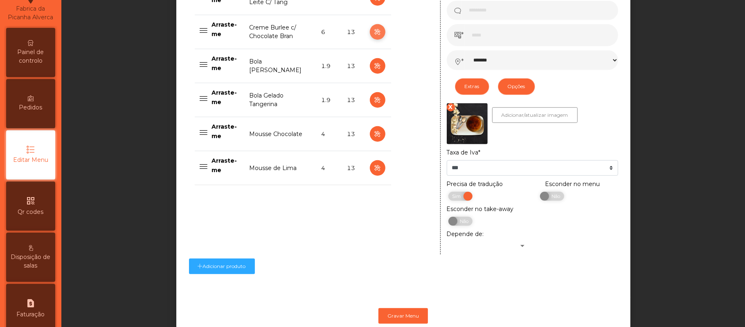
scroll to position [447, 0]
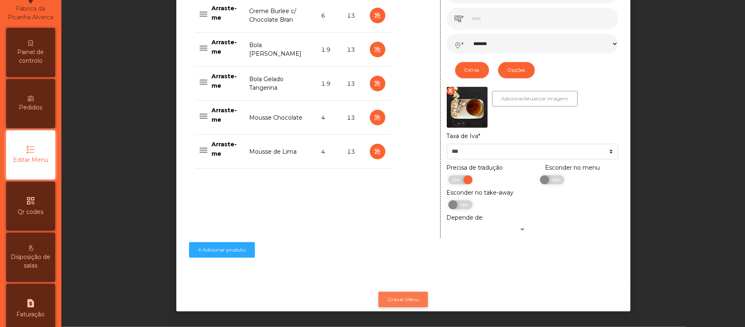
click at [412, 291] on button "Gravar Menu" at bounding box center [404, 299] width 50 height 16
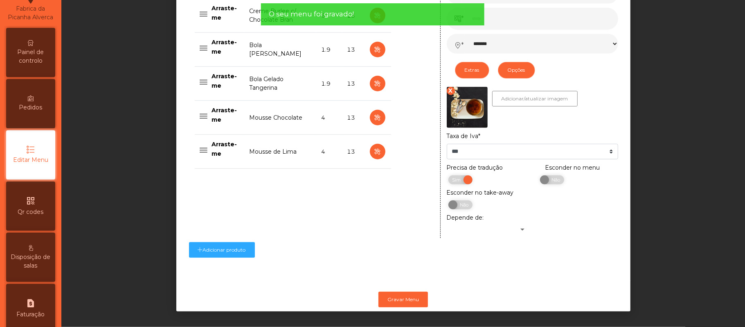
click at [48, 64] on span "Painel de controlo" at bounding box center [30, 56] width 45 height 17
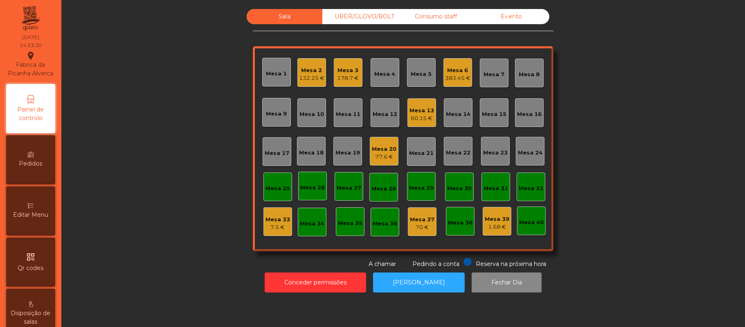
click at [630, 137] on div "Sala UBER/GLOVO/BOLT Consumo staff Evento Mesa 1 Mesa 2 132.25 € Mesa 3 178.7 €…" at bounding box center [403, 138] width 662 height 259
click at [409, 292] on button "[PERSON_NAME]" at bounding box center [419, 282] width 92 height 20
click at [449, 77] on div "383.45 €" at bounding box center [457, 78] width 25 height 8
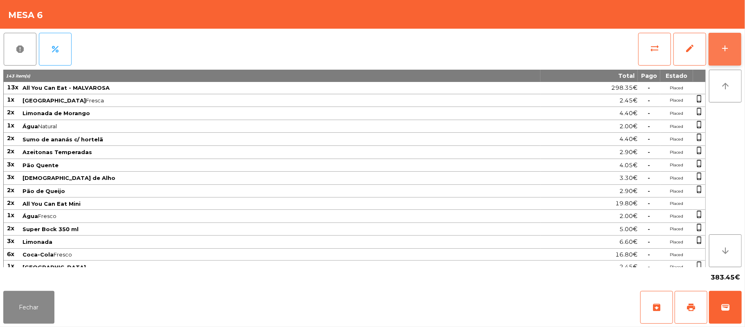
click at [742, 51] on button "add" at bounding box center [725, 49] width 33 height 33
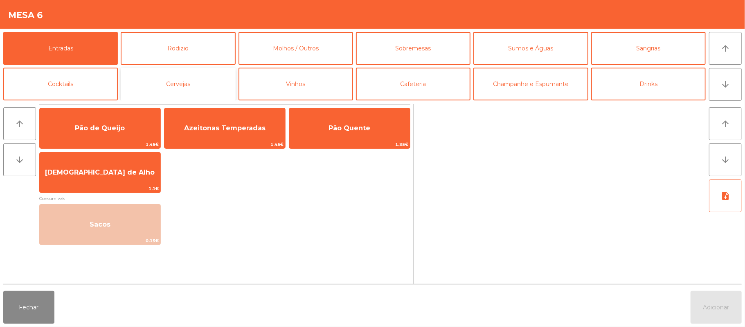
click at [193, 84] on button "Cervejas" at bounding box center [178, 84] width 115 height 33
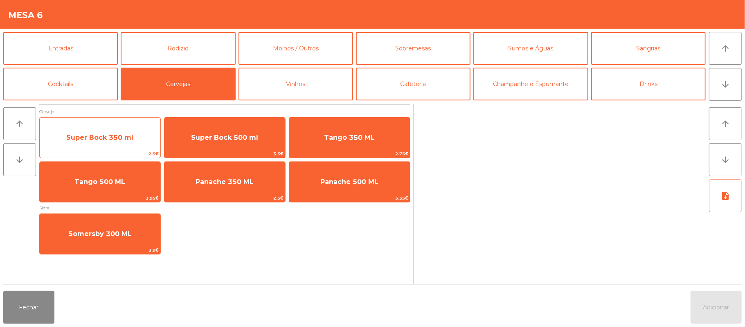
click at [112, 129] on span "Super Bock 350 ml" at bounding box center [100, 137] width 121 height 22
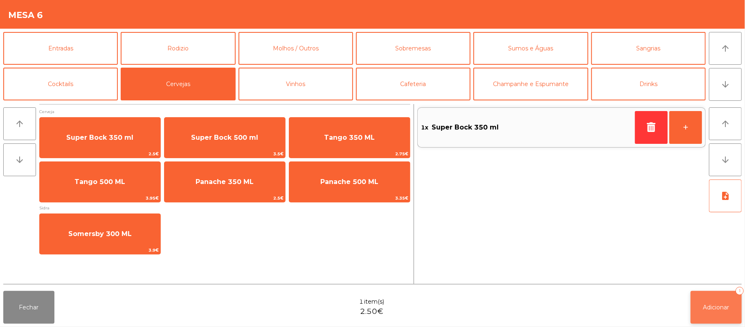
click at [709, 298] on button "Adicionar 1" at bounding box center [716, 307] width 51 height 33
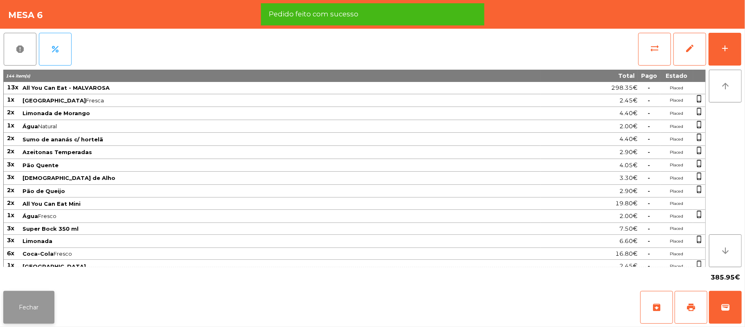
click at [30, 321] on button "Fechar" at bounding box center [28, 307] width 51 height 33
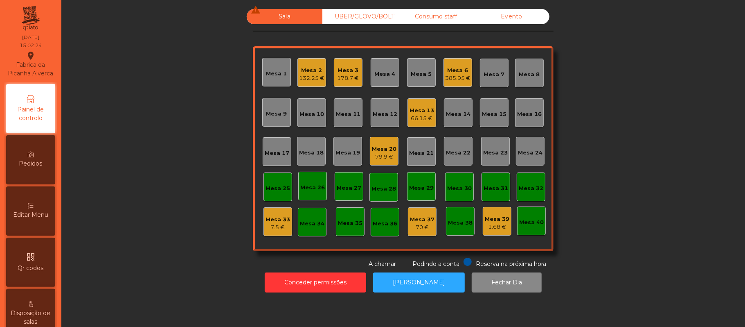
click at [345, 70] on div "Mesa 3" at bounding box center [349, 70] width 22 height 8
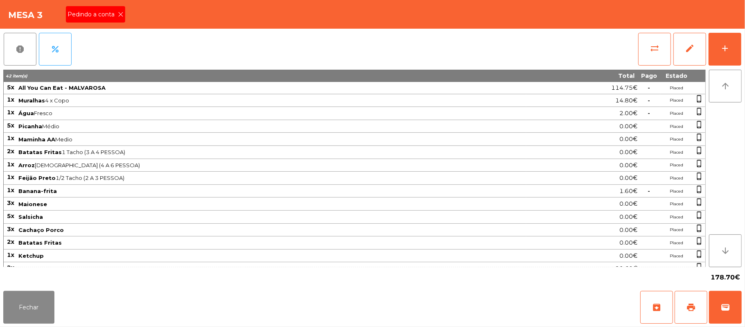
click at [120, 14] on icon at bounding box center [121, 14] width 6 height 6
click at [687, 303] on span "print" at bounding box center [691, 307] width 10 height 10
click at [45, 314] on button "Fechar" at bounding box center [28, 307] width 51 height 33
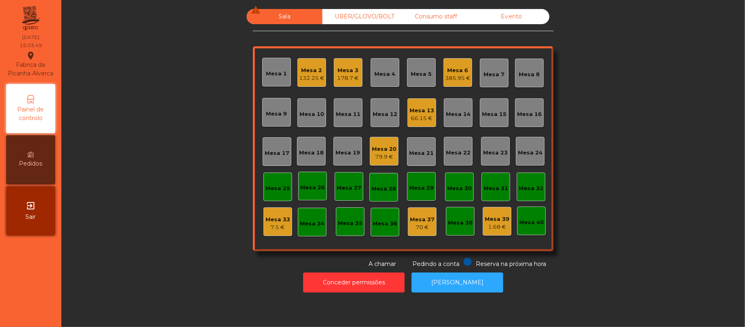
click at [384, 156] on div "79.9 €" at bounding box center [384, 157] width 25 height 8
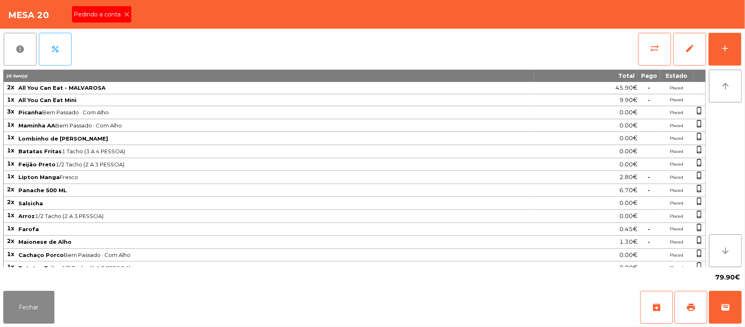
click at [113, 12] on span "Pedindo a conta" at bounding box center [99, 14] width 50 height 9
click at [683, 305] on button "print" at bounding box center [691, 307] width 33 height 33
click at [26, 311] on button "Fechar" at bounding box center [28, 307] width 51 height 33
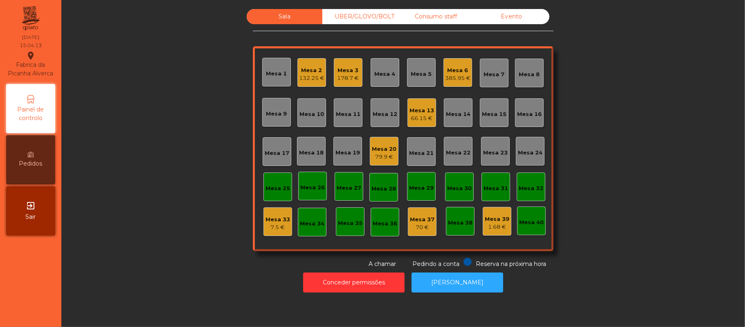
click at [338, 70] on div "Mesa 3" at bounding box center [349, 70] width 22 height 8
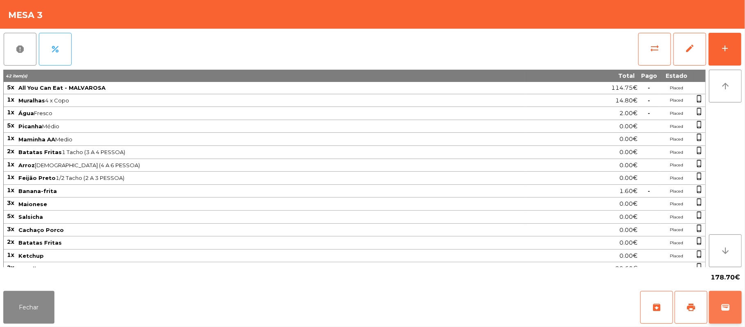
click at [718, 310] on button "wallet" at bounding box center [725, 307] width 33 height 33
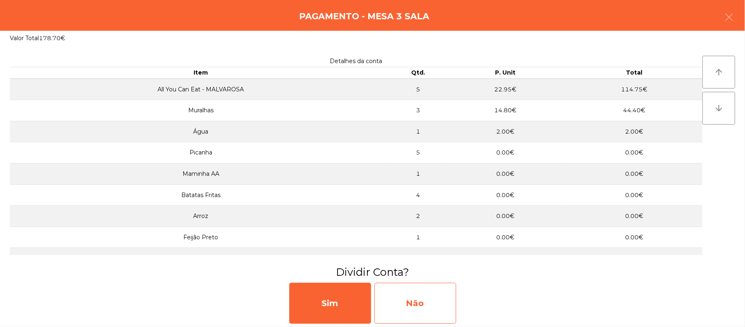
click at [426, 302] on div "Não" at bounding box center [416, 302] width 82 height 41
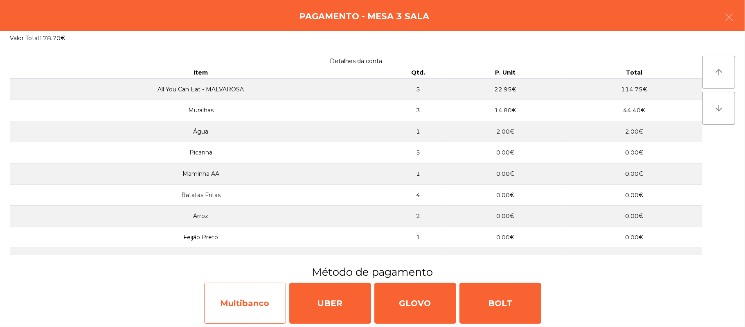
click at [251, 310] on div "Multibanco" at bounding box center [245, 302] width 82 height 41
select select "**"
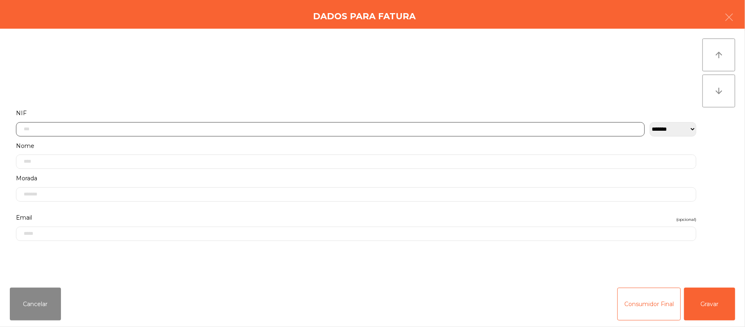
click at [183, 129] on input "text" at bounding box center [330, 129] width 629 height 14
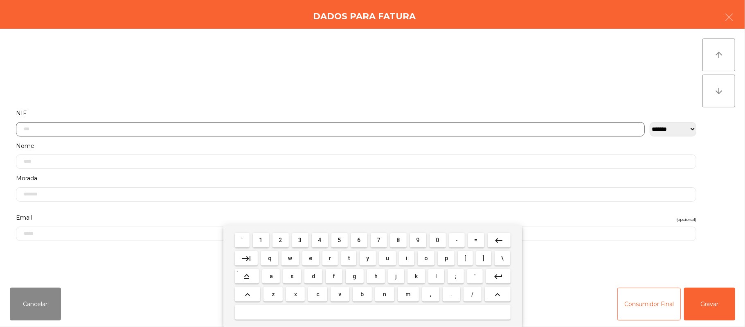
scroll to position [69, 0]
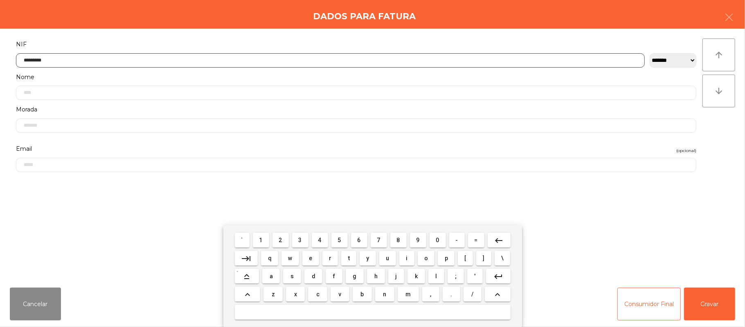
type input "*********"
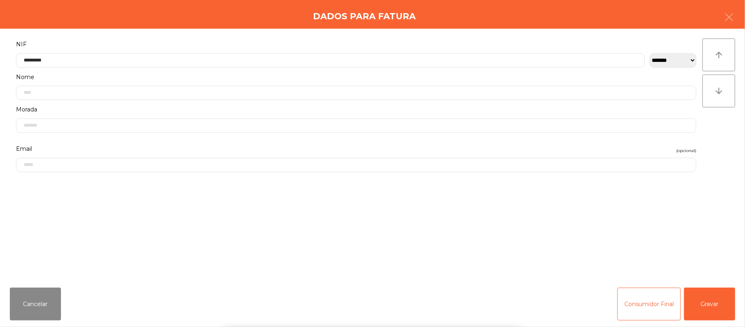
click at [711, 300] on div "` 1 2 3 4 5 6 7 8 9 0 - = keyboard_backspace keyboard_tab q w e r t y u i o p […" at bounding box center [372, 276] width 745 height 102
click at [715, 302] on button "Gravar" at bounding box center [709, 303] width 51 height 33
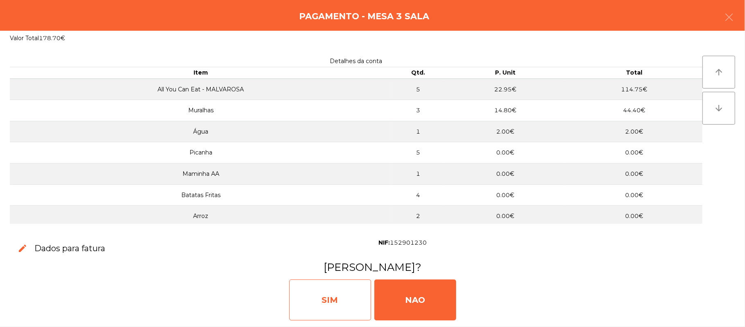
click at [323, 308] on div "SIM" at bounding box center [330, 299] width 82 height 41
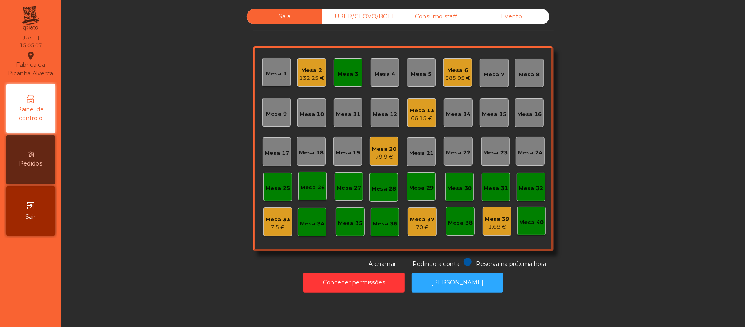
click at [337, 81] on div "Mesa 3" at bounding box center [348, 72] width 29 height 29
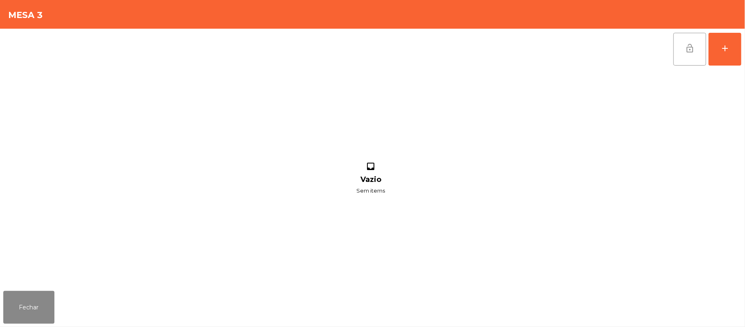
click at [685, 51] on span "lock_open" at bounding box center [690, 48] width 10 height 10
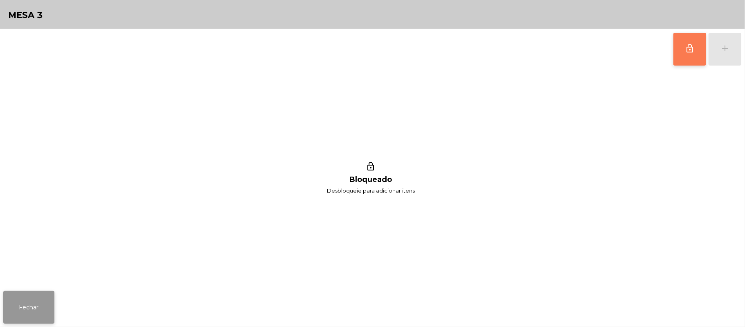
click at [34, 316] on button "Fechar" at bounding box center [28, 307] width 51 height 33
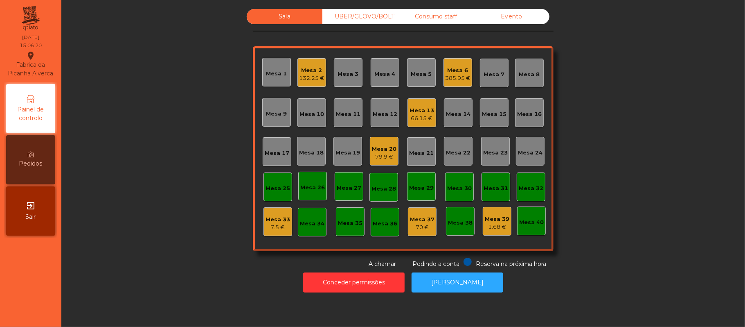
click at [320, 66] on div "Mesa 2" at bounding box center [311, 70] width 25 height 8
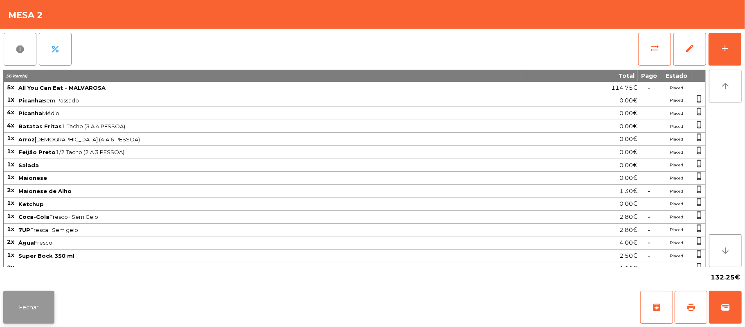
click at [23, 314] on button "Fechar" at bounding box center [28, 307] width 51 height 33
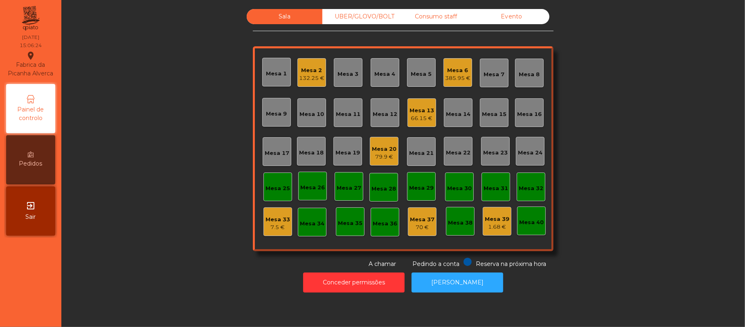
click at [385, 159] on div "79.9 €" at bounding box center [384, 157] width 25 height 8
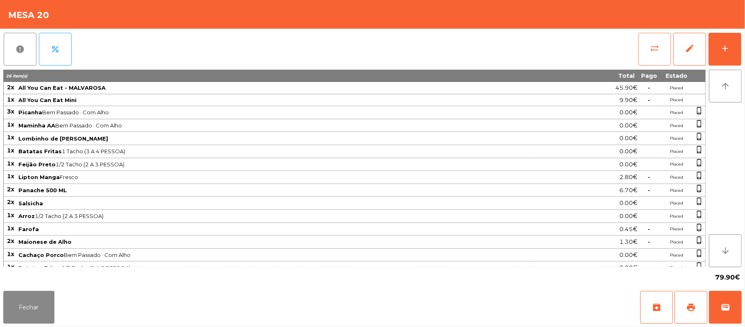
click at [644, 48] on button "sync_alt" at bounding box center [655, 49] width 33 height 33
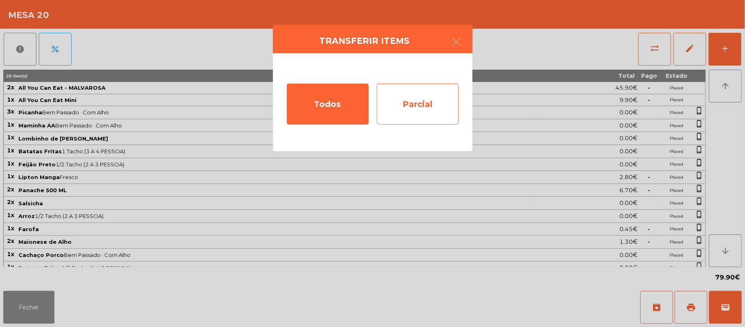
click at [421, 97] on div "Parcial" at bounding box center [418, 103] width 82 height 41
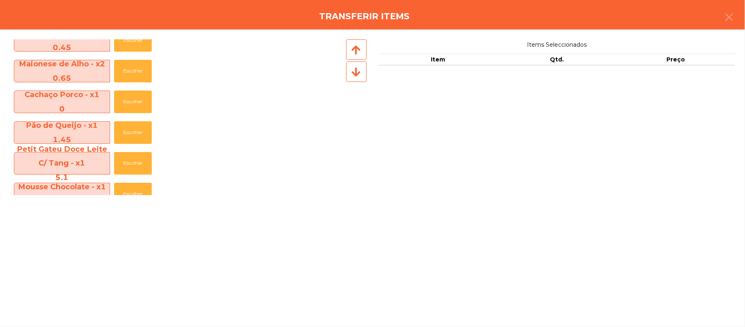
scroll to position [355, 0]
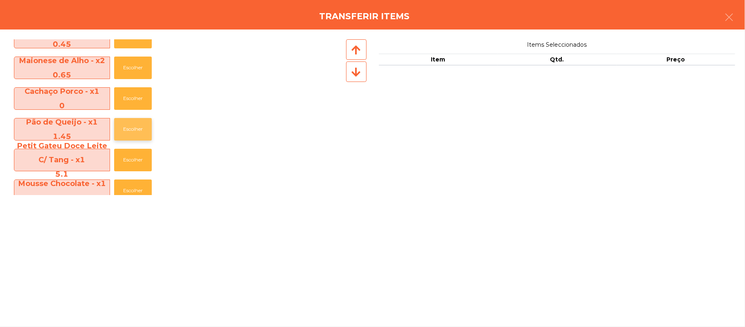
click at [133, 129] on button "Escolher" at bounding box center [133, 129] width 38 height 23
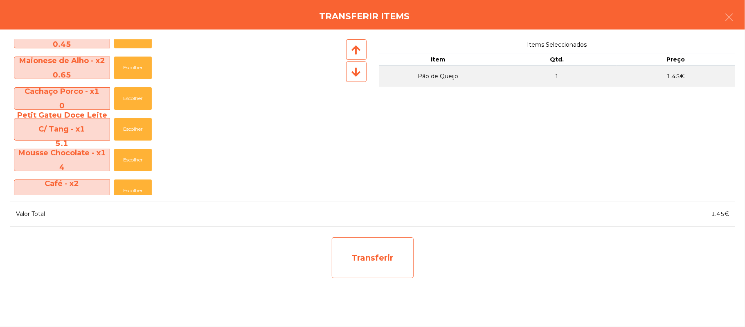
click at [374, 257] on div "Transferir" at bounding box center [373, 257] width 82 height 41
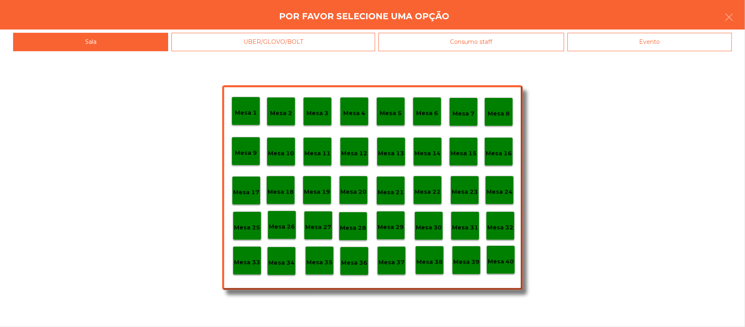
click at [400, 266] on p "Mesa 37" at bounding box center [392, 261] width 26 height 9
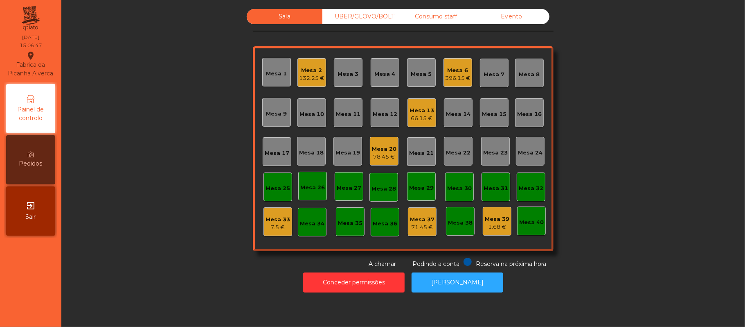
click at [275, 222] on div "Mesa 33" at bounding box center [278, 219] width 25 height 8
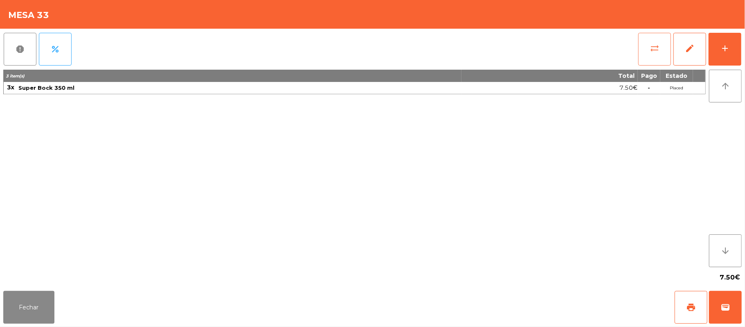
click at [648, 51] on button "sync_alt" at bounding box center [655, 49] width 33 height 33
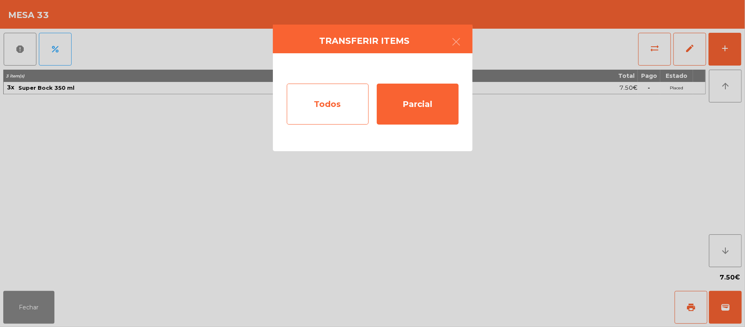
click at [328, 109] on div "Todos" at bounding box center [328, 103] width 82 height 41
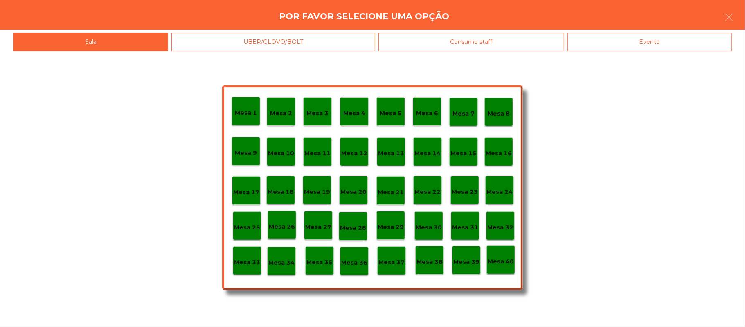
click at [645, 40] on div "Evento" at bounding box center [650, 42] width 165 height 18
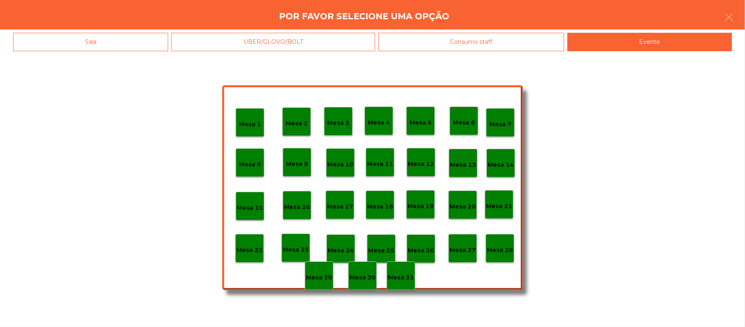
click at [500, 250] on p "Mesa 28" at bounding box center [500, 249] width 26 height 9
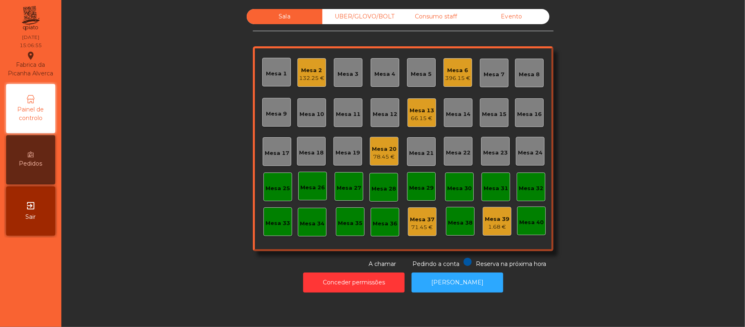
click at [609, 145] on div "Sala UBER/GLOVO/BOLT Consumo staff Evento Mesa 1 Mesa 2 132.25 € Mesa 3 Mesa 4 …" at bounding box center [403, 138] width 662 height 259
click at [388, 162] on div "Mesa 20 78.45 €" at bounding box center [384, 151] width 29 height 29
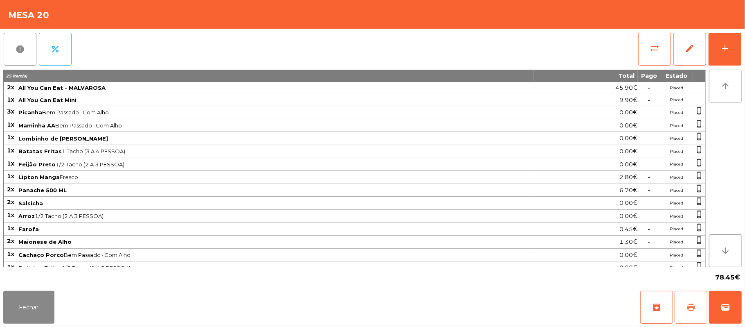
click at [698, 313] on button "print" at bounding box center [691, 307] width 33 height 33
click at [659, 38] on button "sync_alt" at bounding box center [655, 49] width 33 height 33
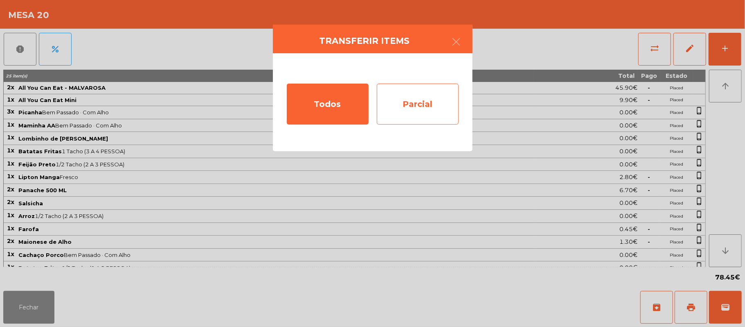
click at [417, 105] on div "Parcial" at bounding box center [418, 103] width 82 height 41
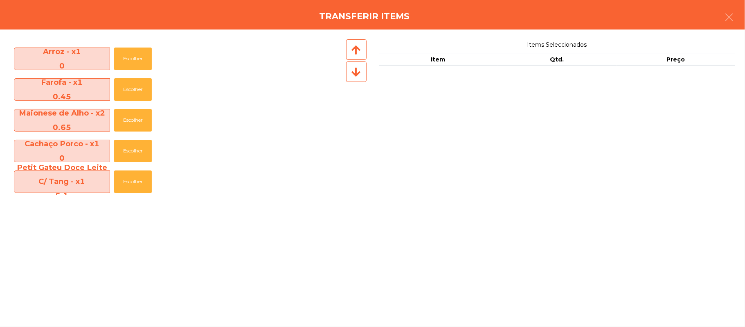
scroll to position [303, 0]
click at [142, 123] on button "Escolher" at bounding box center [133, 119] width 38 height 23
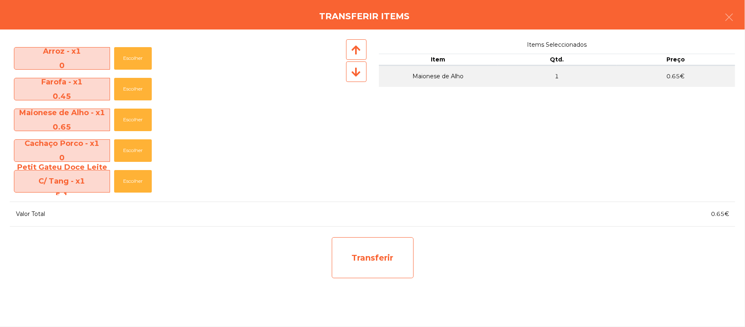
click at [379, 267] on div "Transferir" at bounding box center [373, 257] width 82 height 41
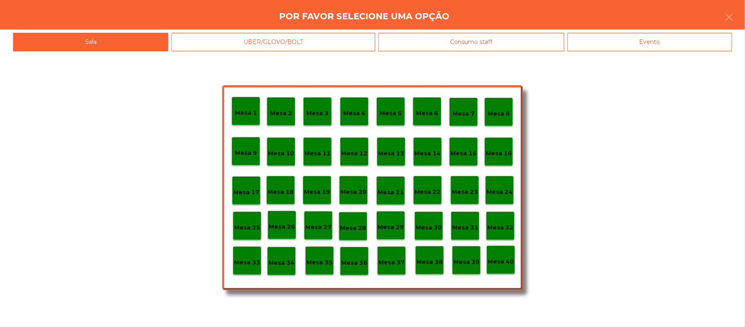
click at [405, 267] on div "Mesa 37" at bounding box center [391, 260] width 29 height 29
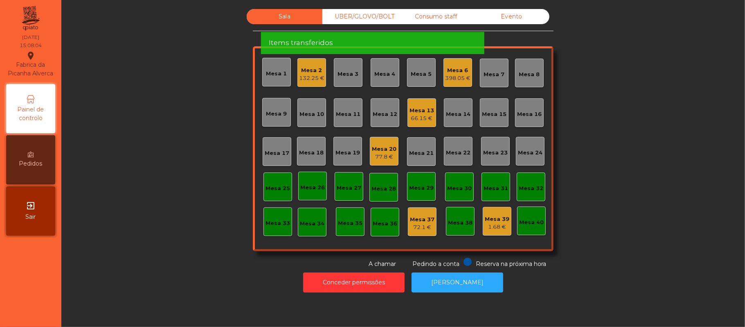
click at [388, 154] on div "77.8 €" at bounding box center [384, 157] width 25 height 8
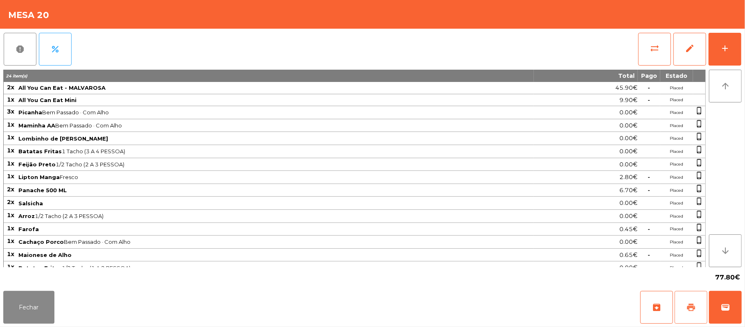
click at [682, 316] on button "print" at bounding box center [691, 307] width 33 height 33
click at [739, 307] on button "wallet" at bounding box center [725, 307] width 33 height 33
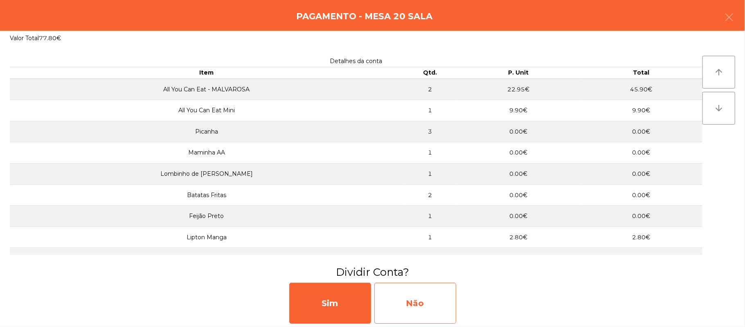
click at [410, 303] on div "Não" at bounding box center [416, 302] width 82 height 41
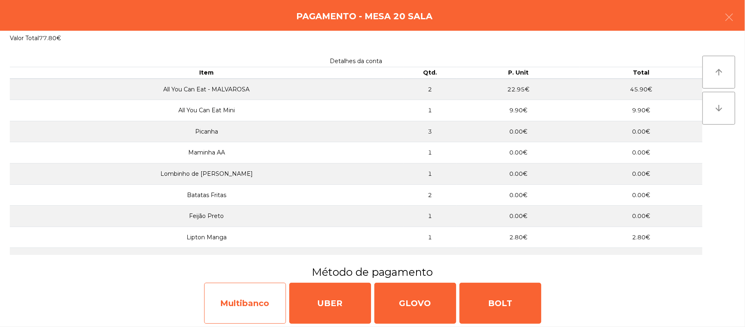
click at [250, 305] on div "Multibanco" at bounding box center [245, 302] width 82 height 41
select select "**"
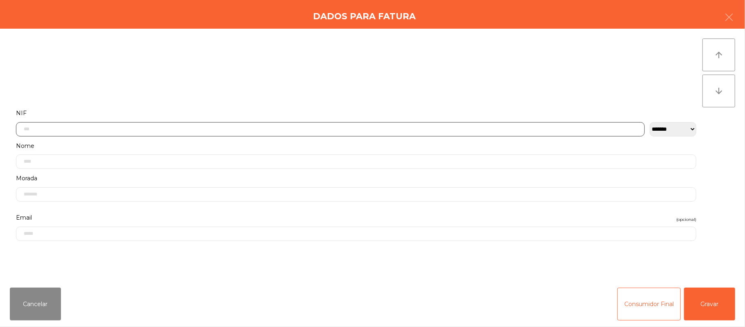
click at [138, 126] on input "text" at bounding box center [330, 129] width 629 height 14
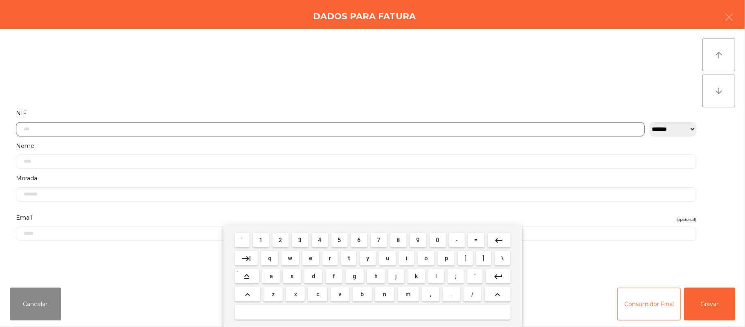
scroll to position [69, 0]
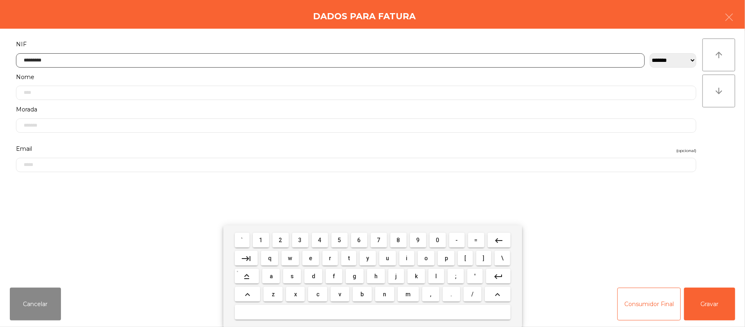
type input "*********"
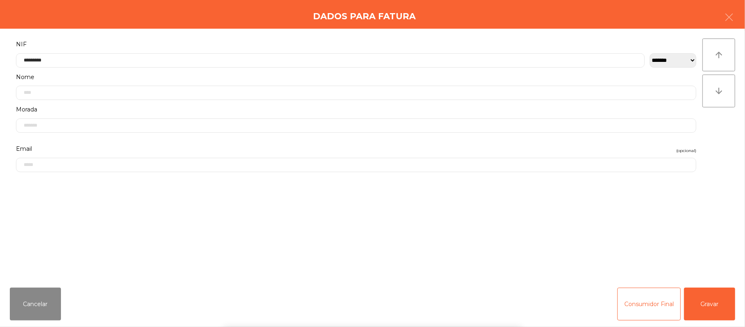
click at [702, 302] on div "` 1 2 3 4 5 6 7 8 9 0 - = keyboard_backspace keyboard_tab q w e r t y u i o p […" at bounding box center [372, 276] width 745 height 102
click at [700, 300] on button "Gravar" at bounding box center [709, 303] width 51 height 33
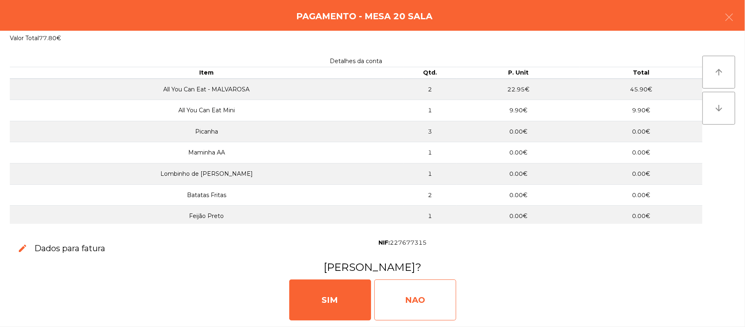
click at [417, 301] on div "NAO" at bounding box center [416, 299] width 82 height 41
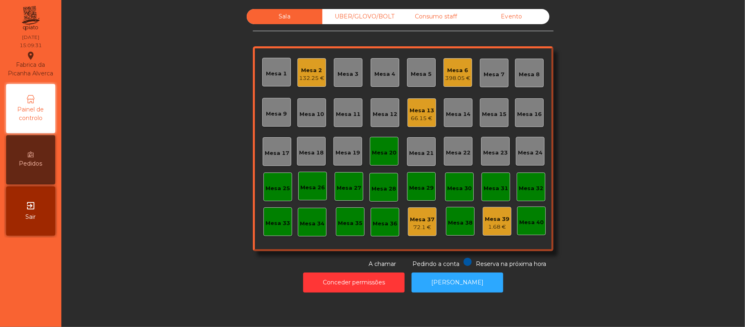
click at [382, 158] on div "Mesa 20" at bounding box center [384, 151] width 29 height 29
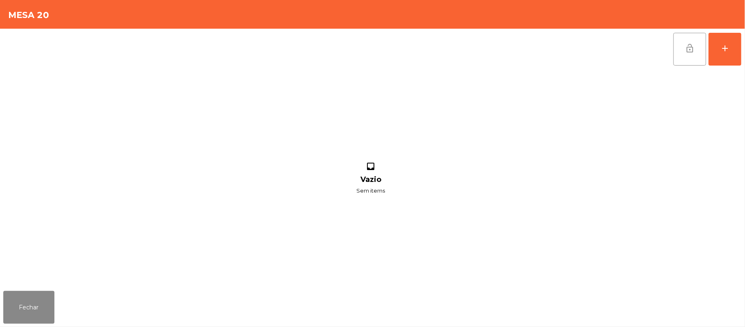
click at [690, 53] on button "lock_open" at bounding box center [690, 49] width 33 height 33
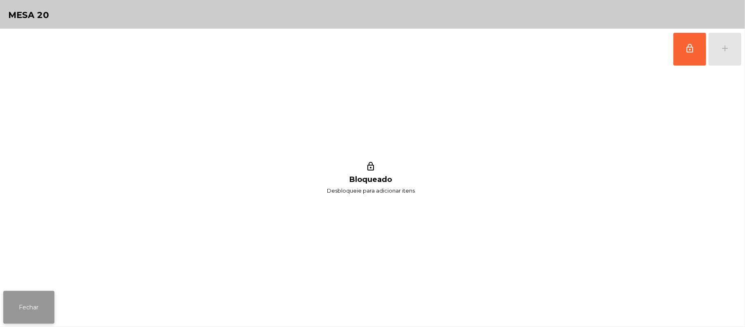
click at [30, 306] on button "Fechar" at bounding box center [28, 307] width 51 height 33
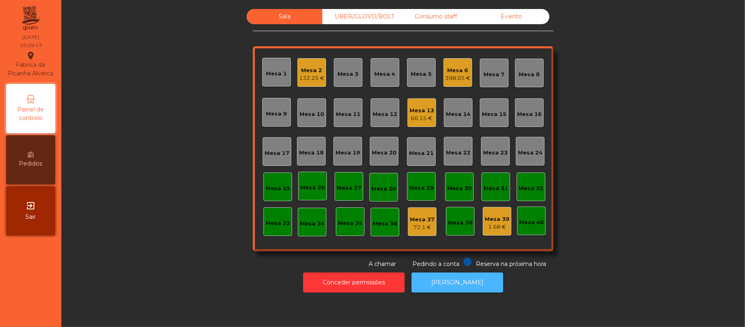
click at [445, 288] on button "[PERSON_NAME]" at bounding box center [458, 282] width 92 height 20
click at [354, 12] on div "UBER/GLOVO/BOLT" at bounding box center [361, 16] width 76 height 15
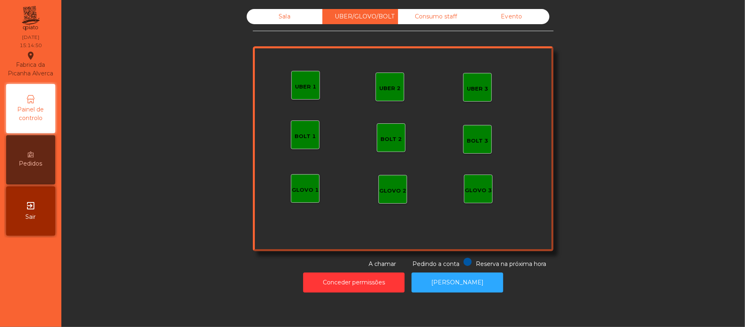
click at [467, 85] on div "UBER 3" at bounding box center [477, 89] width 21 height 8
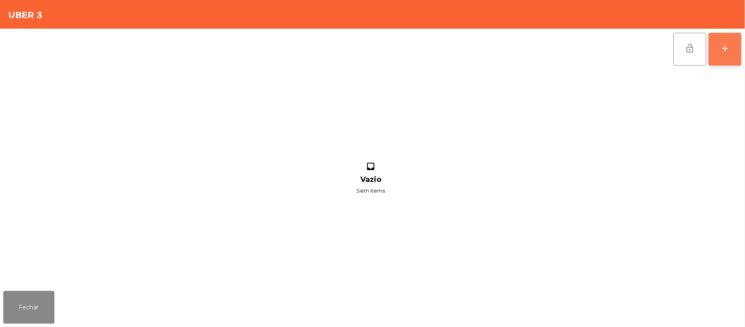
click at [726, 58] on button "add" at bounding box center [725, 49] width 33 height 33
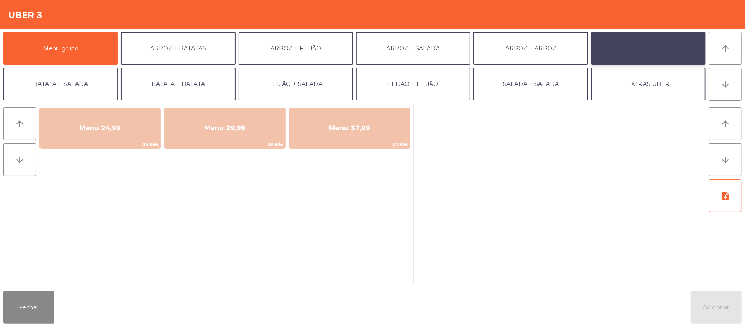
click at [666, 41] on button "BATATA + FEIJÃO" at bounding box center [648, 48] width 115 height 33
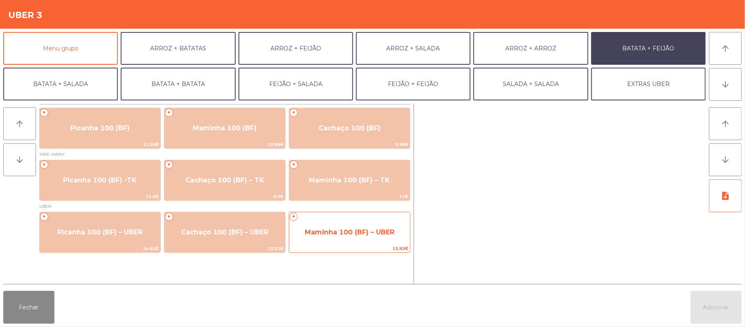
click at [380, 230] on span "Maminha 100 (BF) – UBER" at bounding box center [350, 232] width 90 height 8
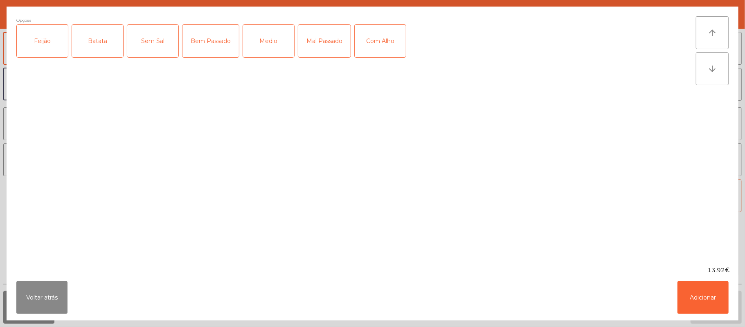
click at [56, 37] on div "Feijão" at bounding box center [42, 41] width 51 height 33
click at [110, 46] on div "Batata" at bounding box center [97, 41] width 51 height 33
click at [212, 53] on div "Bem Passado" at bounding box center [211, 41] width 56 height 33
click at [695, 291] on button "Adicionar" at bounding box center [703, 297] width 51 height 33
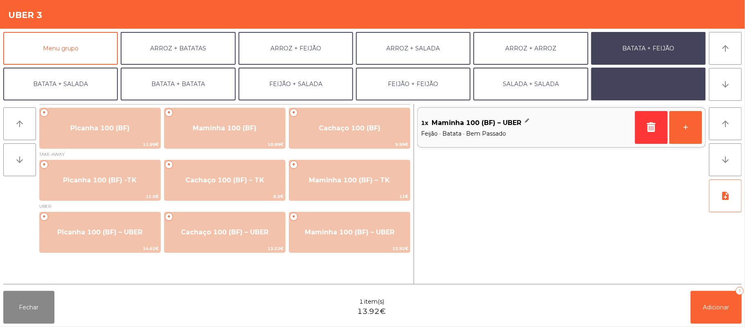
click at [651, 77] on button "EXTRAS UBER" at bounding box center [648, 84] width 115 height 33
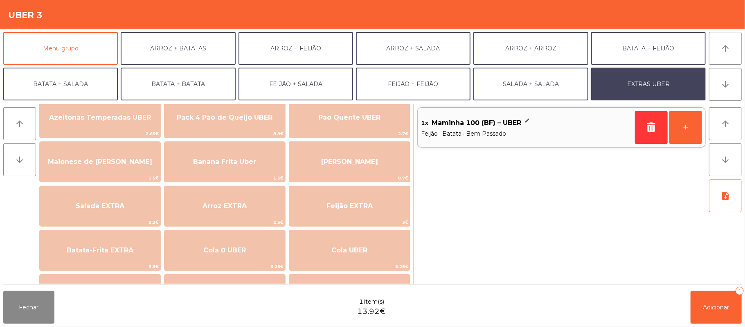
scroll to position [21, 0]
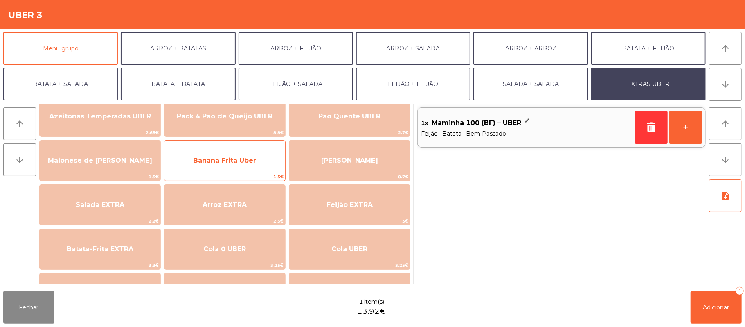
click at [243, 171] on span "Banana Frita Uber" at bounding box center [225, 160] width 121 height 22
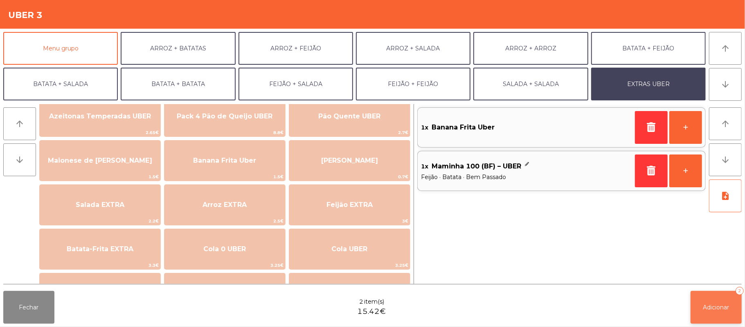
click at [713, 307] on span "Adicionar" at bounding box center [717, 306] width 26 height 7
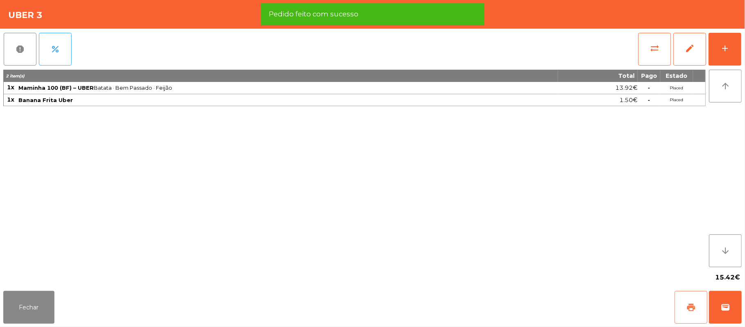
click at [684, 308] on button "print" at bounding box center [691, 307] width 33 height 33
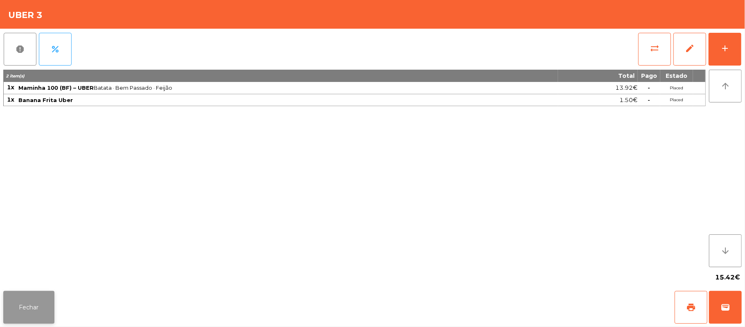
click at [45, 305] on button "Fechar" at bounding box center [28, 307] width 51 height 33
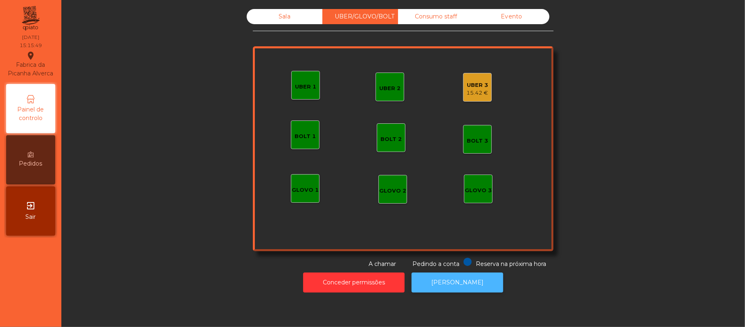
click at [444, 282] on button "[PERSON_NAME]" at bounding box center [458, 282] width 92 height 20
click at [467, 94] on div "15.42 €" at bounding box center [478, 93] width 22 height 8
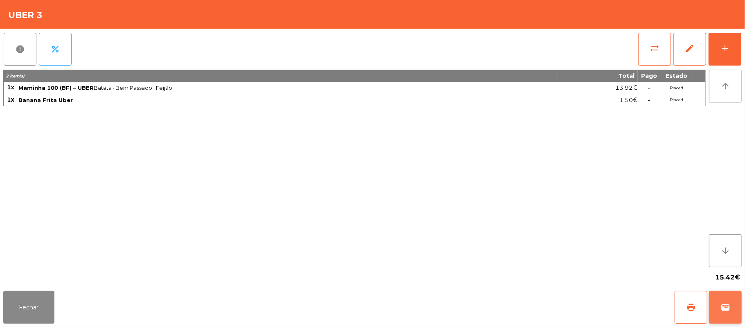
click at [718, 305] on button "wallet" at bounding box center [725, 307] width 33 height 33
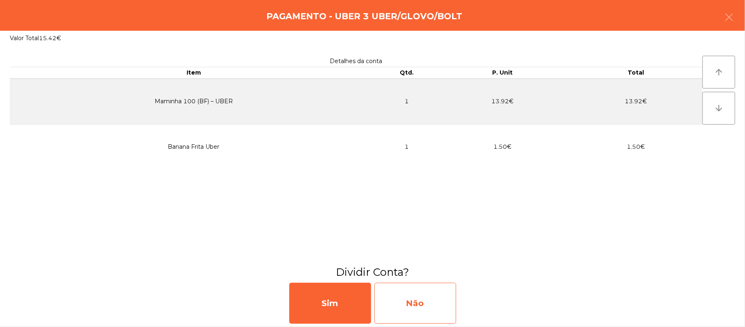
click at [406, 309] on div "Não" at bounding box center [416, 302] width 82 height 41
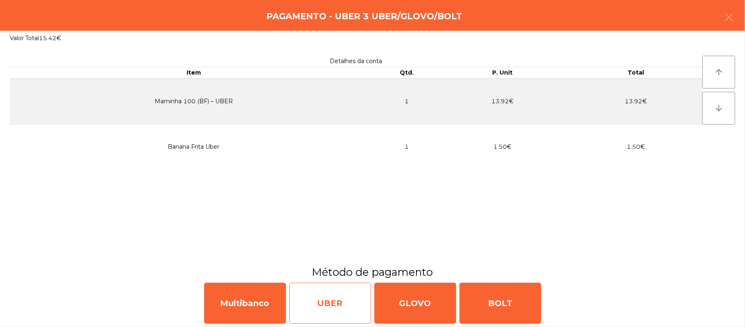
click at [318, 300] on div "UBER" at bounding box center [330, 302] width 82 height 41
select select "**"
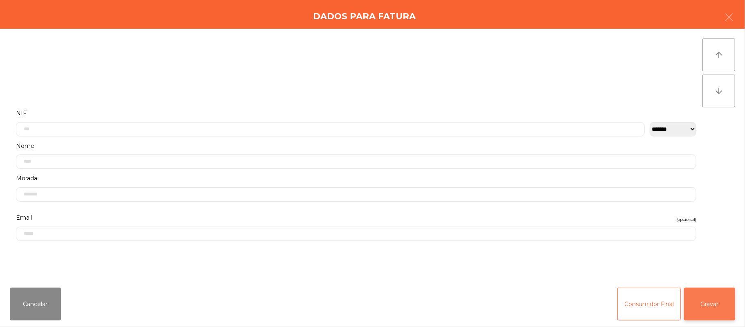
click at [704, 305] on button "Gravar" at bounding box center [709, 303] width 51 height 33
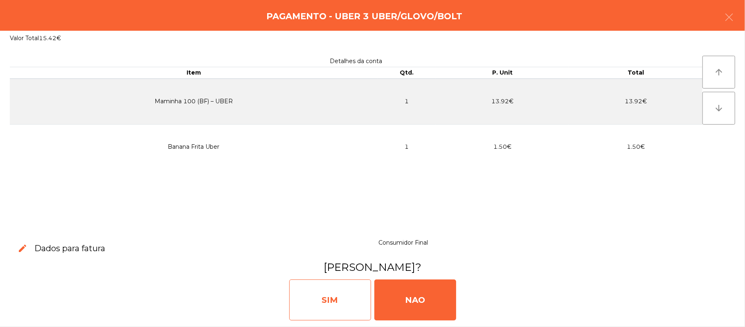
click at [332, 302] on div "SIM" at bounding box center [330, 299] width 82 height 41
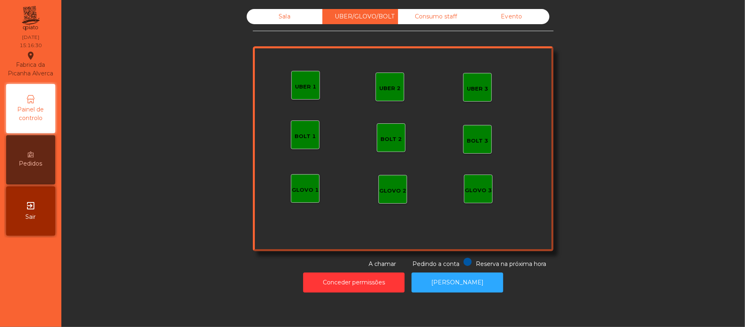
click at [287, 12] on div "Sala" at bounding box center [285, 16] width 76 height 15
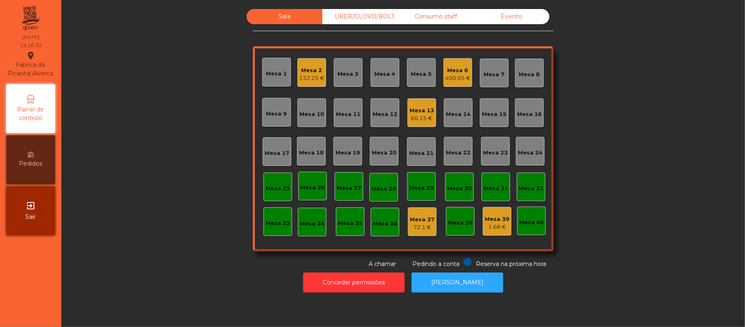
click at [452, 77] on div "400.05 €" at bounding box center [457, 78] width 25 height 8
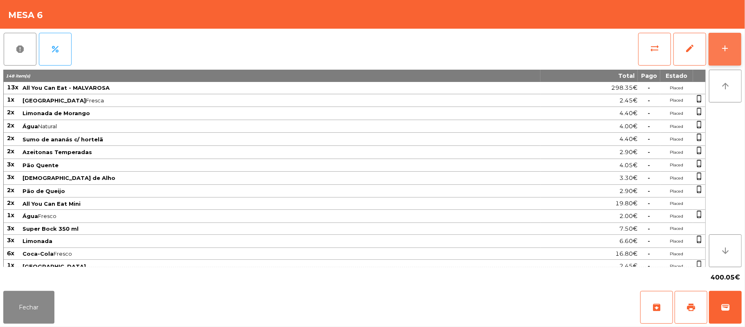
click at [739, 40] on button "add" at bounding box center [725, 49] width 33 height 33
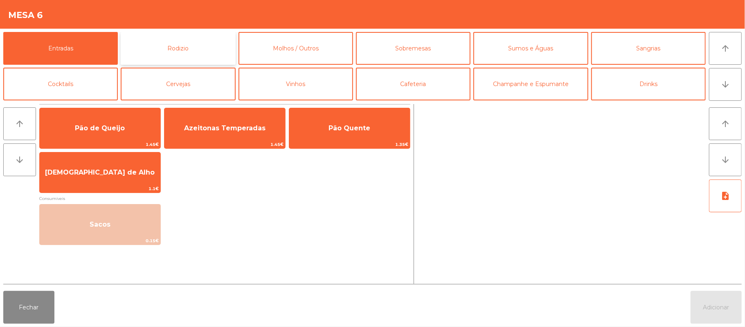
click at [191, 53] on button "Rodizio" at bounding box center [178, 48] width 115 height 33
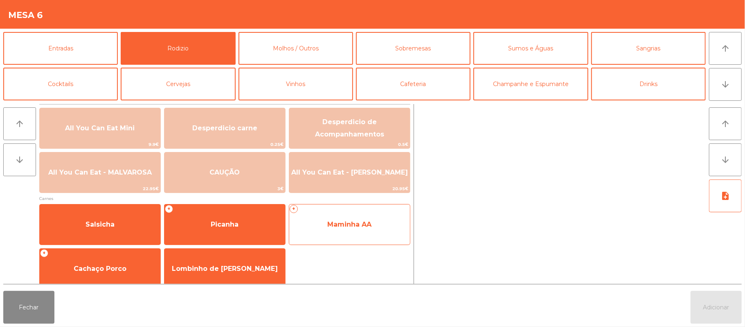
click at [337, 237] on div "+ Maminha AA" at bounding box center [350, 224] width 122 height 41
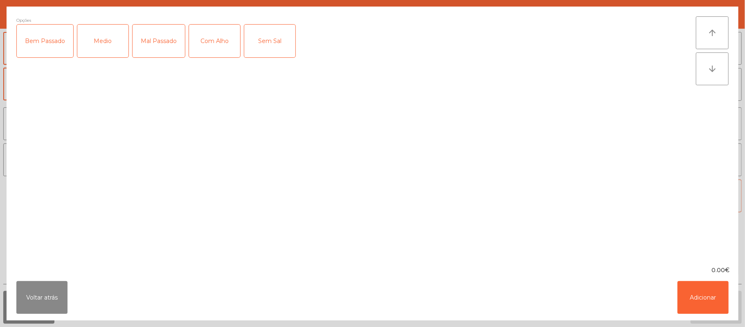
click at [115, 38] on div "Medio" at bounding box center [102, 41] width 51 height 33
click at [47, 305] on button "Voltar atrás" at bounding box center [41, 297] width 51 height 33
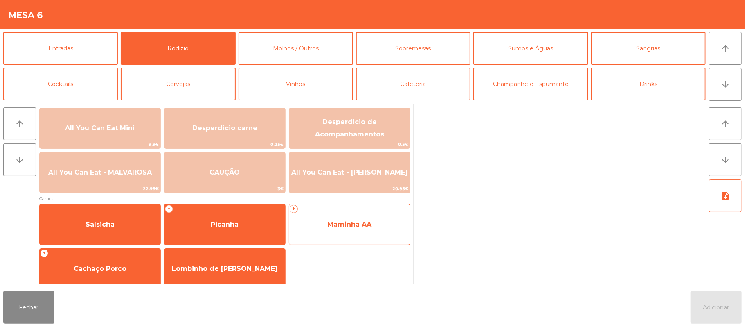
click at [337, 233] on span "Maminha AA" at bounding box center [349, 224] width 121 height 22
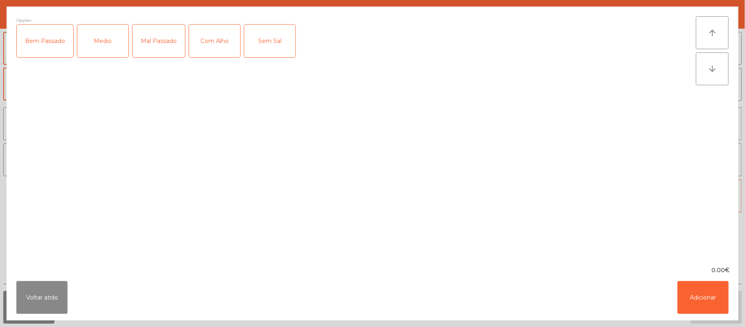
click at [156, 37] on div "Mal Passado" at bounding box center [159, 41] width 52 height 33
click at [167, 47] on div "Mal Passado" at bounding box center [159, 41] width 52 height 33
click at [100, 54] on div "Medio" at bounding box center [102, 41] width 51 height 33
click at [699, 295] on button "Adicionar" at bounding box center [703, 297] width 51 height 33
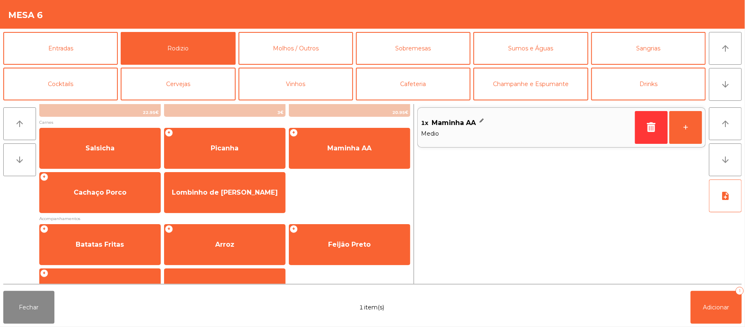
scroll to position [105, 0]
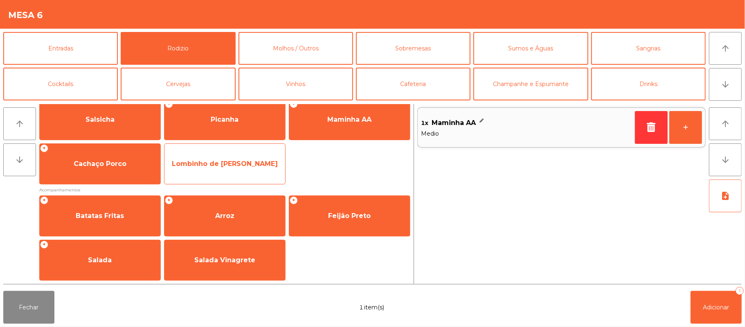
click at [231, 169] on span "Lombinho de [PERSON_NAME]" at bounding box center [225, 164] width 121 height 22
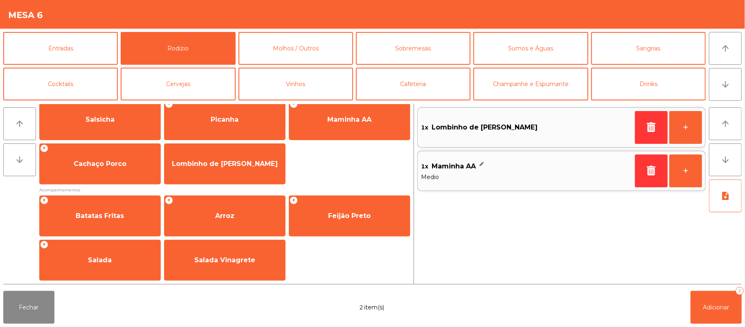
click at [476, 154] on div "1x Maminha AA Medio +" at bounding box center [561, 171] width 289 height 40
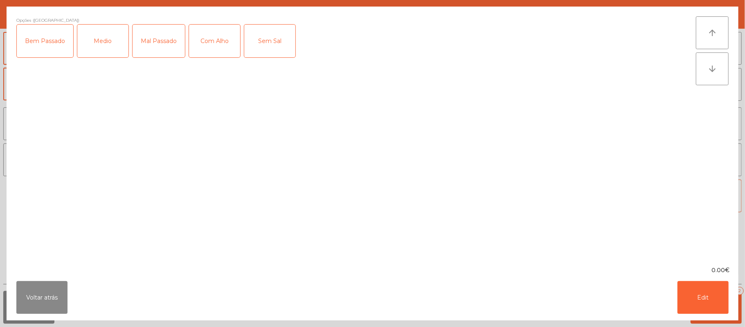
click at [223, 36] on div "Com Alho" at bounding box center [214, 41] width 51 height 33
click at [701, 308] on button "Edit" at bounding box center [703, 297] width 51 height 33
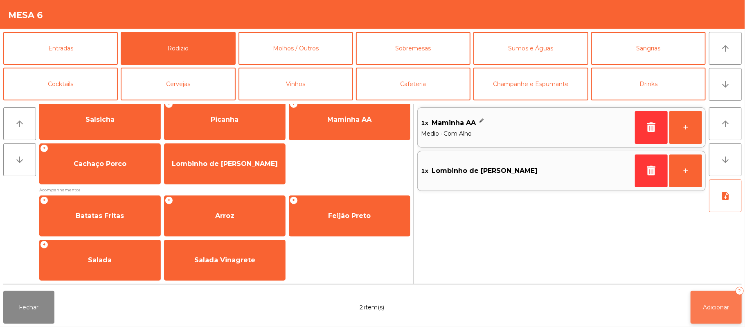
click at [702, 308] on button "Adicionar 2" at bounding box center [716, 307] width 51 height 33
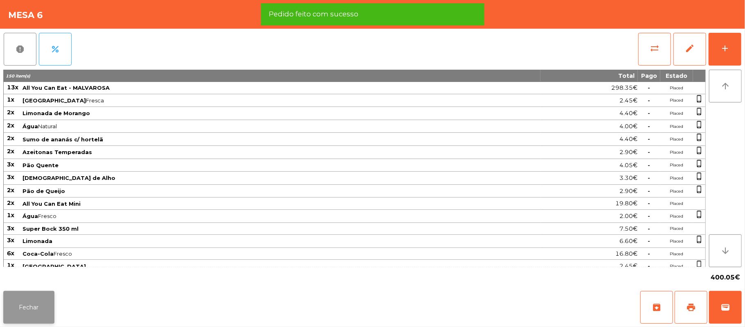
click at [38, 296] on button "Fechar" at bounding box center [28, 307] width 51 height 33
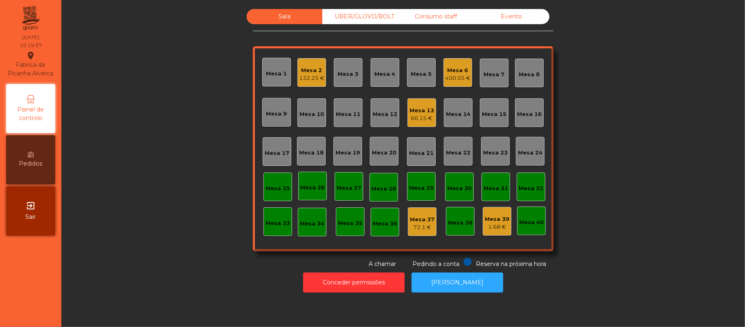
click at [427, 16] on div "Consumo staff" at bounding box center [436, 16] width 76 height 15
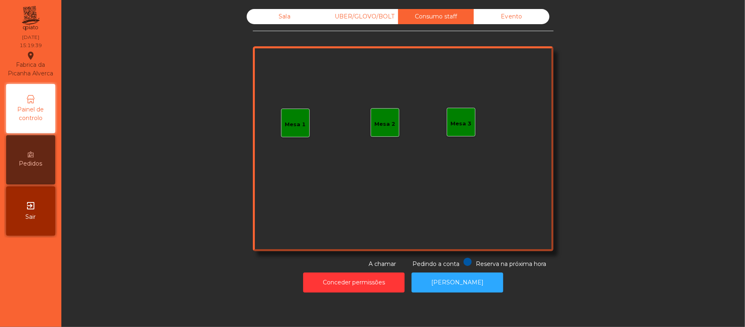
click at [670, 86] on div "Sala UBER/GLOVO/BOLT Consumo staff Evento Mesa 1 Mesa 2 Mesa 3 Reserva na próxi…" at bounding box center [403, 138] width 662 height 259
click at [277, 24] on div "Sala" at bounding box center [285, 16] width 76 height 15
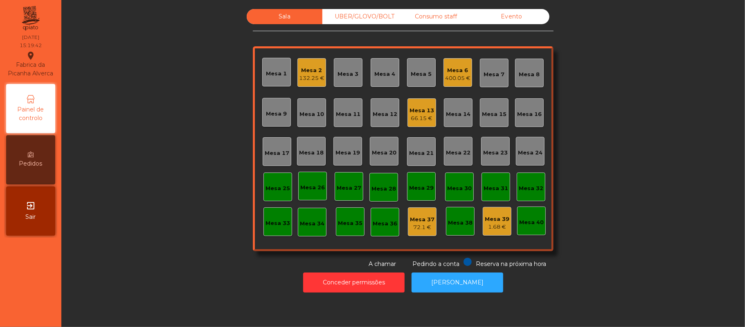
click at [496, 218] on div "Mesa 39" at bounding box center [497, 219] width 25 height 8
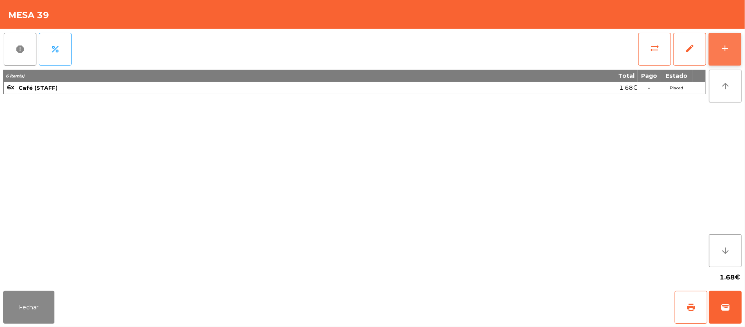
click at [724, 52] on div "add" at bounding box center [725, 48] width 10 height 10
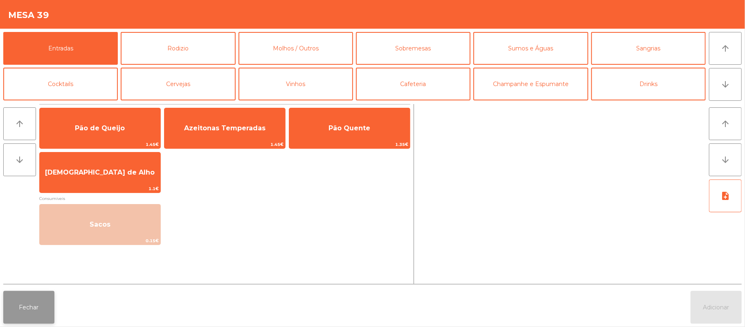
click at [27, 315] on button "Fechar" at bounding box center [28, 307] width 51 height 33
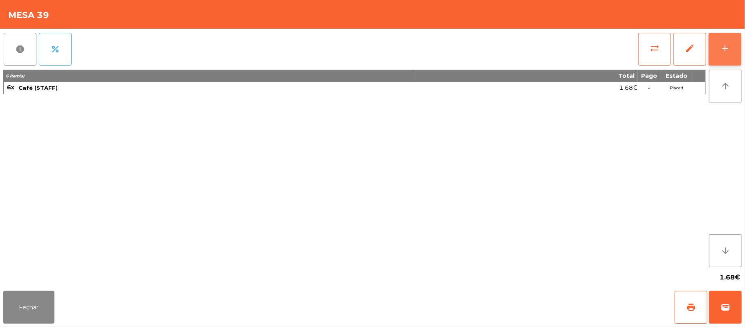
click at [726, 52] on div "add" at bounding box center [725, 48] width 10 height 10
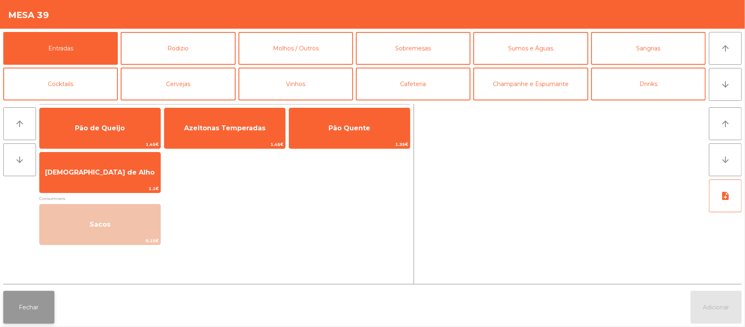
click at [28, 313] on button "Fechar" at bounding box center [28, 307] width 51 height 33
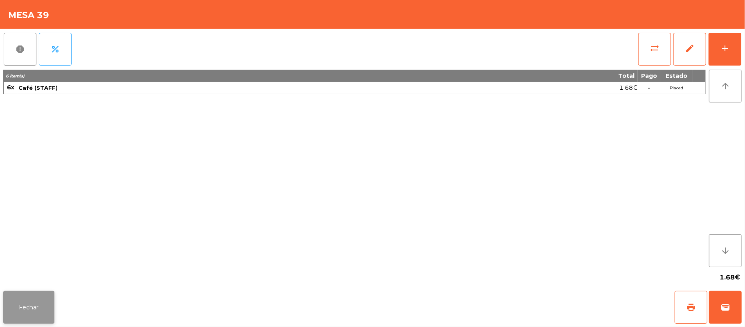
click at [39, 302] on button "Fechar" at bounding box center [28, 307] width 51 height 33
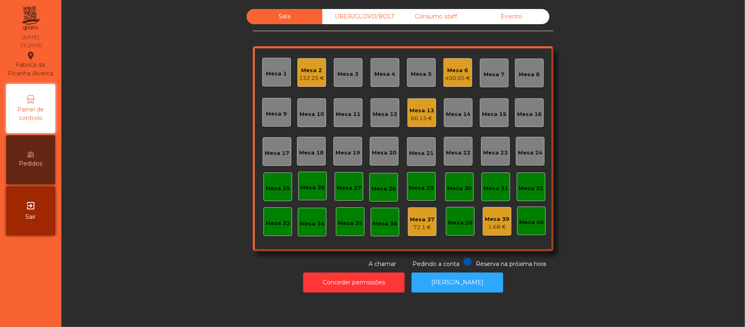
click at [640, 92] on div "Sala UBER/GLOVO/BOLT Consumo staff Evento Mesa 1 Mesa 2 132.25 € Mesa 3 Mesa 4 …" at bounding box center [403, 138] width 662 height 259
click at [423, 112] on div "Mesa 13" at bounding box center [422, 110] width 25 height 8
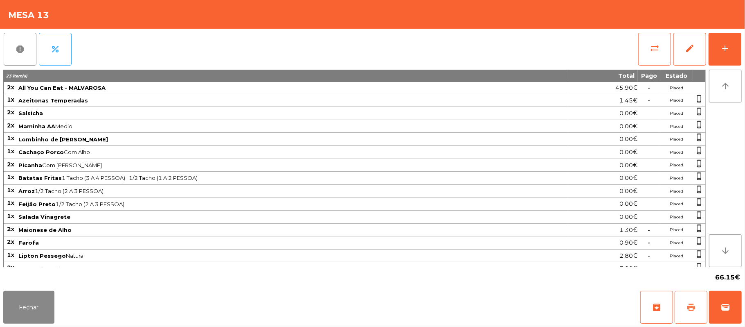
click at [686, 307] on button "print" at bounding box center [691, 307] width 33 height 33
click at [737, 305] on button "wallet" at bounding box center [725, 307] width 33 height 33
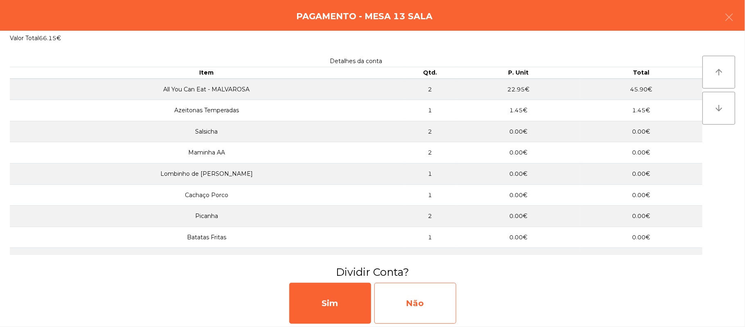
click at [413, 309] on div "Não" at bounding box center [416, 302] width 82 height 41
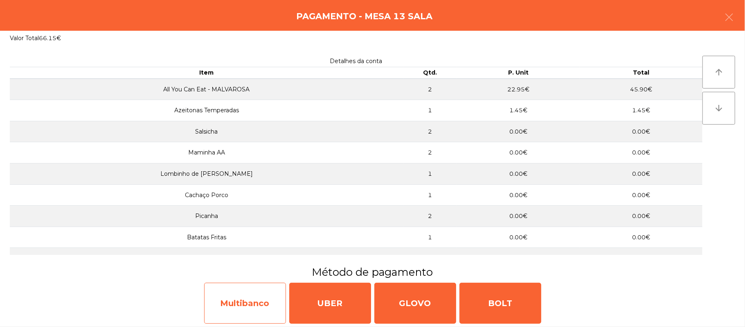
click at [239, 309] on div "Multibanco" at bounding box center [245, 302] width 82 height 41
select select "**"
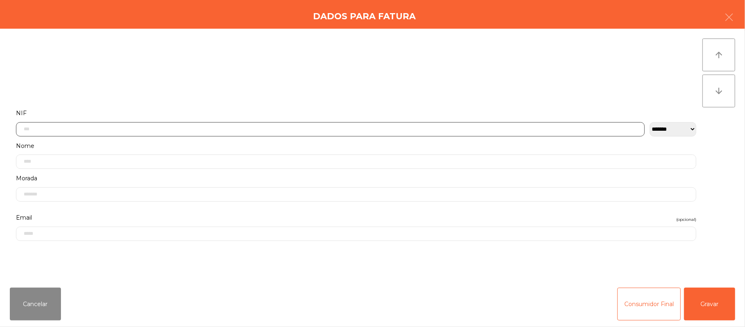
click at [228, 129] on input "text" at bounding box center [330, 129] width 629 height 14
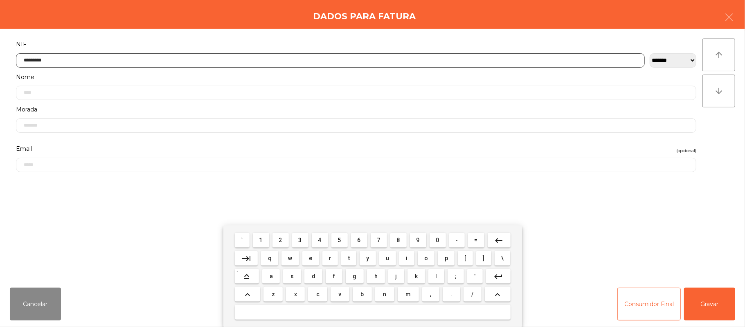
type input "*********"
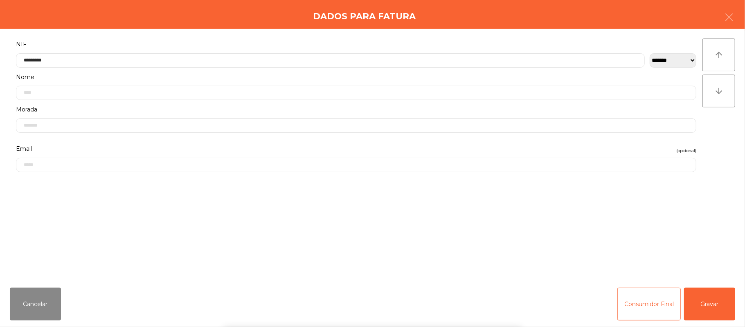
click at [698, 282] on div "` 1 2 3 4 5 6 7 8 9 0 - = keyboard_backspace keyboard_tab q w e r t y u i o p […" at bounding box center [372, 276] width 745 height 102
click at [726, 293] on button "Gravar" at bounding box center [709, 303] width 51 height 33
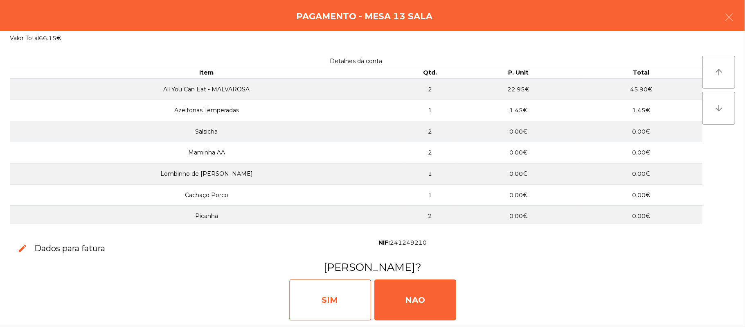
click at [338, 310] on div "SIM" at bounding box center [330, 299] width 82 height 41
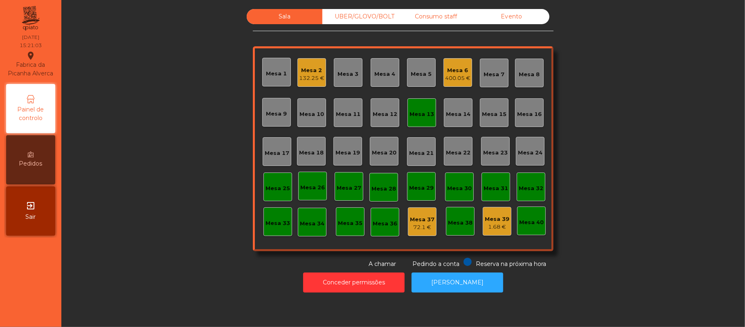
click at [408, 125] on div "Mesa 13" at bounding box center [422, 112] width 29 height 29
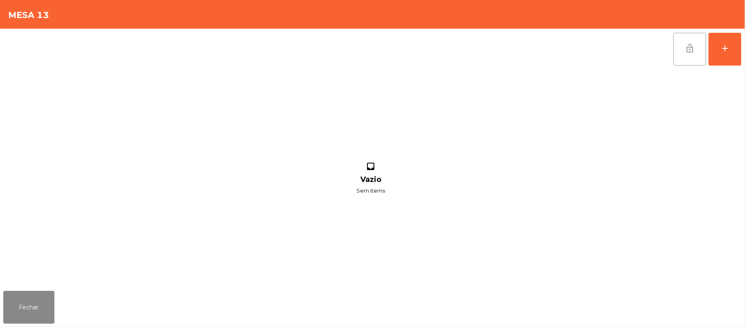
click at [693, 50] on span "lock_open" at bounding box center [690, 48] width 10 height 10
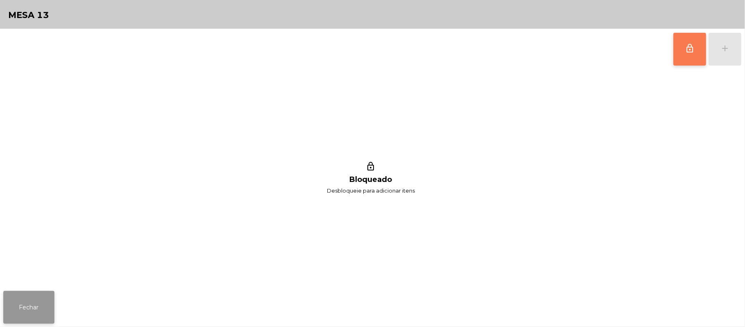
click at [34, 310] on button "Fechar" at bounding box center [28, 307] width 51 height 33
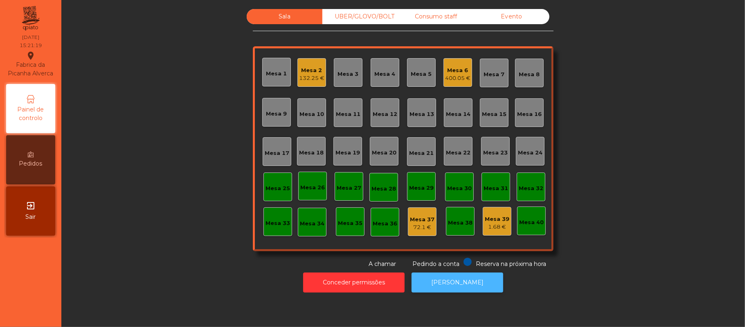
click at [459, 274] on button "[PERSON_NAME]" at bounding box center [458, 282] width 92 height 20
click at [462, 77] on div "403.6 €" at bounding box center [458, 78] width 22 height 8
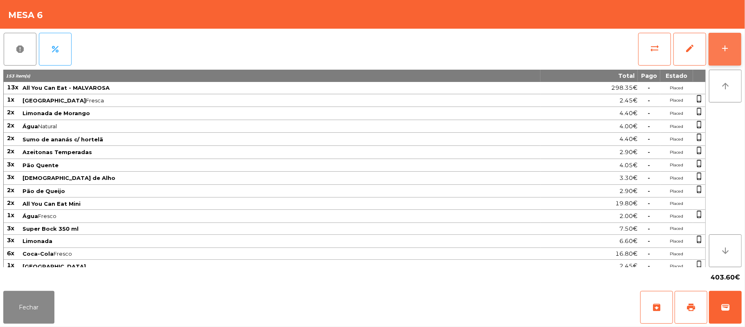
click at [722, 43] on div "add" at bounding box center [725, 48] width 10 height 10
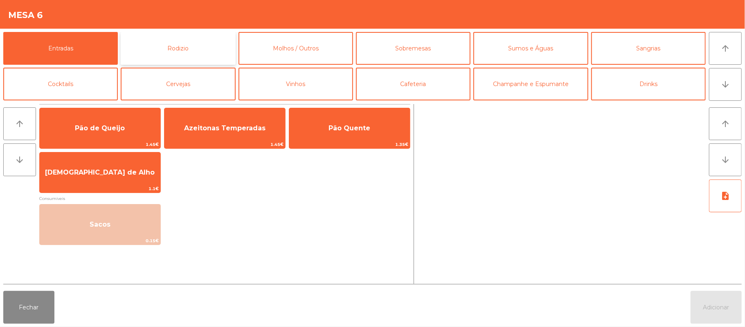
click at [196, 52] on button "Rodizio" at bounding box center [178, 48] width 115 height 33
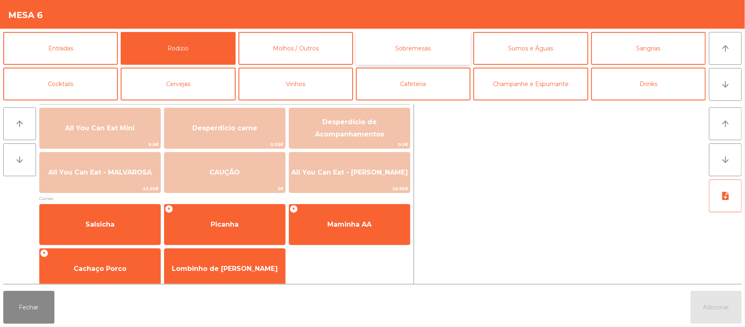
click at [427, 56] on button "Sobremesas" at bounding box center [413, 48] width 115 height 33
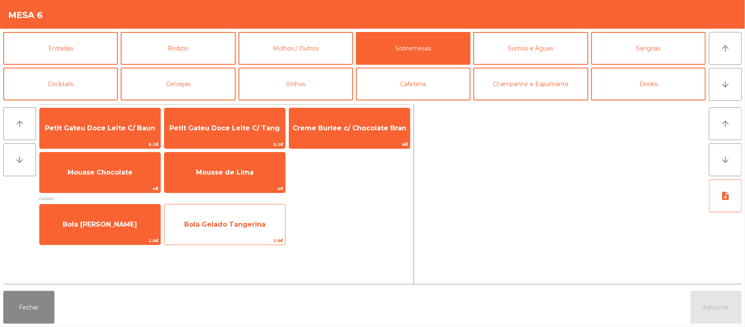
click at [249, 241] on span "1.9€" at bounding box center [225, 241] width 121 height 8
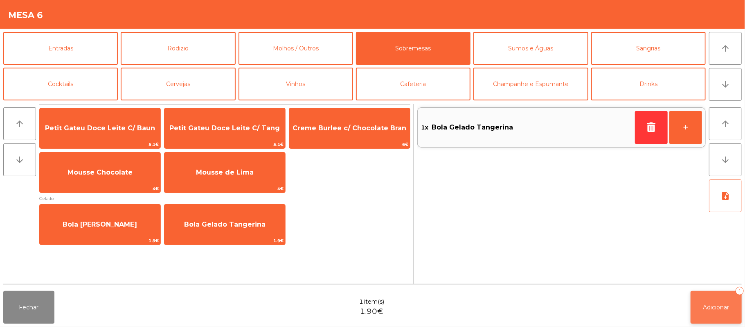
click at [719, 310] on span "Adicionar" at bounding box center [717, 306] width 26 height 7
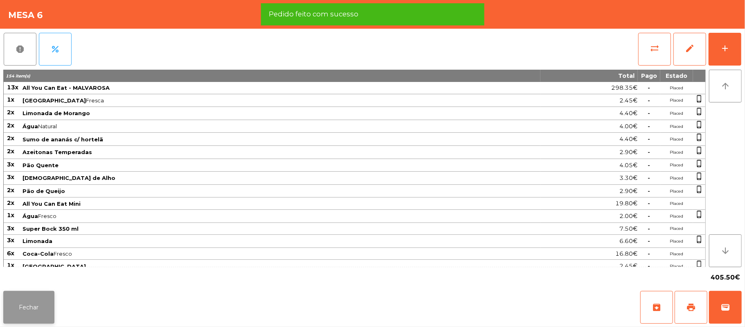
click at [40, 303] on button "Fechar" at bounding box center [28, 307] width 51 height 33
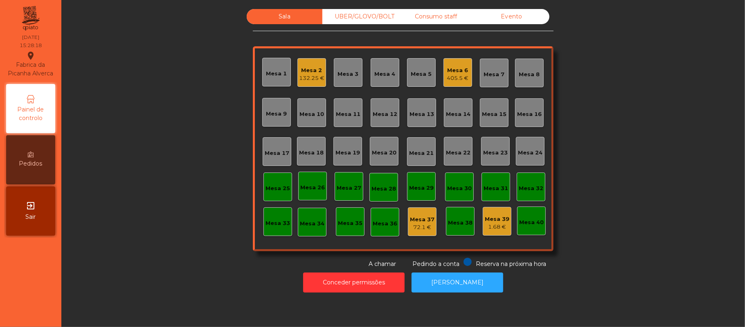
click at [458, 77] on div "405.5 €" at bounding box center [458, 78] width 22 height 8
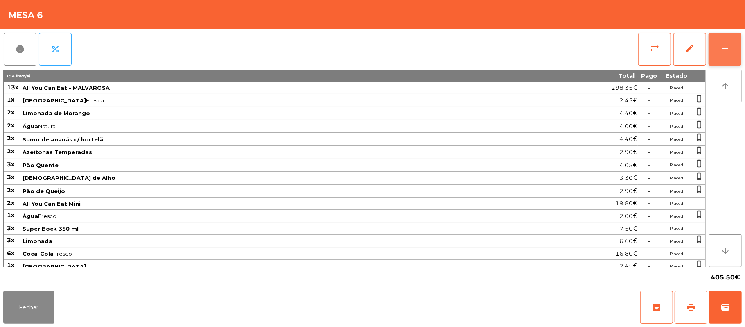
click at [716, 50] on button "add" at bounding box center [725, 49] width 33 height 33
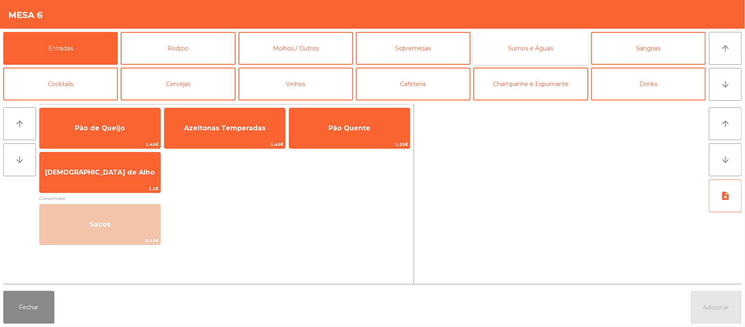
click at [529, 53] on button "Sumos e Águas" at bounding box center [531, 48] width 115 height 33
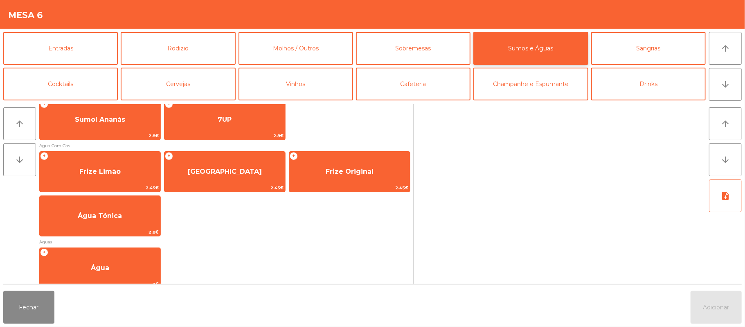
scroll to position [245, 0]
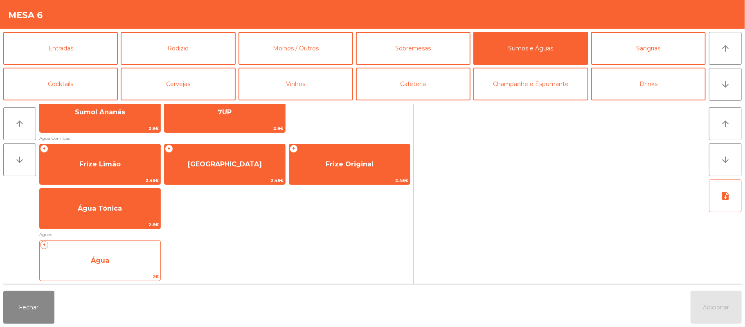
click at [111, 251] on span "Água" at bounding box center [100, 260] width 121 height 22
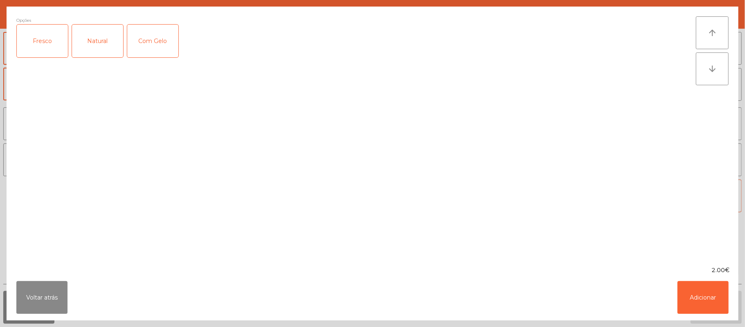
click at [97, 51] on div "Natural" at bounding box center [97, 41] width 51 height 33
click at [695, 290] on button "Adicionar" at bounding box center [703, 297] width 51 height 33
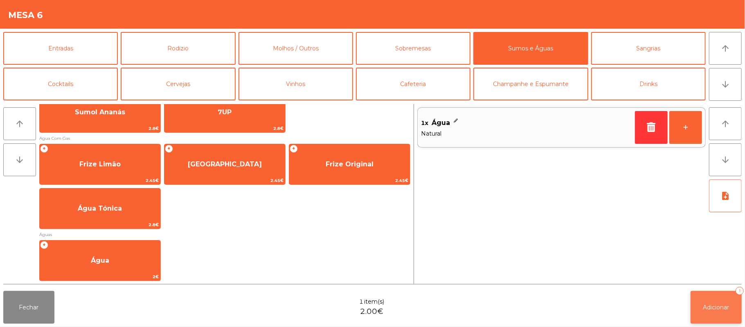
click at [712, 306] on span "Adicionar" at bounding box center [717, 306] width 26 height 7
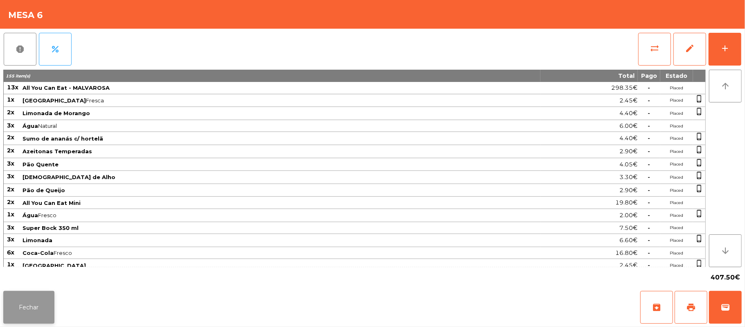
click at [22, 303] on button "Fechar" at bounding box center [28, 307] width 51 height 33
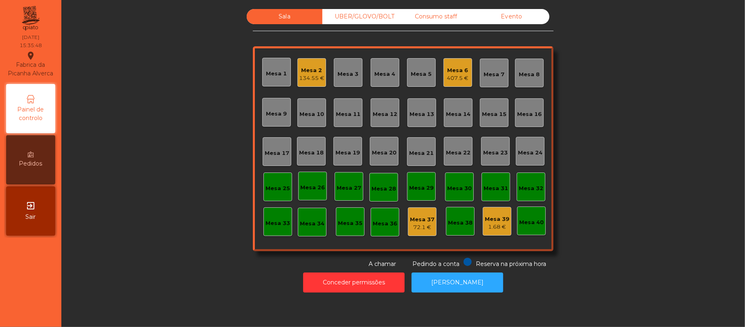
click at [305, 68] on div "Mesa 2" at bounding box center [311, 70] width 25 height 8
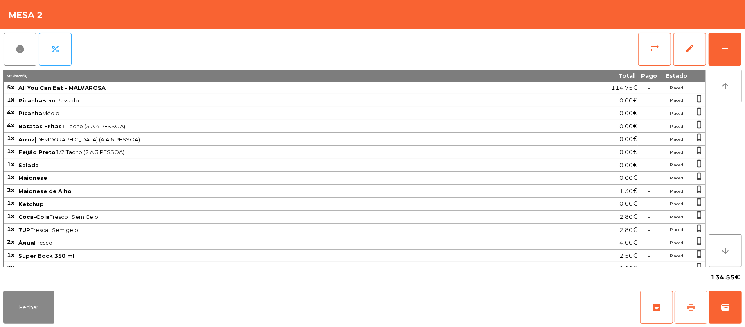
click at [688, 311] on span "print" at bounding box center [691, 307] width 10 height 10
click at [740, 294] on button "wallet" at bounding box center [725, 307] width 33 height 33
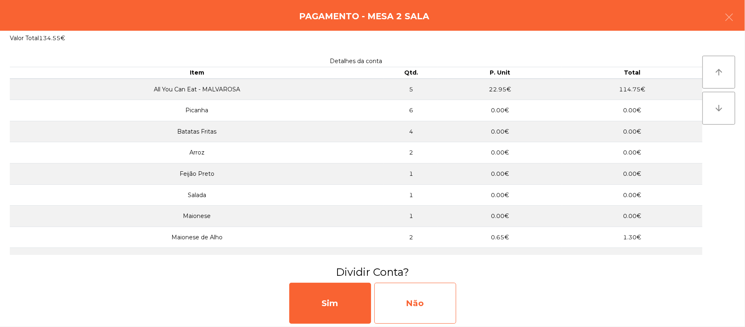
click at [405, 305] on div "Não" at bounding box center [416, 302] width 82 height 41
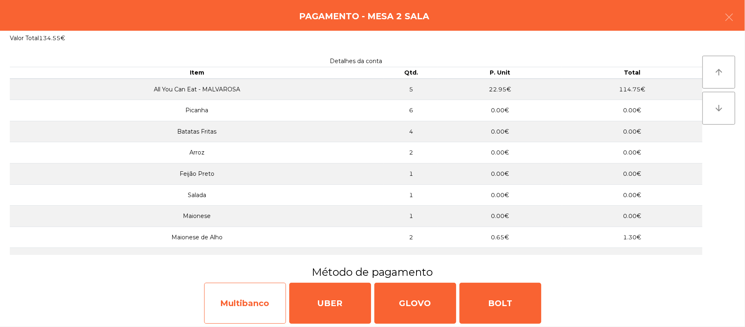
click at [243, 301] on div "Multibanco" at bounding box center [245, 302] width 82 height 41
select select "**"
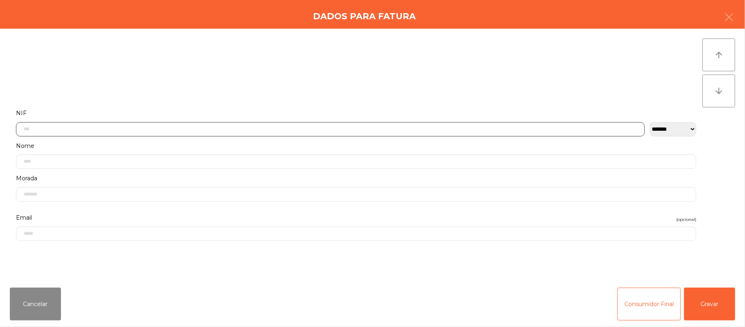
click at [203, 129] on input "text" at bounding box center [330, 129] width 629 height 14
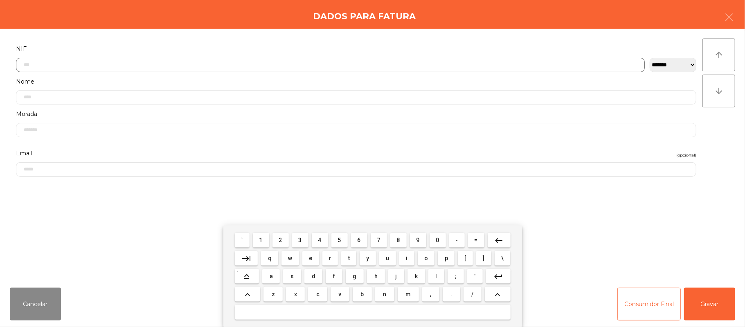
scroll to position [69, 0]
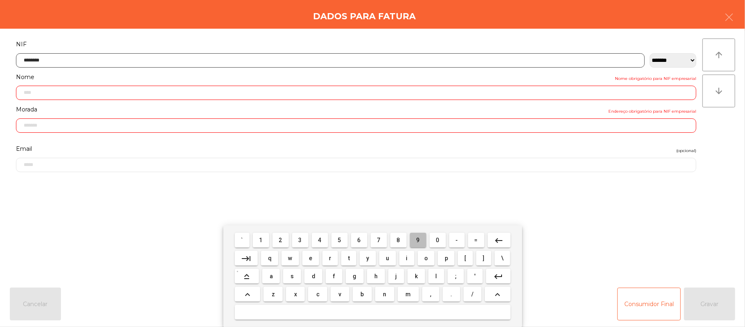
type input "*********"
type input "**********"
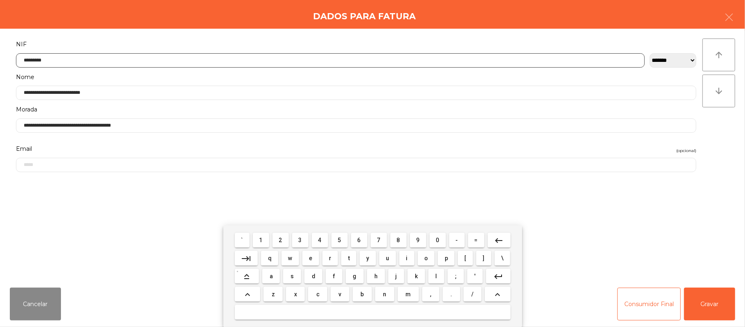
type input "*********"
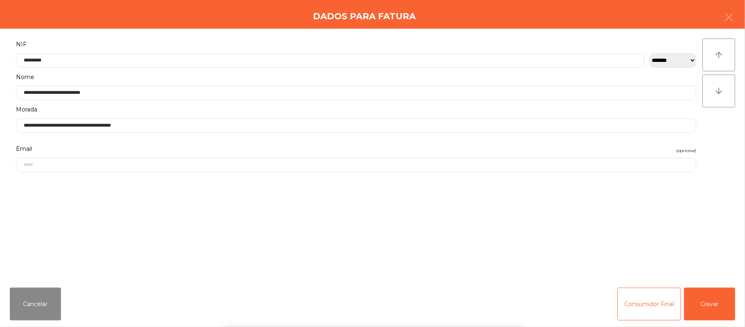
click at [717, 310] on div "` 1 2 3 4 5 6 7 8 9 0 - = keyboard_backspace keyboard_tab q w e r t y u i o p […" at bounding box center [372, 276] width 745 height 102
click at [709, 311] on button "Gravar" at bounding box center [709, 303] width 51 height 33
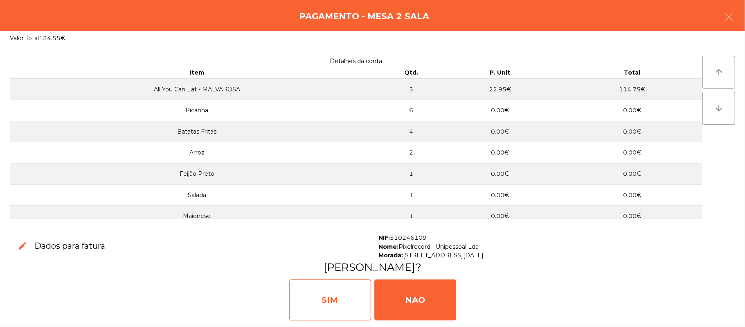
click at [338, 284] on div "SIM" at bounding box center [330, 299] width 82 height 41
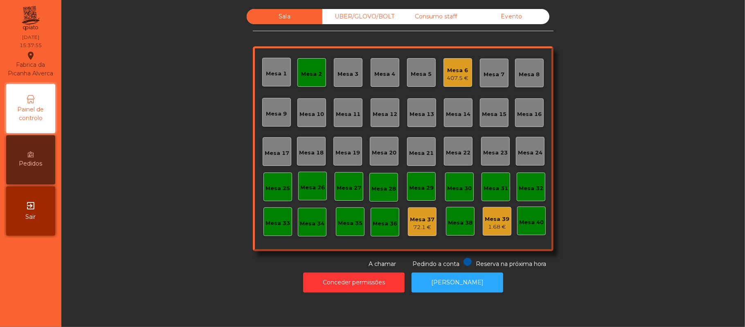
click at [302, 76] on div "Mesa 2" at bounding box center [312, 74] width 21 height 8
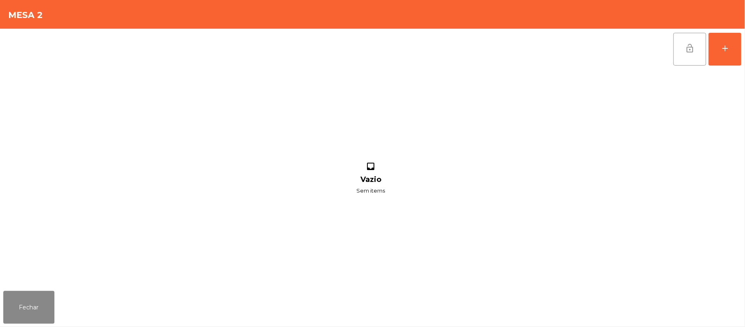
click at [675, 54] on button "lock_open" at bounding box center [690, 49] width 33 height 33
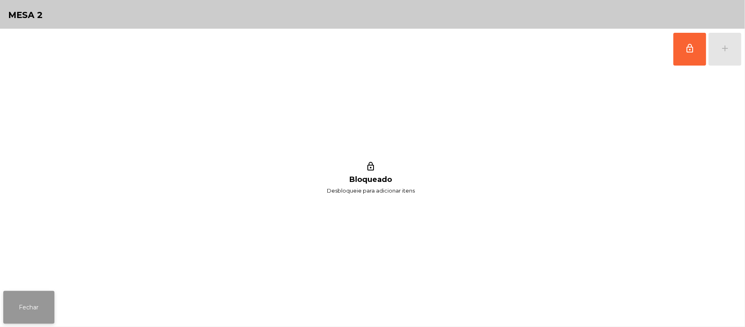
click at [29, 294] on button "Fechar" at bounding box center [28, 307] width 51 height 33
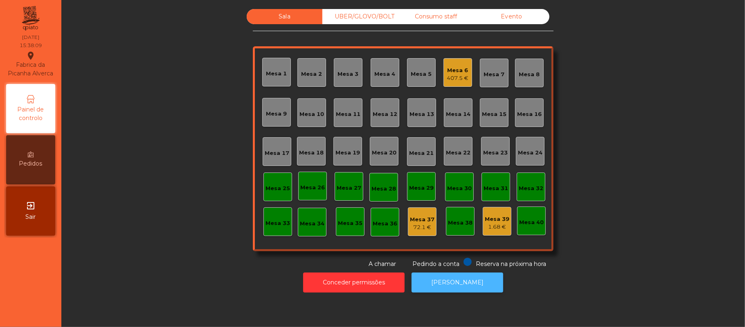
click at [480, 274] on button "[PERSON_NAME]" at bounding box center [458, 282] width 92 height 20
click at [460, 289] on button "[PERSON_NAME]" at bounding box center [458, 282] width 92 height 20
click at [608, 129] on div "Sala UBER/GLOVO/BOLT Consumo staff Evento Mesa 1 Mesa 2 Mesa 3 Mesa 4 Mesa 5 Me…" at bounding box center [403, 138] width 662 height 259
click at [444, 79] on div "Mesa 6 407.5 €" at bounding box center [458, 72] width 29 height 29
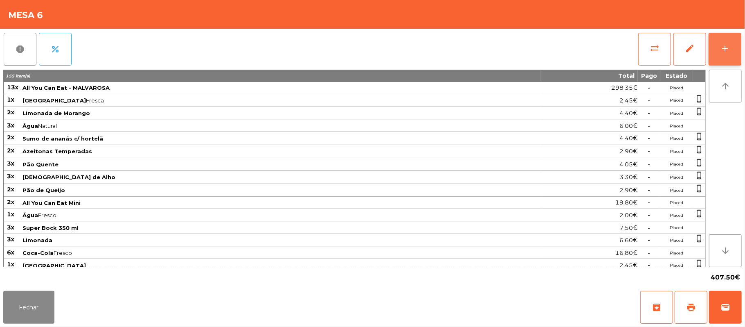
click at [724, 54] on button "add" at bounding box center [725, 49] width 33 height 33
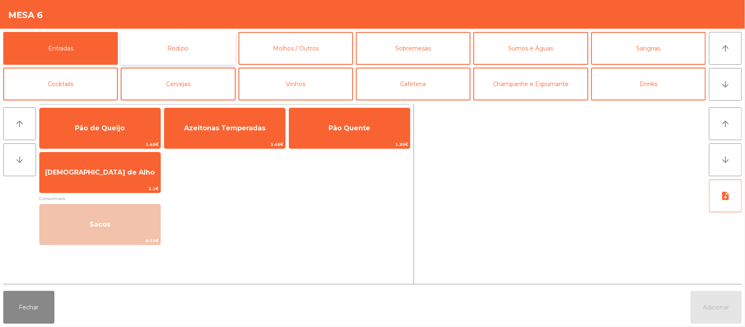
click at [205, 46] on button "Rodizio" at bounding box center [178, 48] width 115 height 33
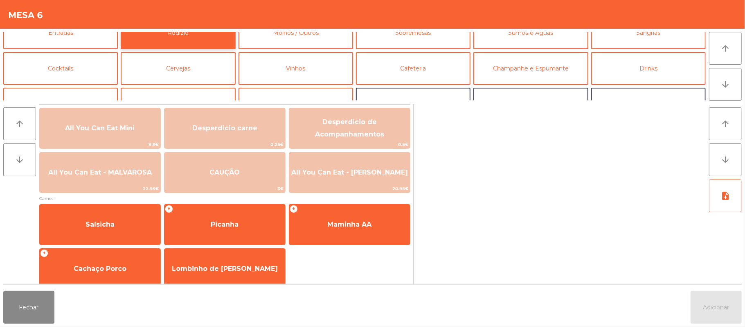
scroll to position [23, 0]
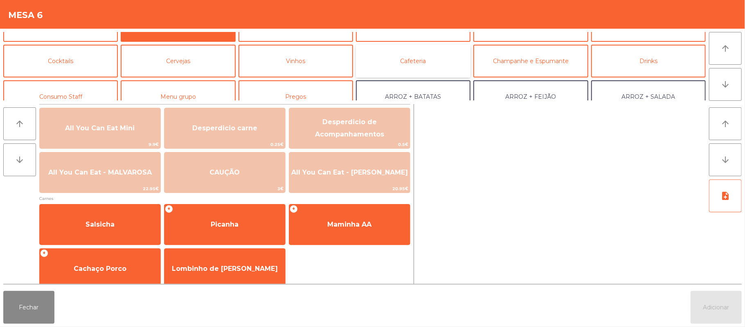
click at [388, 69] on button "Cafeteria" at bounding box center [413, 61] width 115 height 33
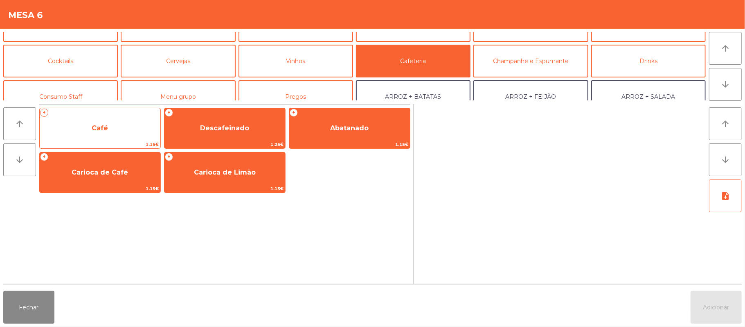
click at [121, 112] on div "+ Café 1.15€" at bounding box center [100, 128] width 122 height 41
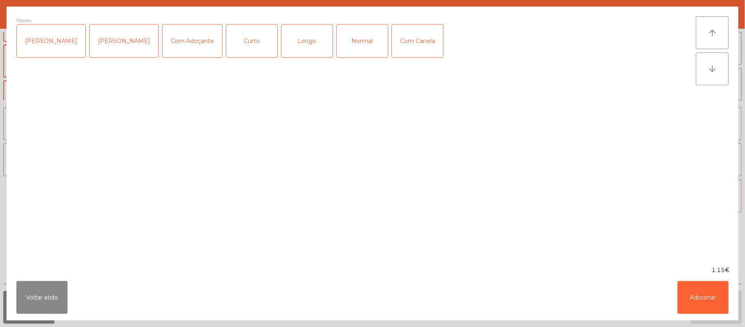
click at [352, 50] on div "Normal" at bounding box center [362, 41] width 51 height 33
click at [706, 306] on button "Adicionar" at bounding box center [703, 297] width 51 height 33
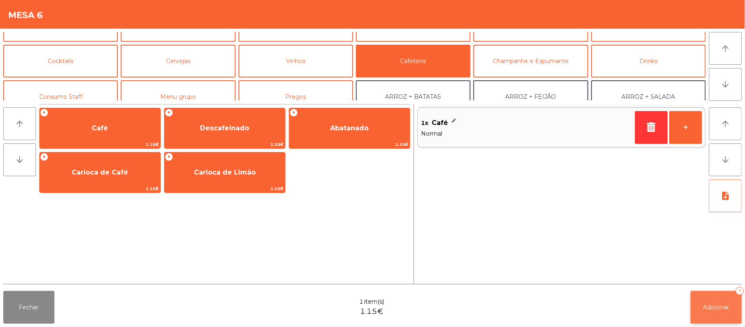
click at [721, 316] on button "Adicionar 1" at bounding box center [716, 307] width 51 height 33
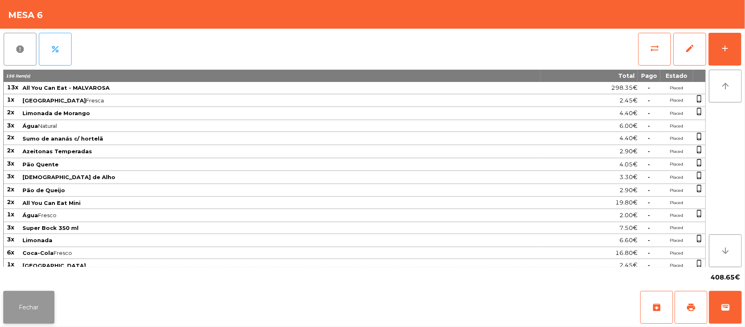
click at [36, 305] on button "Fechar" at bounding box center [28, 307] width 51 height 33
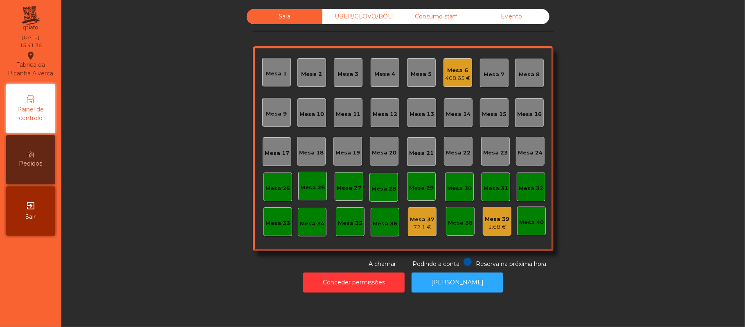
click at [175, 159] on div "Sala UBER/GLOVO/BOLT Consumo staff Evento Mesa 1 Mesa 2 Mesa 3 Mesa 4 Mesa 5 Me…" at bounding box center [403, 138] width 662 height 259
click at [450, 69] on div "Mesa 6" at bounding box center [457, 70] width 25 height 8
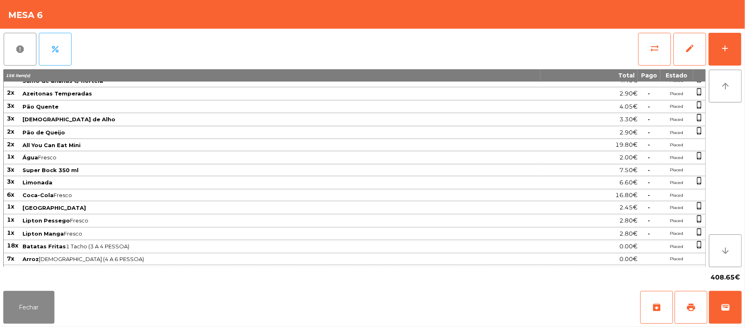
scroll to position [0, 0]
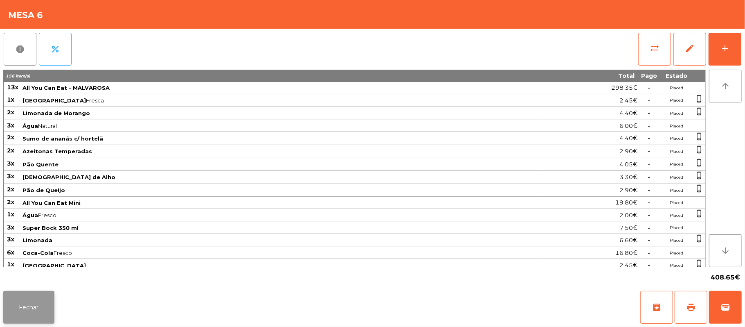
click at [45, 295] on button "Fechar" at bounding box center [28, 307] width 51 height 33
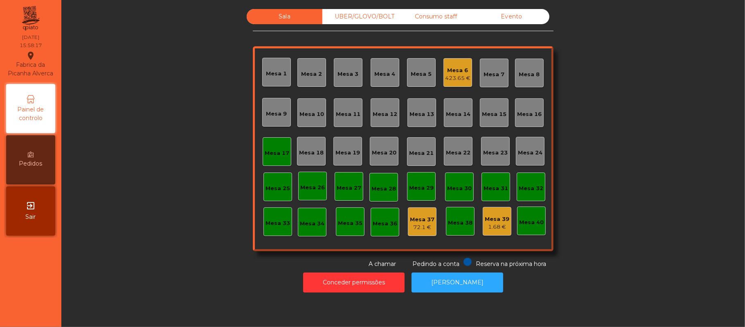
click at [449, 74] on div "423.65 €" at bounding box center [457, 78] width 25 height 8
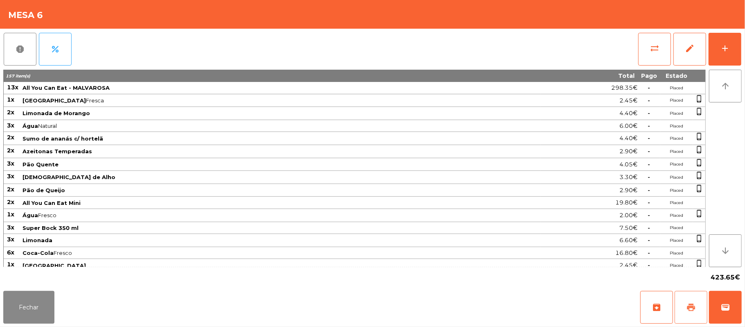
click at [690, 300] on button "print" at bounding box center [691, 307] width 33 height 33
click at [693, 305] on span "print" at bounding box center [691, 307] width 10 height 10
click at [28, 295] on button "Fechar" at bounding box center [28, 307] width 51 height 33
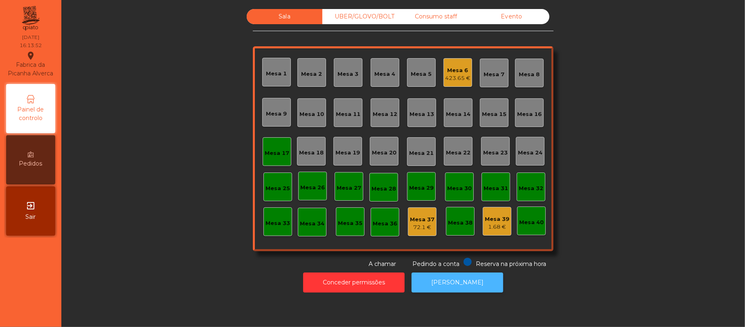
click at [481, 289] on button "[PERSON_NAME]" at bounding box center [458, 282] width 92 height 20
click at [284, 156] on div "Mesa 17" at bounding box center [277, 153] width 25 height 8
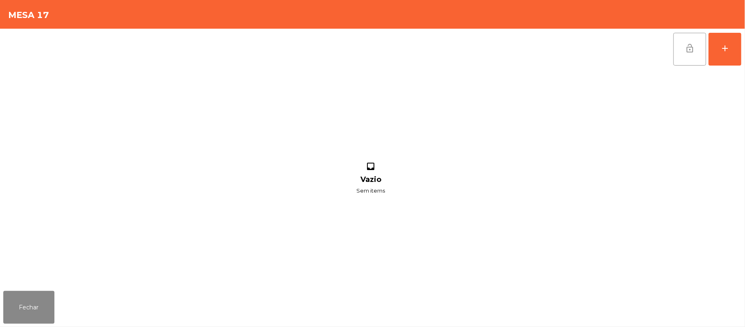
click at [698, 53] on button "lock_open" at bounding box center [690, 49] width 33 height 33
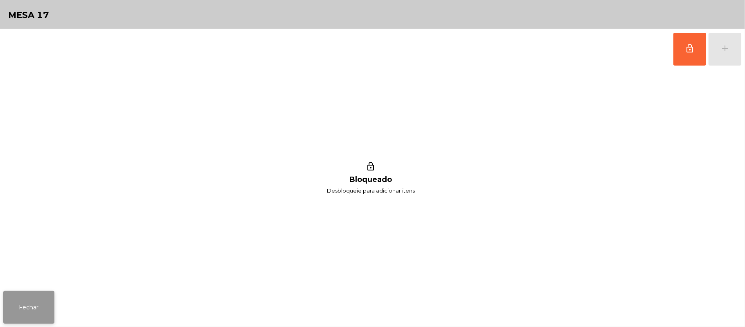
click at [21, 306] on button "Fechar" at bounding box center [28, 307] width 51 height 33
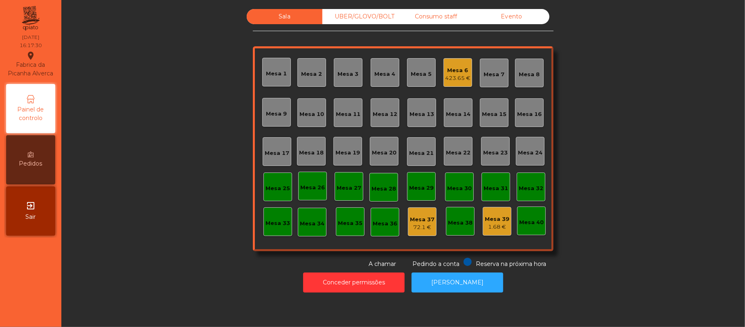
click at [450, 66] on div "Mesa 6" at bounding box center [457, 70] width 25 height 8
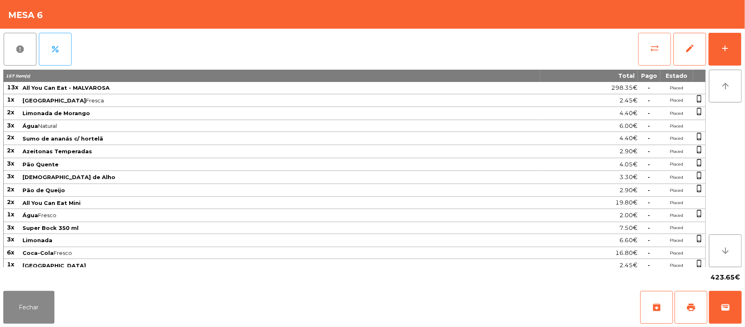
click at [648, 52] on button "sync_alt" at bounding box center [655, 49] width 33 height 33
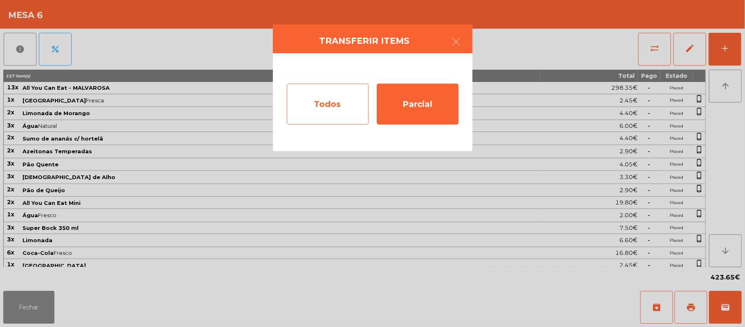
click at [343, 99] on div "Todos" at bounding box center [328, 103] width 82 height 41
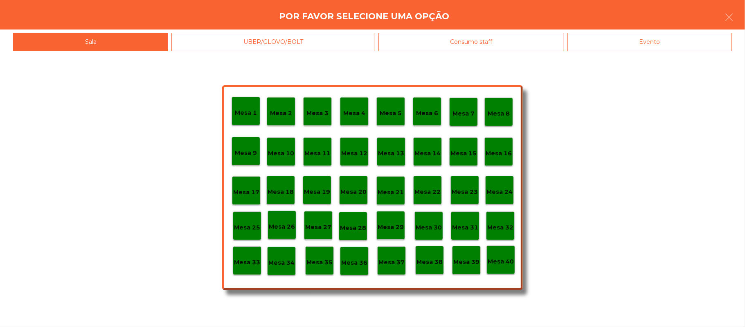
click at [673, 43] on div "Evento" at bounding box center [650, 42] width 165 height 18
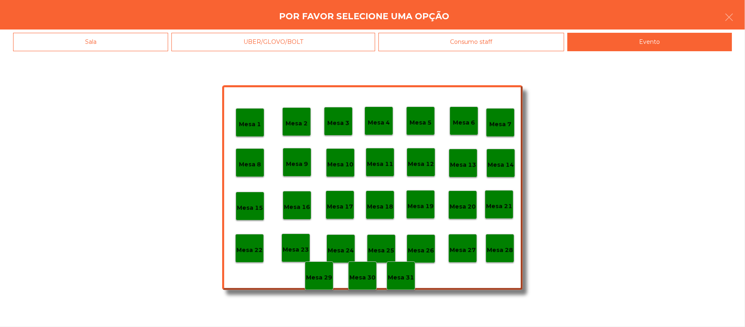
click at [499, 250] on p "Mesa 28" at bounding box center [500, 249] width 26 height 9
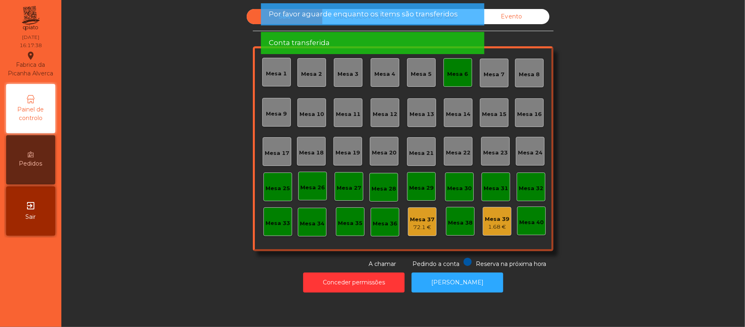
click at [444, 79] on div "Mesa 6" at bounding box center [458, 72] width 29 height 29
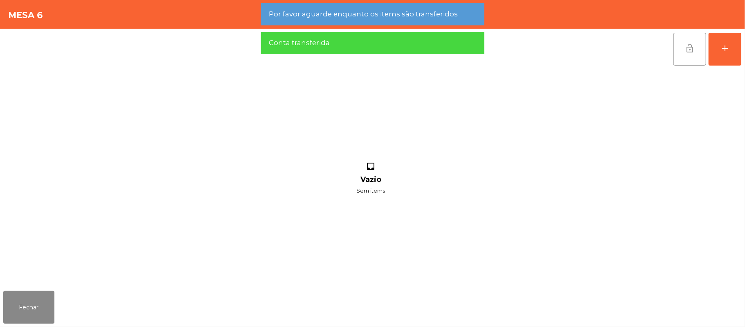
click at [682, 45] on button "lock_open" at bounding box center [690, 49] width 33 height 33
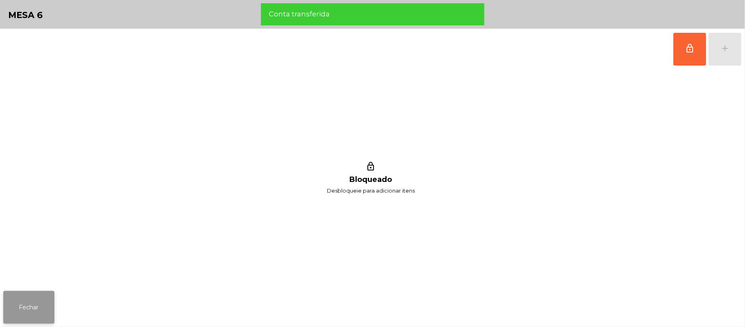
click at [27, 299] on button "Fechar" at bounding box center [28, 307] width 51 height 33
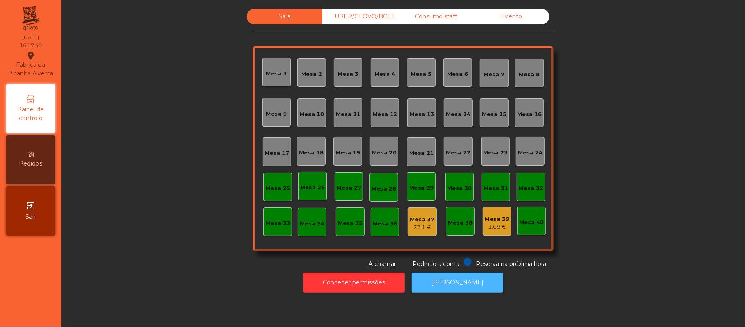
click at [449, 282] on button "[PERSON_NAME]" at bounding box center [458, 282] width 92 height 20
click at [444, 282] on button "[PERSON_NAME]" at bounding box center [458, 282] width 92 height 20
